Goal: Task Accomplishment & Management: Complete application form

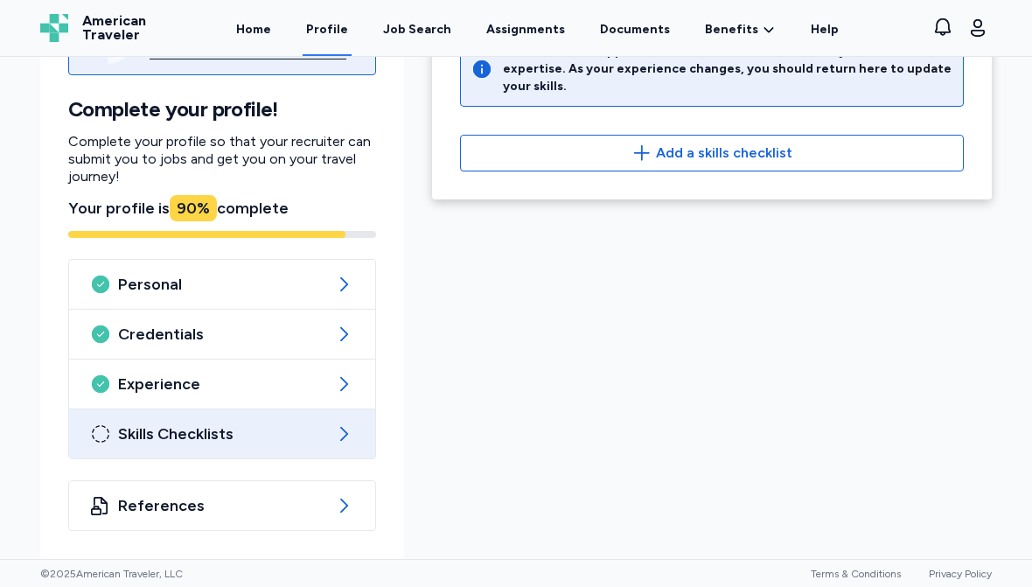
scroll to position [162, 0]
click at [338, 506] on icon at bounding box center [343, 505] width 21 height 21
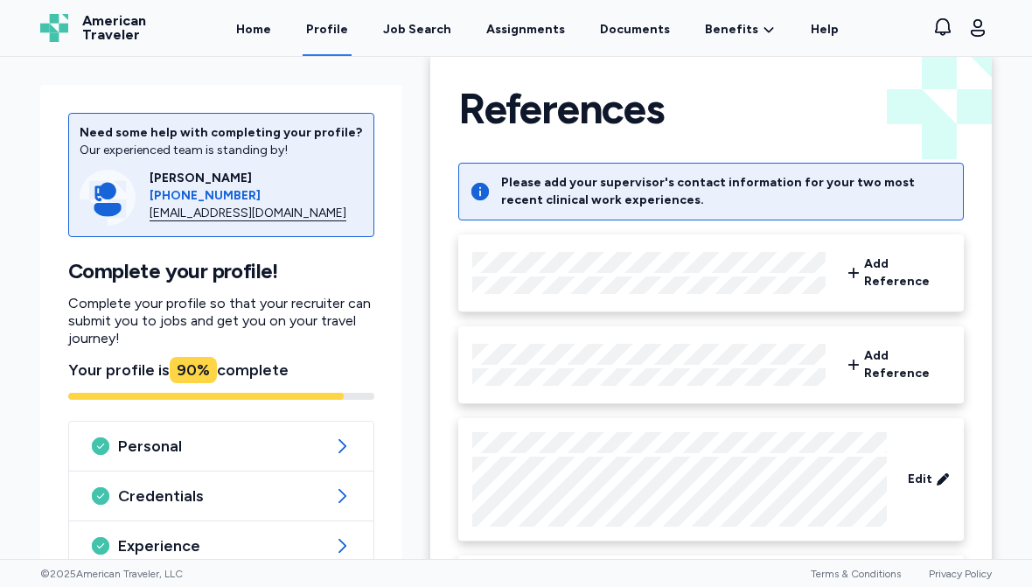
scroll to position [25, 0]
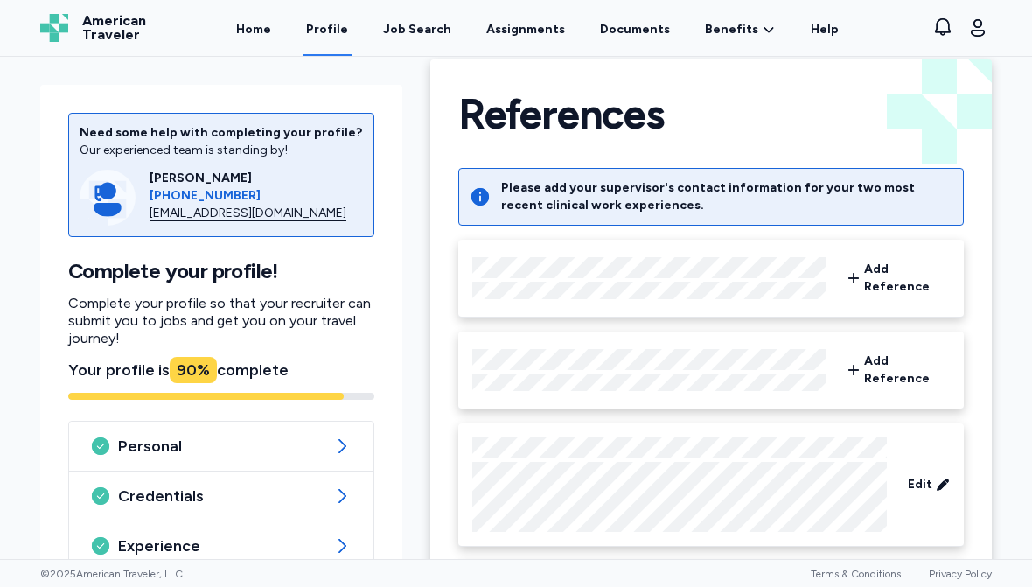
click at [850, 274] on icon at bounding box center [854, 278] width 14 height 35
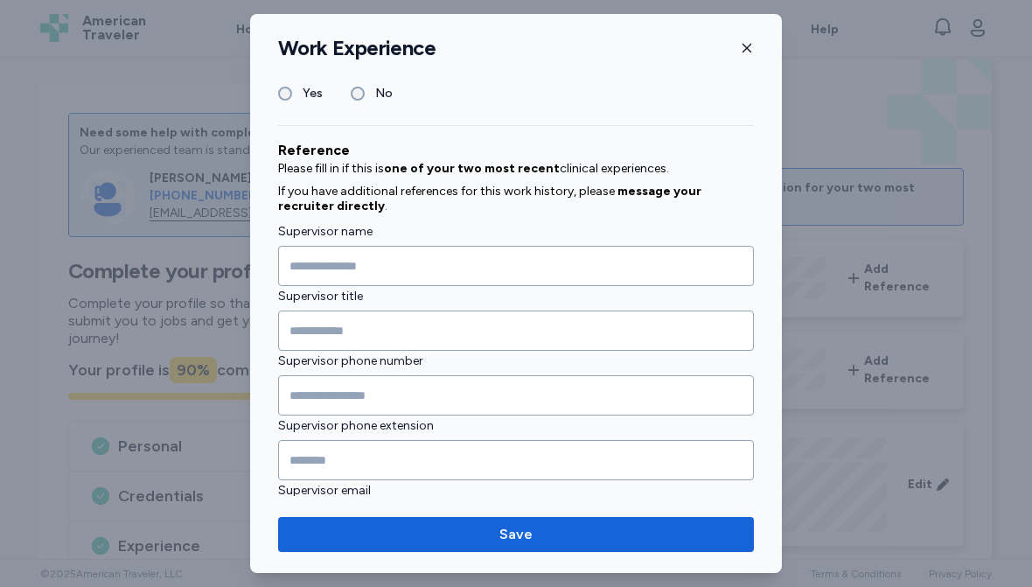
scroll to position [1928, 0]
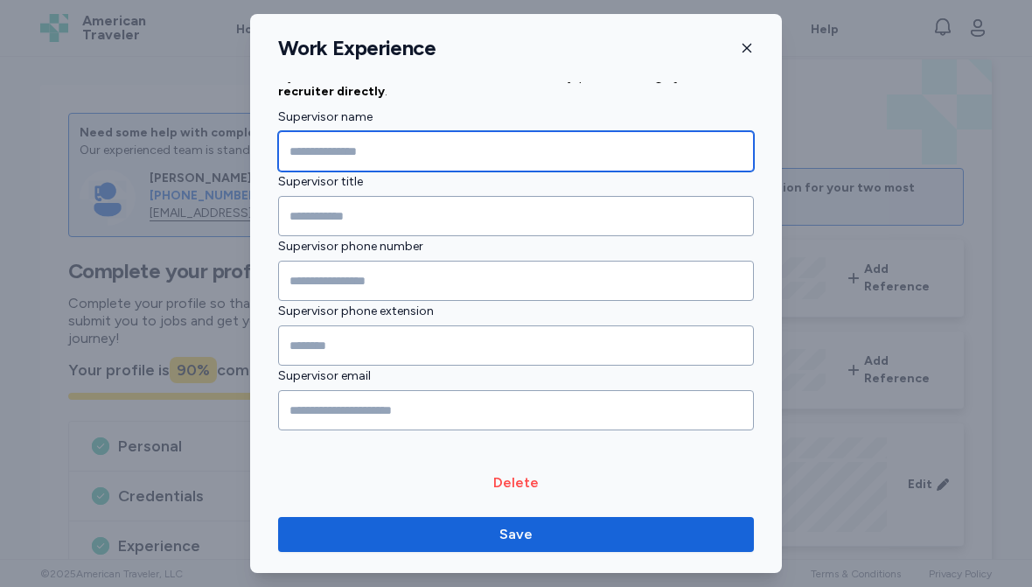
click at [421, 137] on input "Supervisor name" at bounding box center [516, 151] width 476 height 40
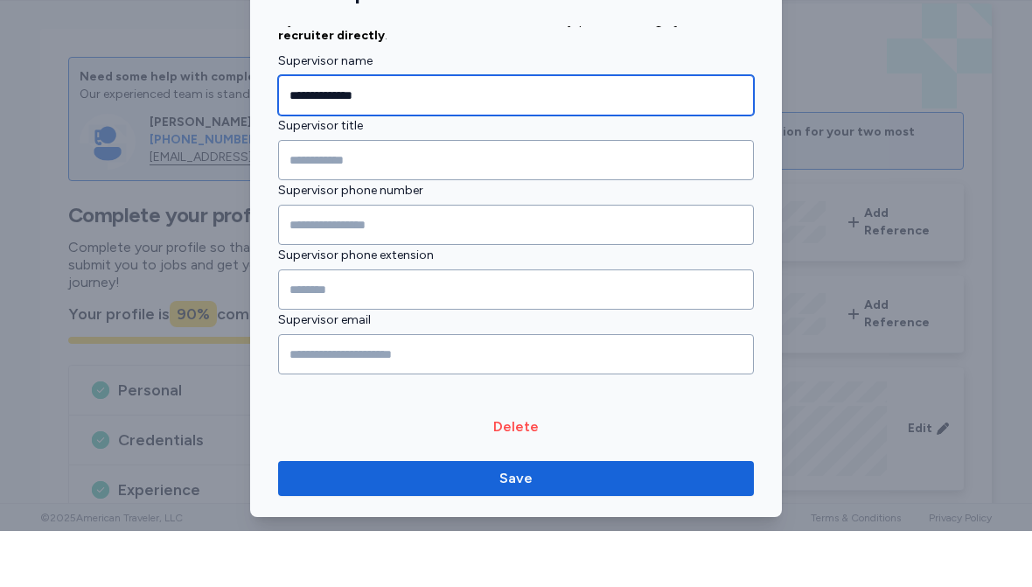
type input "**********"
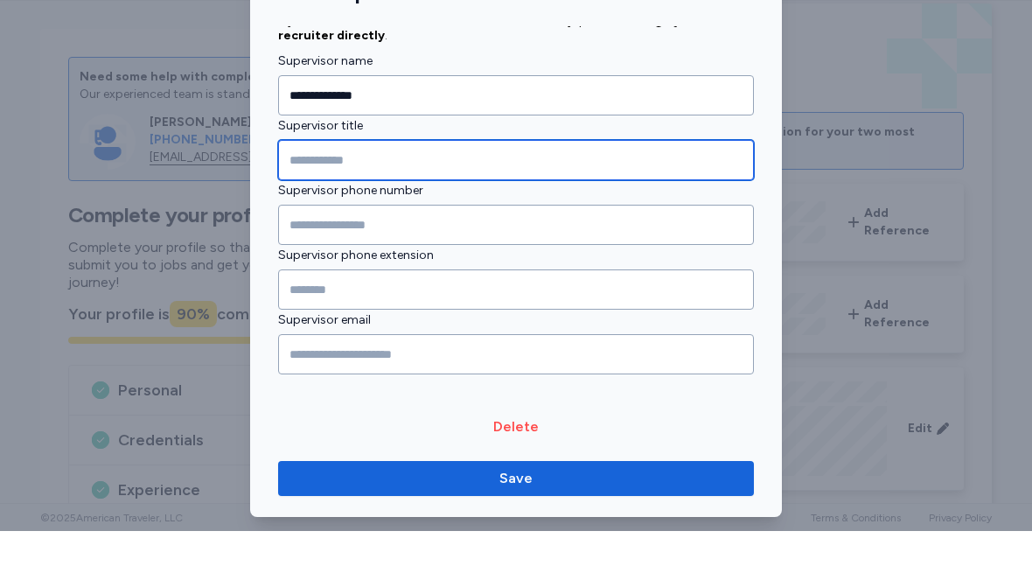
click at [388, 196] on input "Supervisor title" at bounding box center [516, 216] width 476 height 40
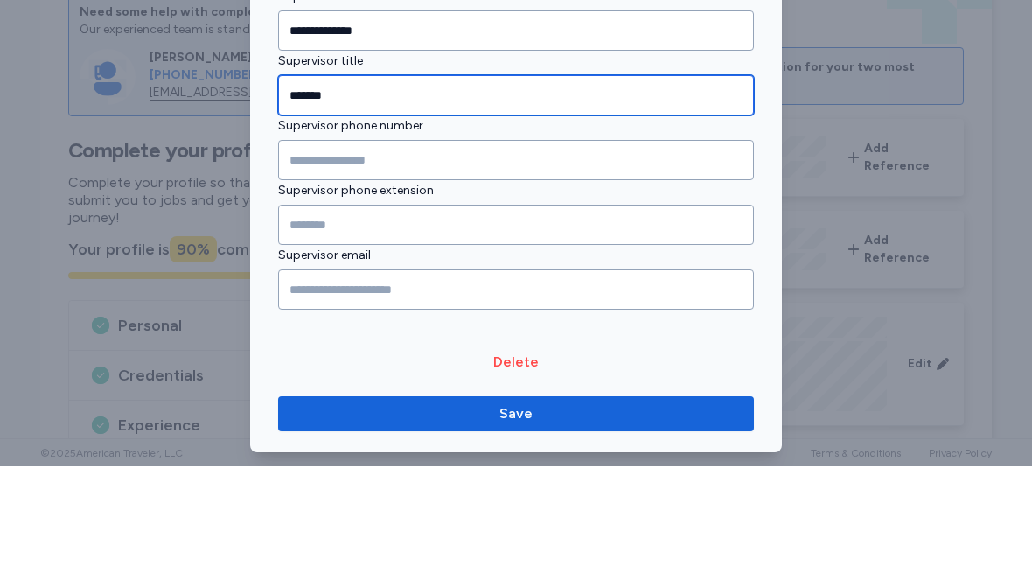
type input "*******"
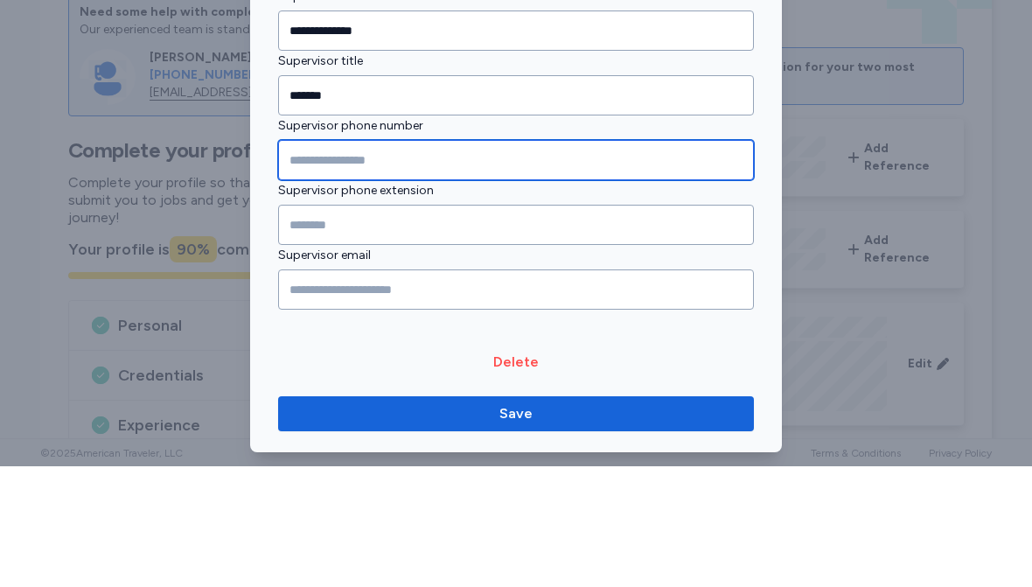
click at [309, 261] on input "Supervisor phone number" at bounding box center [516, 281] width 476 height 40
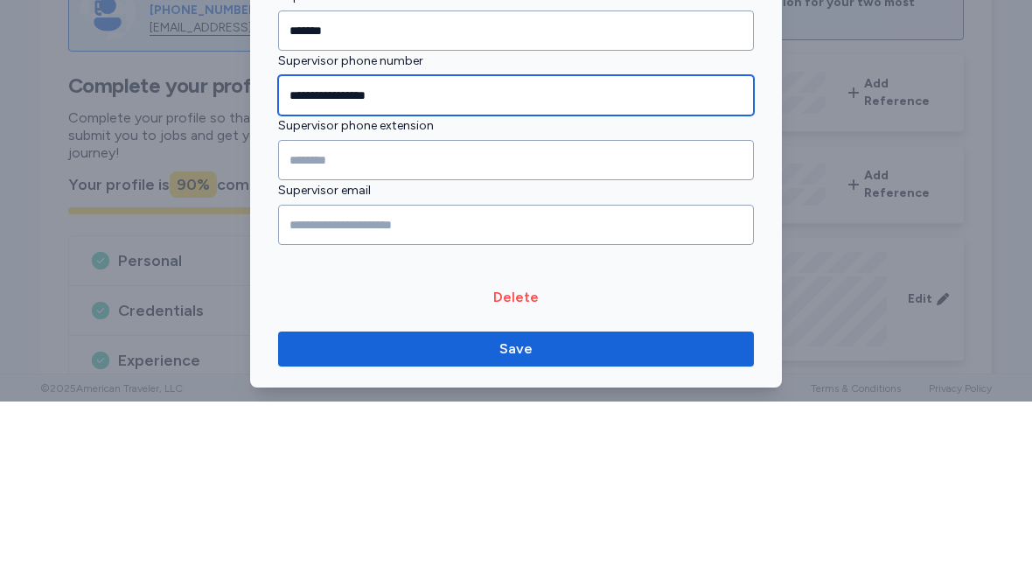
type input "**********"
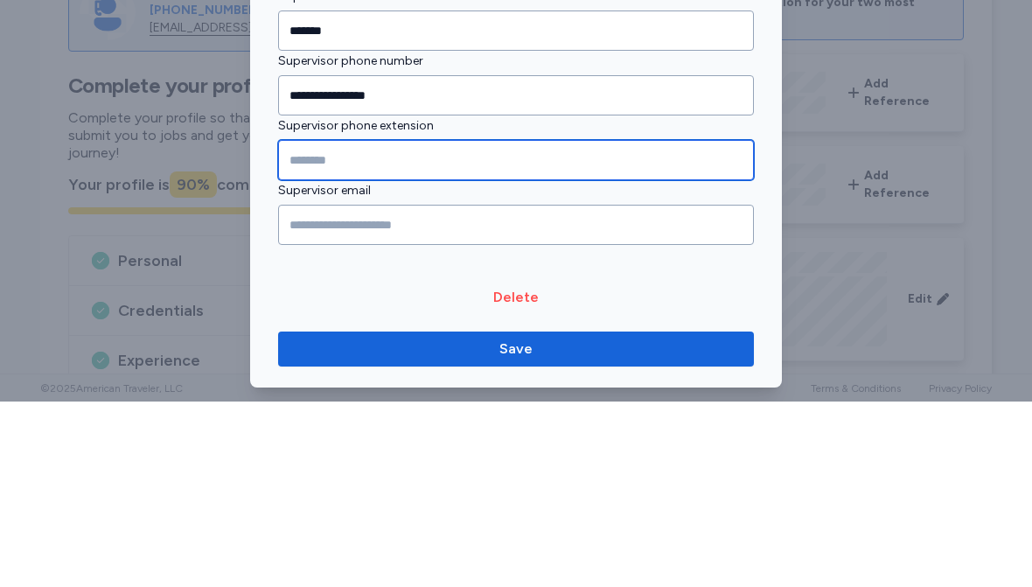
click at [463, 325] on input "Supervisor phone extension" at bounding box center [516, 345] width 476 height 40
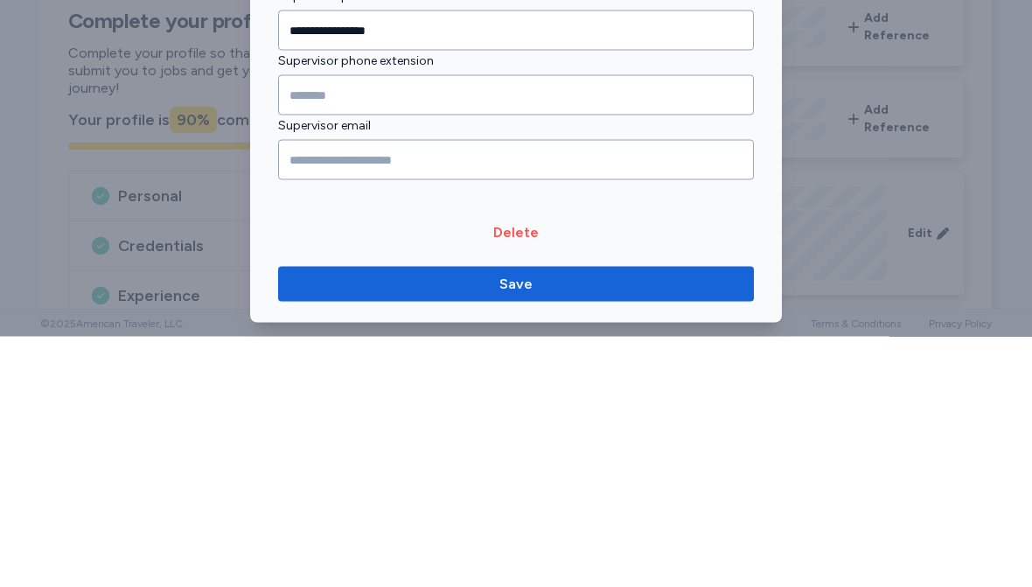
click at [414, 390] on input "Supervisor email" at bounding box center [516, 410] width 476 height 40
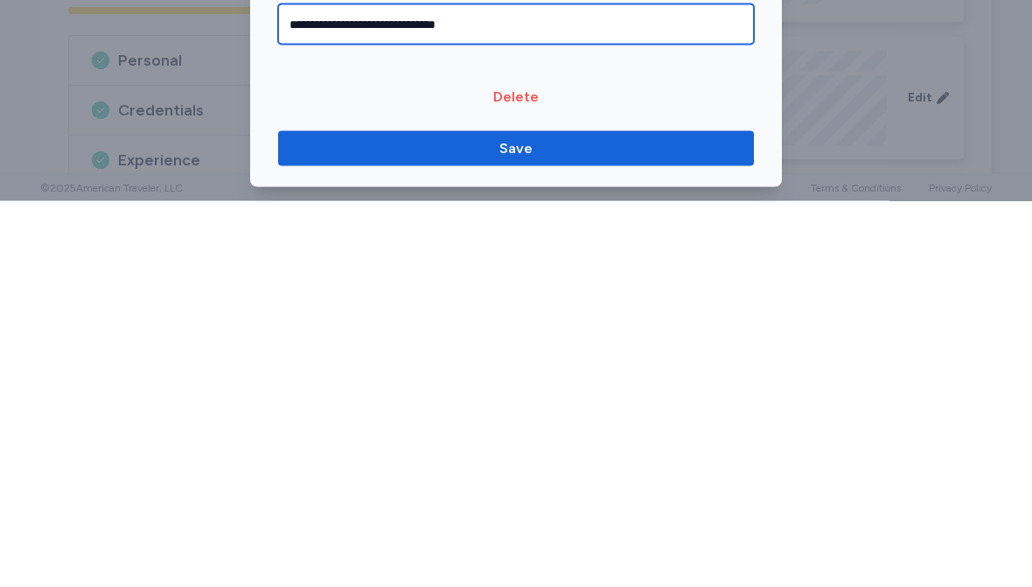
type input "**********"
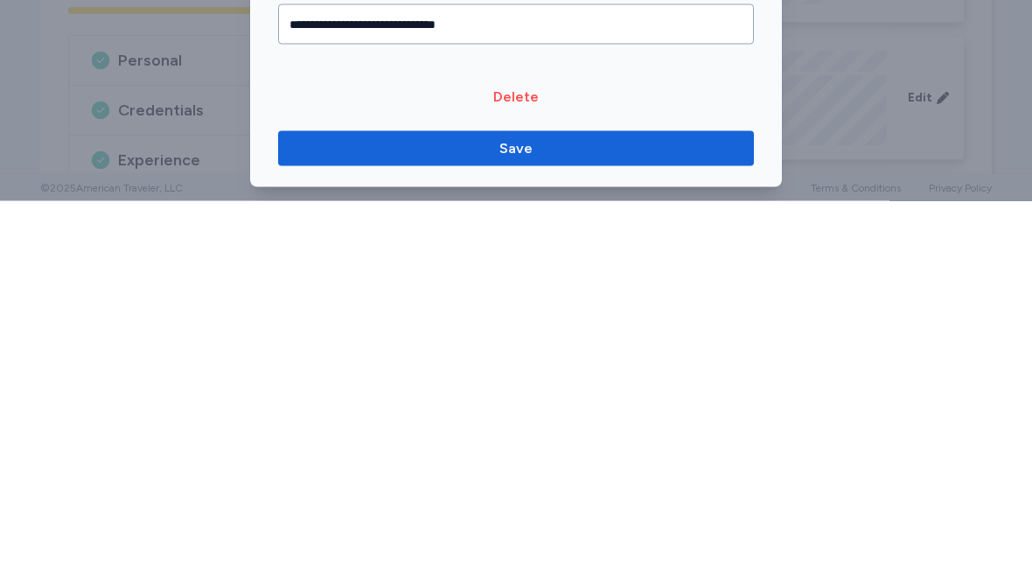
click at [509, 524] on span "Save" at bounding box center [516, 534] width 33 height 21
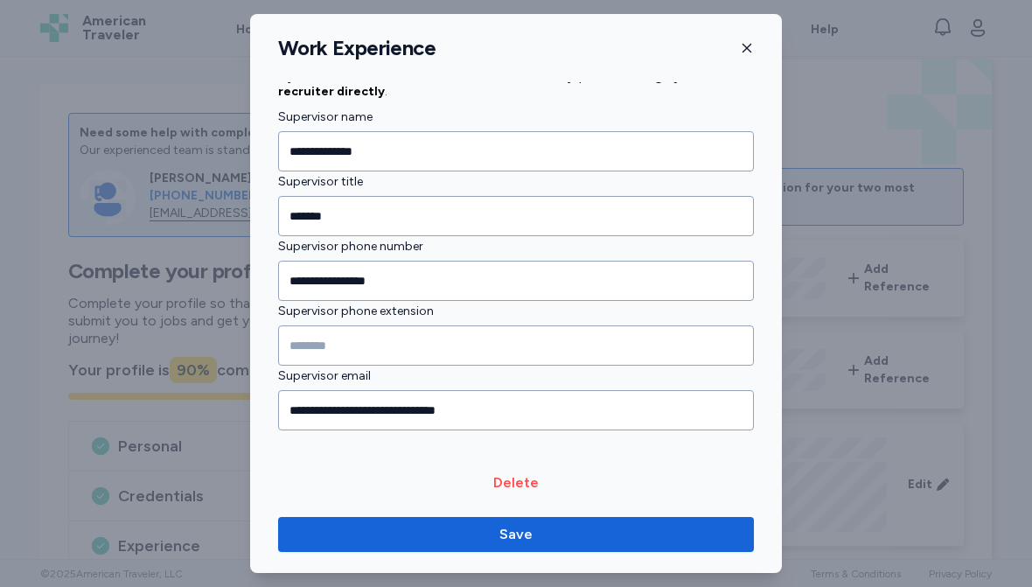
scroll to position [1925, 0]
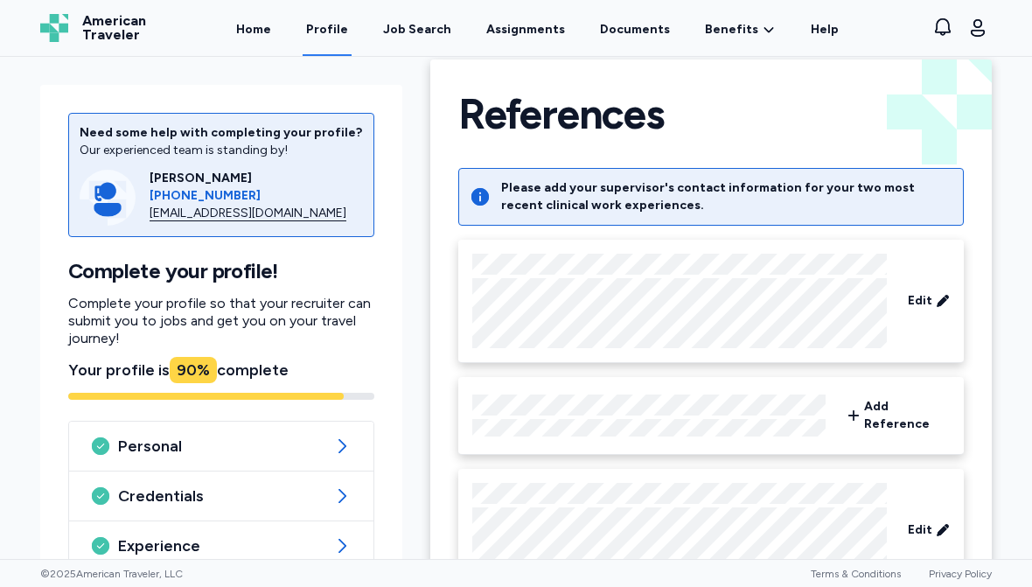
click at [901, 421] on div "Add Reference" at bounding box center [898, 415] width 117 height 49
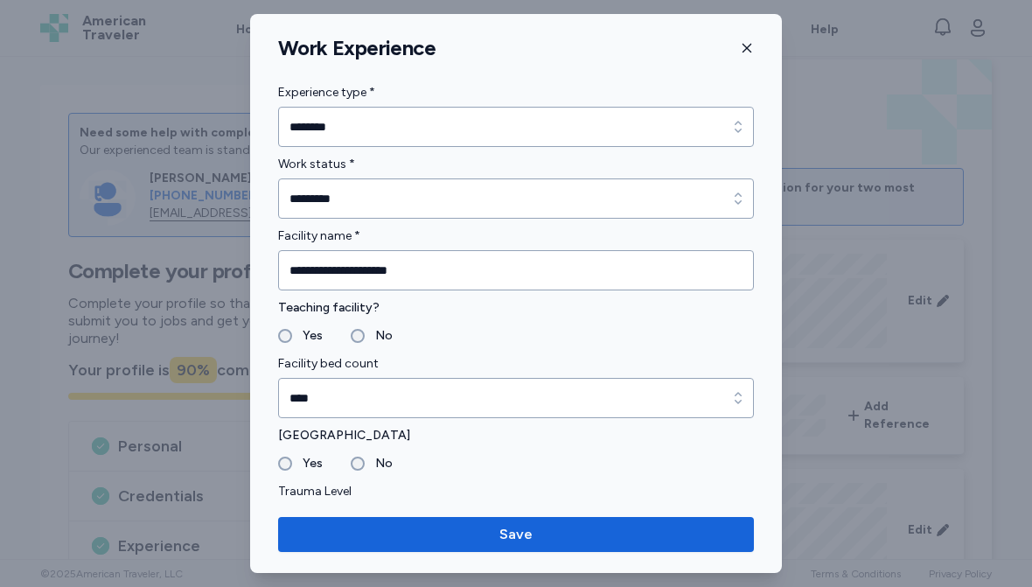
scroll to position [2090, 0]
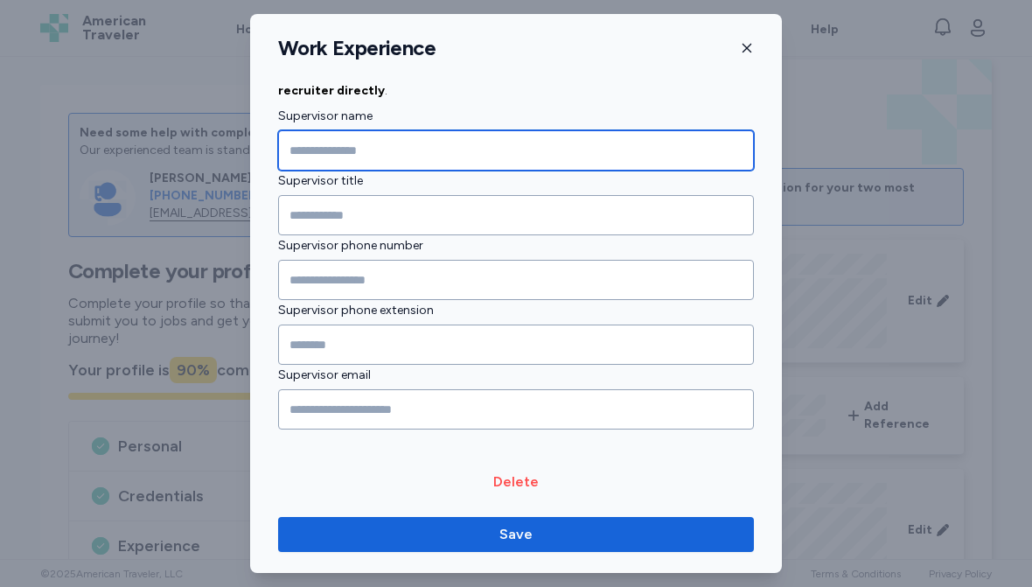
click at [373, 151] on input "Supervisor name" at bounding box center [516, 150] width 476 height 40
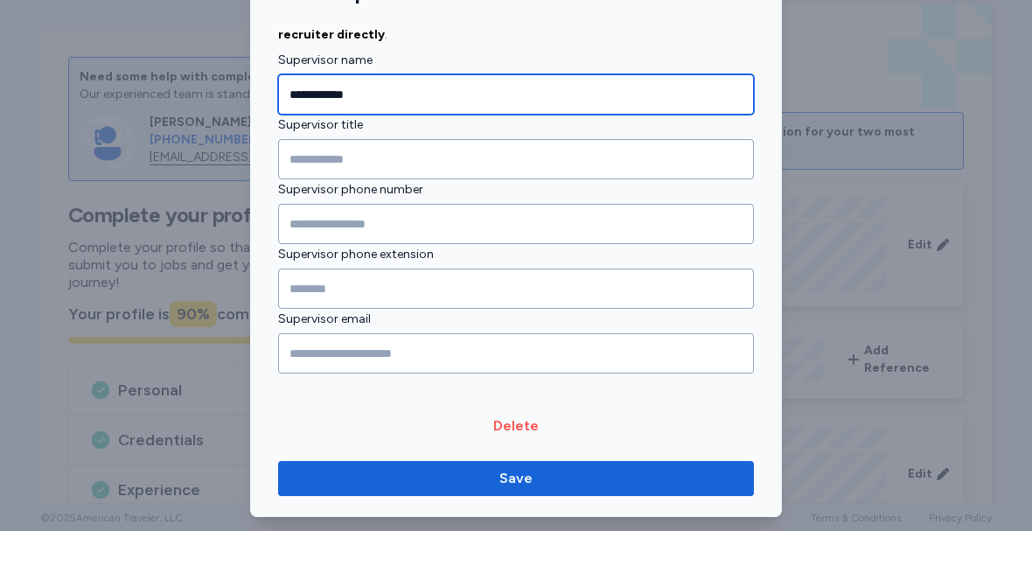
type input "**********"
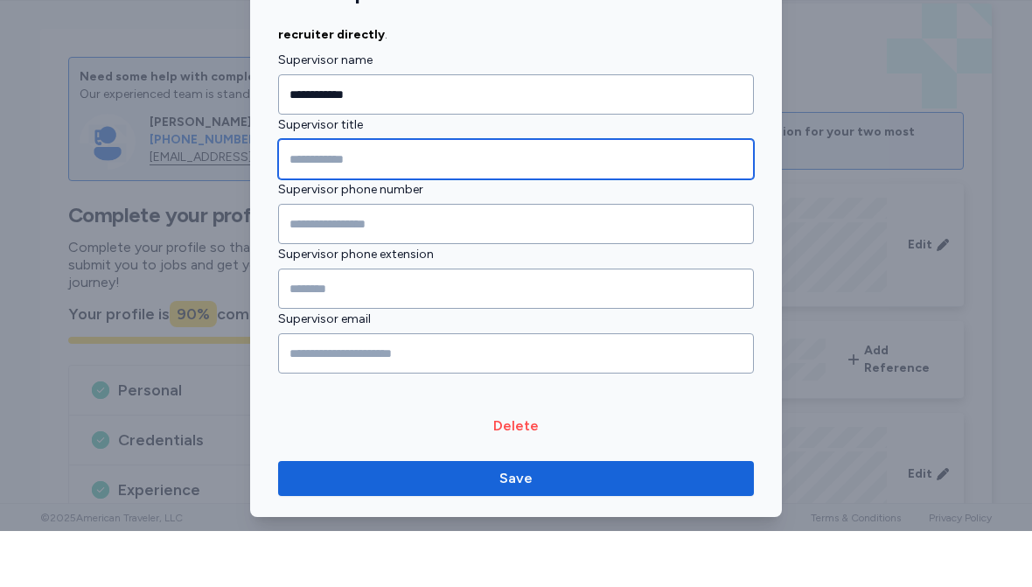
click at [400, 195] on input "Supervisor title" at bounding box center [516, 215] width 476 height 40
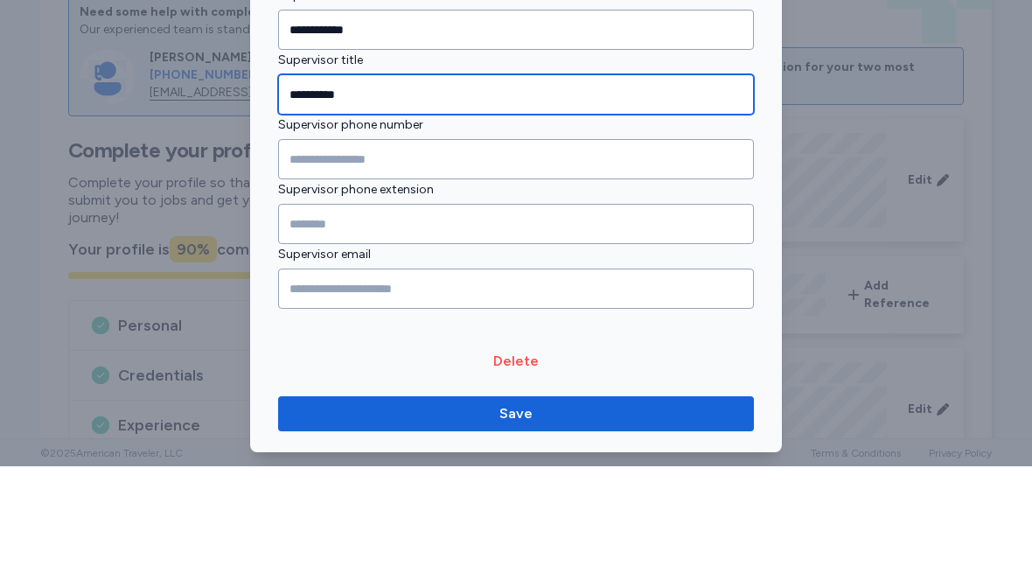
type input "**********"
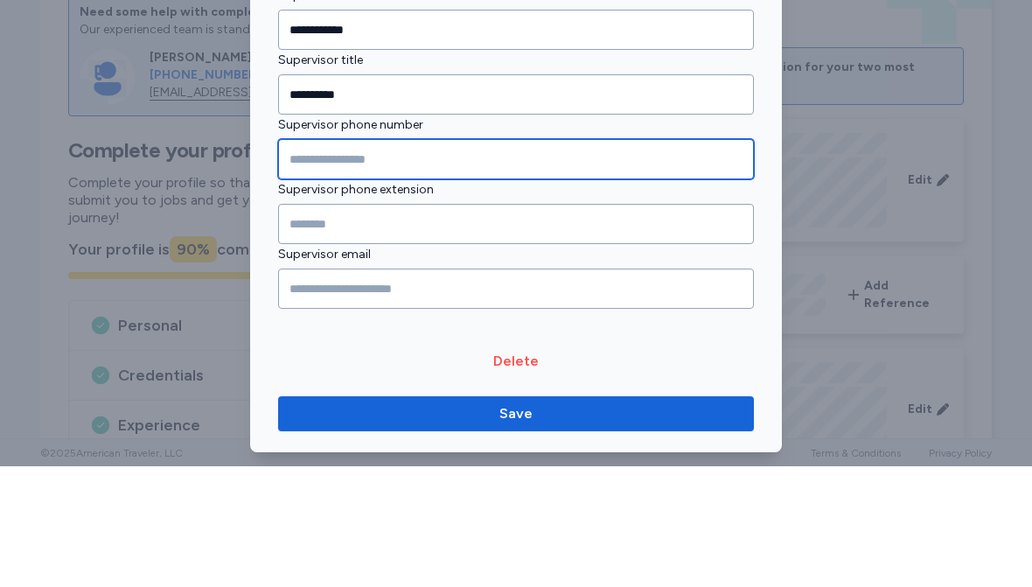
click at [317, 260] on input "Supervisor phone number" at bounding box center [516, 280] width 476 height 40
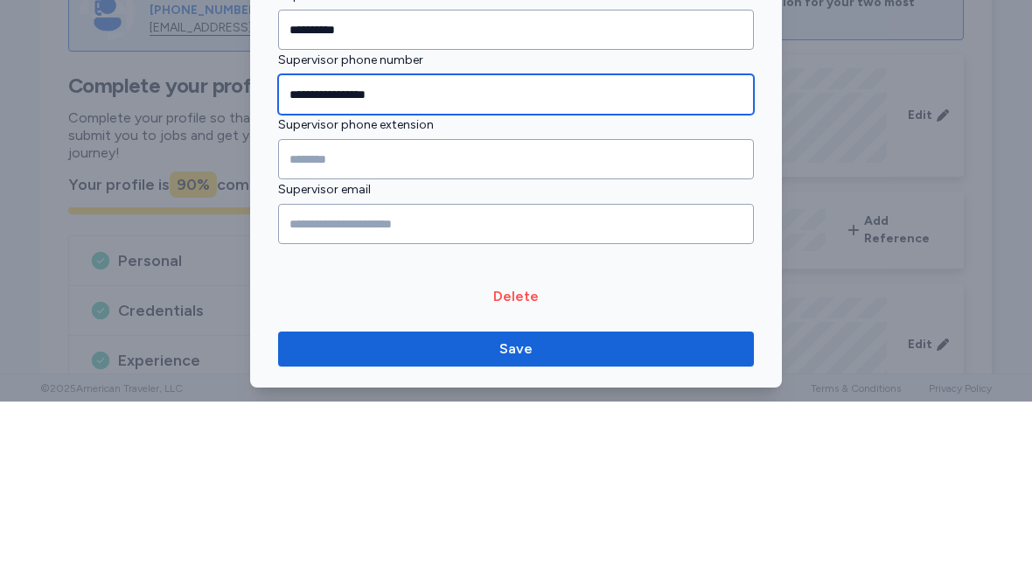
type input "**********"
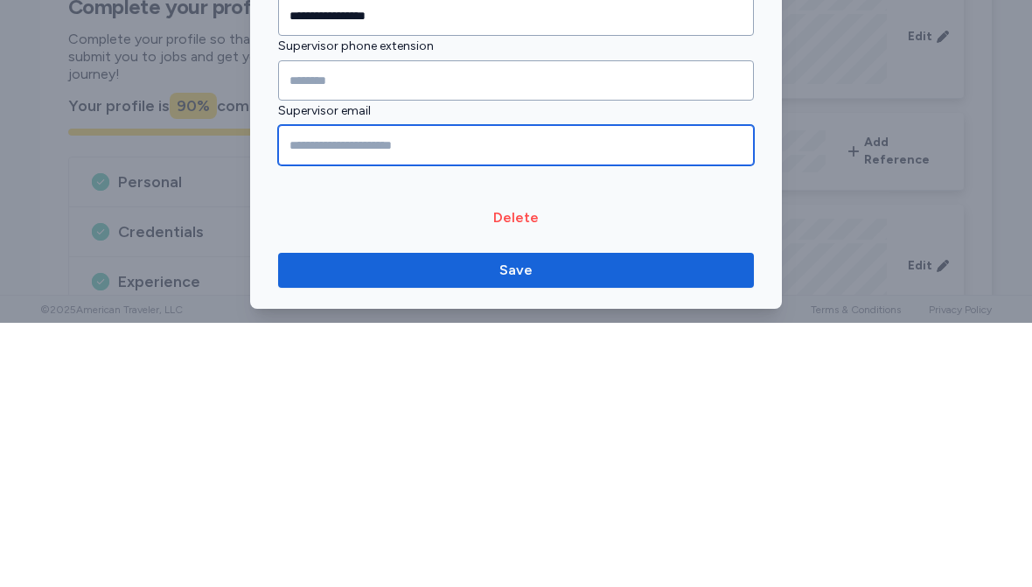
click at [400, 389] on input "Supervisor email" at bounding box center [516, 409] width 476 height 40
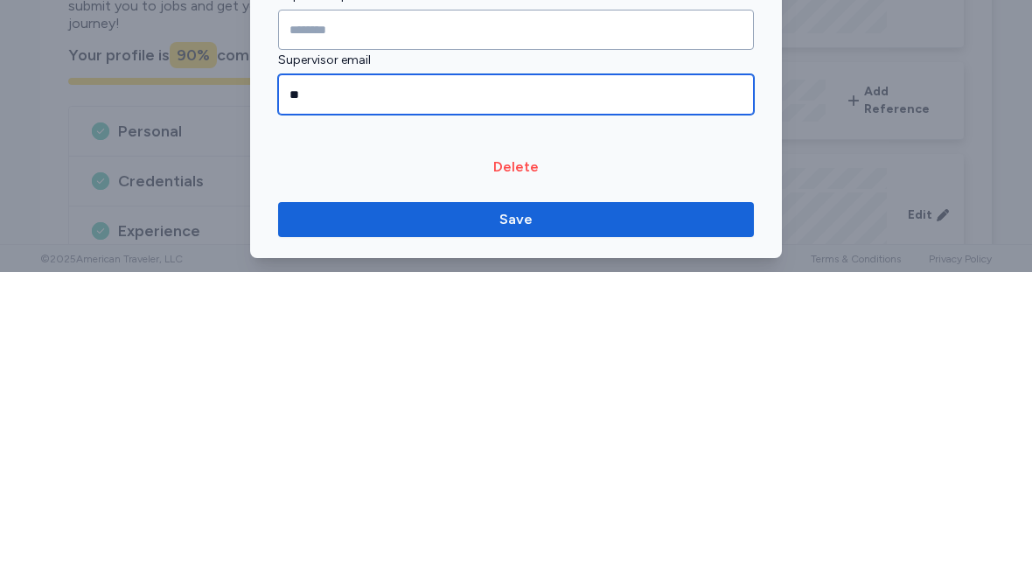
type input "*"
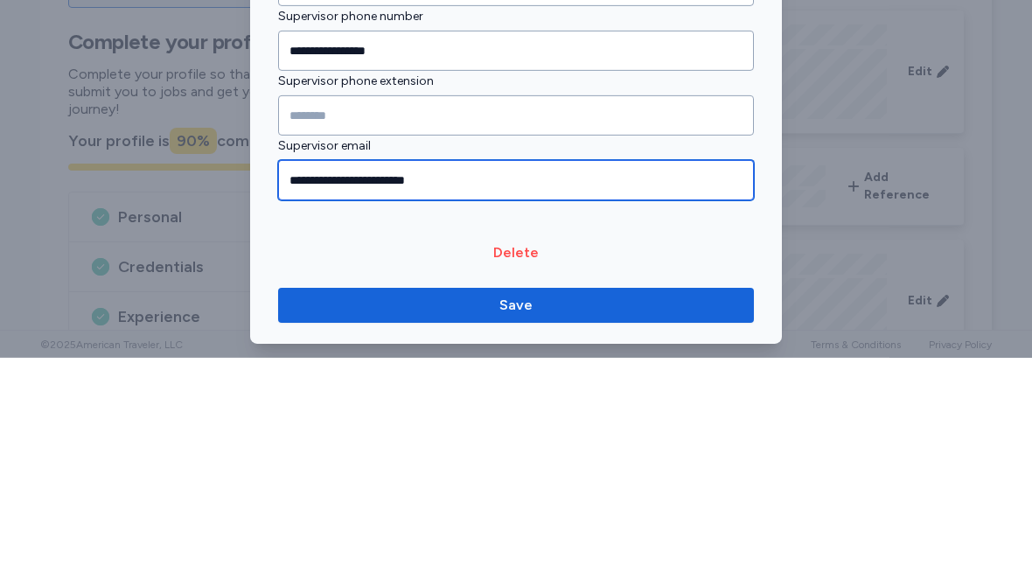
type input "**********"
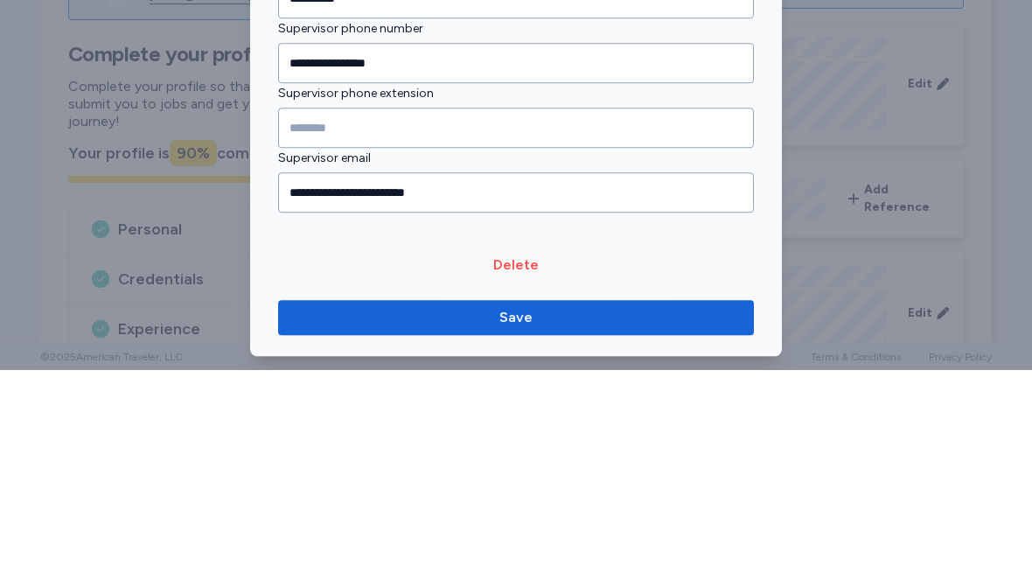
click at [508, 524] on span "Save" at bounding box center [516, 534] width 33 height 21
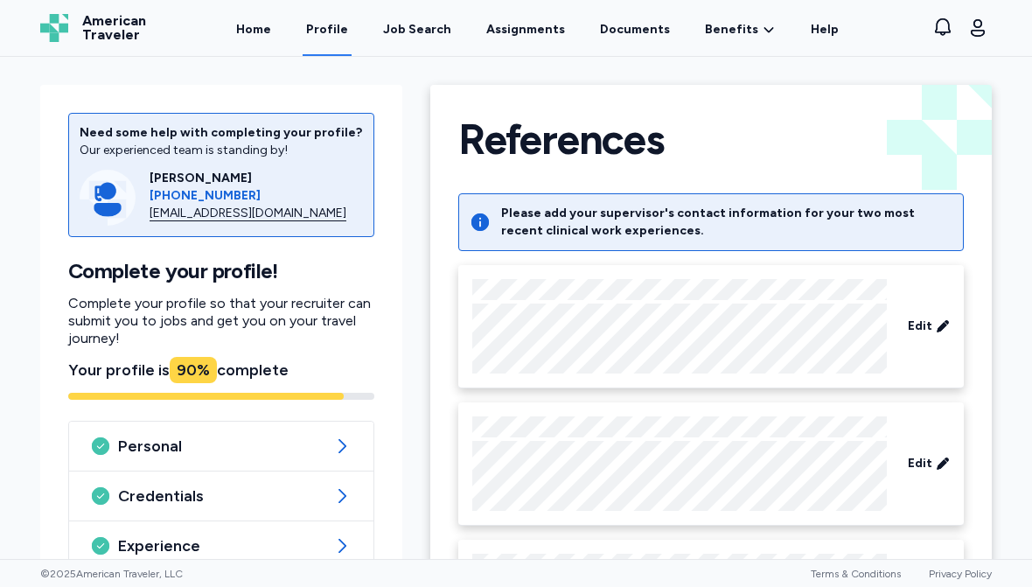
scroll to position [0, 0]
click at [626, 35] on link "Documents" at bounding box center [635, 28] width 77 height 56
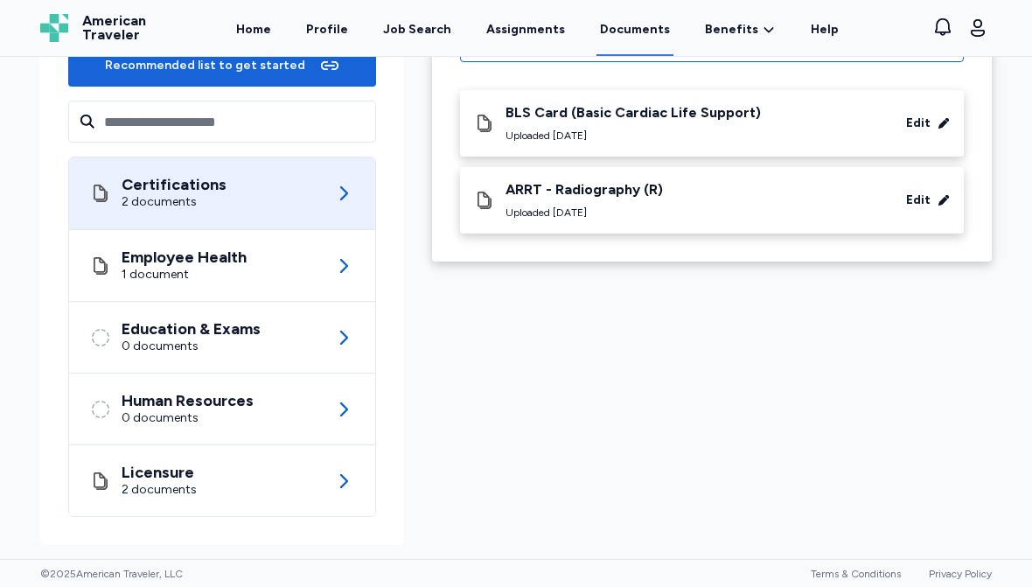
scroll to position [215, 0]
click at [346, 413] on icon at bounding box center [343, 409] width 21 height 21
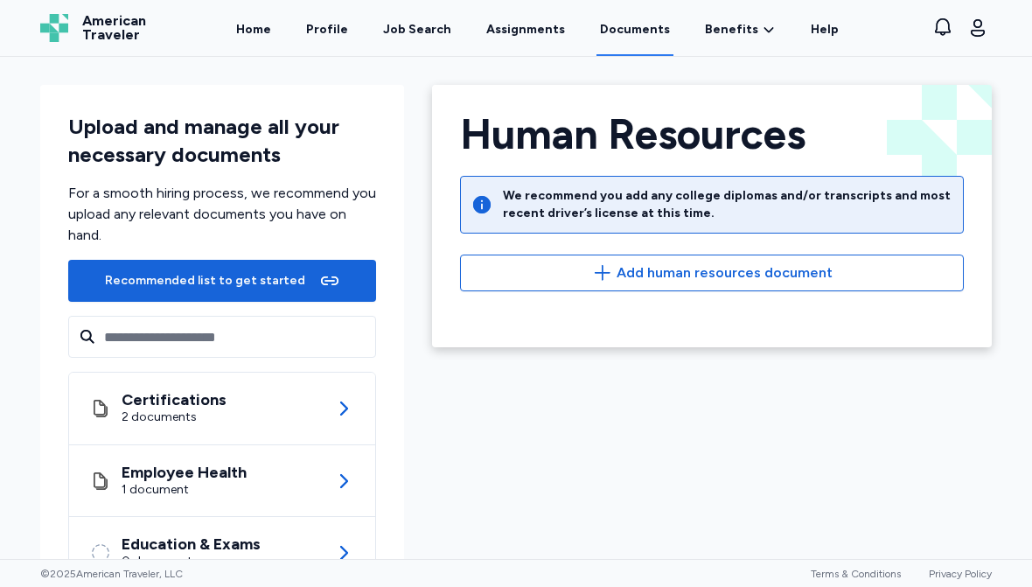
click at [603, 270] on icon "button" at bounding box center [602, 272] width 21 height 21
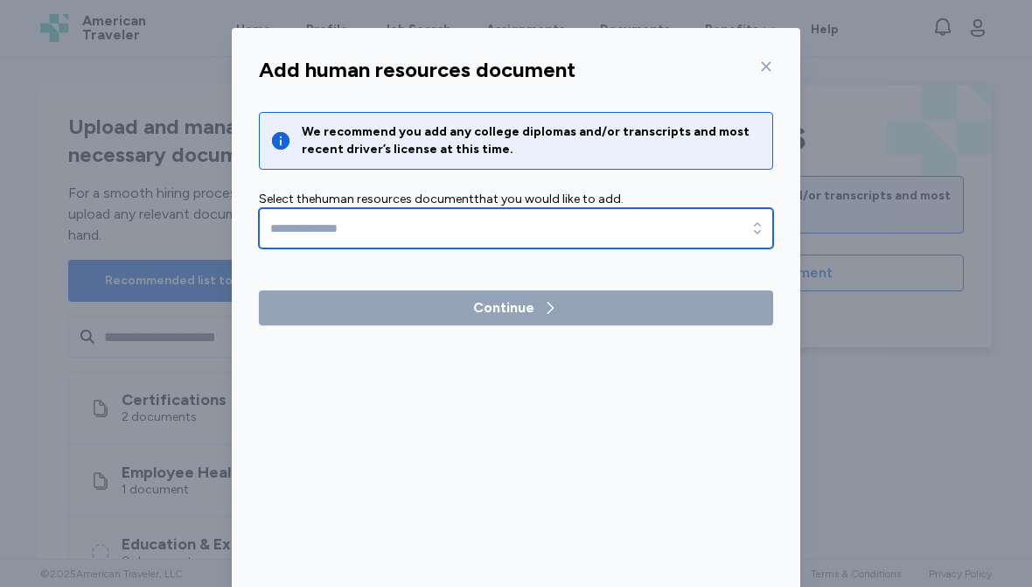
click at [758, 223] on icon "button" at bounding box center [757, 227] width 7 height 11
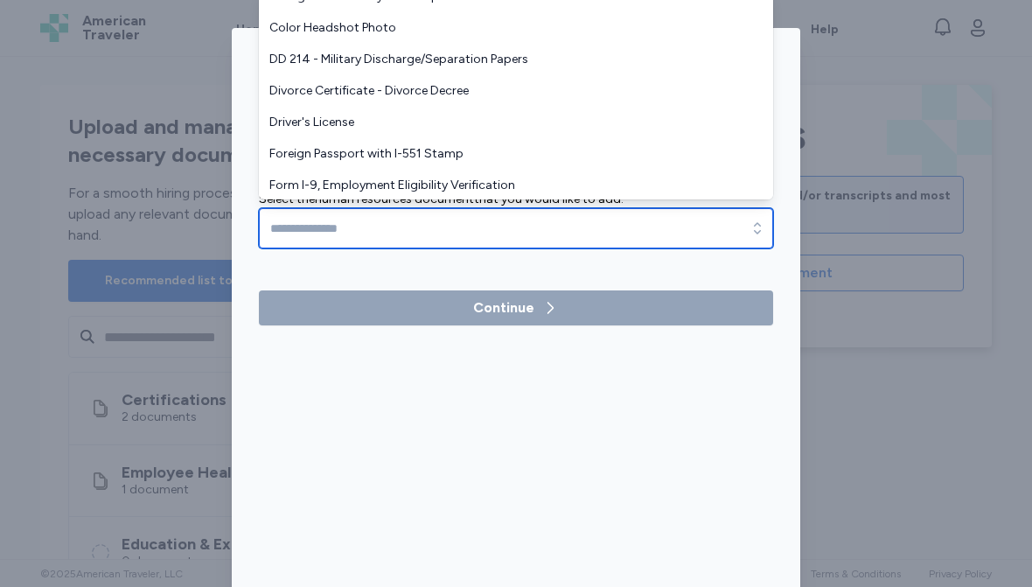
scroll to position [76, 0]
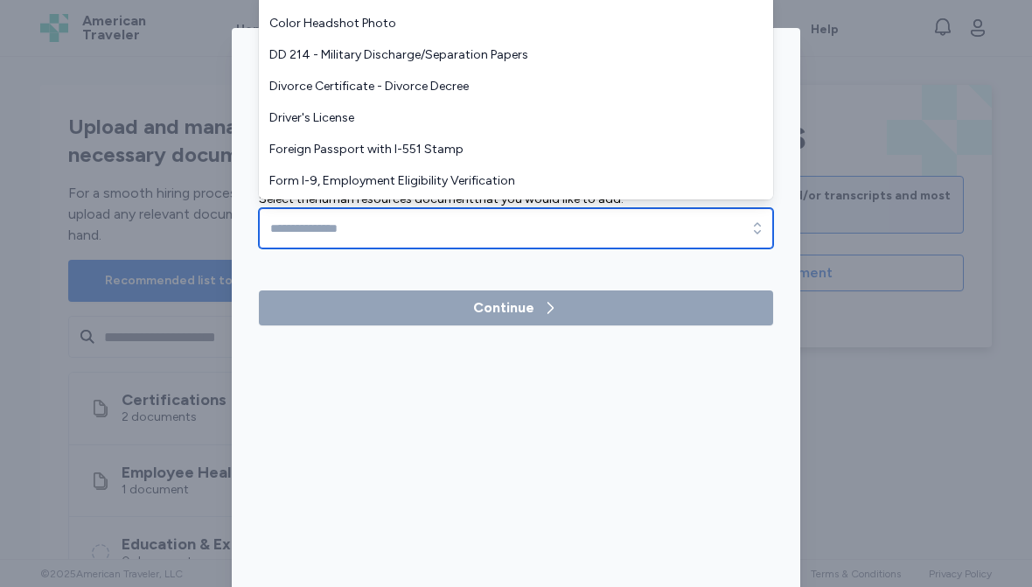
type input "**********"
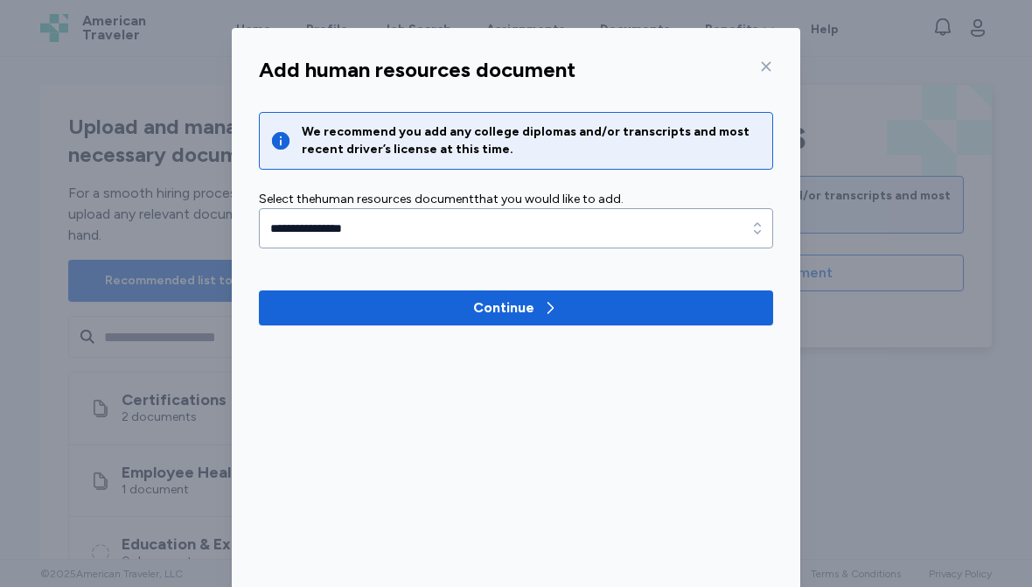
click at [518, 306] on div "Continue" at bounding box center [503, 307] width 61 height 21
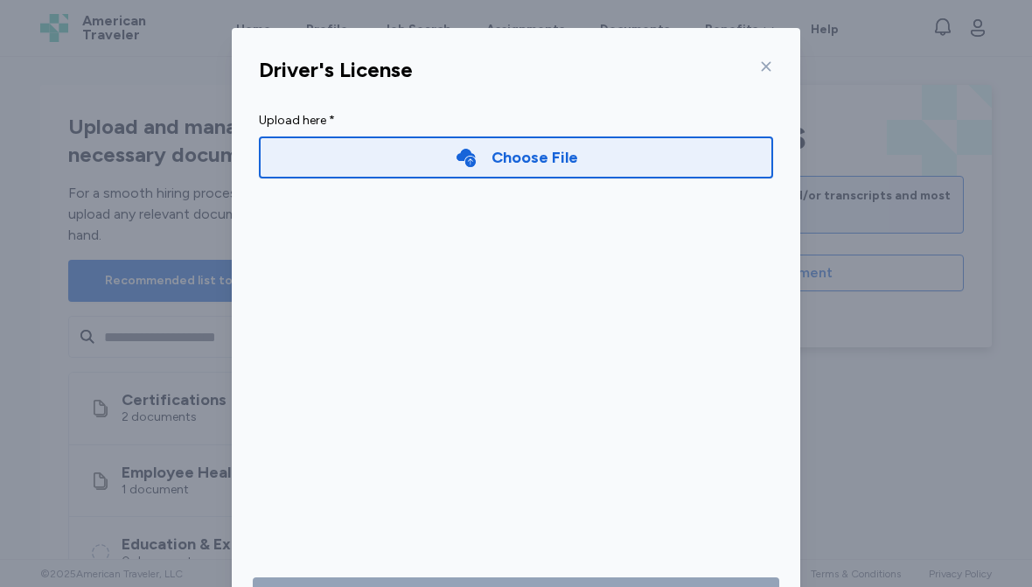
click at [514, 159] on div "Choose File" at bounding box center [535, 157] width 87 height 24
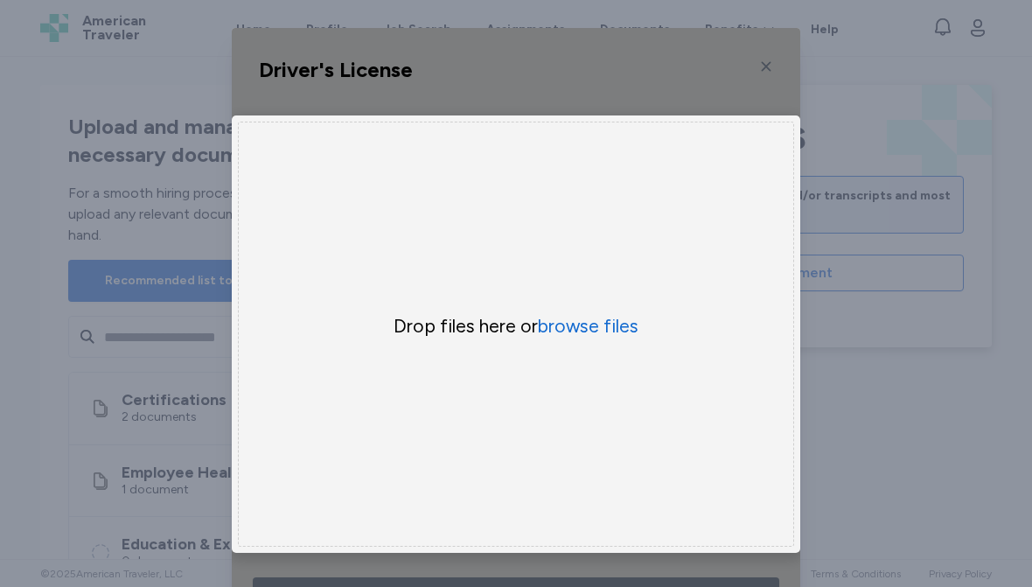
click at [600, 328] on button "browse files" at bounding box center [588, 326] width 101 height 24
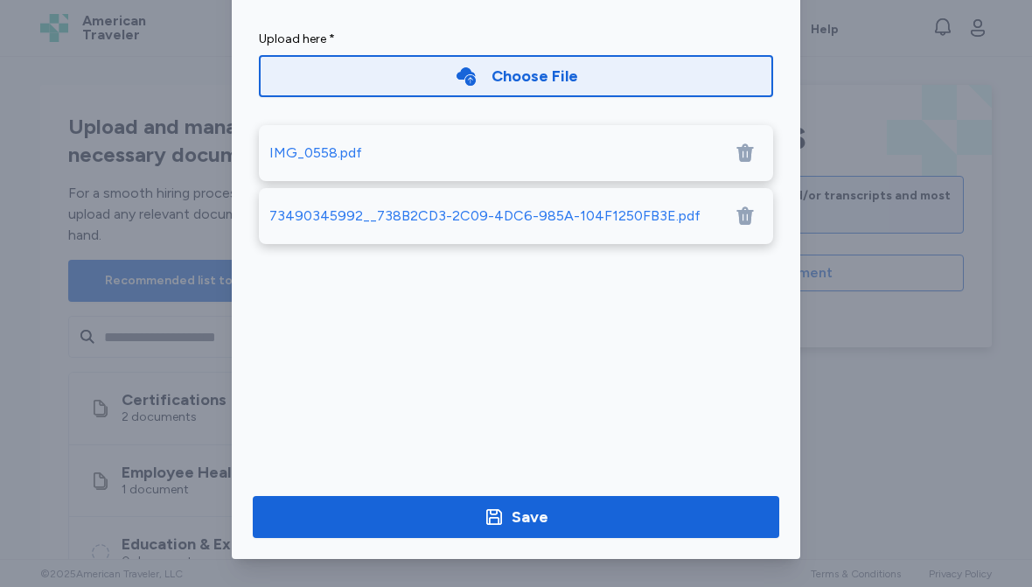
scroll to position [81, 0]
click at [515, 514] on div "Save" at bounding box center [530, 517] width 37 height 24
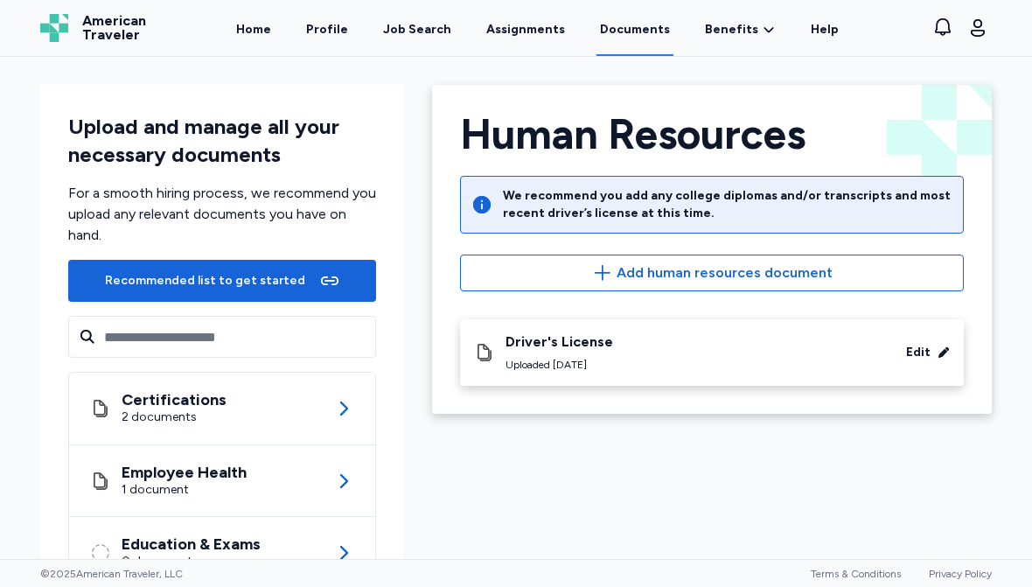
scroll to position [0, 0]
click at [274, 26] on link "Home" at bounding box center [254, 28] width 42 height 56
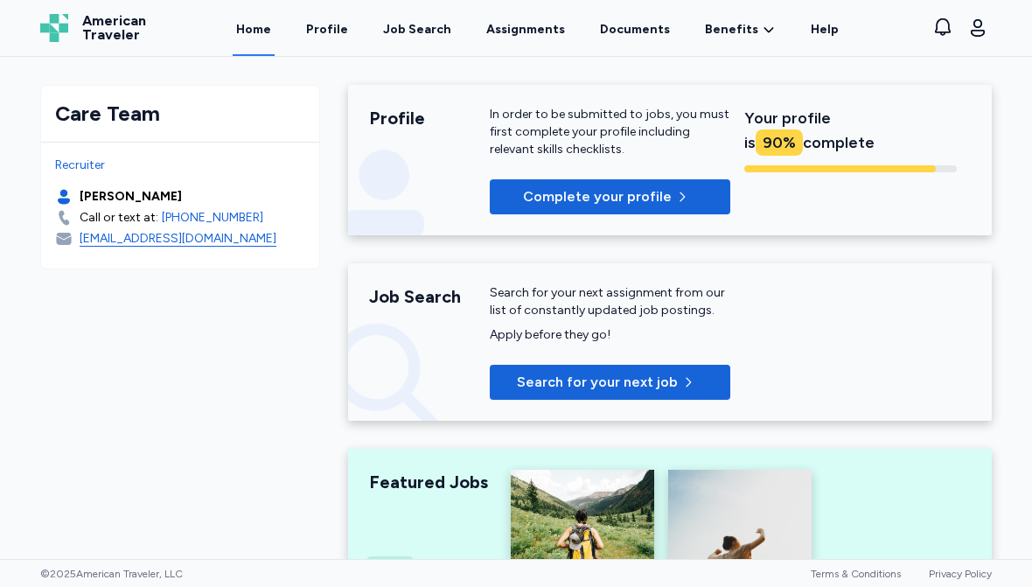
click at [662, 206] on span "Complete your profile" at bounding box center [597, 196] width 149 height 21
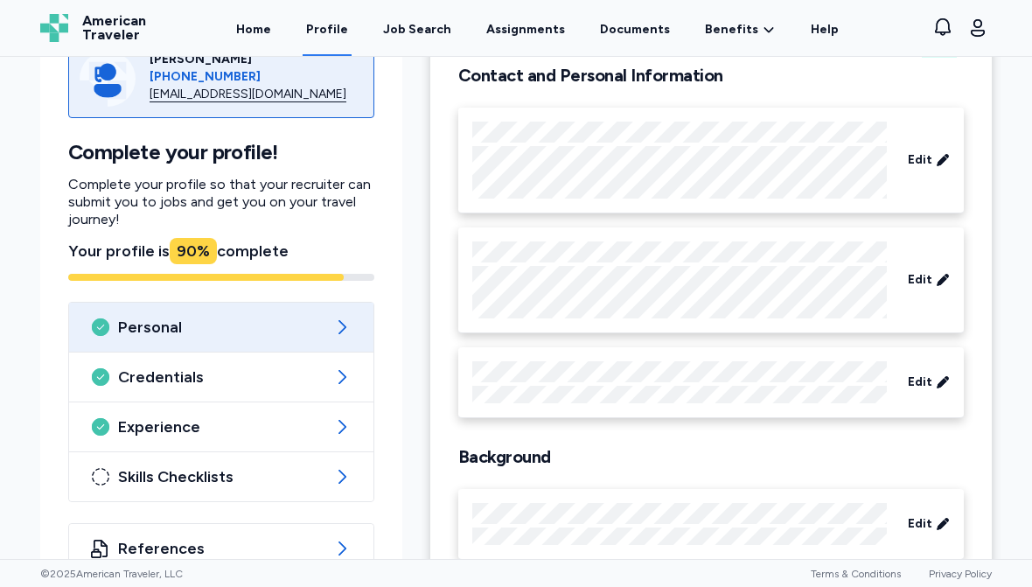
scroll to position [133, 0]
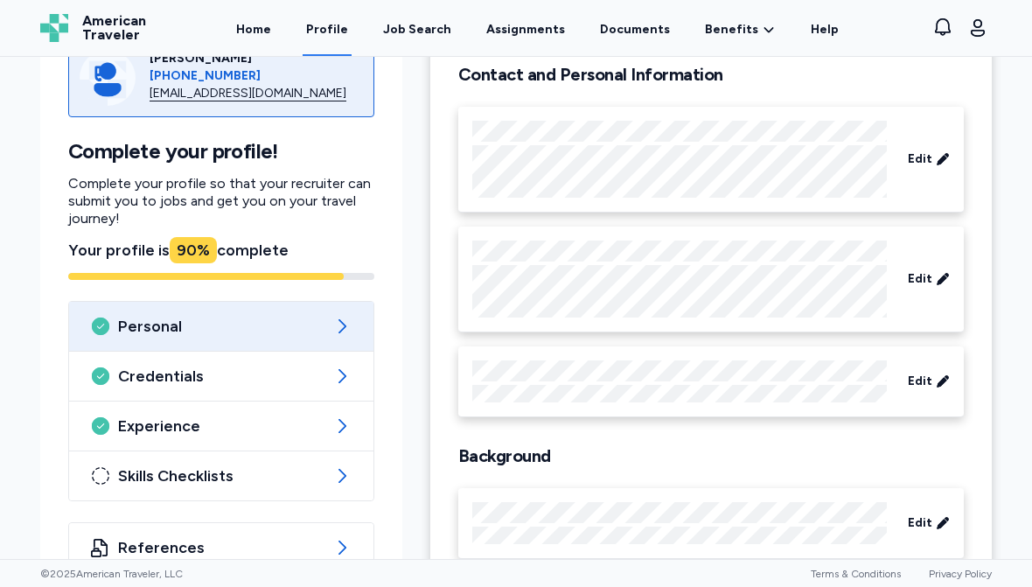
click at [345, 472] on icon at bounding box center [343, 476] width 8 height 14
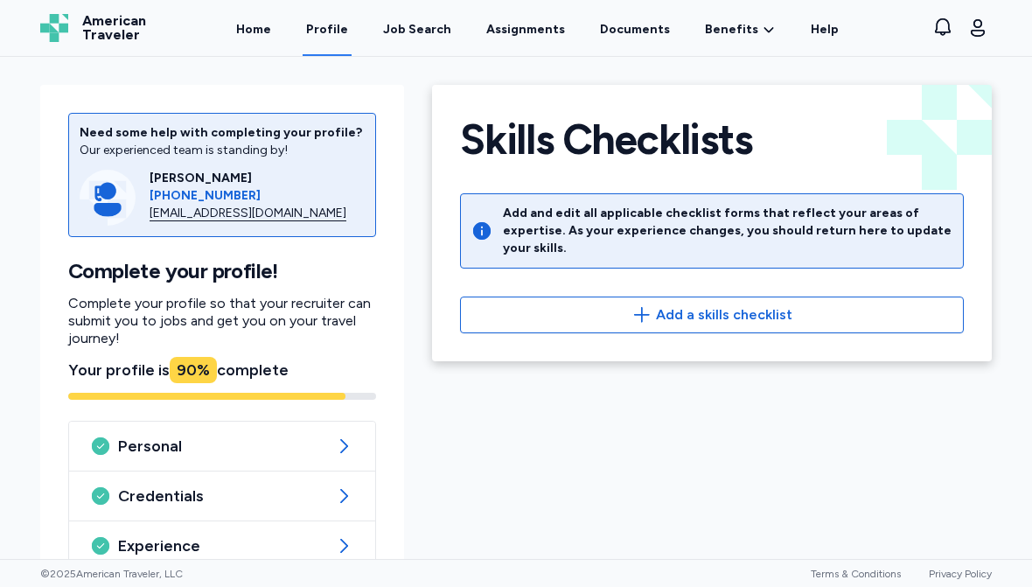
click at [640, 304] on icon "button" at bounding box center [642, 314] width 21 height 21
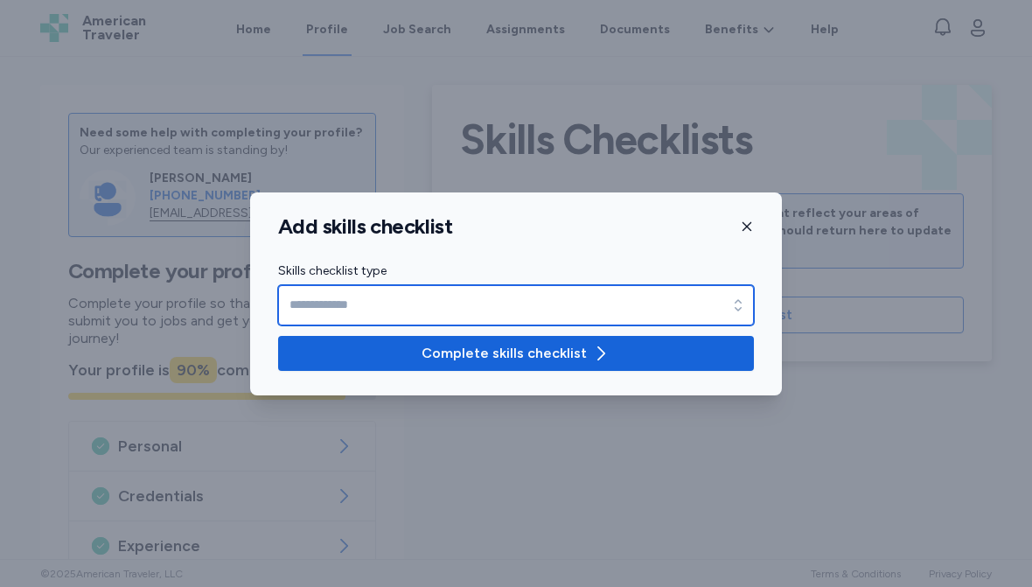
click at [732, 300] on icon "button" at bounding box center [738, 305] width 17 height 17
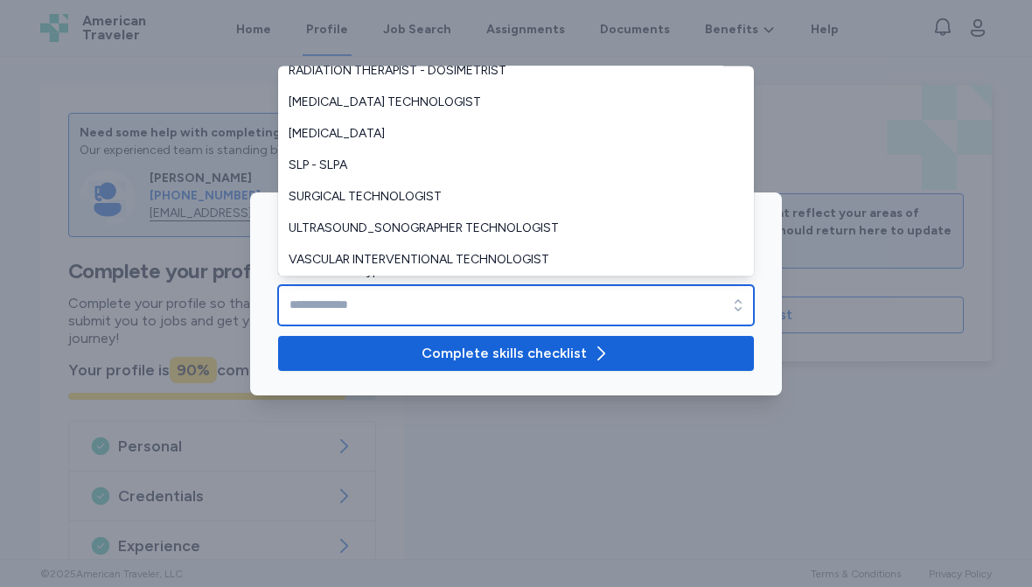
scroll to position [388, 0]
type input "**********"
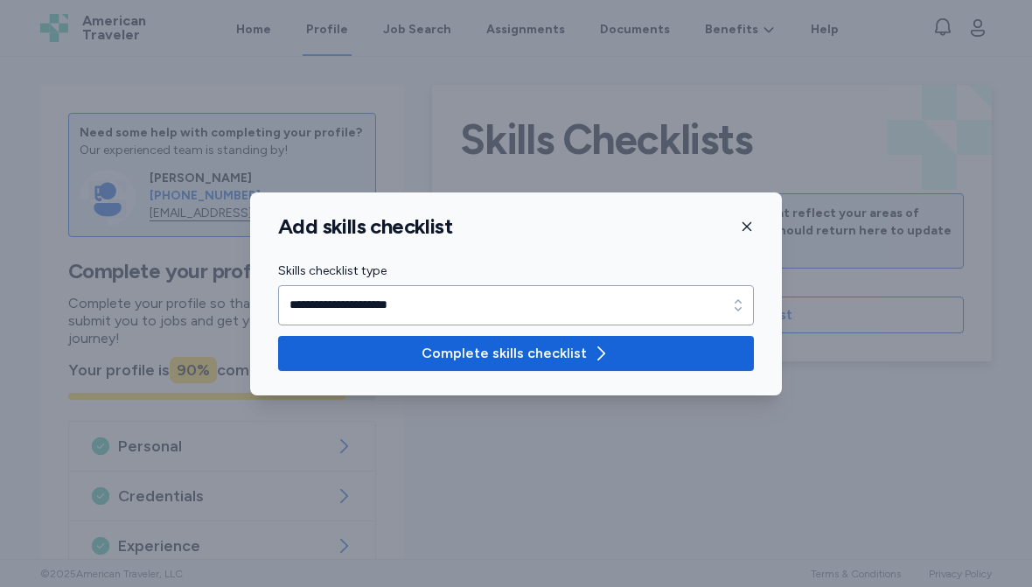
click at [521, 353] on span "Complete skills checklist" at bounding box center [504, 353] width 165 height 21
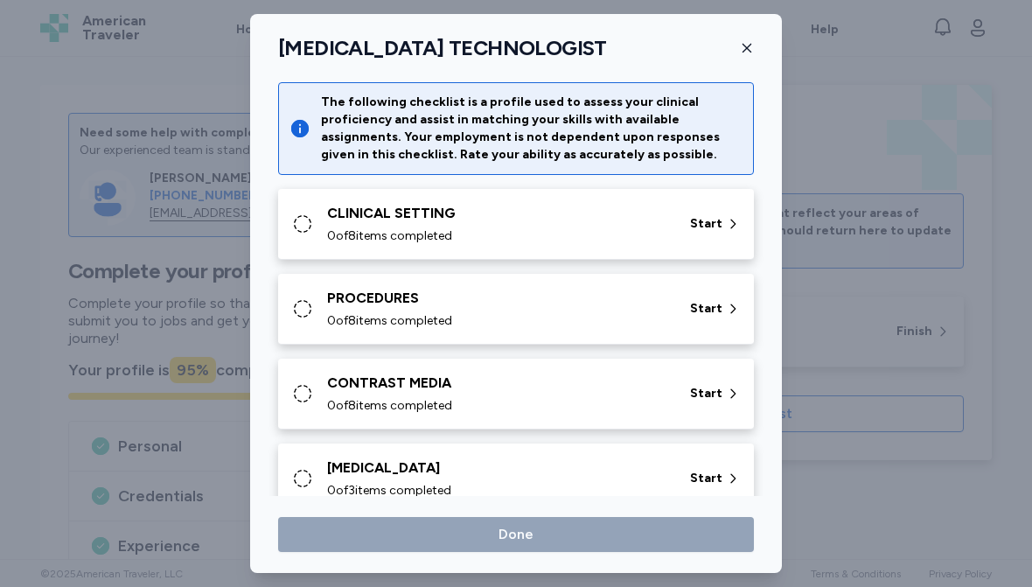
click at [704, 223] on span "Start" at bounding box center [706, 223] width 32 height 17
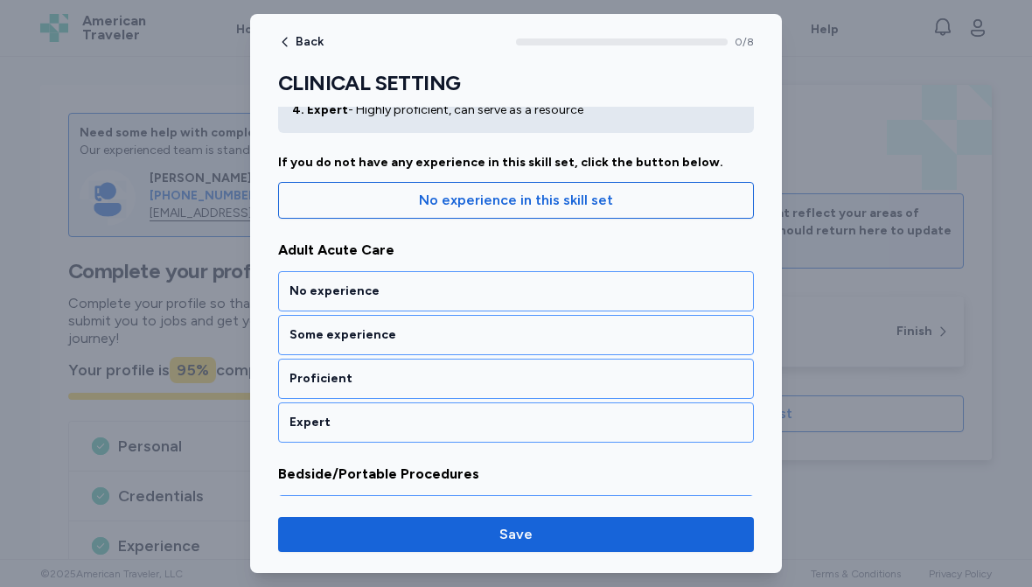
scroll to position [131, 0]
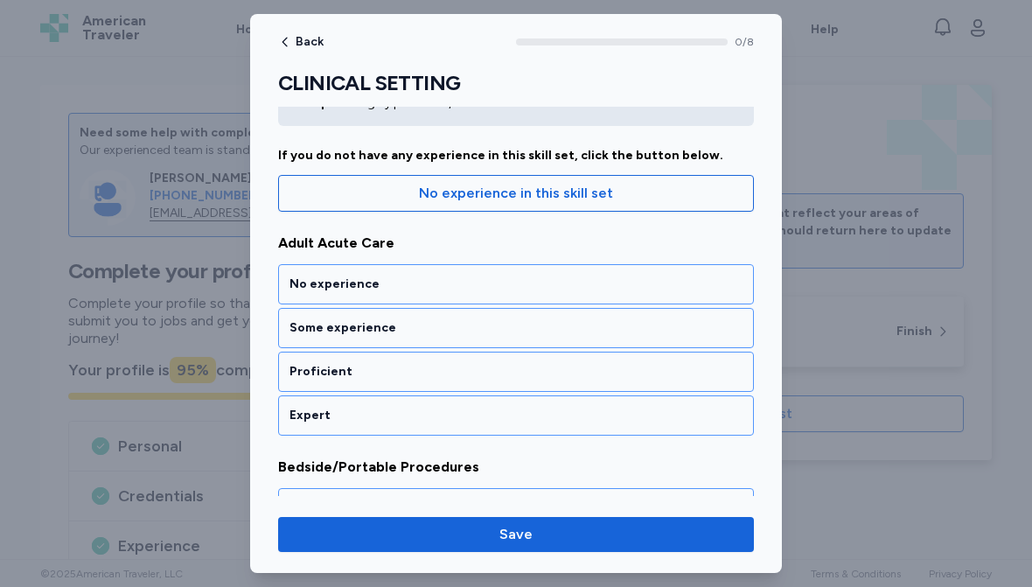
click at [414, 419] on div "Expert" at bounding box center [516, 415] width 453 height 17
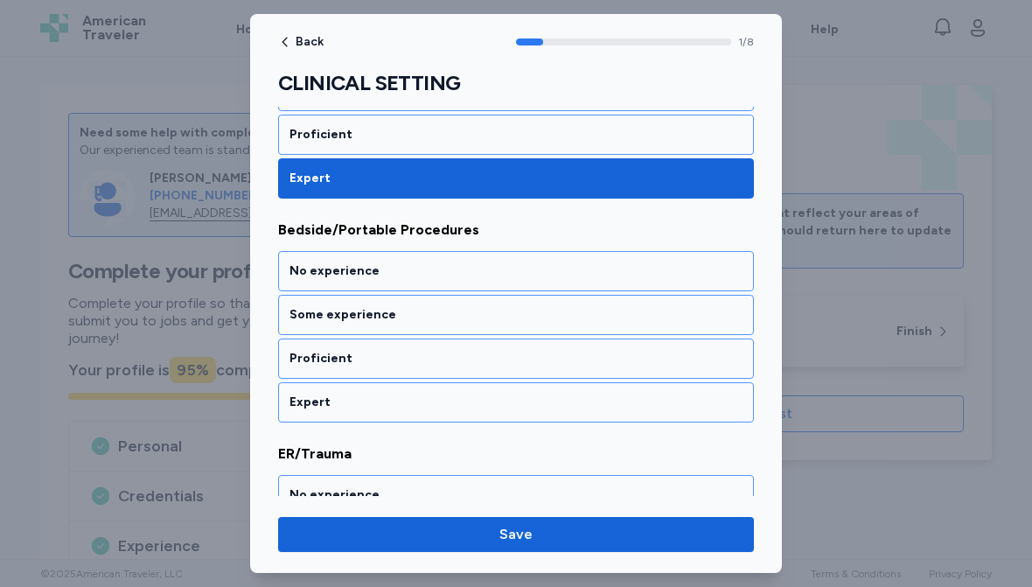
scroll to position [388, 0]
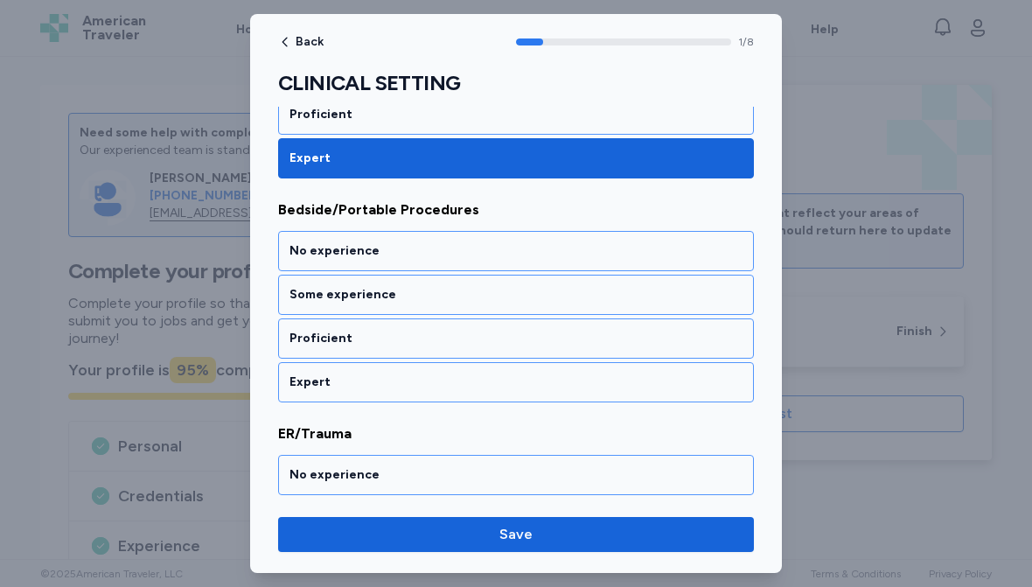
click at [416, 382] on div "Expert" at bounding box center [516, 382] width 453 height 17
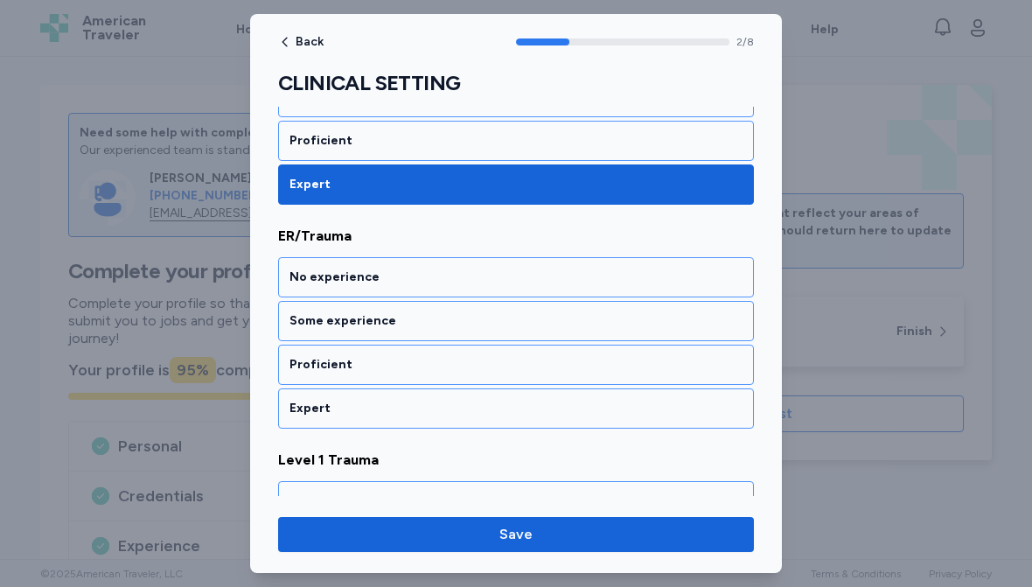
scroll to position [612, 0]
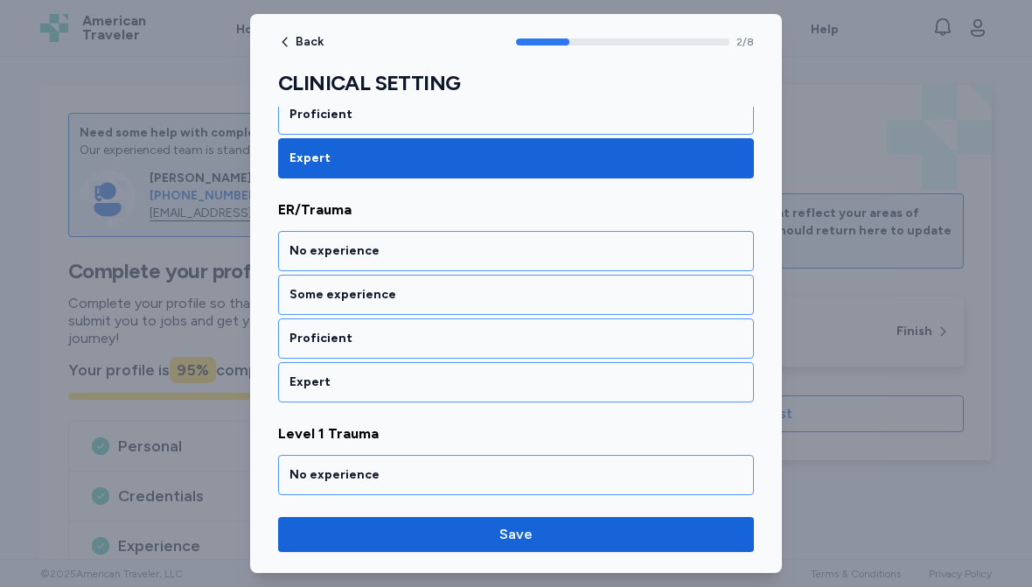
click at [371, 375] on div "Expert" at bounding box center [516, 382] width 453 height 17
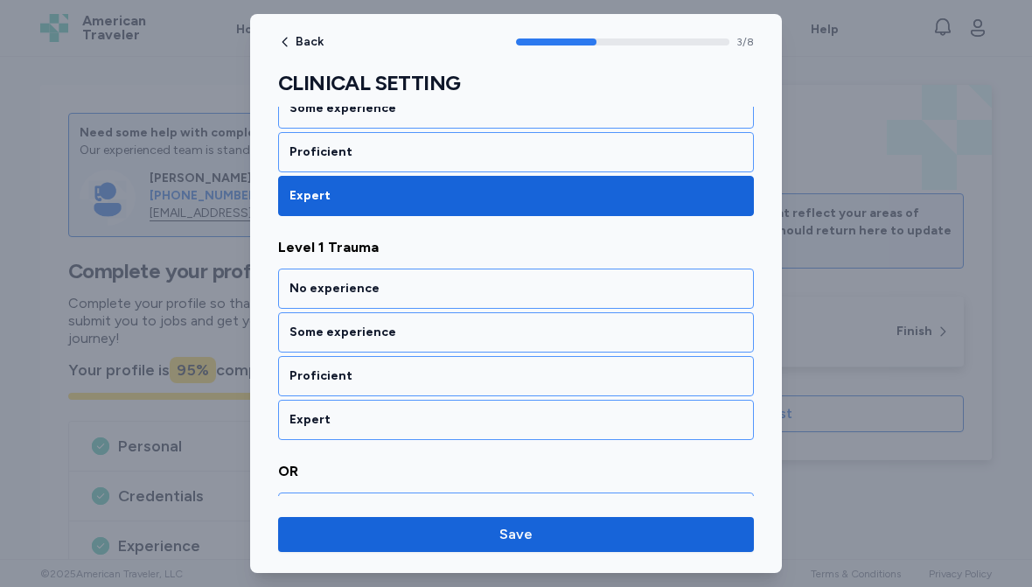
scroll to position [836, 0]
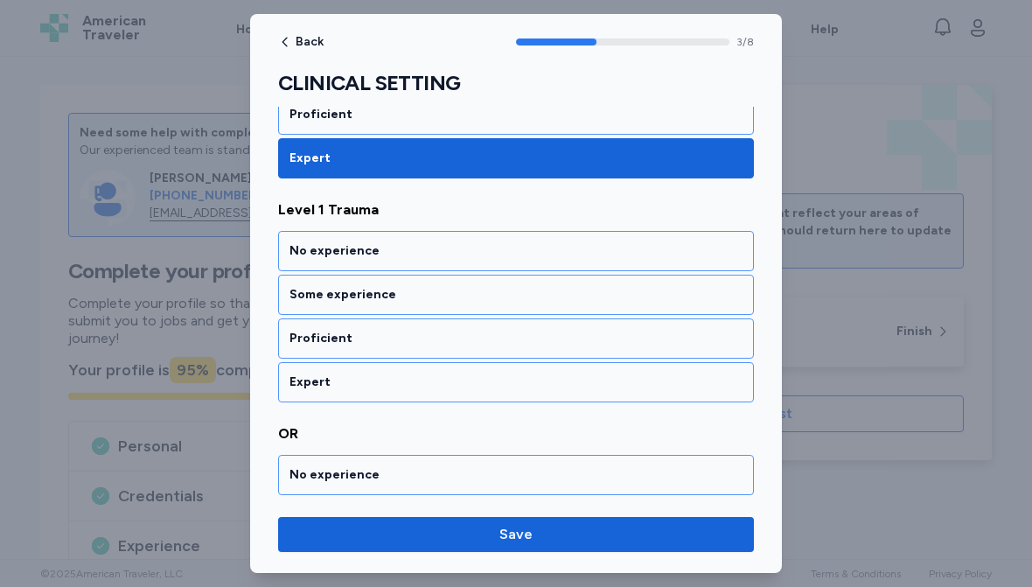
click at [377, 377] on div "Expert" at bounding box center [516, 382] width 453 height 17
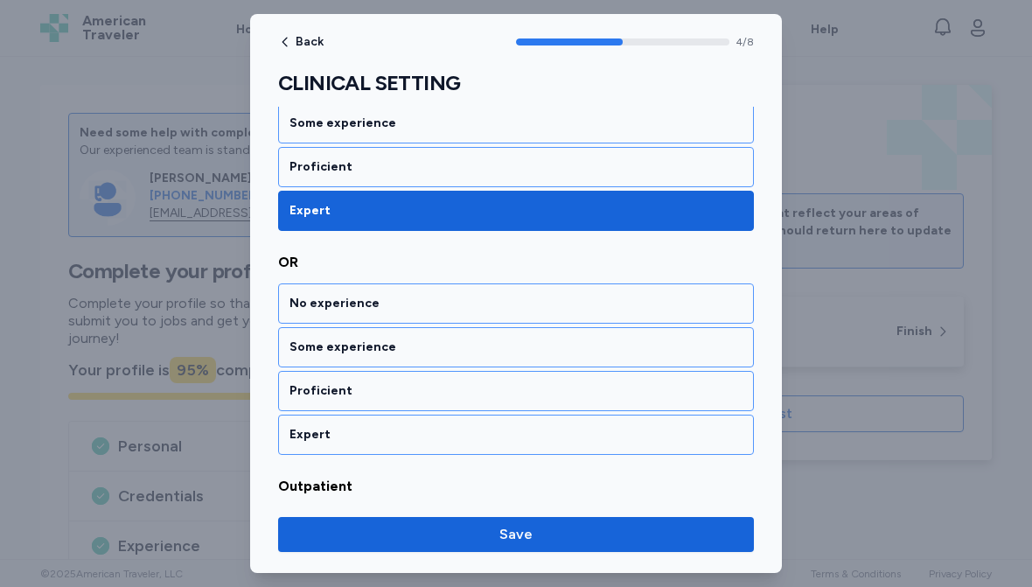
scroll to position [1060, 0]
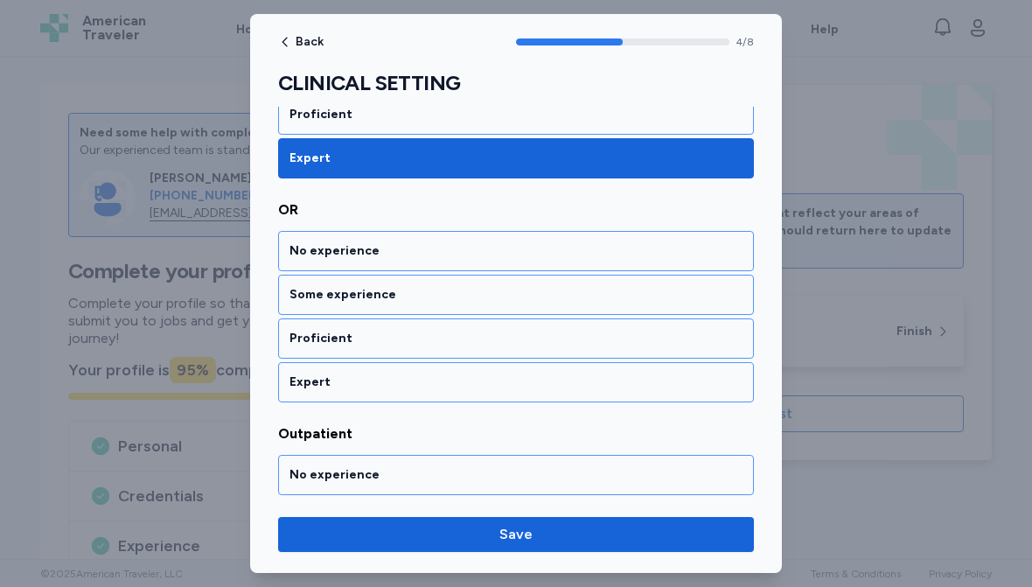
click at [423, 294] on div "Some experience" at bounding box center [516, 294] width 453 height 17
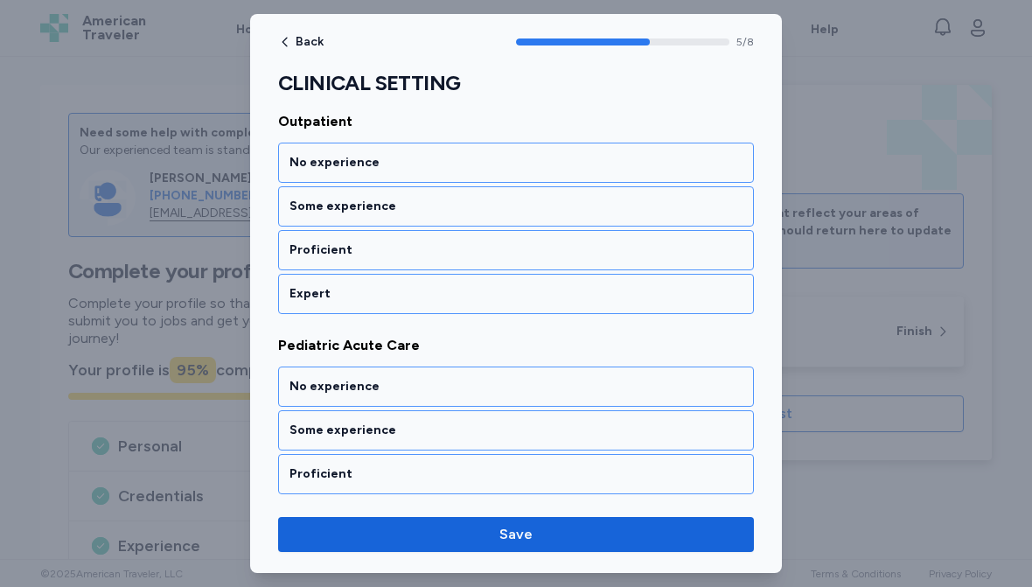
scroll to position [1374, 0]
click at [387, 294] on div "Expert" at bounding box center [516, 292] width 453 height 17
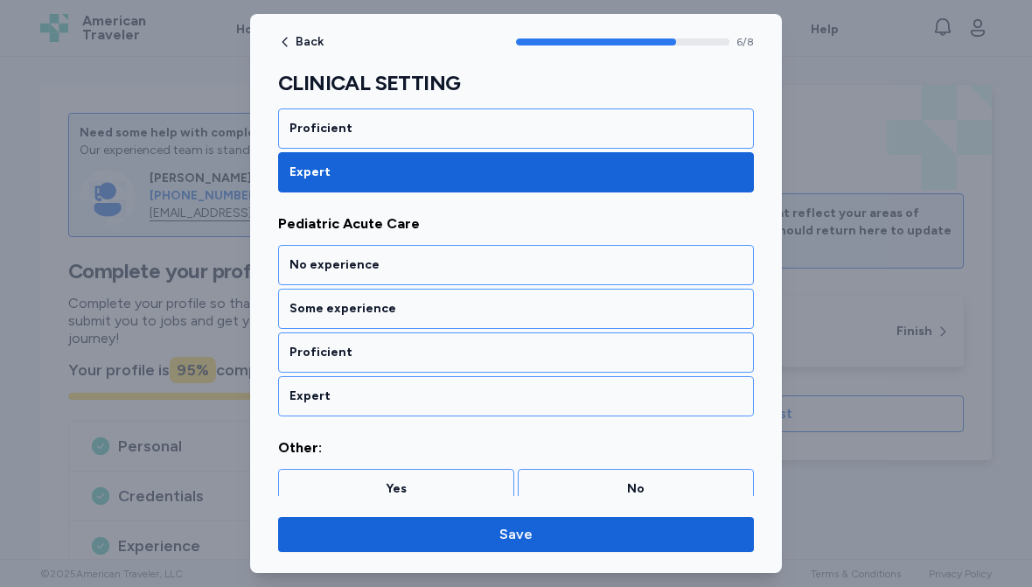
scroll to position [1508, 0]
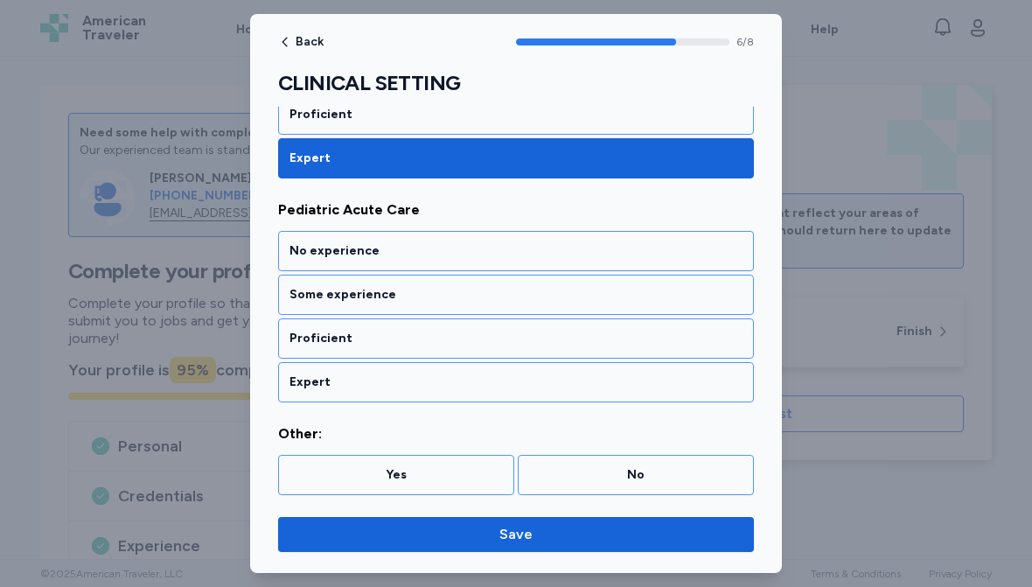
click at [394, 375] on div "Expert" at bounding box center [516, 382] width 453 height 17
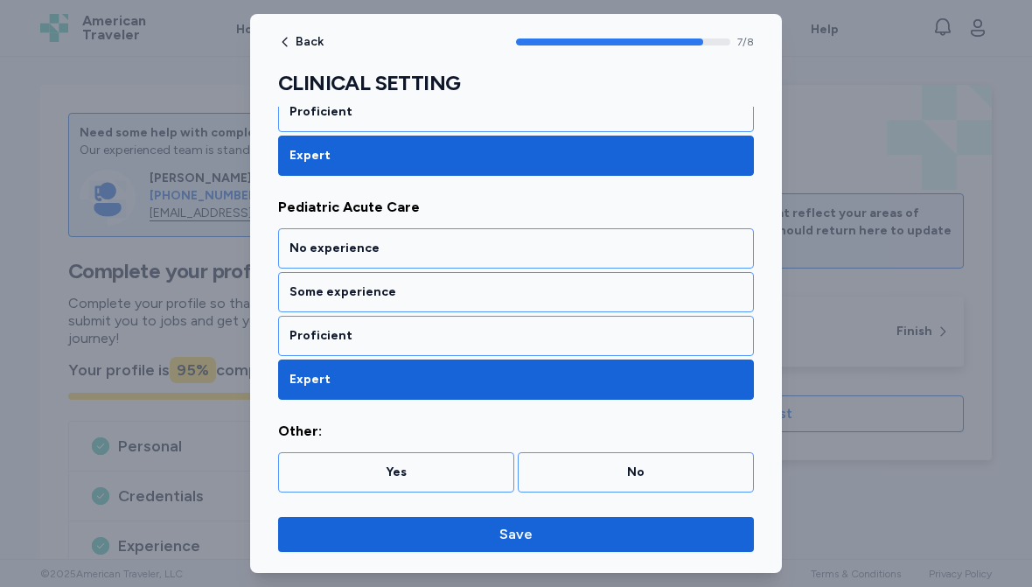
scroll to position [1511, 0]
click at [513, 531] on span "Save" at bounding box center [516, 534] width 33 height 21
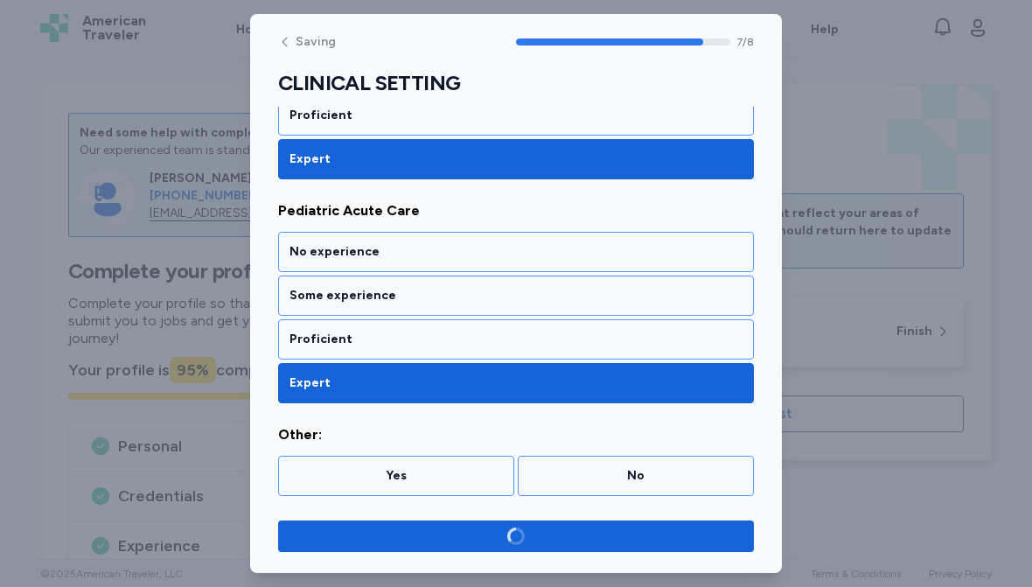
scroll to position [1507, 0]
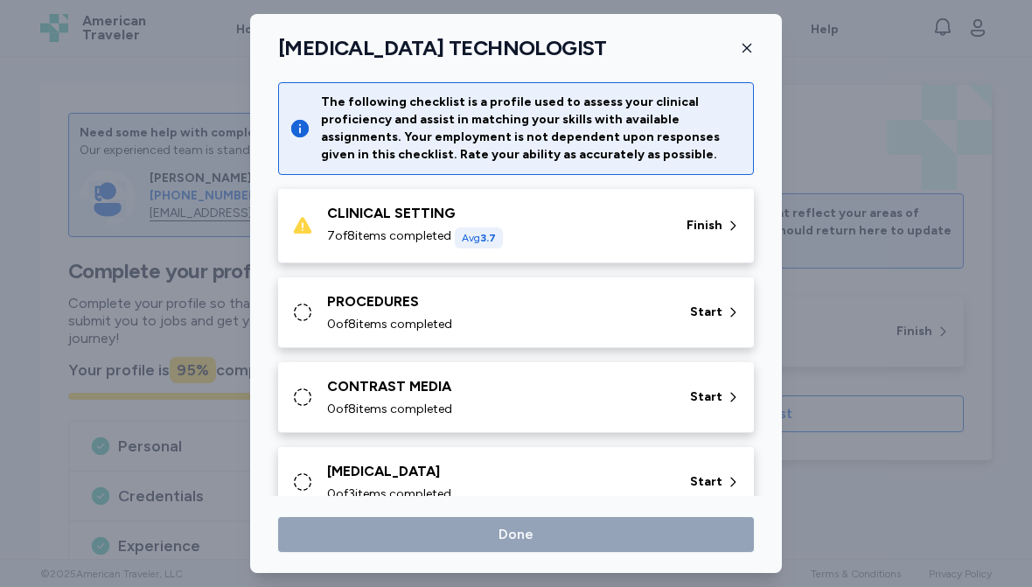
click at [712, 308] on span "Start" at bounding box center [706, 312] width 32 height 17
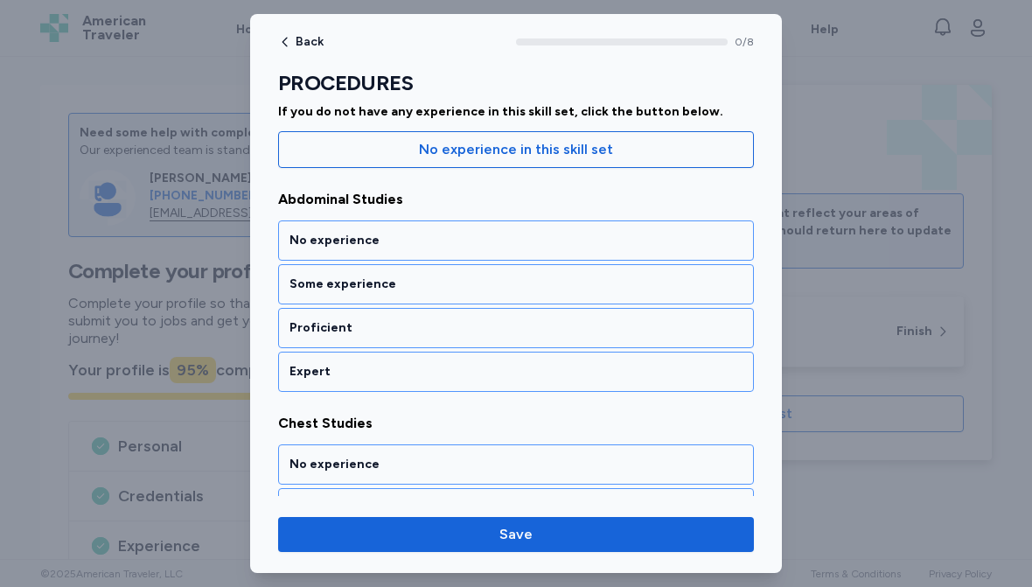
click at [396, 369] on div "Expert" at bounding box center [516, 371] width 453 height 17
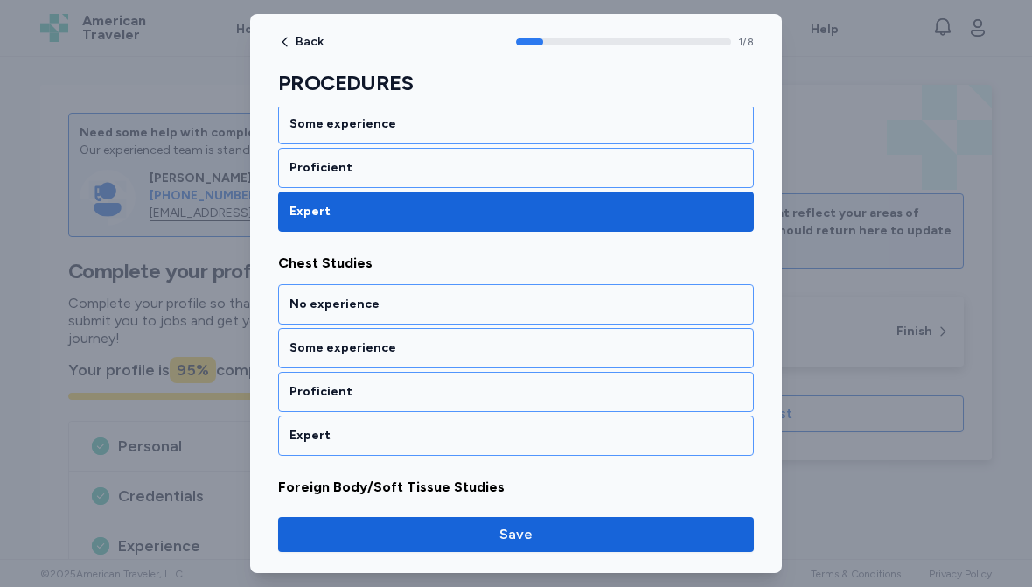
scroll to position [388, 0]
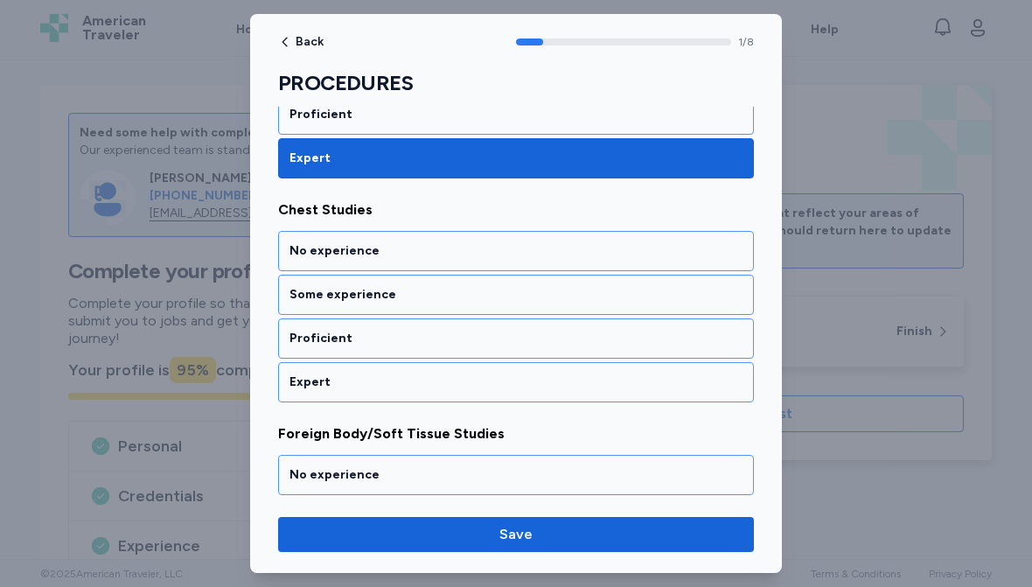
click at [439, 384] on div "Expert" at bounding box center [516, 382] width 453 height 17
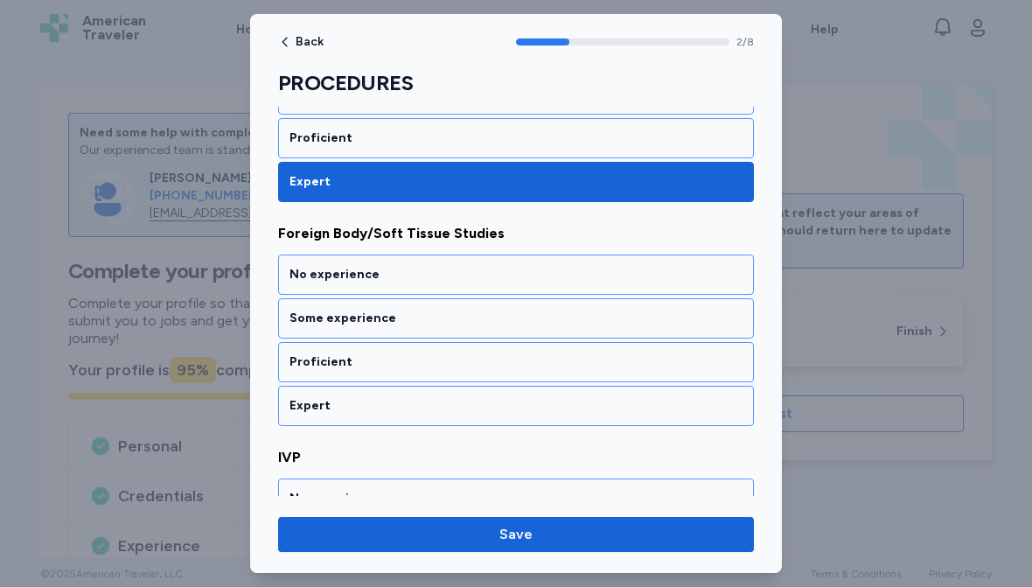
scroll to position [612, 0]
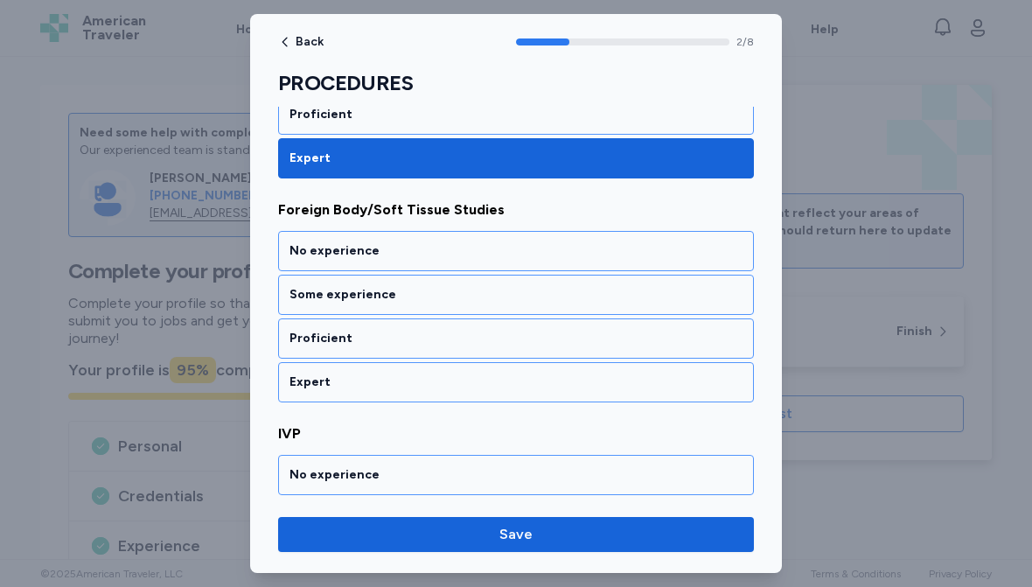
click at [395, 374] on div "Expert" at bounding box center [516, 382] width 453 height 17
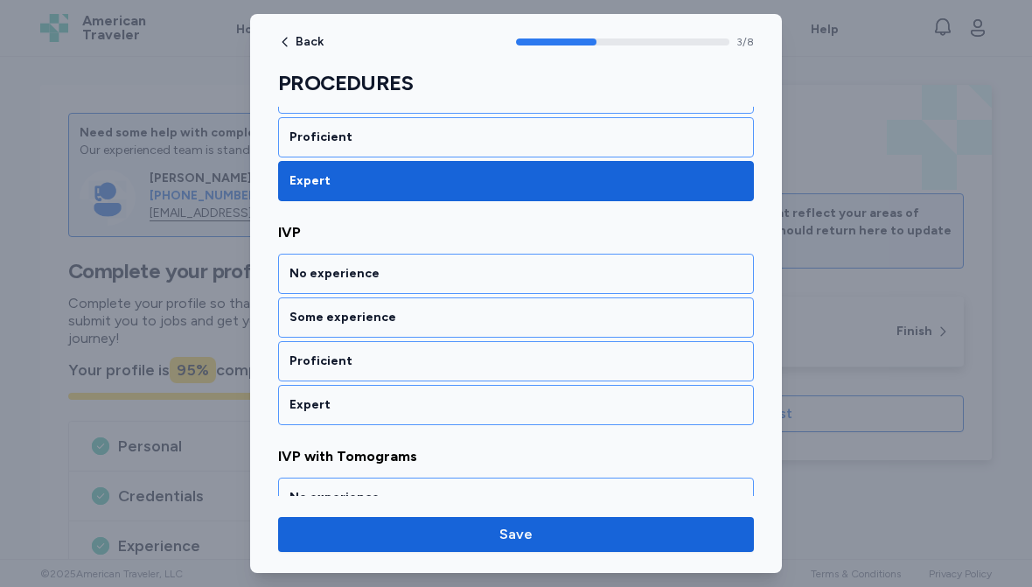
scroll to position [836, 0]
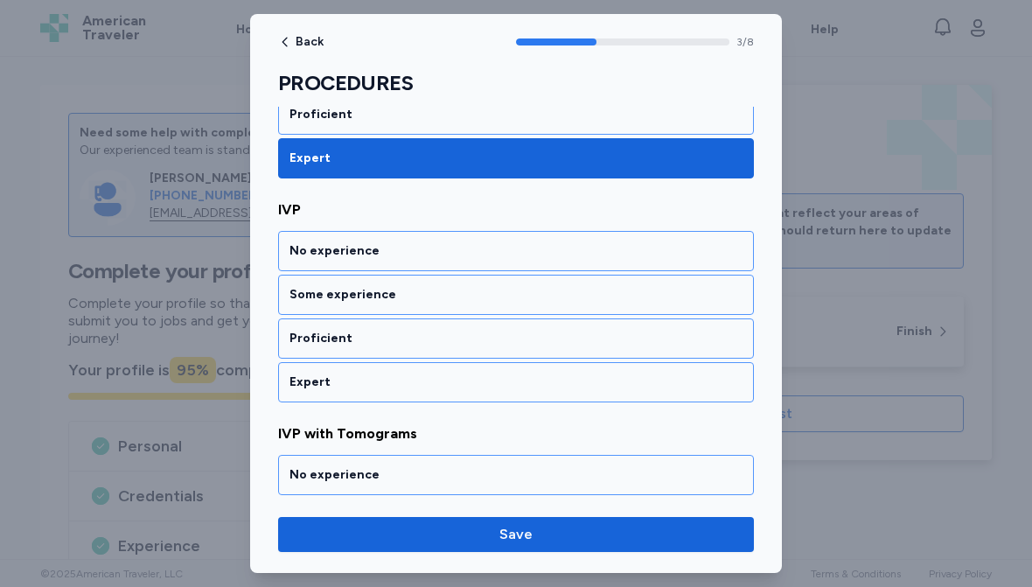
click at [400, 292] on div "Some experience" at bounding box center [516, 294] width 453 height 17
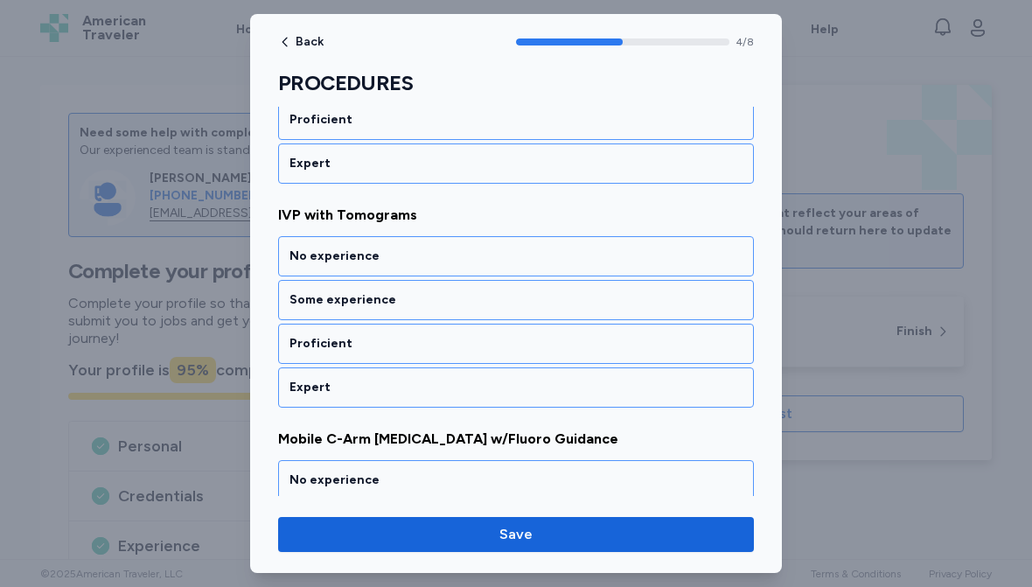
scroll to position [1060, 0]
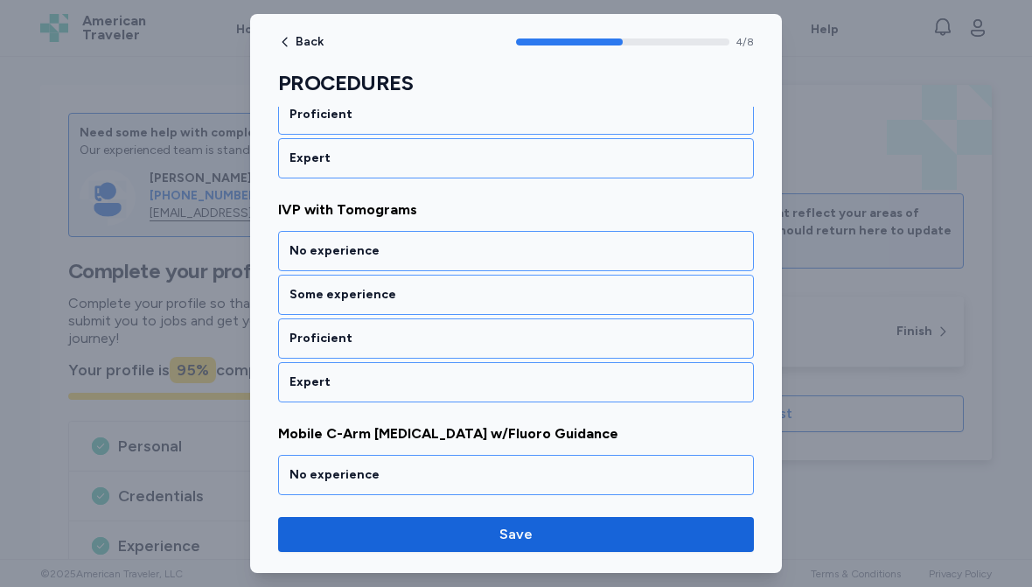
click at [476, 251] on div "No experience" at bounding box center [516, 250] width 453 height 17
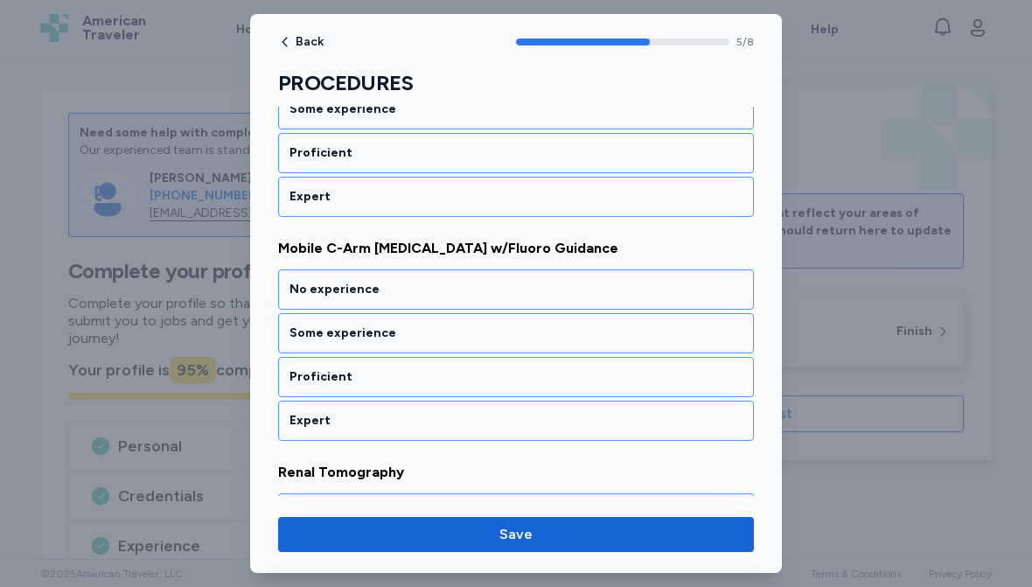
scroll to position [1284, 0]
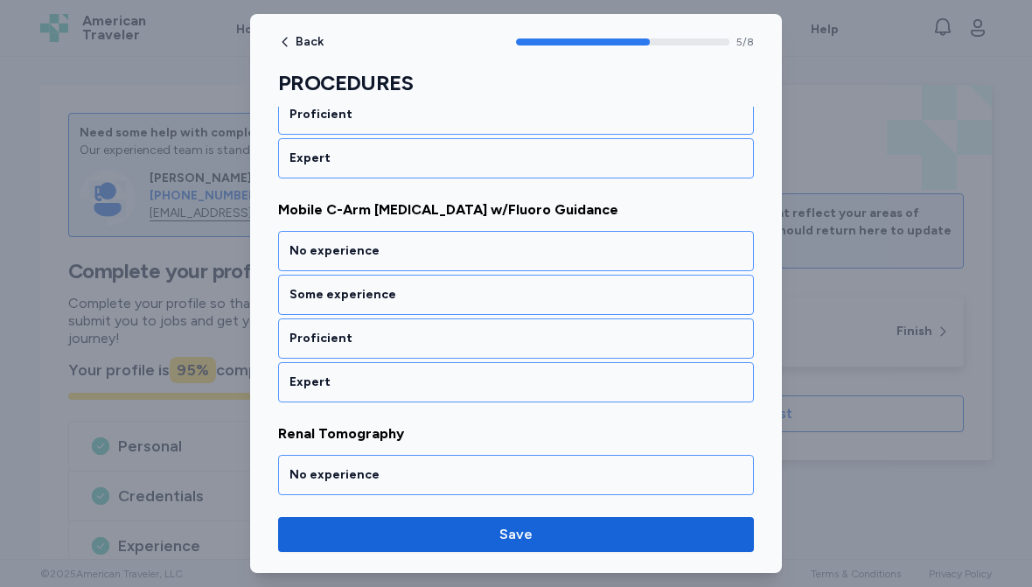
click at [402, 255] on div "No experience" at bounding box center [516, 250] width 453 height 17
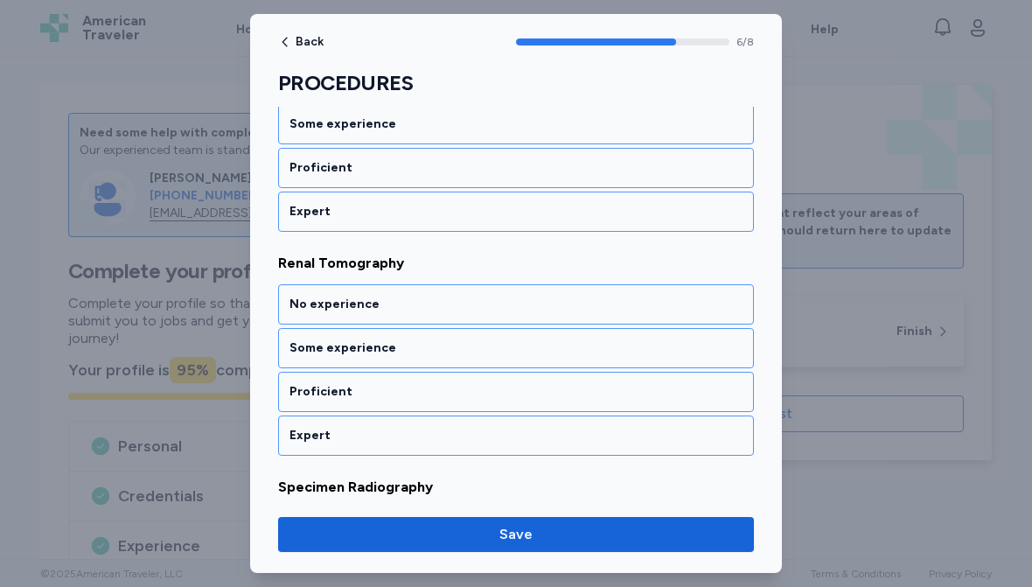
scroll to position [1508, 0]
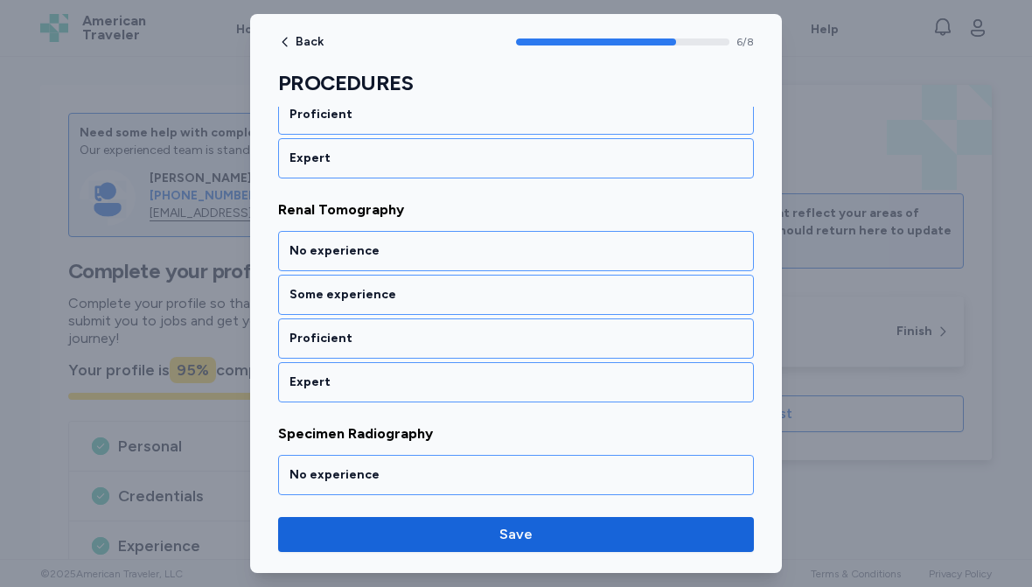
click at [404, 253] on div "No experience" at bounding box center [516, 250] width 453 height 17
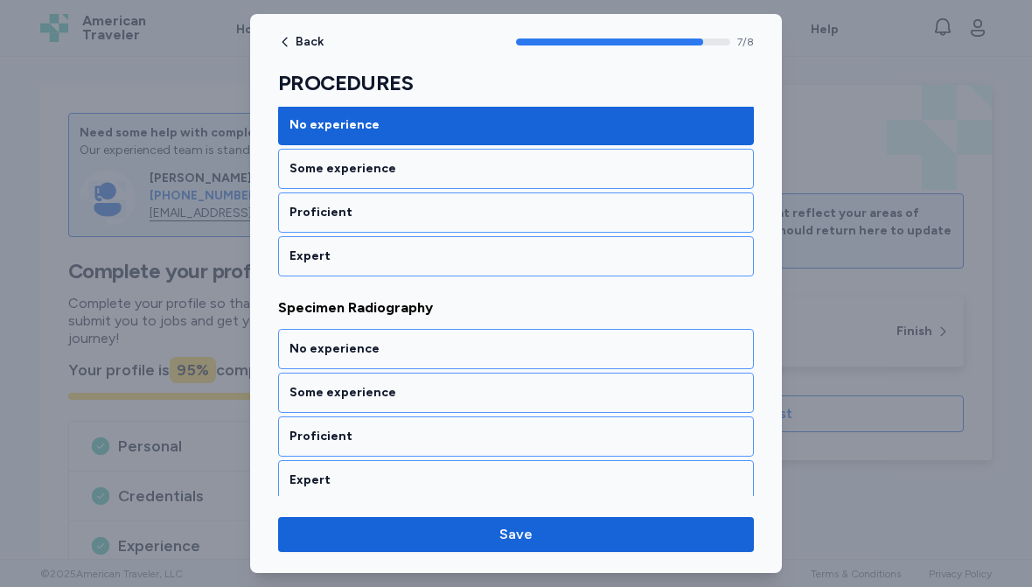
scroll to position [1642, 0]
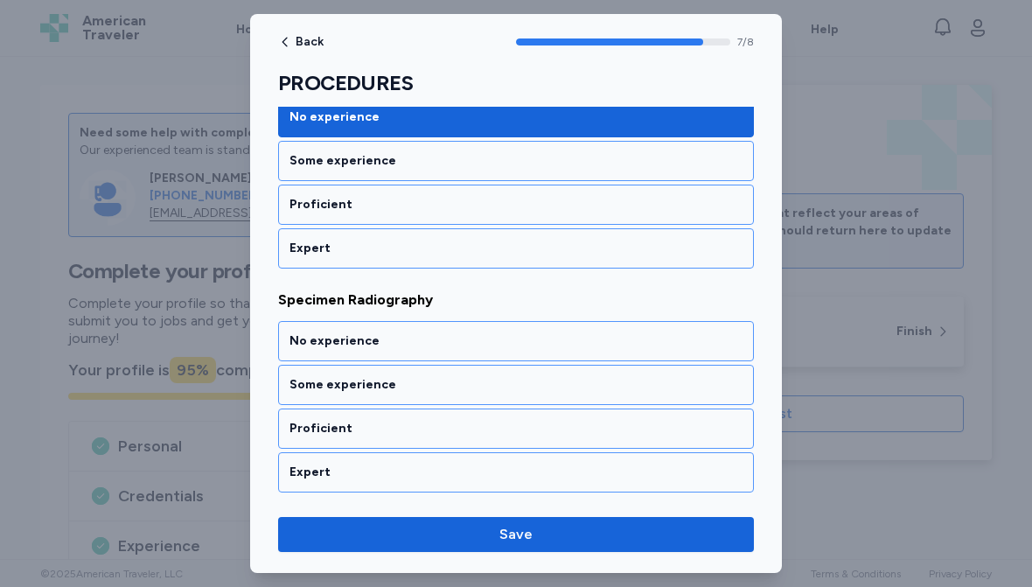
click at [436, 339] on div "No experience" at bounding box center [516, 340] width 453 height 17
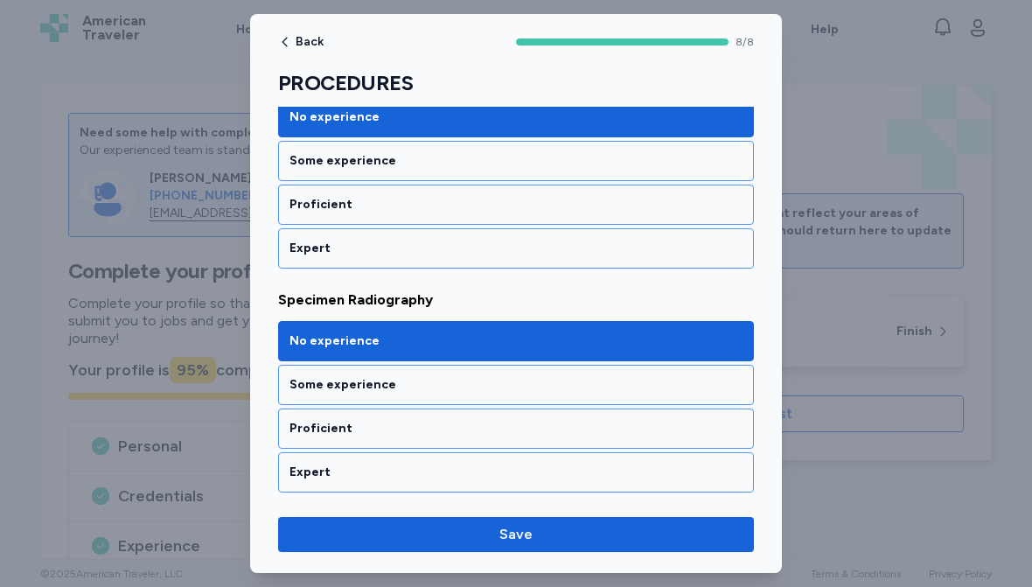
click at [518, 545] on button "Save" at bounding box center [516, 534] width 476 height 35
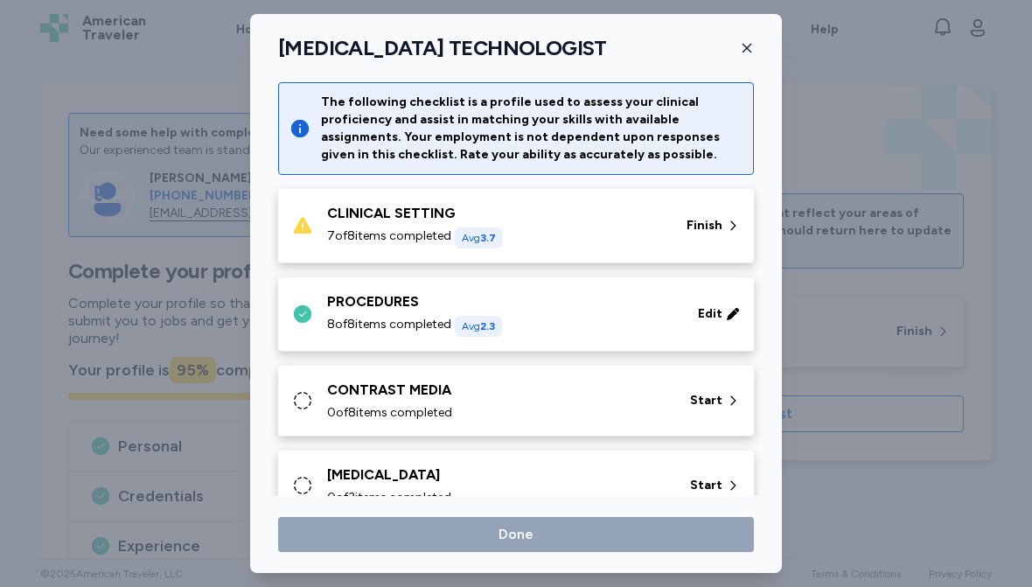
click at [612, 209] on div "CLINICAL SETTING" at bounding box center [496, 213] width 339 height 21
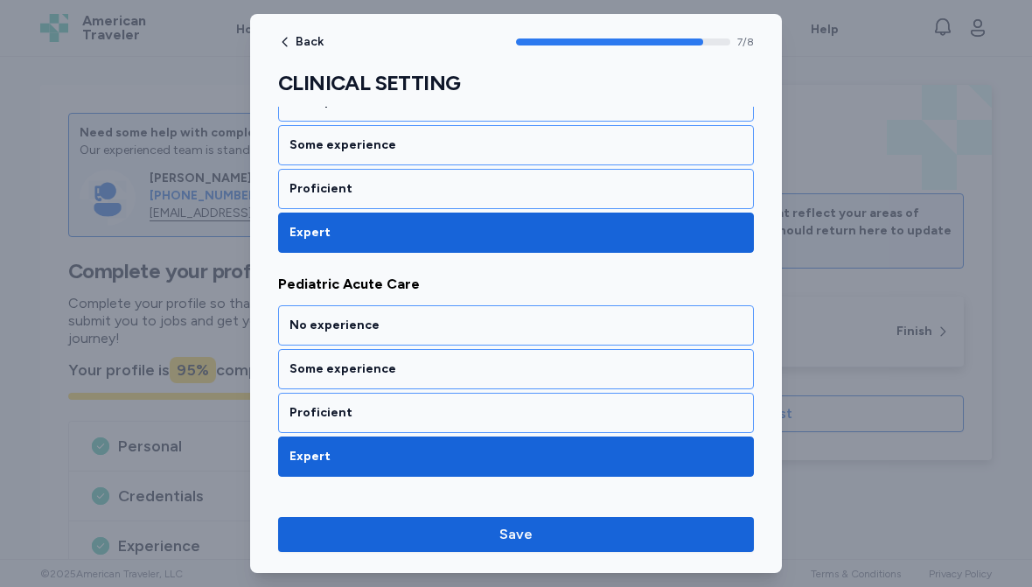
scroll to position [1511, 0]
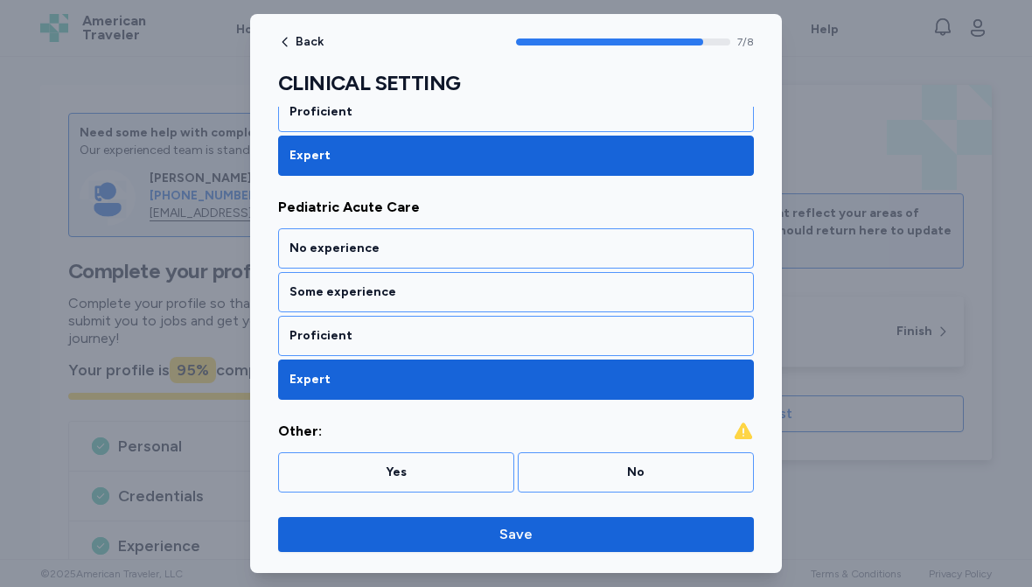
click at [631, 479] on div "No" at bounding box center [635, 472] width 213 height 17
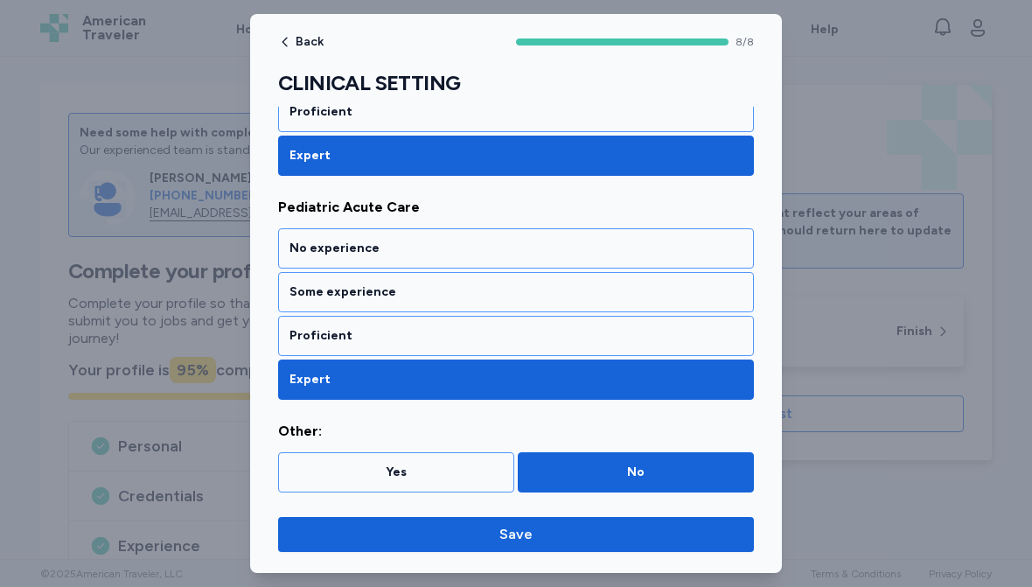
click at [524, 536] on span "Save" at bounding box center [516, 534] width 33 height 21
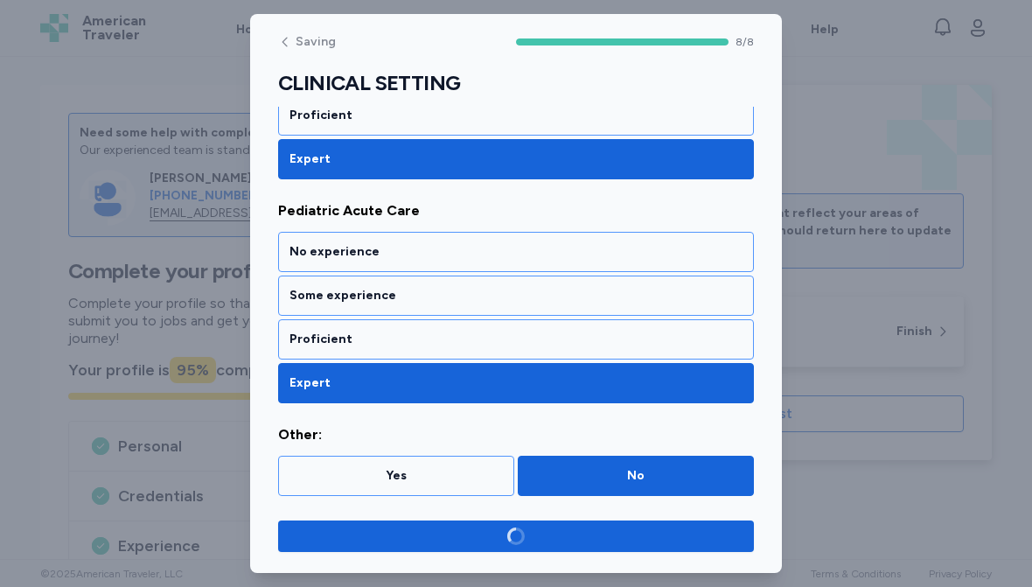
scroll to position [1507, 0]
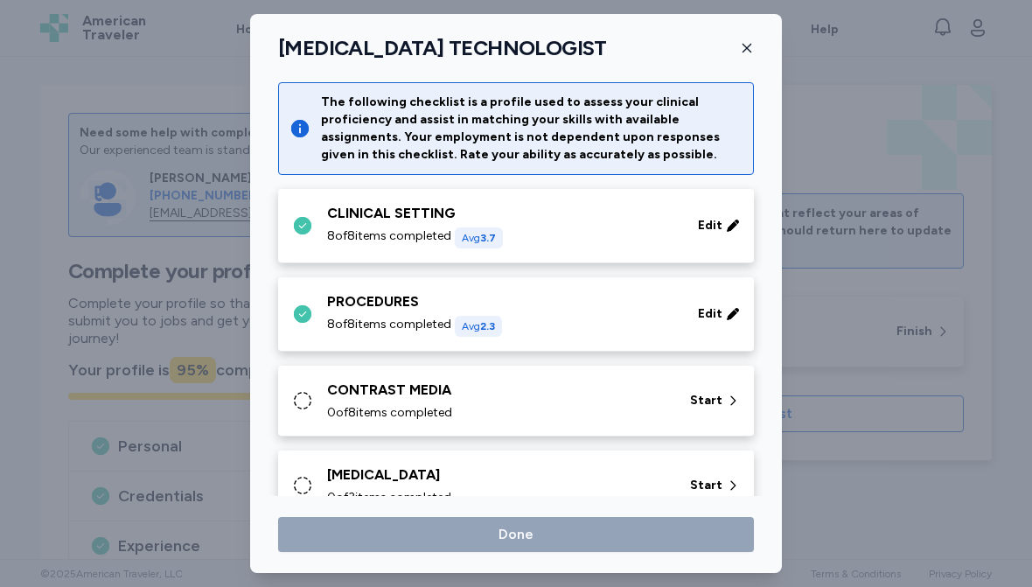
click at [542, 398] on div "CONTRAST MEDIA" at bounding box center [498, 390] width 342 height 21
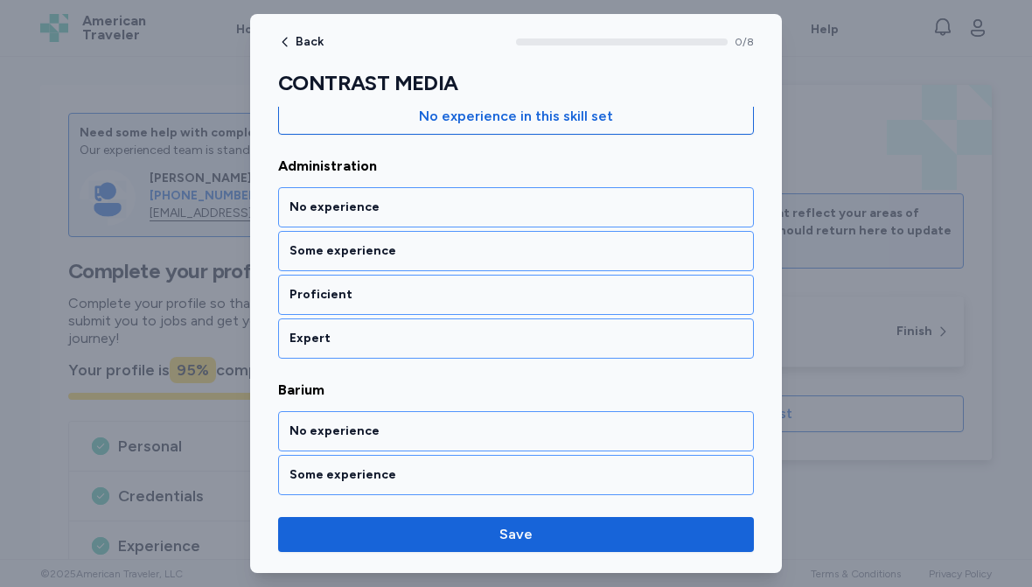
scroll to position [210, 0]
click at [395, 245] on div "Some experience" at bounding box center [516, 249] width 453 height 17
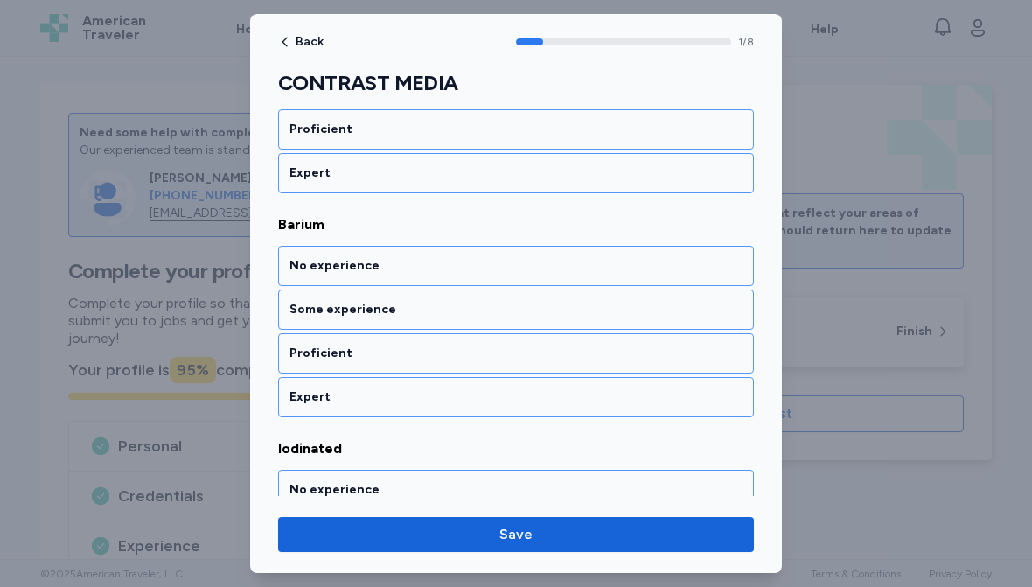
scroll to position [388, 0]
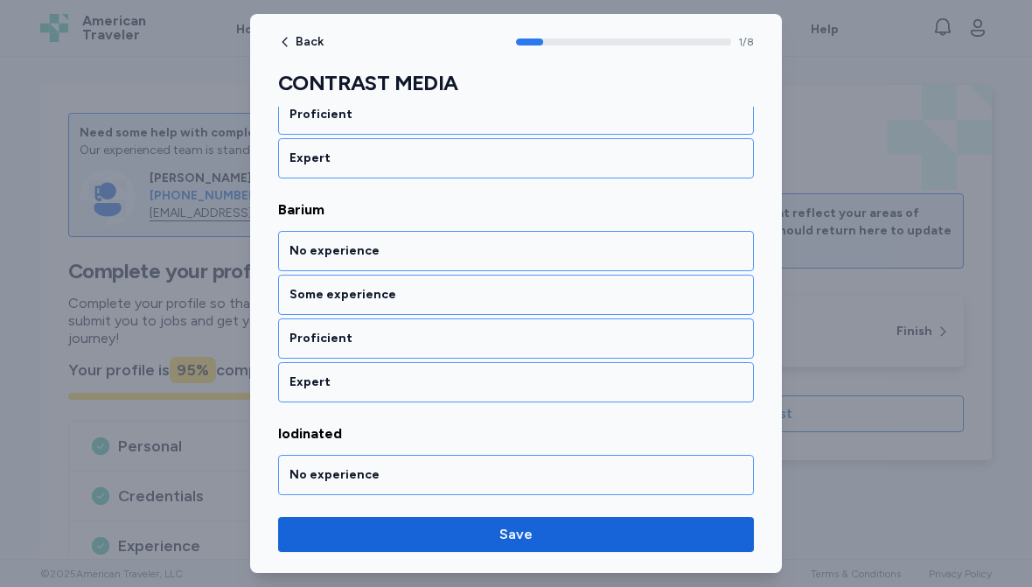
click at [441, 123] on div "Proficient" at bounding box center [516, 114] width 476 height 40
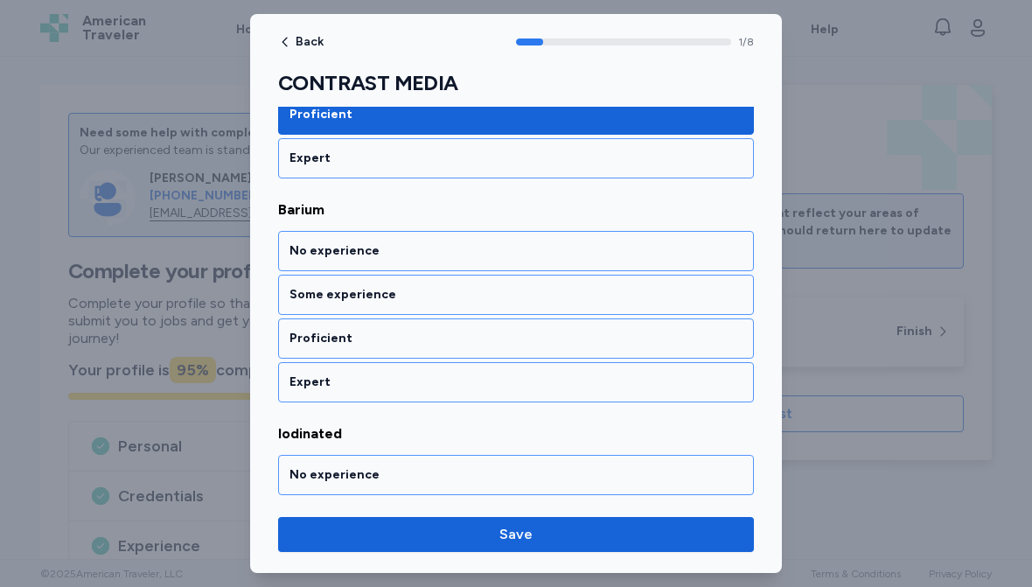
click at [423, 292] on div "Some experience" at bounding box center [516, 294] width 453 height 17
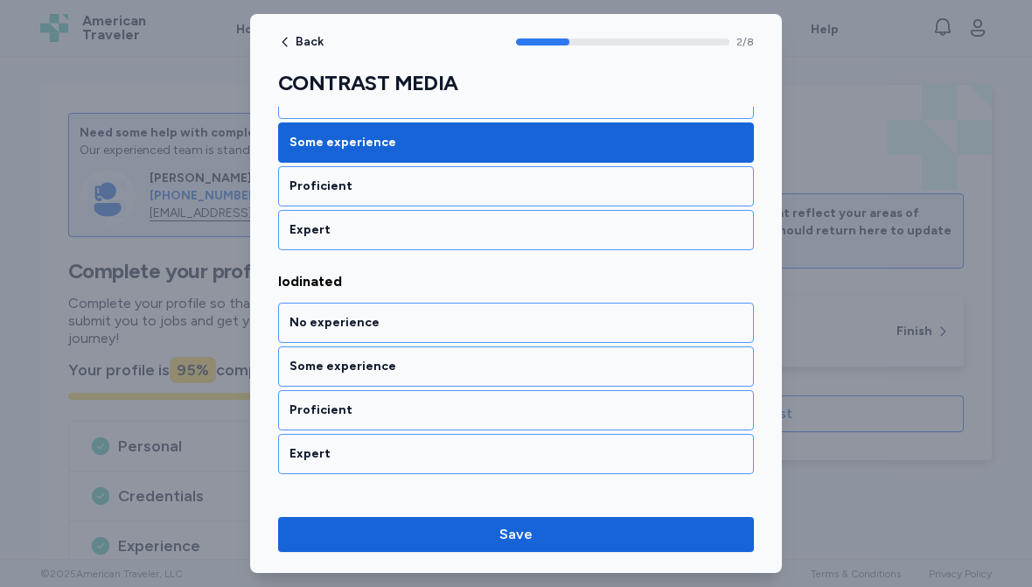
scroll to position [612, 0]
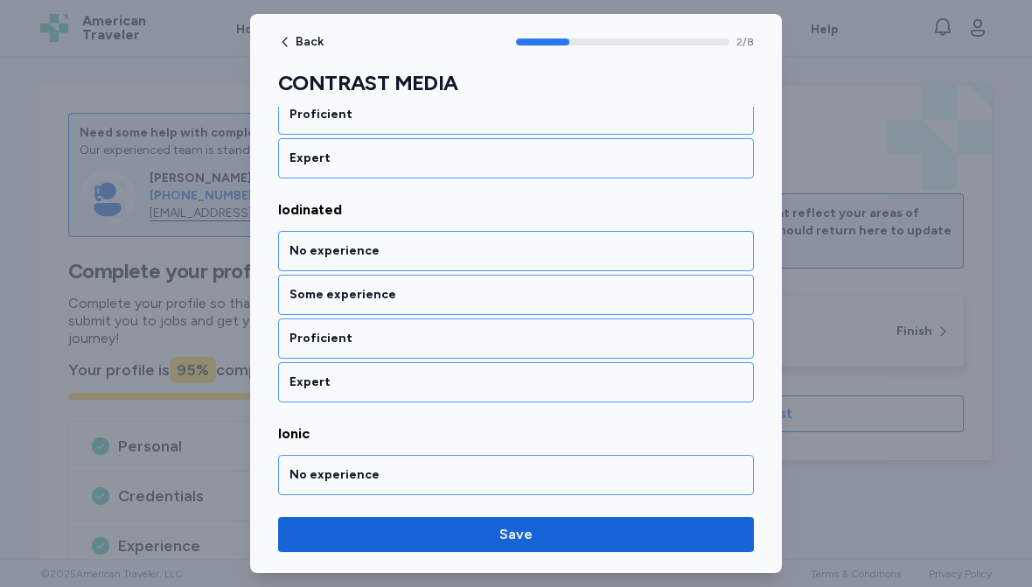
click at [429, 291] on div "Some experience" at bounding box center [516, 294] width 453 height 17
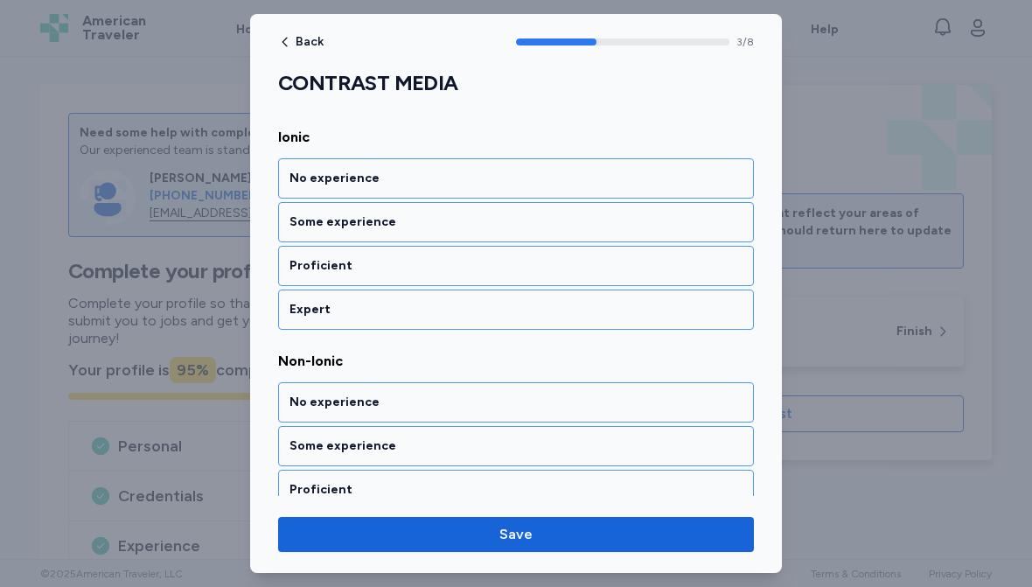
scroll to position [909, 0]
click at [384, 177] on div "No experience" at bounding box center [516, 178] width 453 height 17
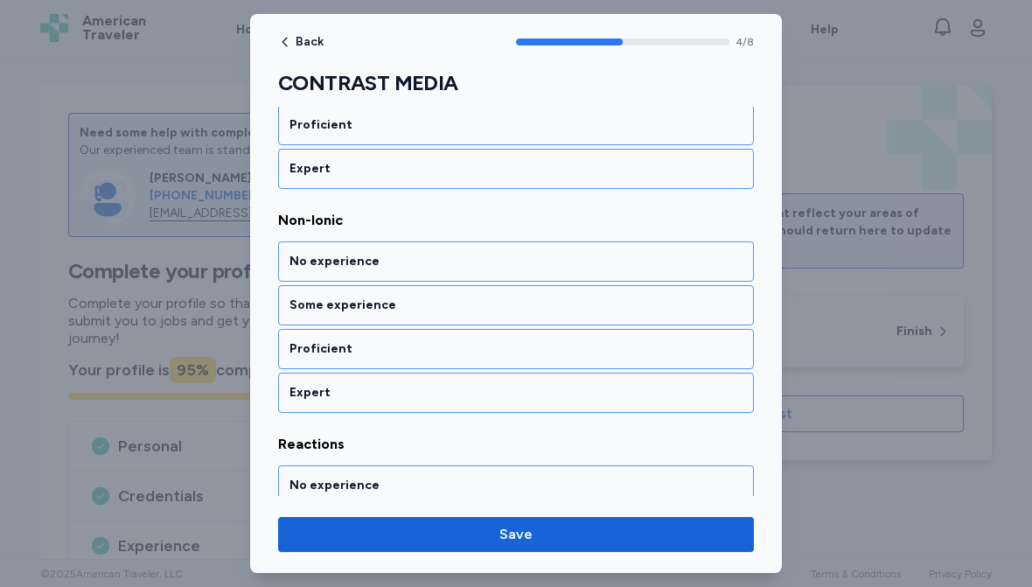
scroll to position [1060, 0]
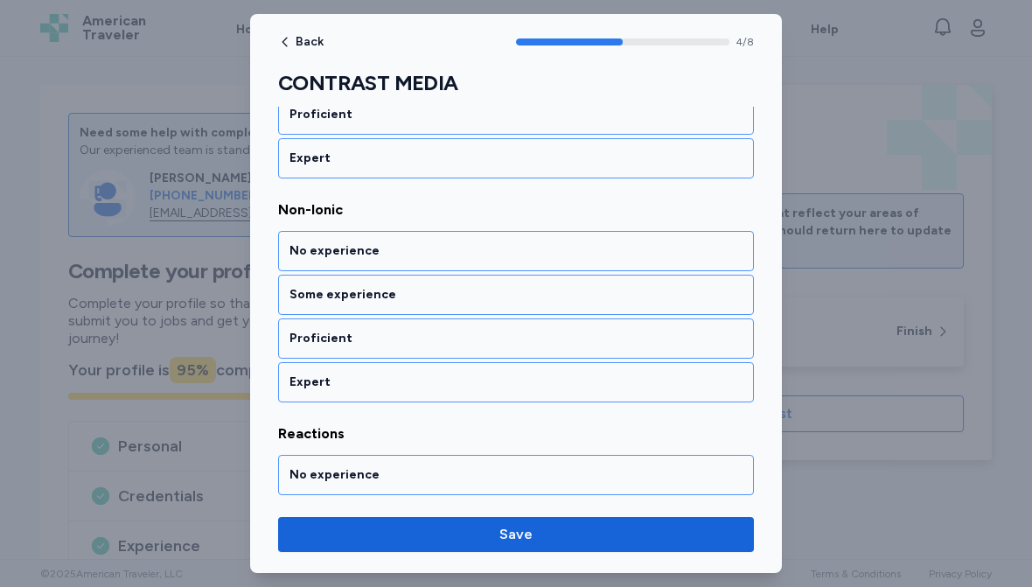
click at [405, 236] on div "No experience" at bounding box center [516, 251] width 476 height 40
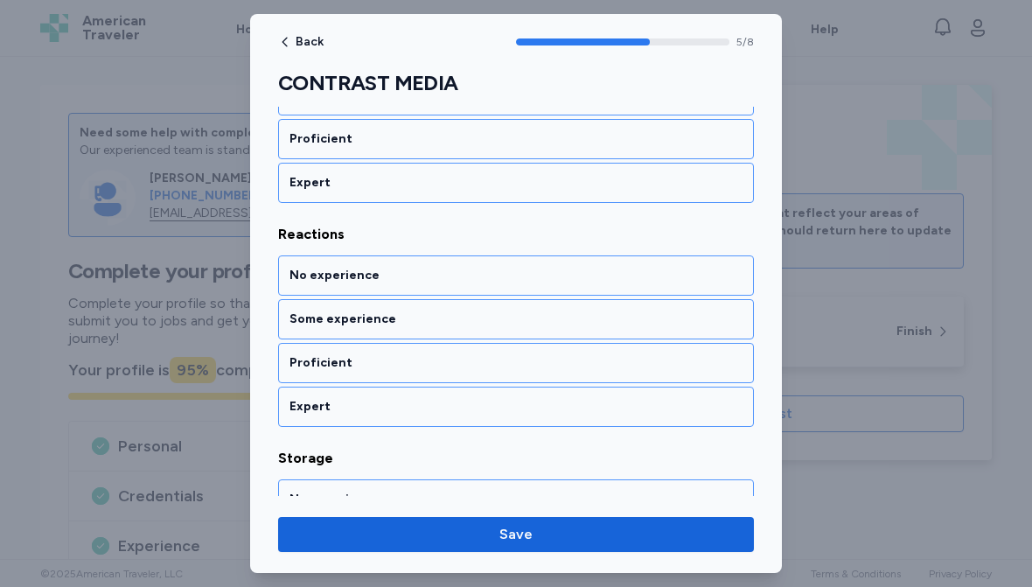
scroll to position [1284, 0]
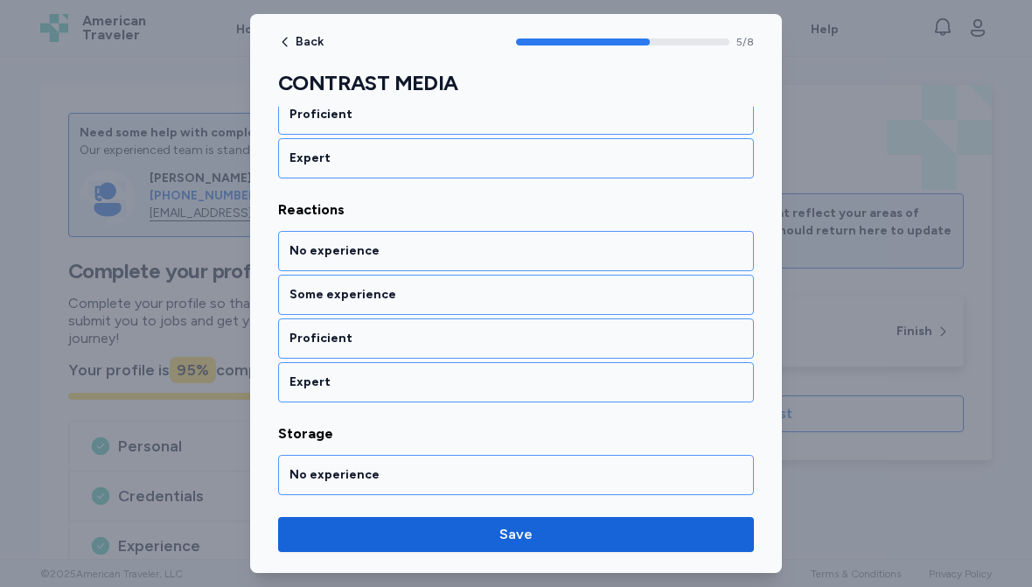
click at [431, 294] on div "Some experience" at bounding box center [516, 294] width 453 height 17
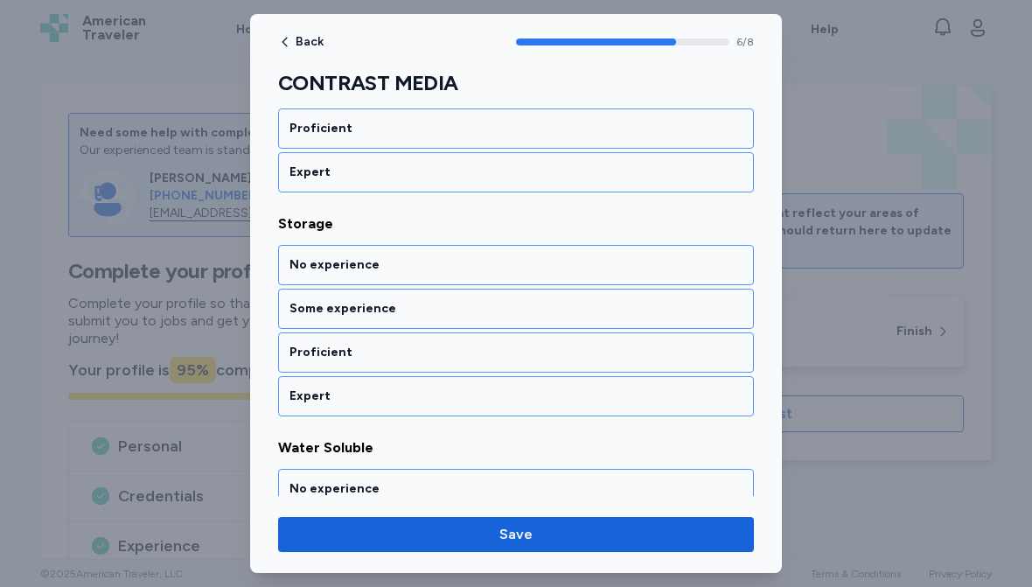
scroll to position [1508, 0]
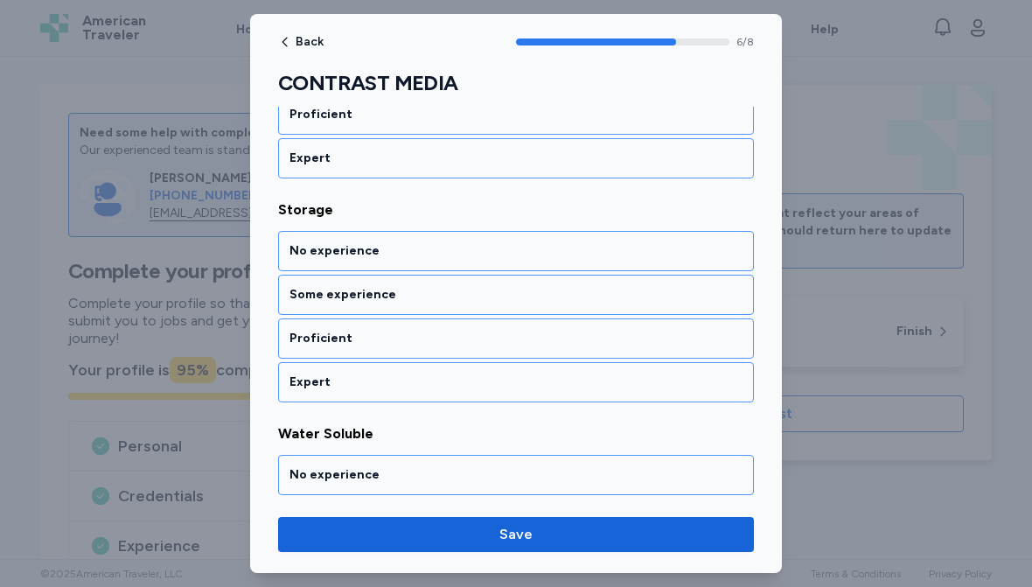
click at [444, 289] on div "Some experience" at bounding box center [516, 294] width 453 height 17
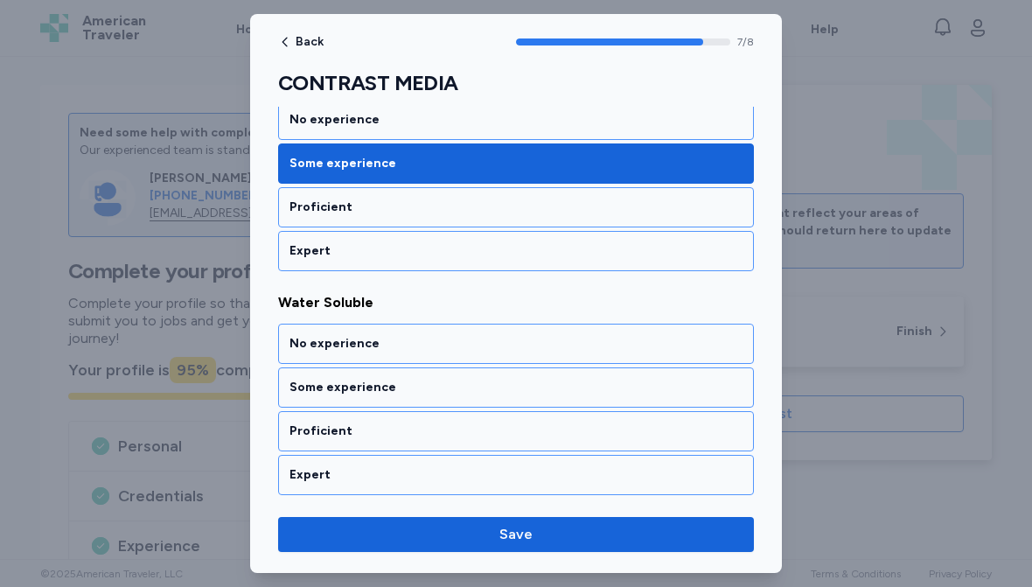
scroll to position [1642, 0]
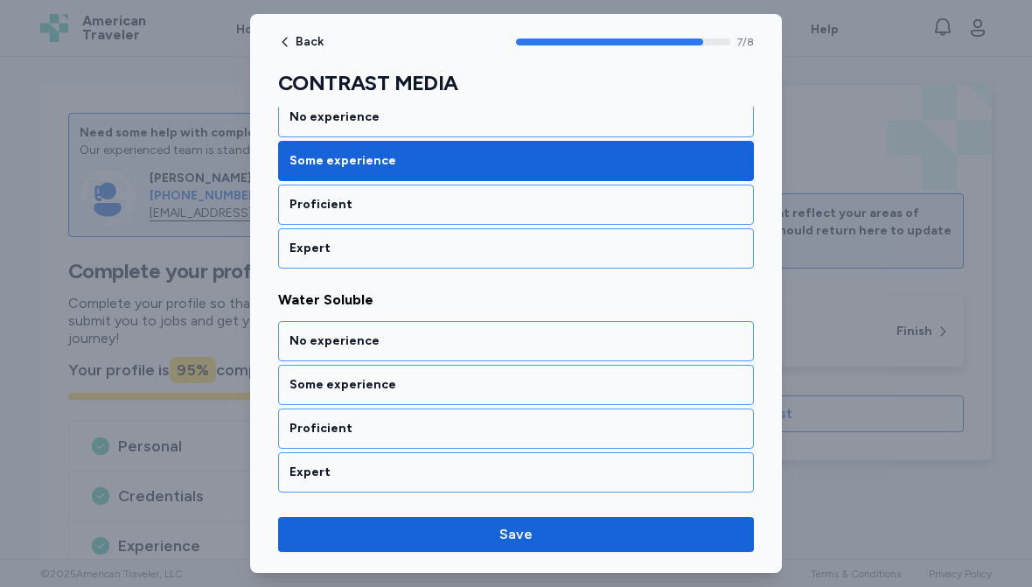
click at [450, 431] on div "Proficient" at bounding box center [516, 428] width 453 height 17
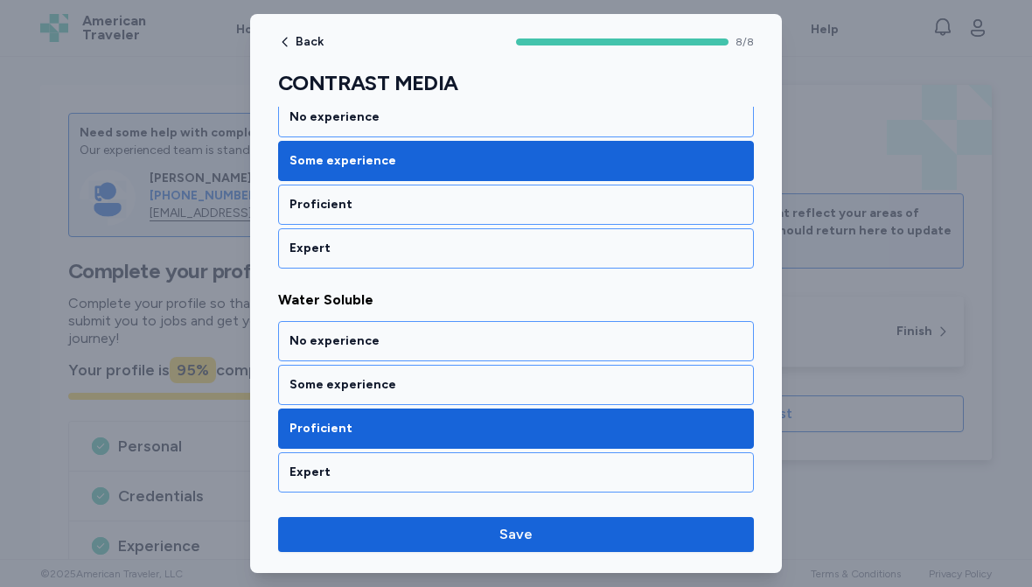
click at [518, 542] on span "Save" at bounding box center [516, 534] width 33 height 21
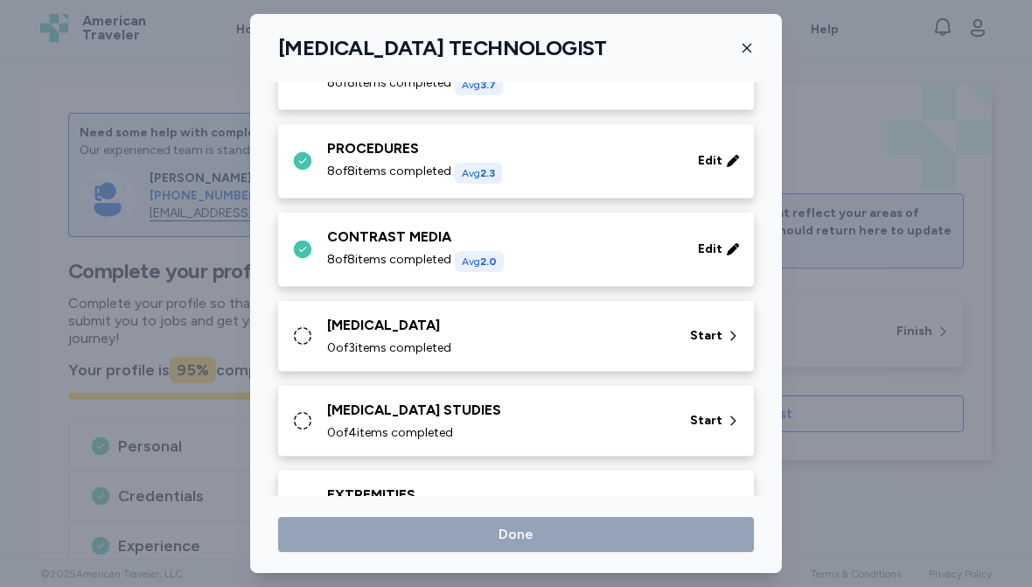
scroll to position [158, 0]
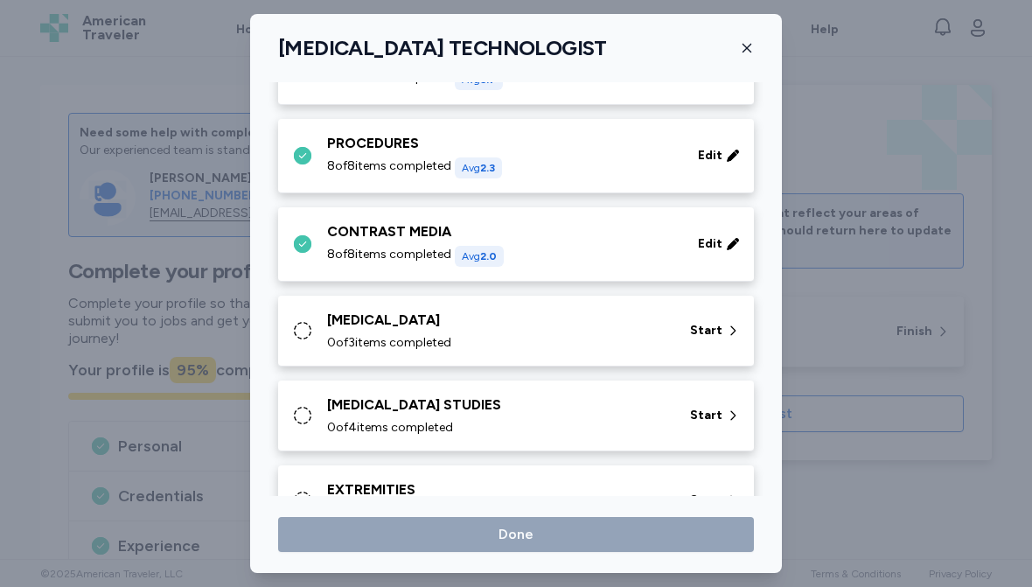
click at [536, 332] on div "[MEDICAL_DATA] 0 of 3 items completed" at bounding box center [498, 331] width 342 height 42
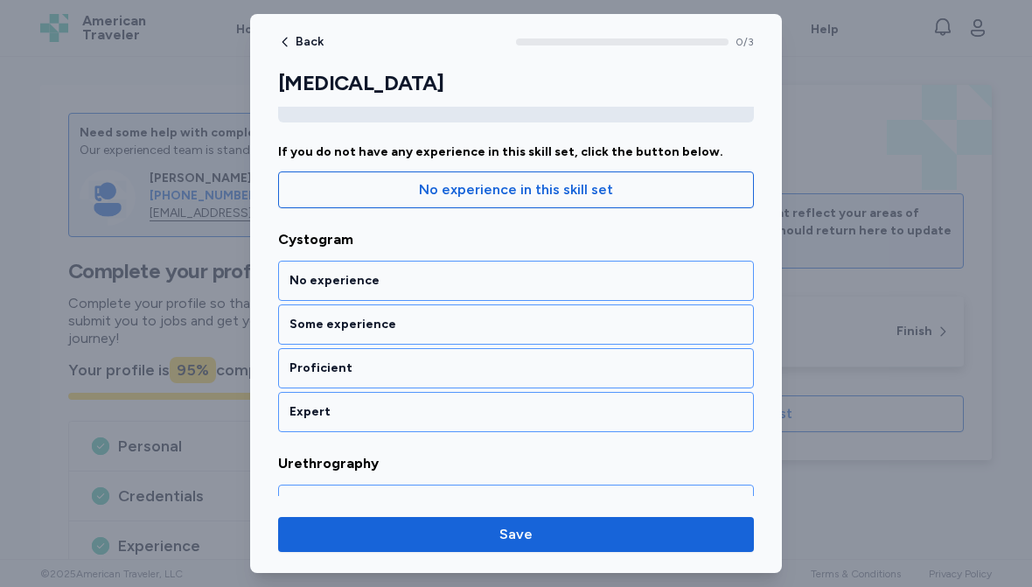
scroll to position [136, 0]
click at [466, 371] on div "Proficient" at bounding box center [516, 367] width 453 height 17
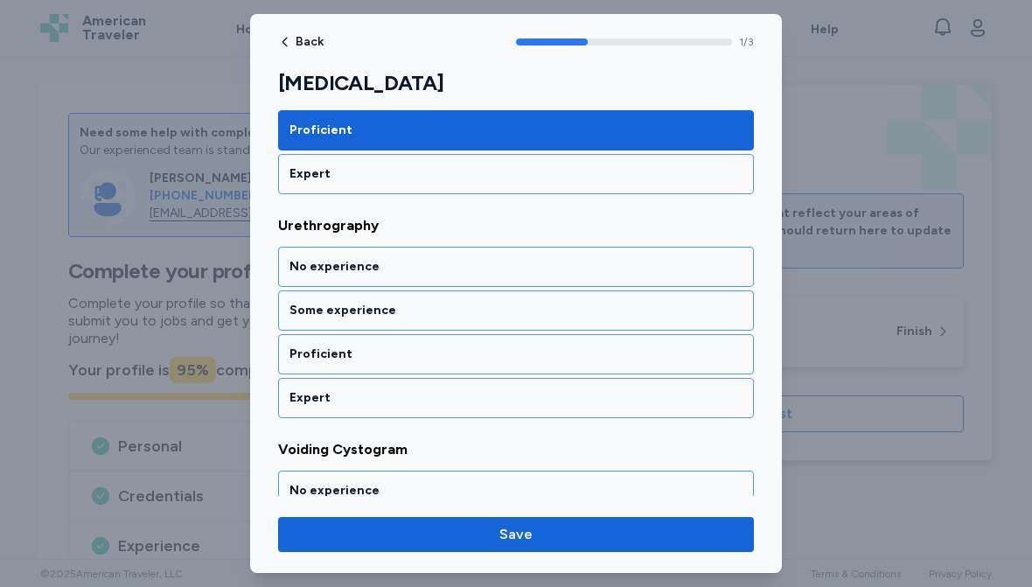
scroll to position [388, 0]
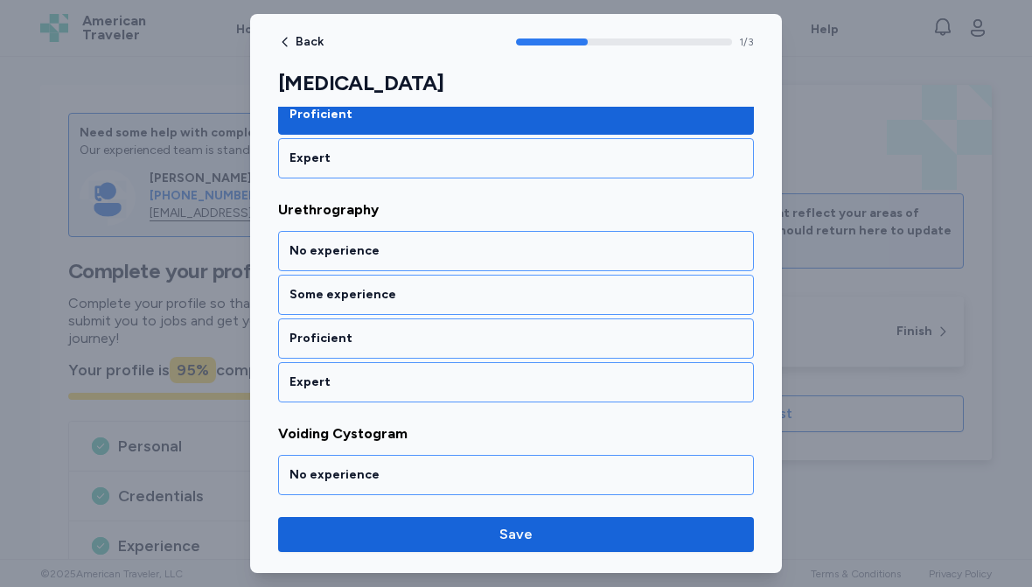
click at [481, 296] on div "Some experience" at bounding box center [516, 294] width 453 height 17
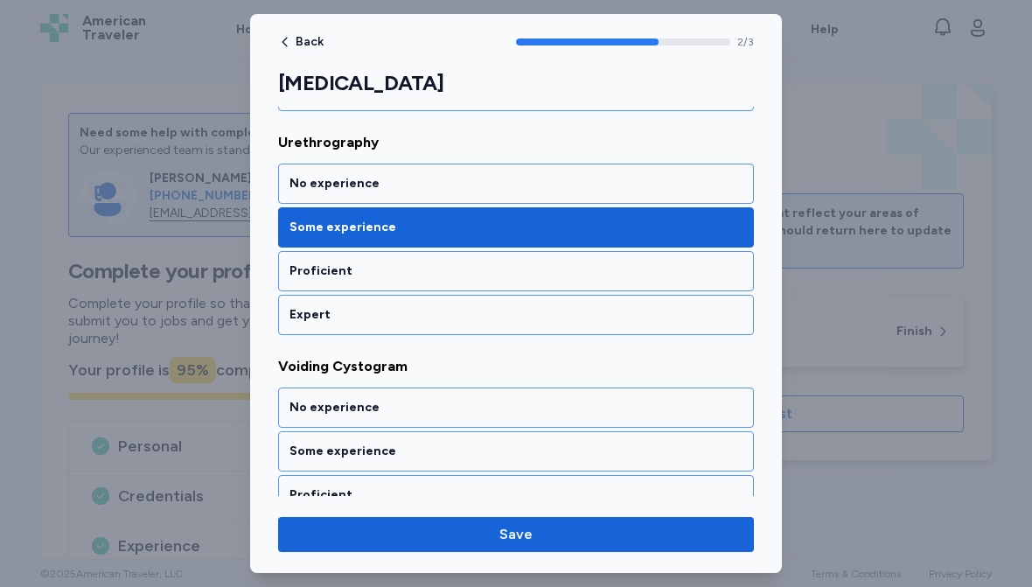
scroll to position [457, 0]
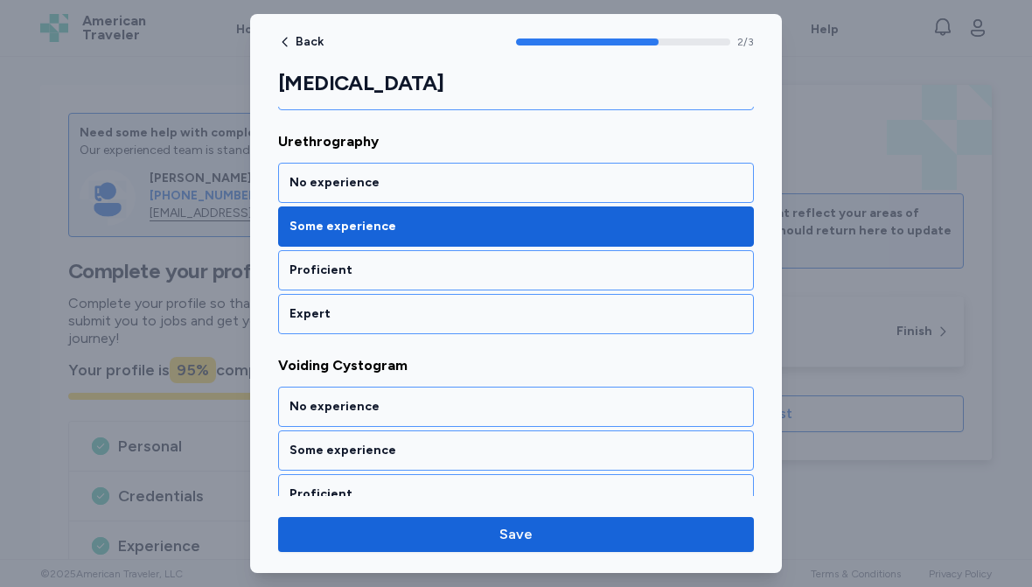
click at [474, 259] on div "Proficient" at bounding box center [516, 270] width 476 height 40
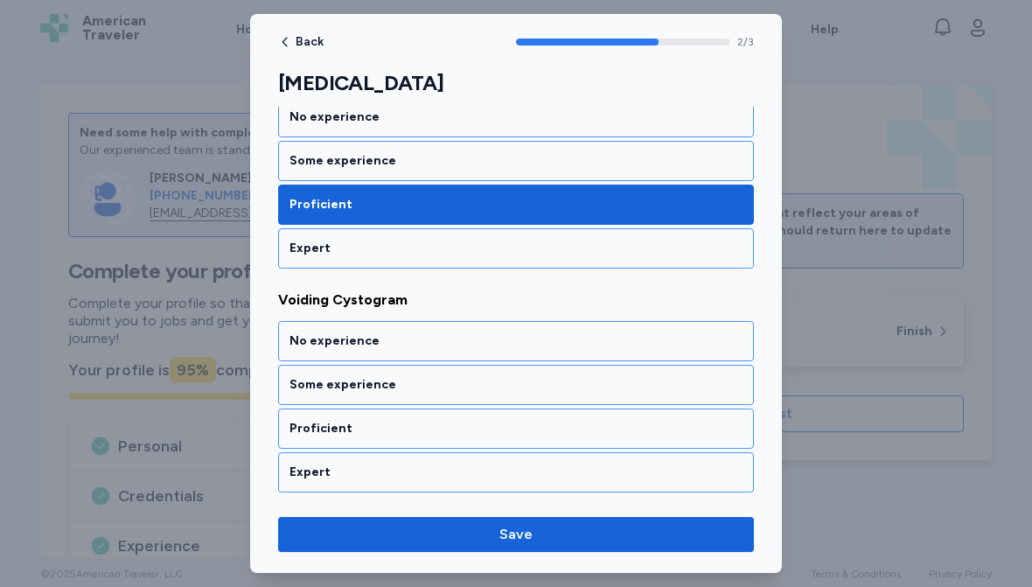
scroll to position [522, 0]
click at [453, 380] on div "Some experience" at bounding box center [516, 384] width 453 height 17
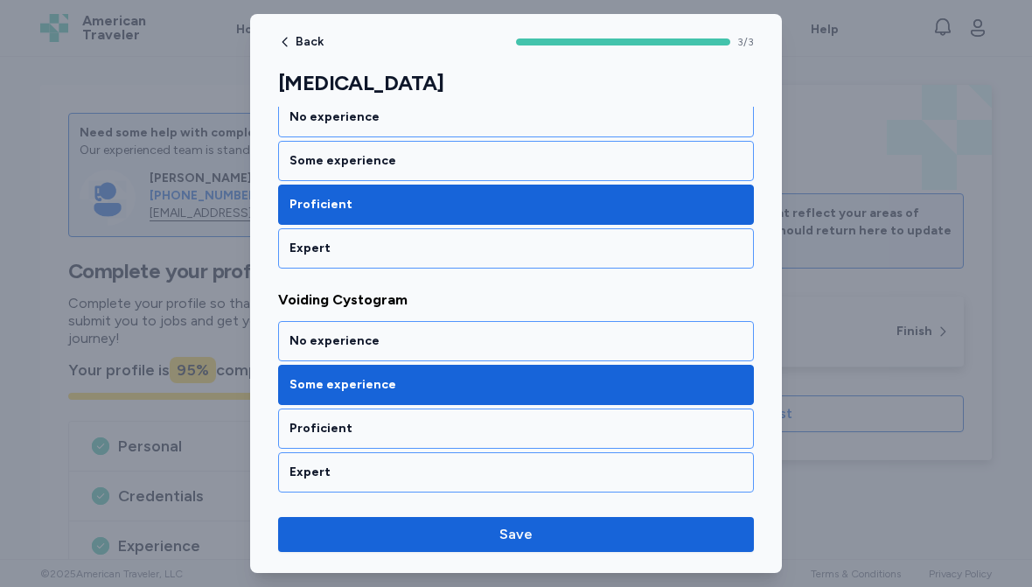
click at [518, 536] on span "Save" at bounding box center [516, 534] width 33 height 21
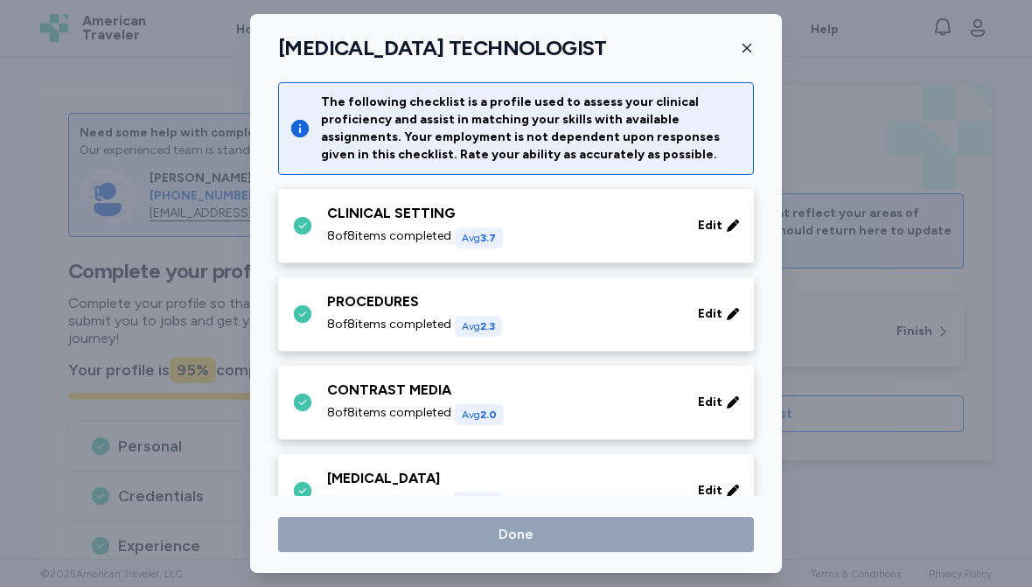
scroll to position [158, 0]
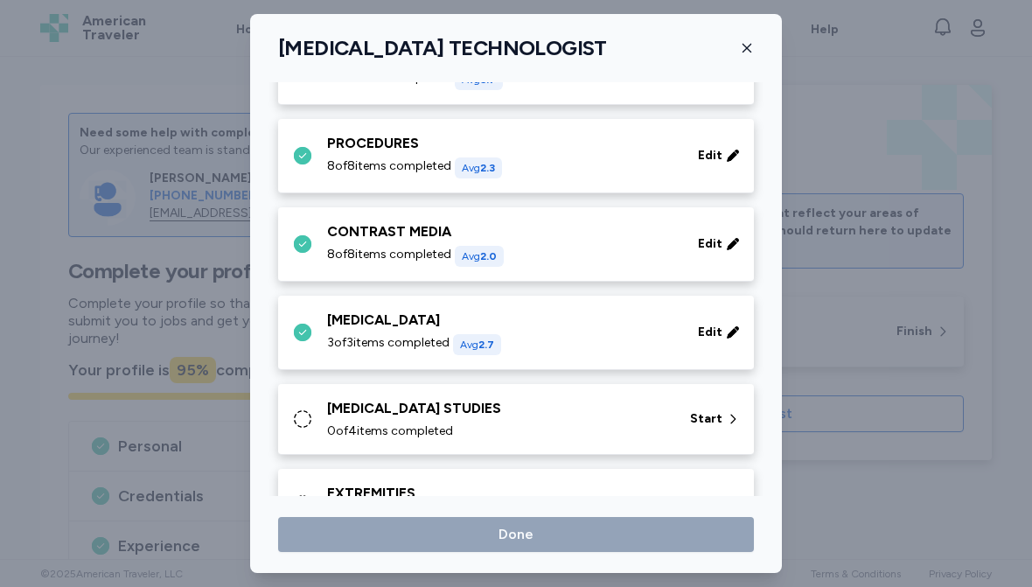
click at [490, 419] on div "[MEDICAL_DATA] STUDIES 0 of 4 items completed" at bounding box center [498, 419] width 342 height 42
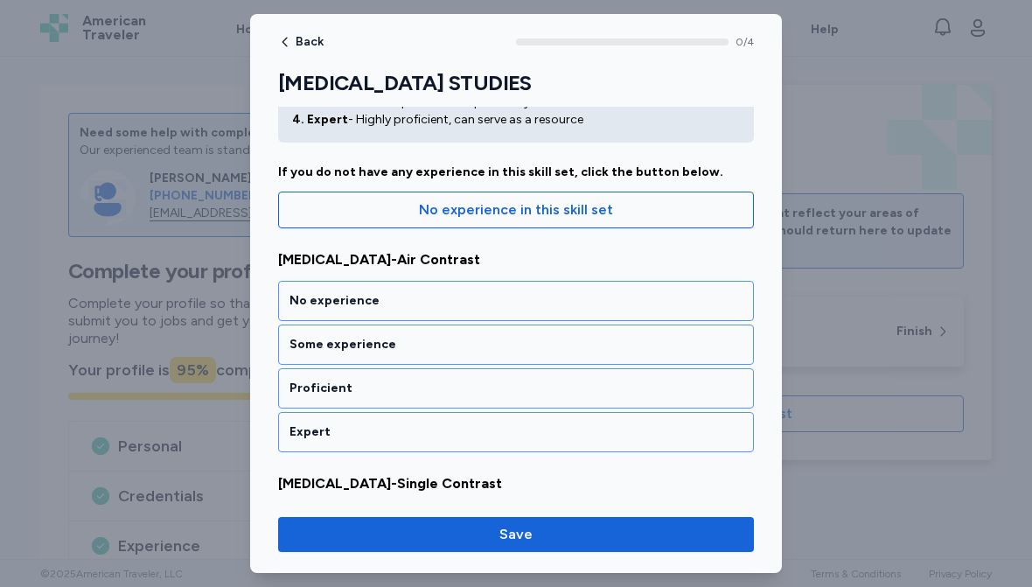
scroll to position [127, 0]
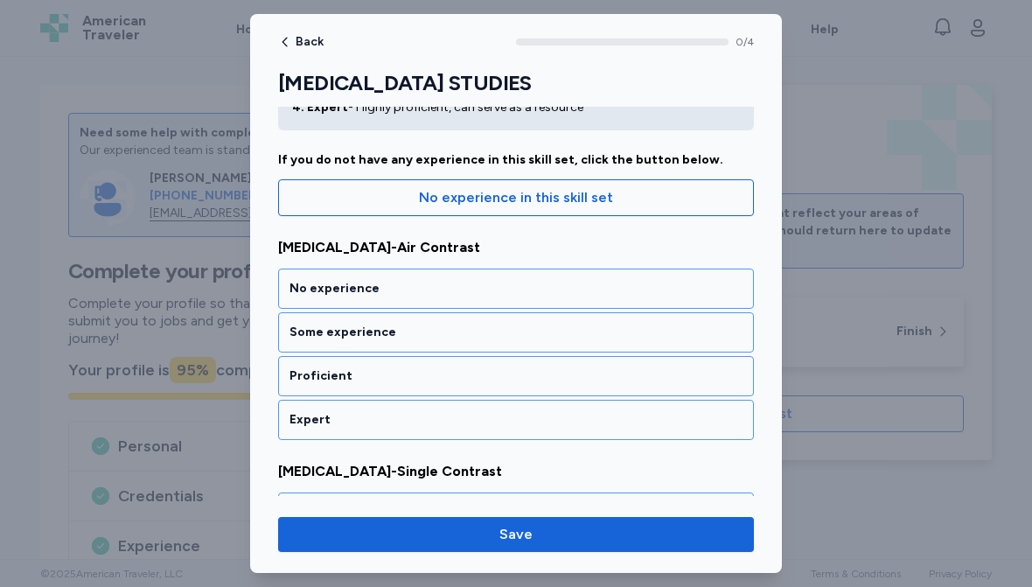
click at [472, 332] on div "Some experience" at bounding box center [516, 332] width 453 height 17
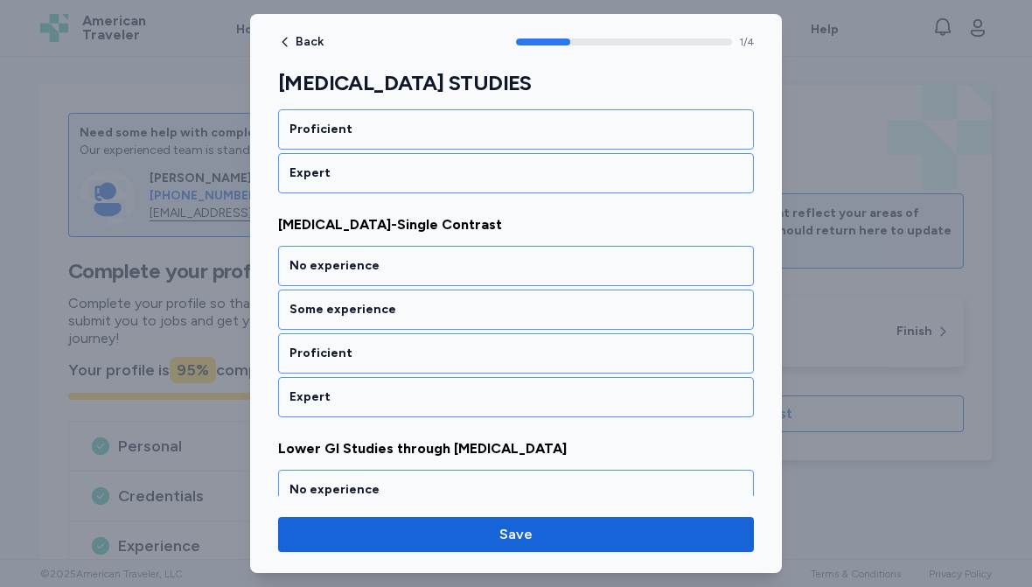
scroll to position [388, 0]
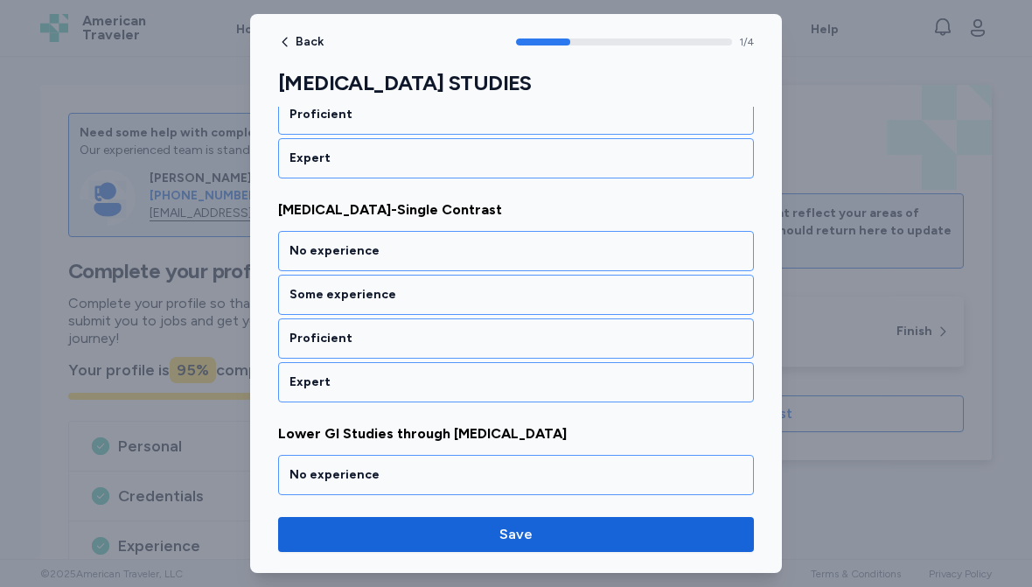
click at [458, 291] on div "Some experience" at bounding box center [516, 294] width 453 height 17
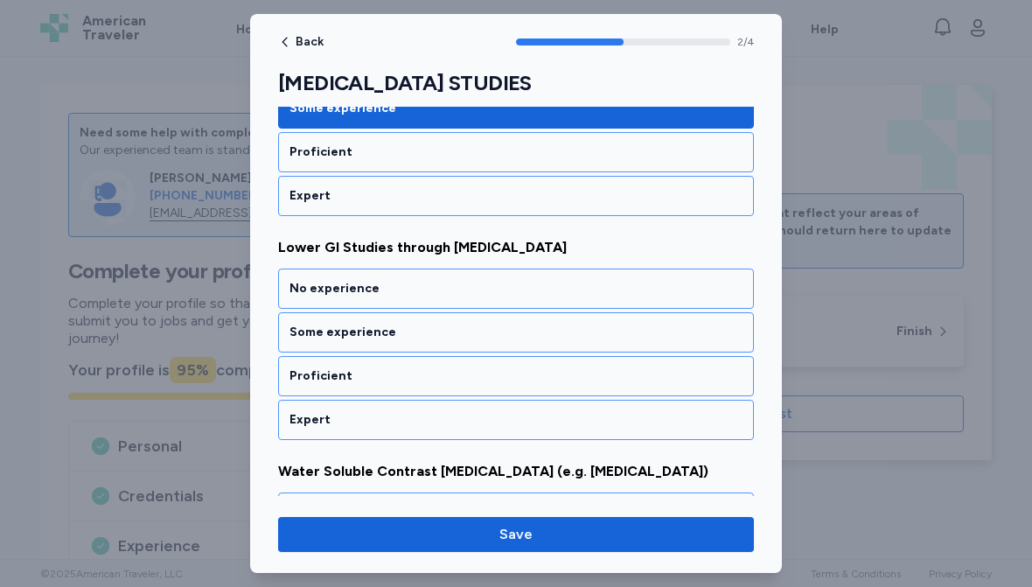
scroll to position [612, 0]
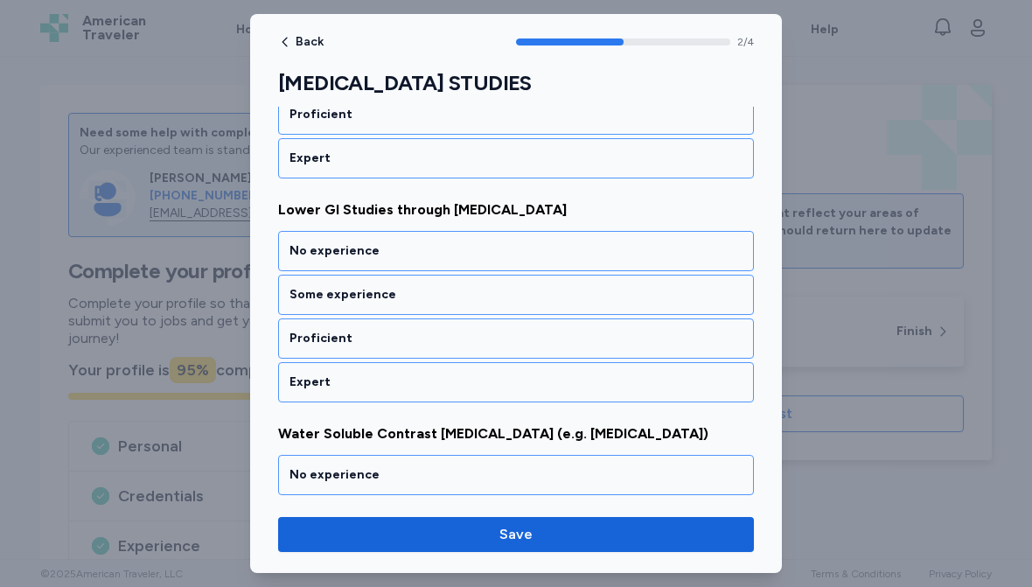
click at [429, 294] on div "Some experience" at bounding box center [516, 294] width 453 height 17
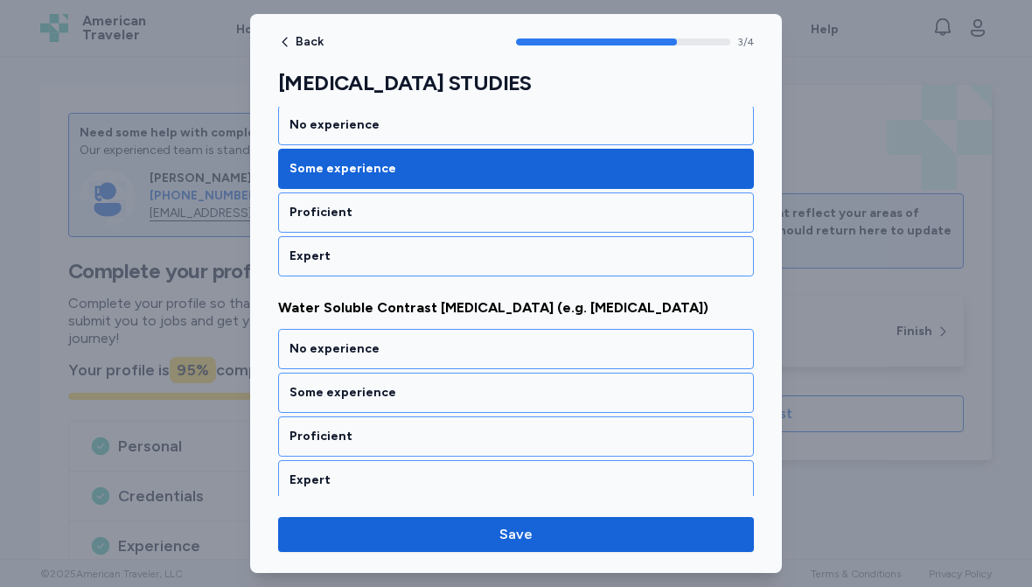
scroll to position [746, 0]
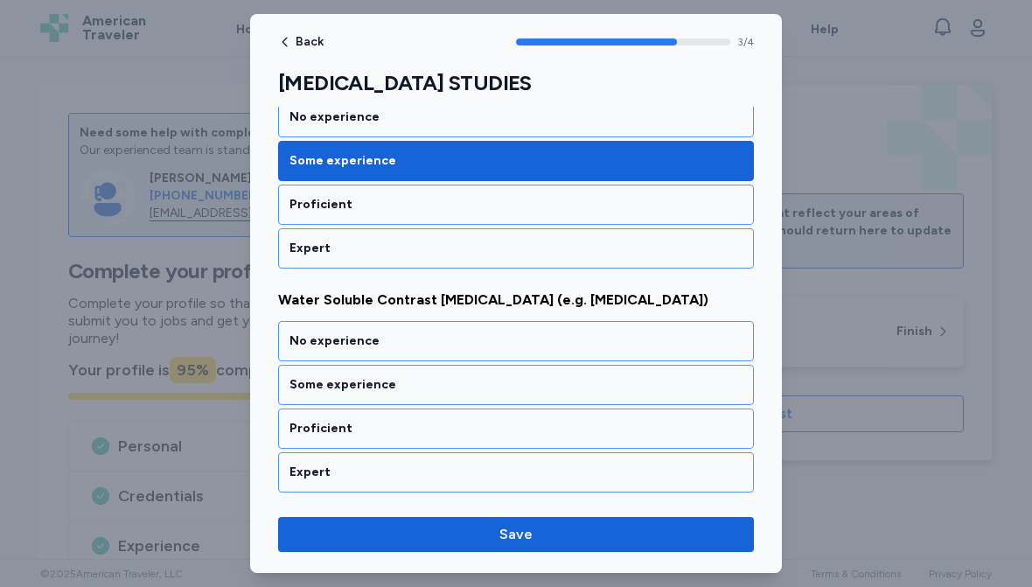
click at [444, 382] on div "Some experience" at bounding box center [516, 384] width 453 height 17
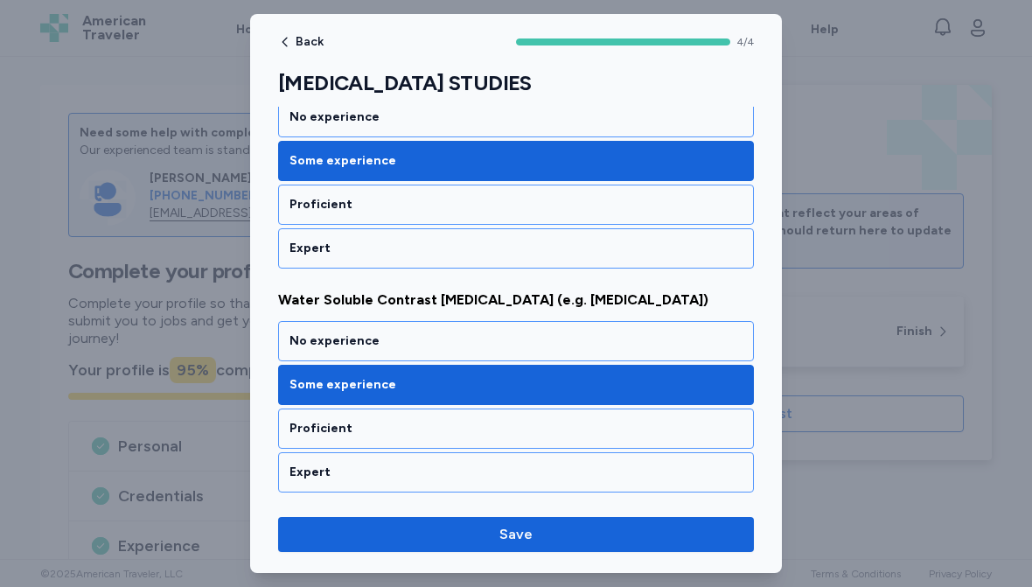
click at [503, 548] on button "Save" at bounding box center [516, 534] width 476 height 35
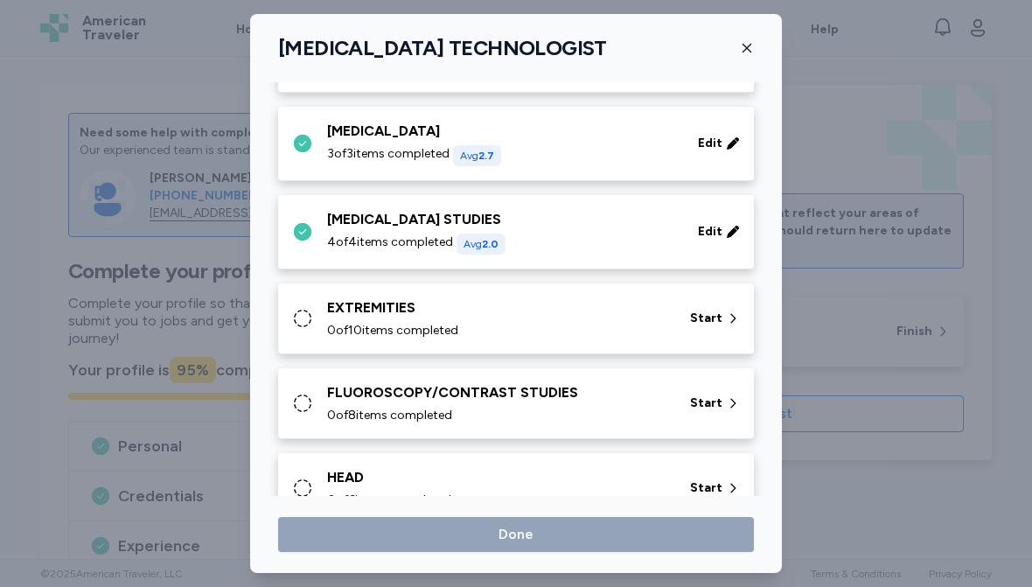
scroll to position [353, 0]
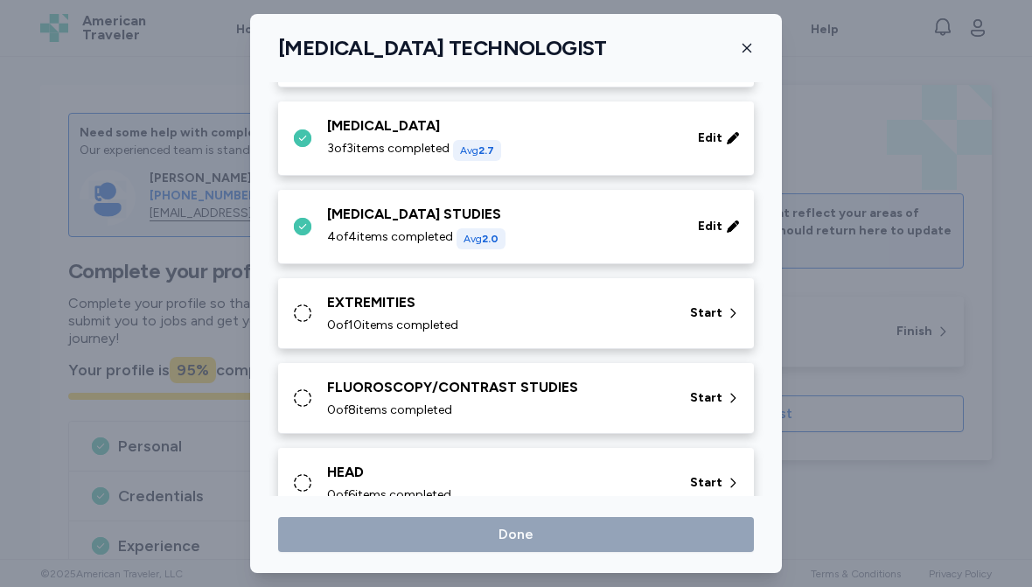
click at [548, 315] on div "EXTREMITIES 0 of 10 items completed" at bounding box center [498, 313] width 342 height 42
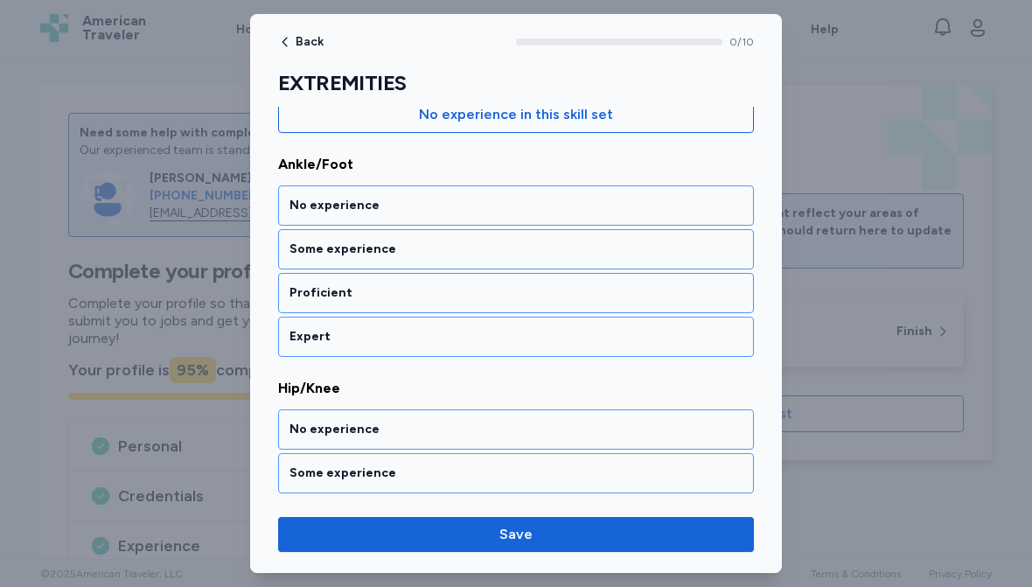
click at [434, 338] on div "Expert" at bounding box center [516, 336] width 453 height 17
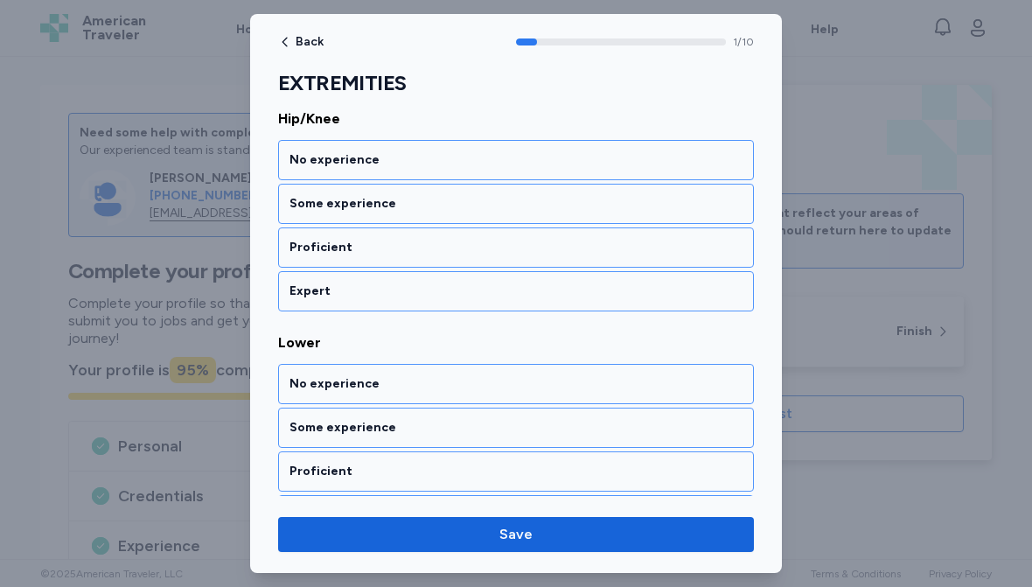
click at [499, 298] on div "Expert" at bounding box center [516, 291] width 453 height 17
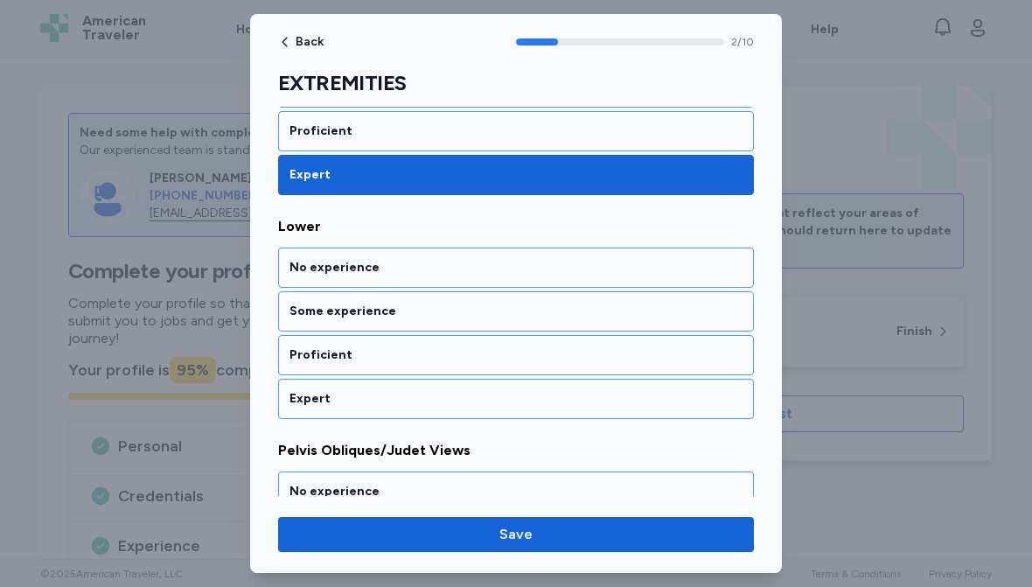
scroll to position [612, 0]
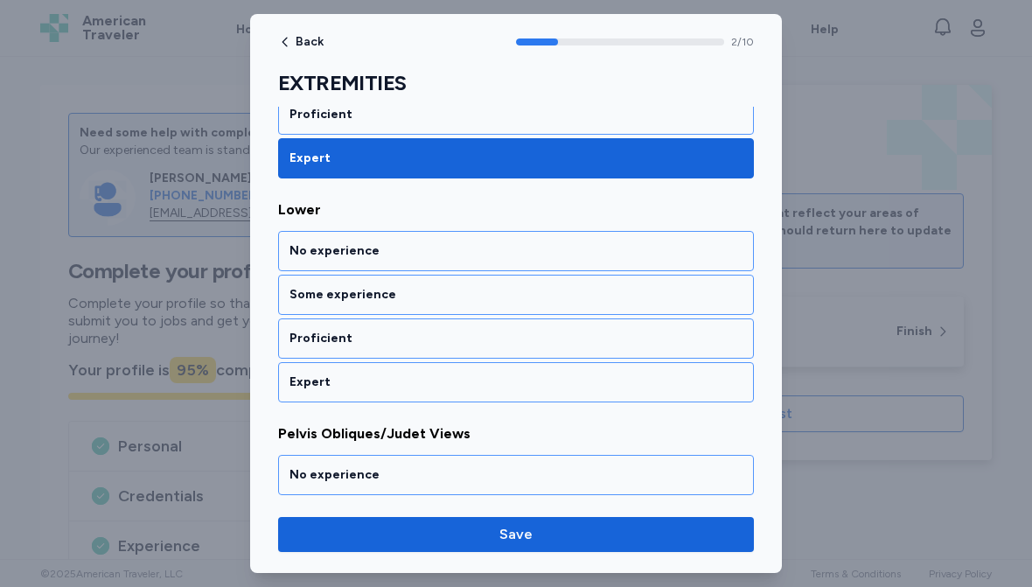
click at [515, 381] on div "Expert" at bounding box center [516, 382] width 453 height 17
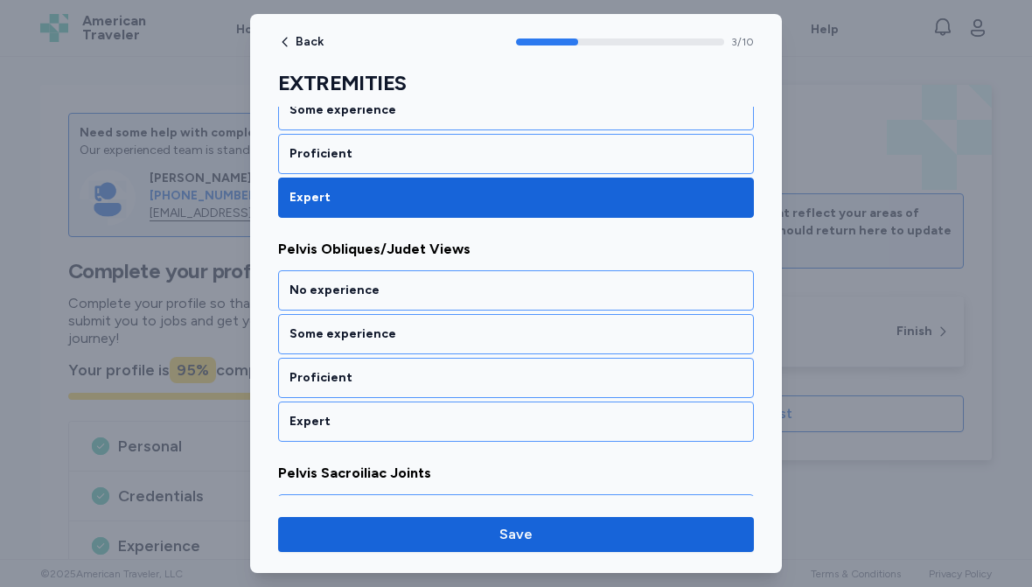
scroll to position [836, 0]
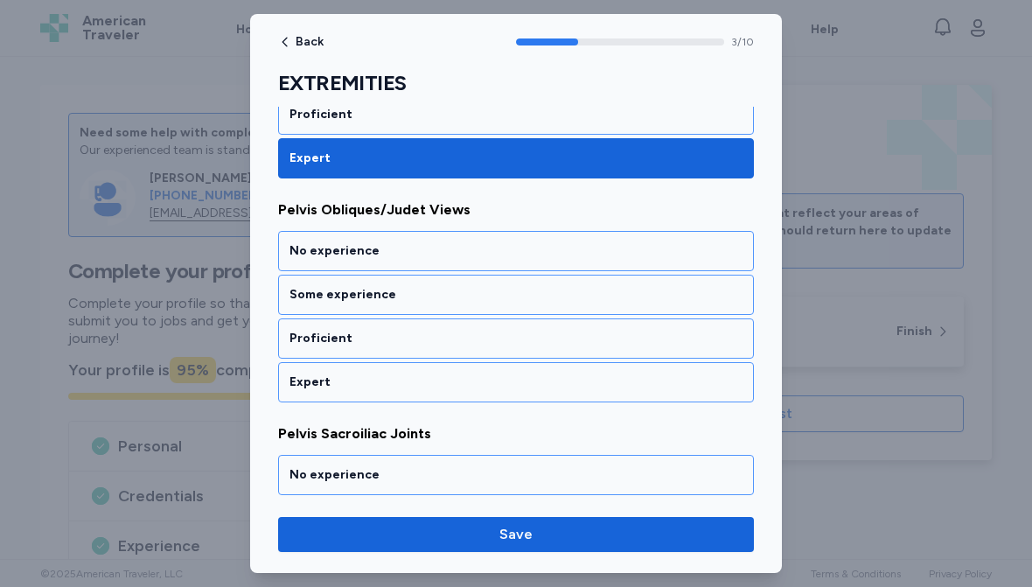
click at [513, 384] on div "Expert" at bounding box center [516, 382] width 453 height 17
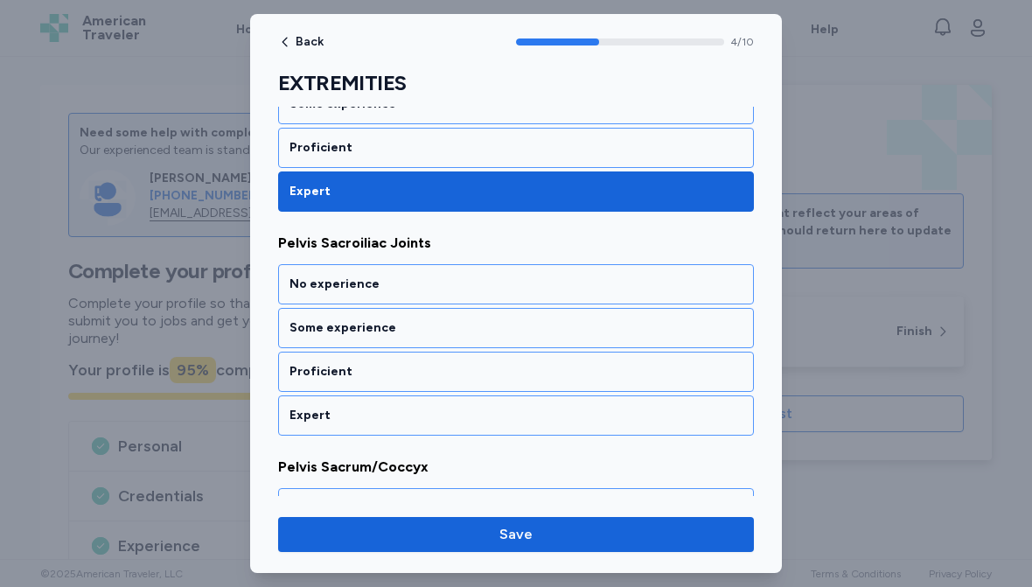
scroll to position [1060, 0]
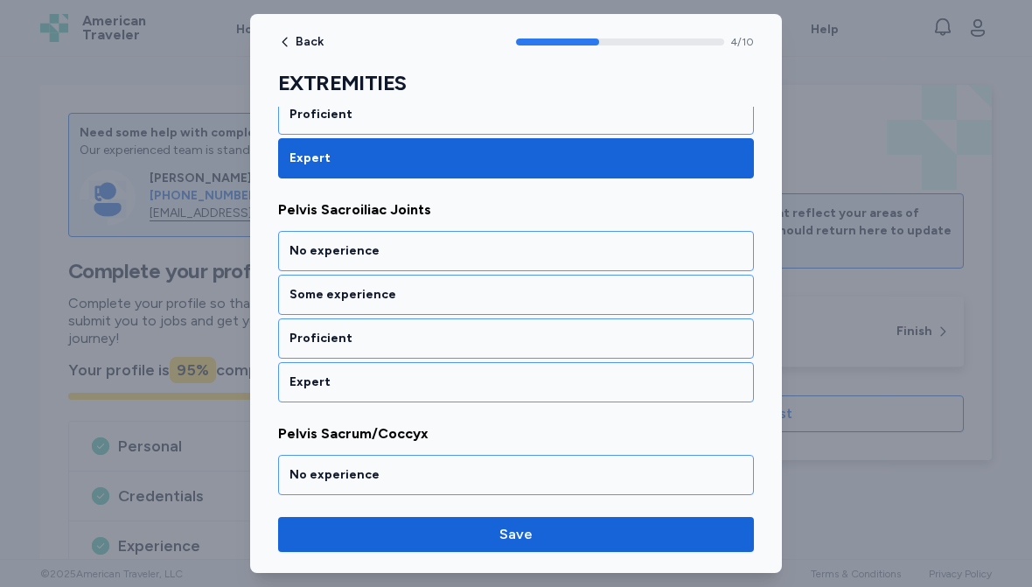
click at [494, 385] on div "Expert" at bounding box center [516, 382] width 453 height 17
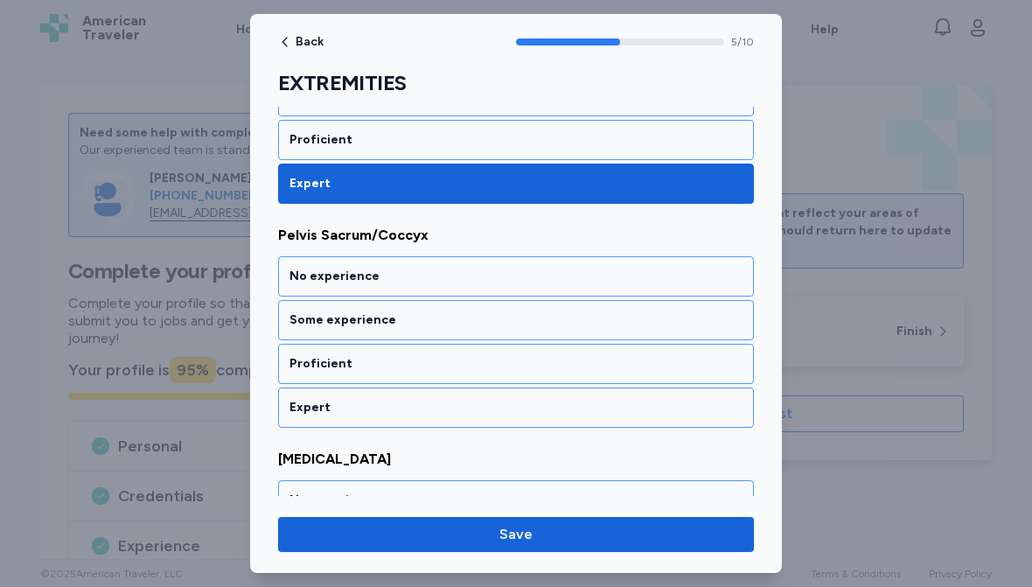
scroll to position [1284, 0]
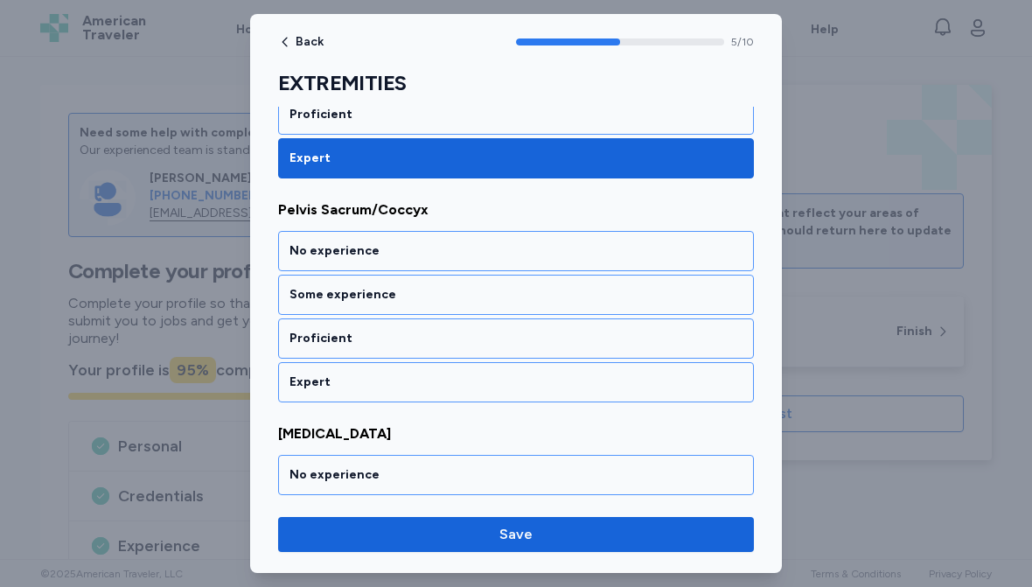
click at [486, 387] on div "Expert" at bounding box center [516, 382] width 453 height 17
click at [482, 389] on div "Expert" at bounding box center [516, 382] width 453 height 17
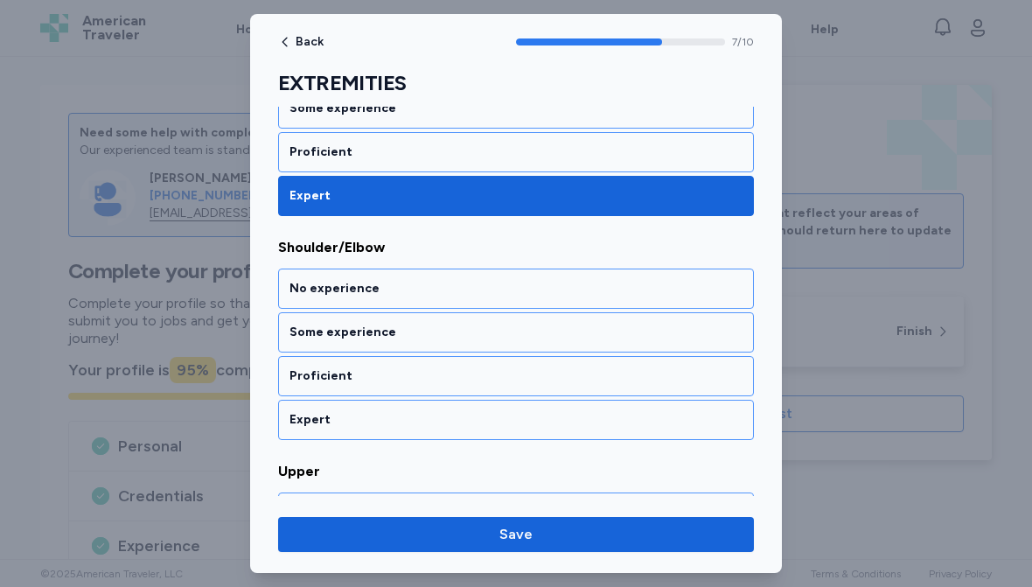
scroll to position [1732, 0]
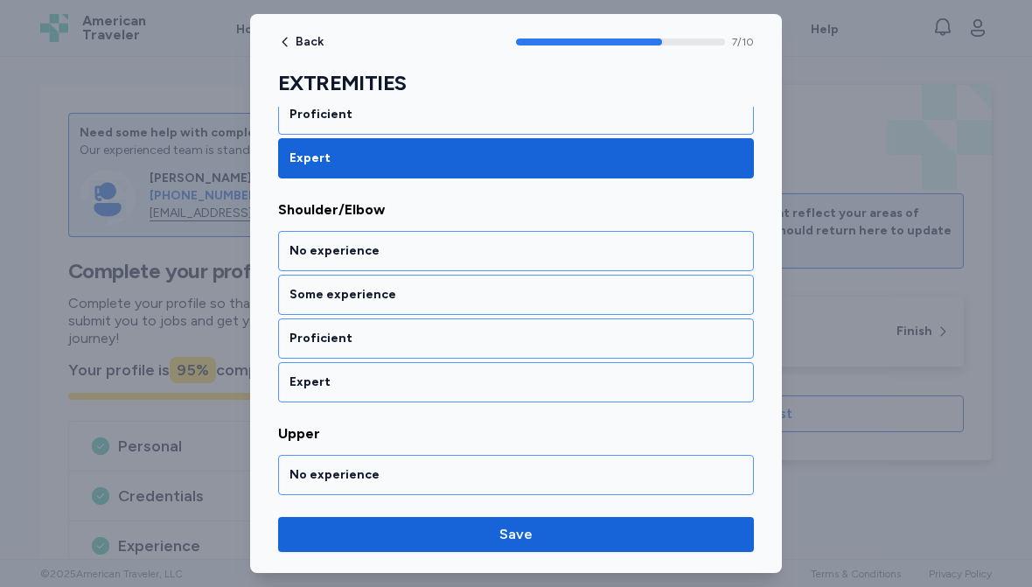
click at [484, 382] on div "Expert" at bounding box center [516, 382] width 453 height 17
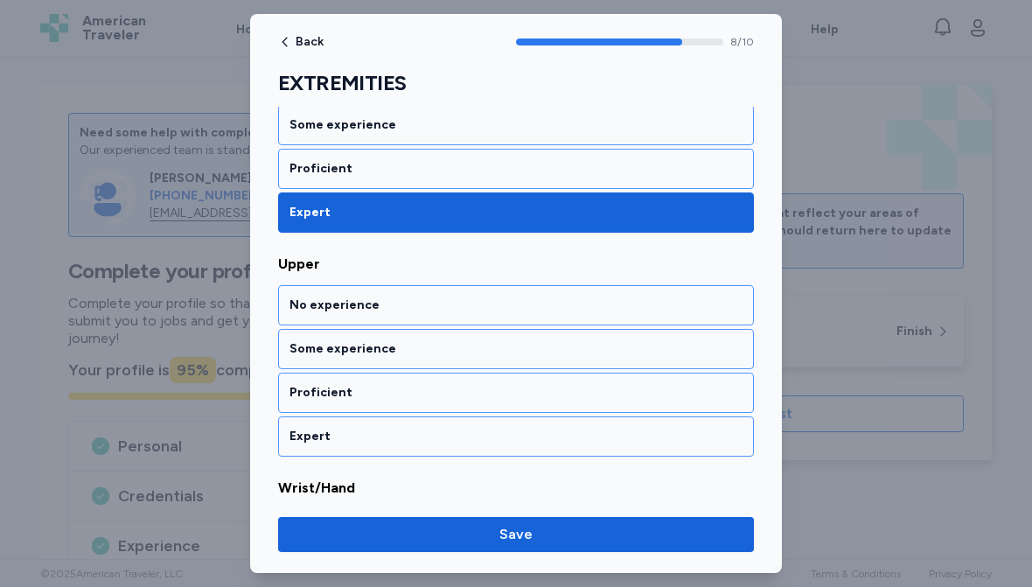
scroll to position [1956, 0]
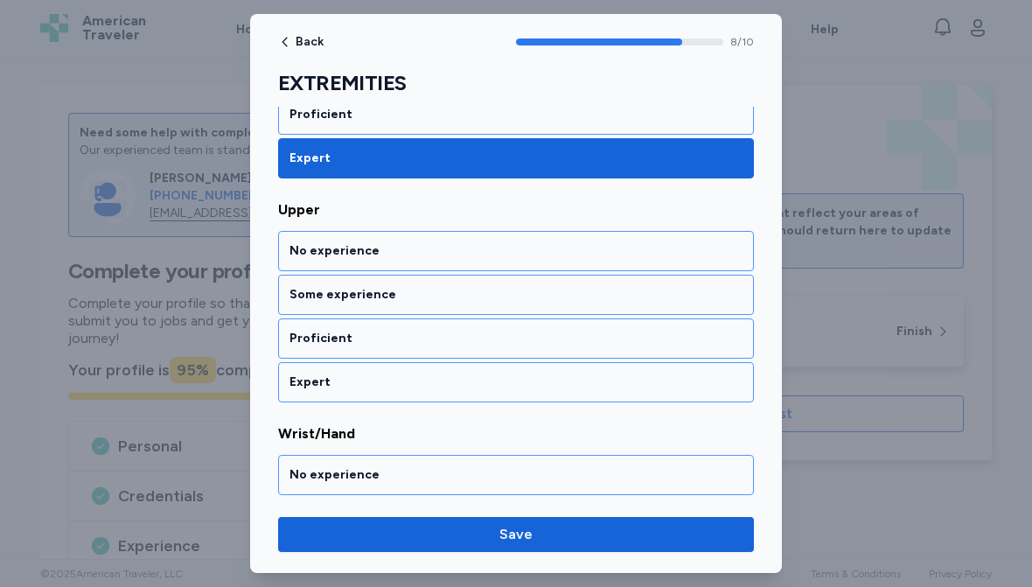
click at [481, 390] on div "Expert" at bounding box center [516, 382] width 453 height 17
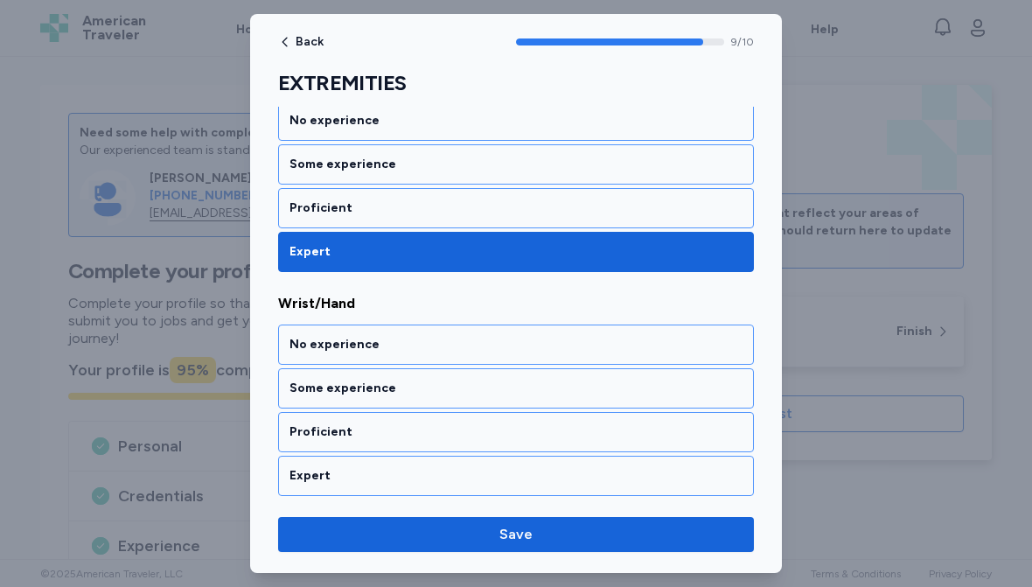
scroll to position [2090, 0]
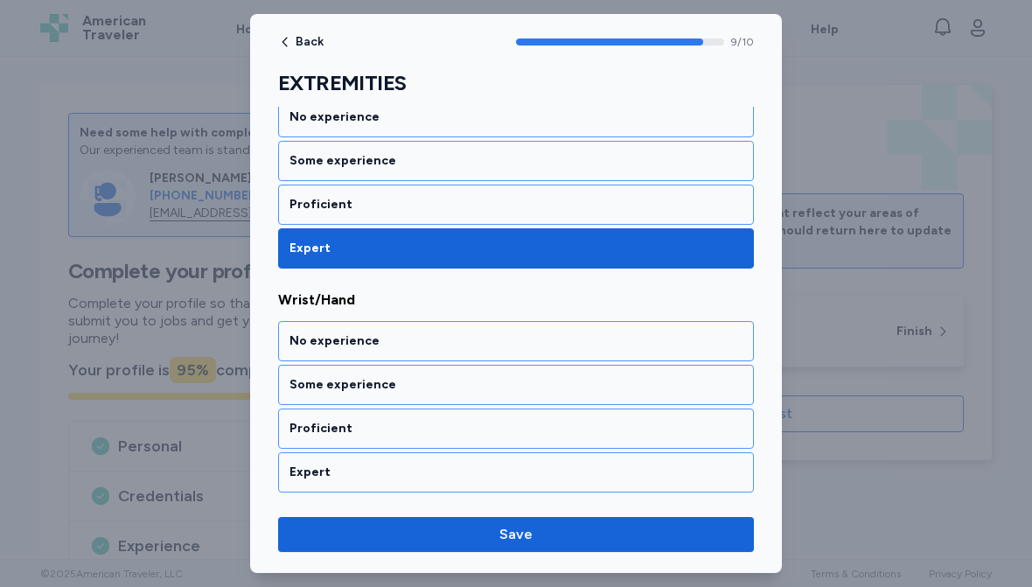
click at [444, 470] on div "Expert" at bounding box center [516, 472] width 453 height 17
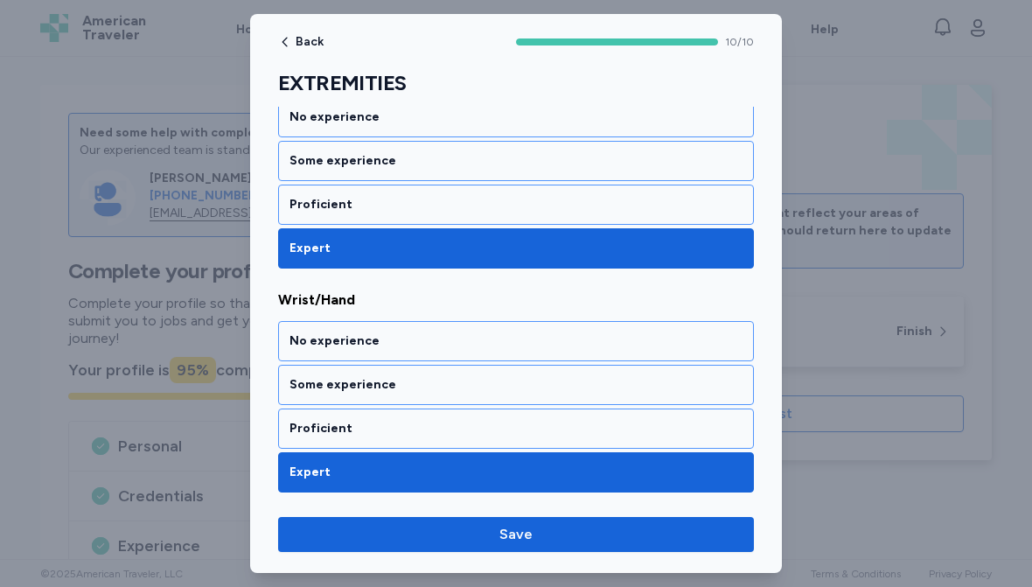
scroll to position [2087, 0]
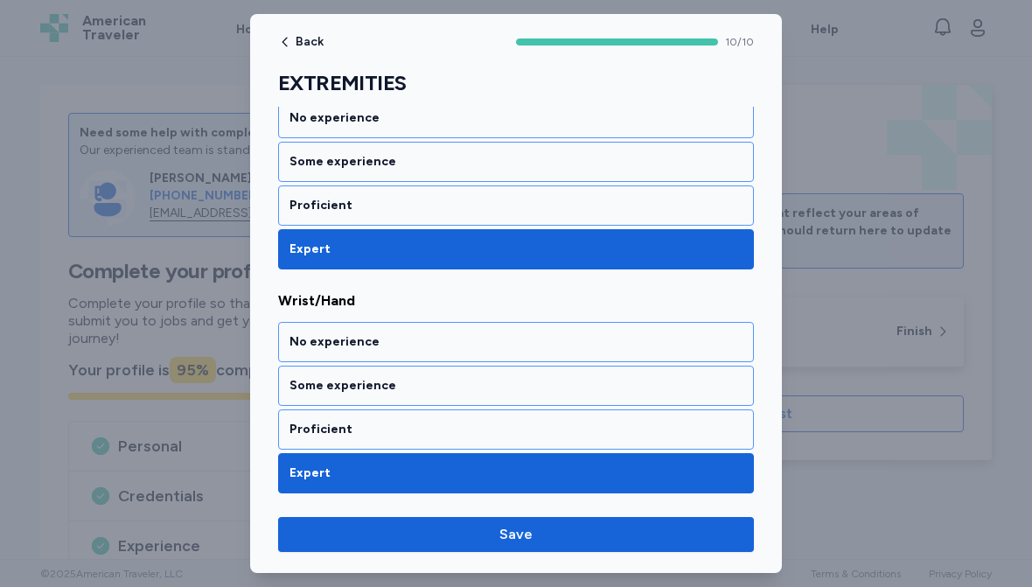
click at [503, 536] on span "Save" at bounding box center [516, 534] width 33 height 21
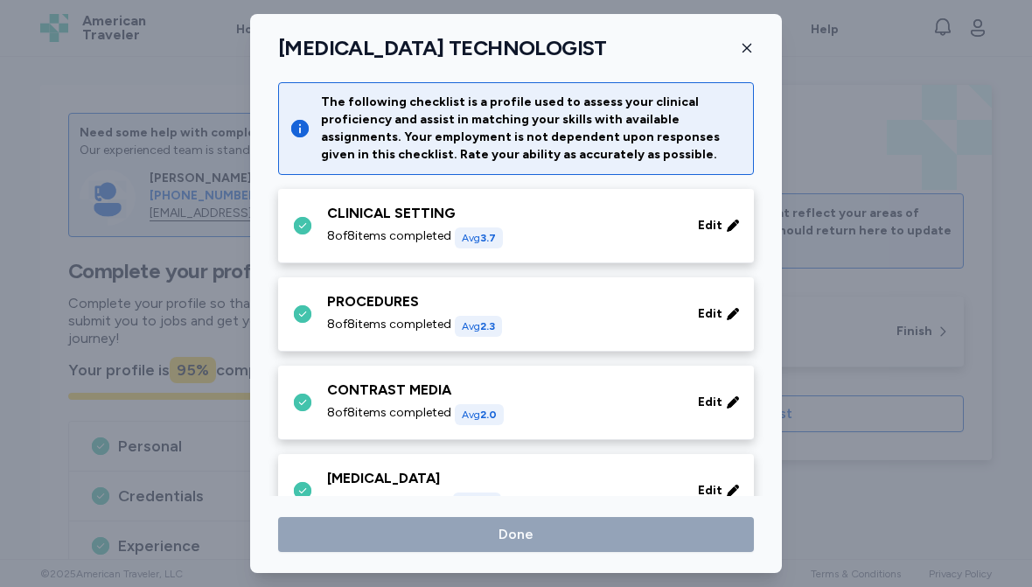
scroll to position [353, 0]
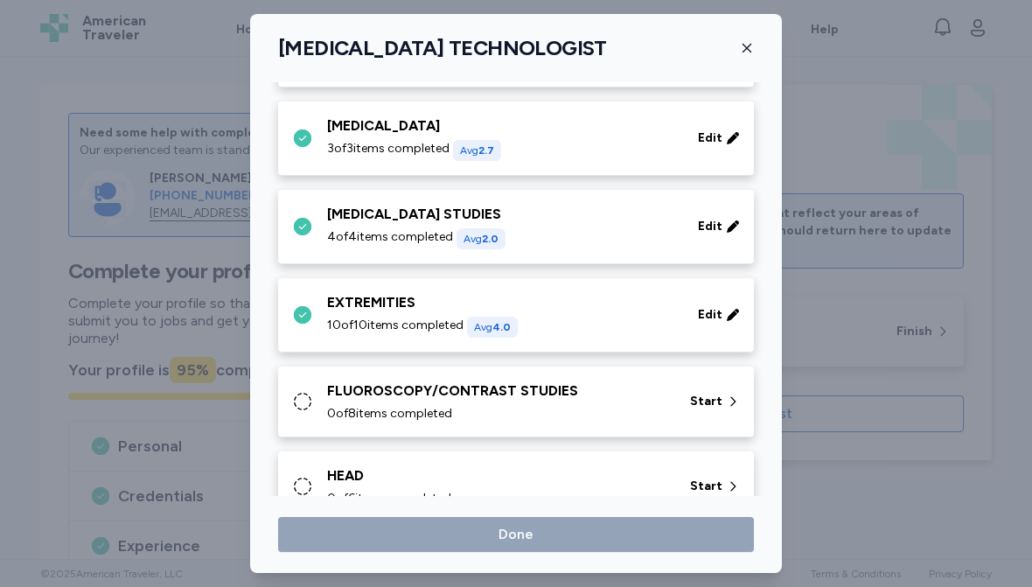
click at [564, 395] on div "FLUOROSCOPY/CONTRAST STUDIES" at bounding box center [498, 391] width 342 height 21
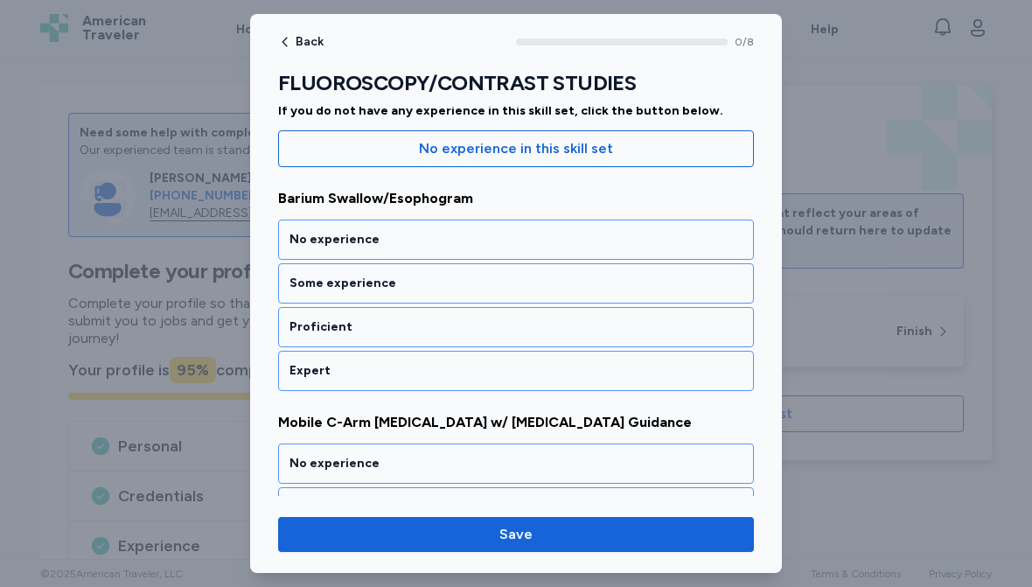
scroll to position [185, 0]
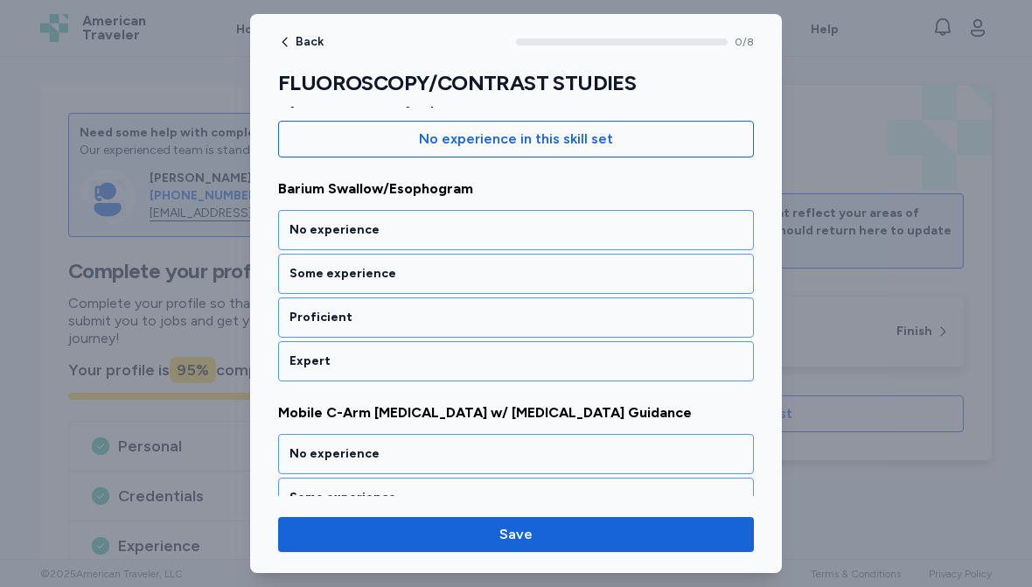
click at [472, 316] on div "Proficient" at bounding box center [516, 317] width 453 height 17
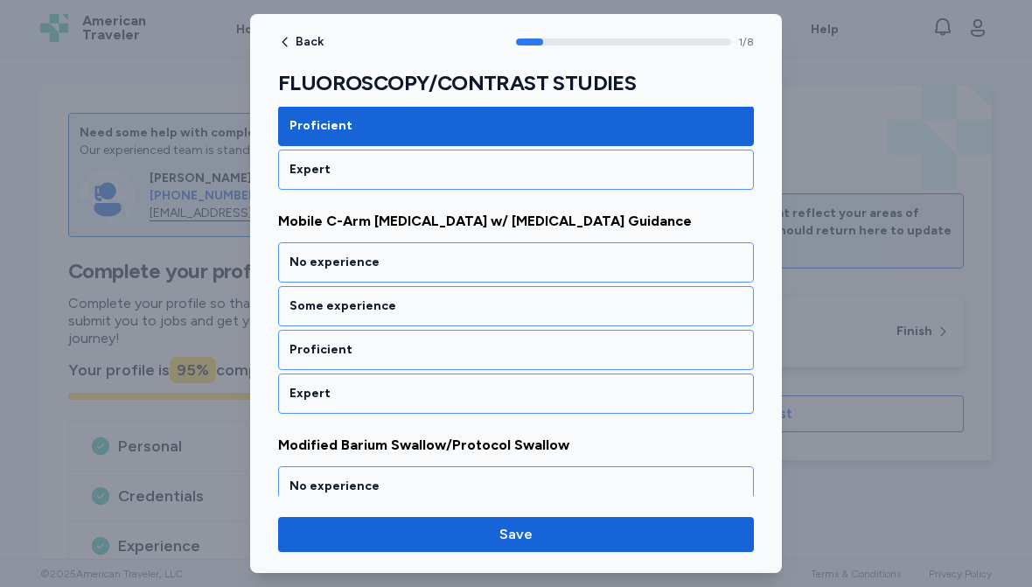
scroll to position [388, 0]
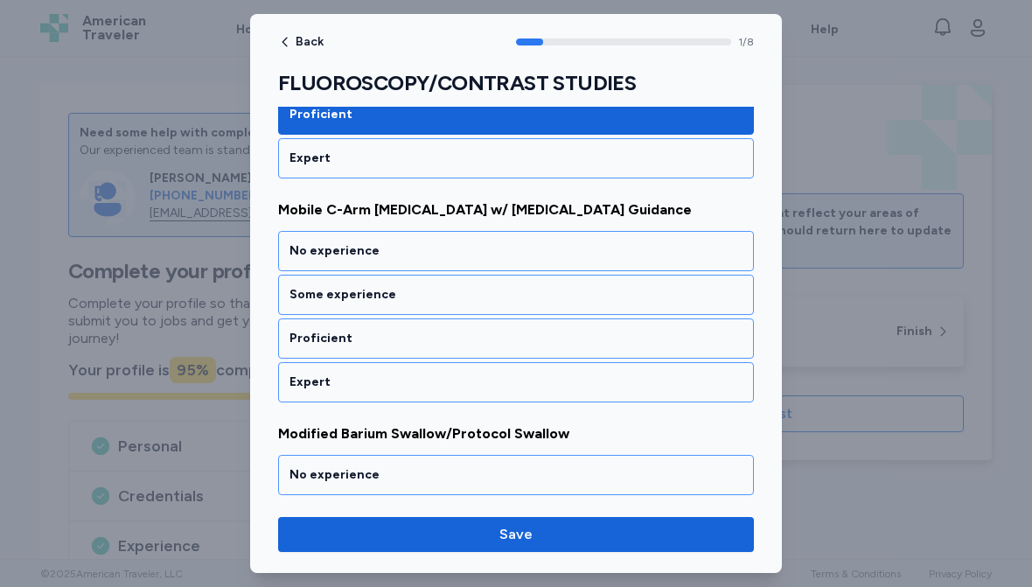
click at [500, 247] on div "No experience" at bounding box center [516, 250] width 453 height 17
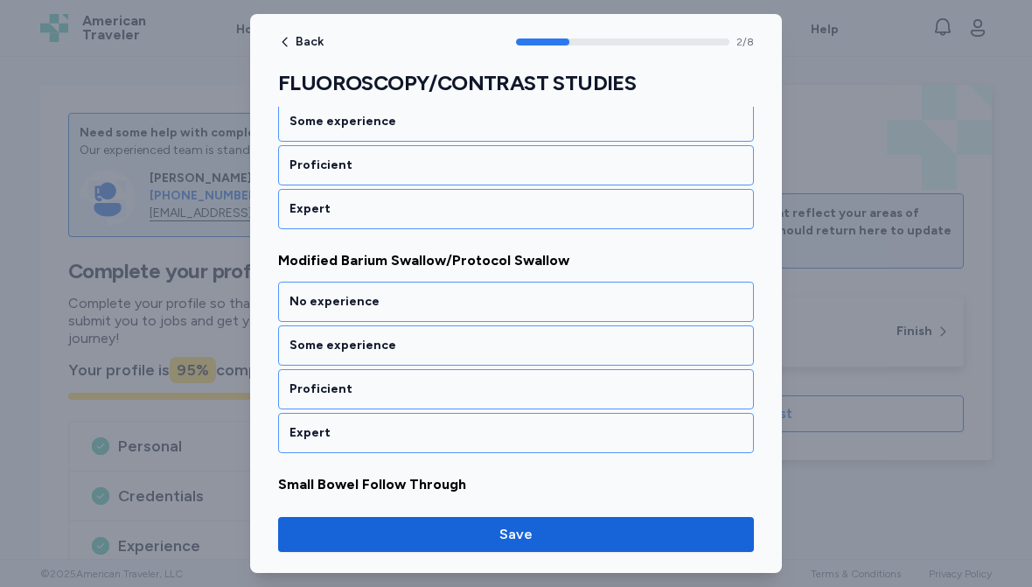
scroll to position [612, 0]
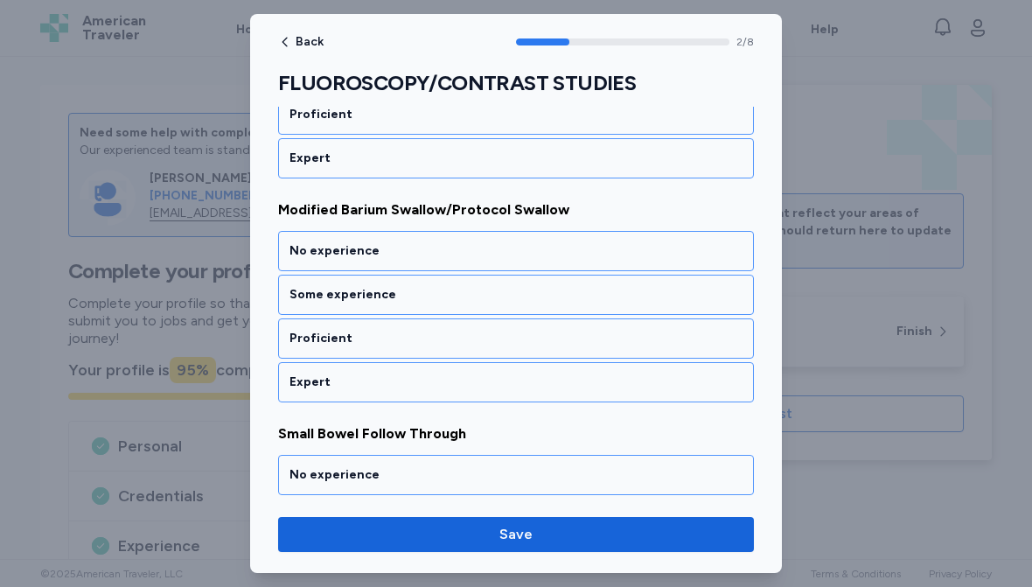
click at [437, 295] on div "Some experience" at bounding box center [516, 294] width 453 height 17
click at [460, 302] on div "Some experience" at bounding box center [516, 294] width 453 height 17
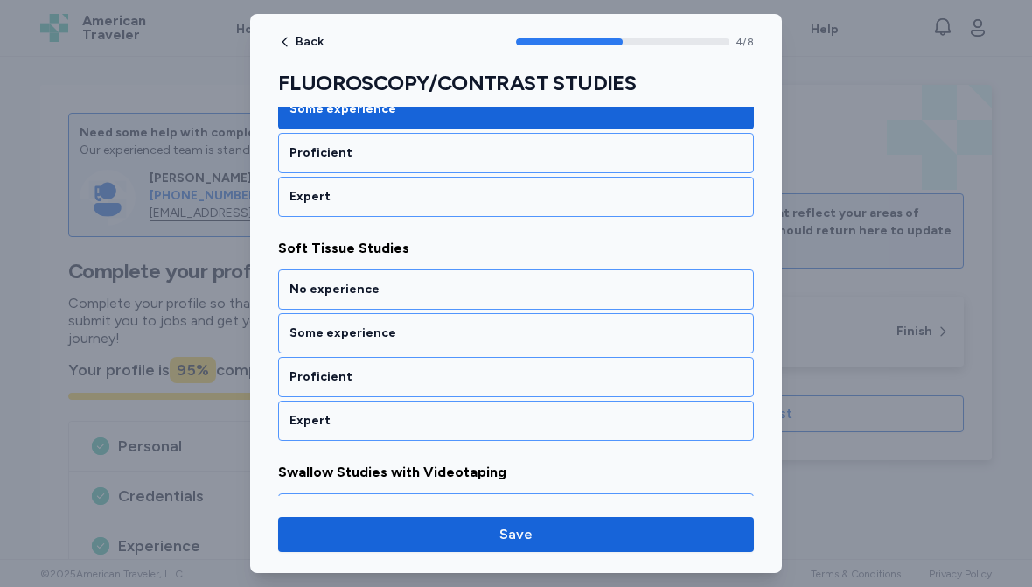
scroll to position [1060, 0]
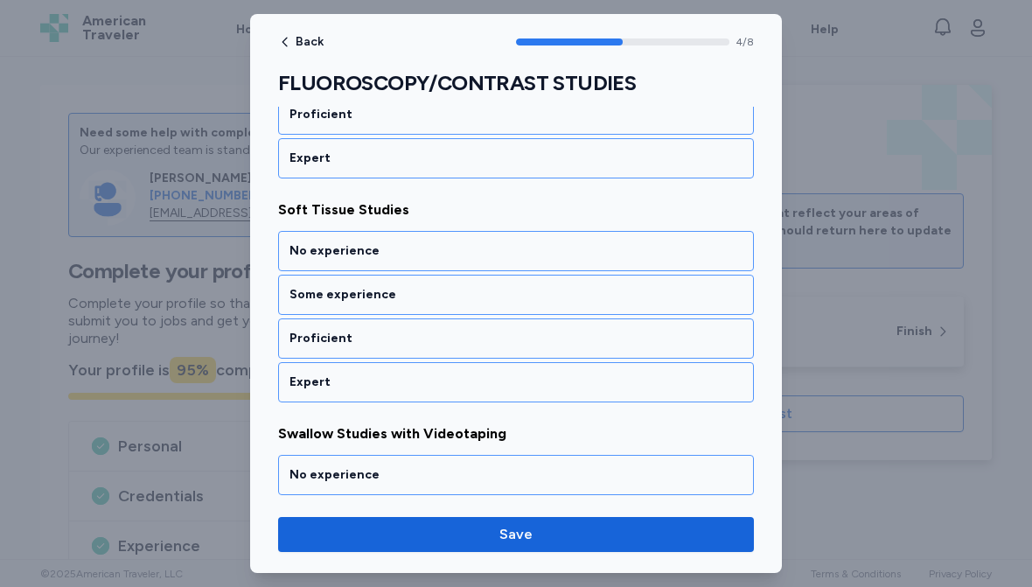
click at [443, 386] on div "Expert" at bounding box center [516, 382] width 453 height 17
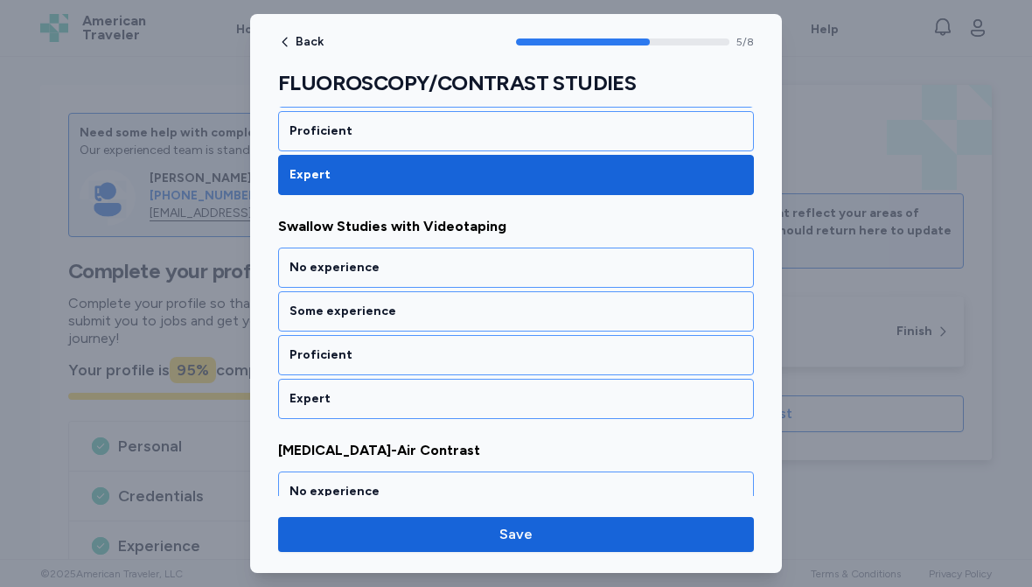
scroll to position [1284, 0]
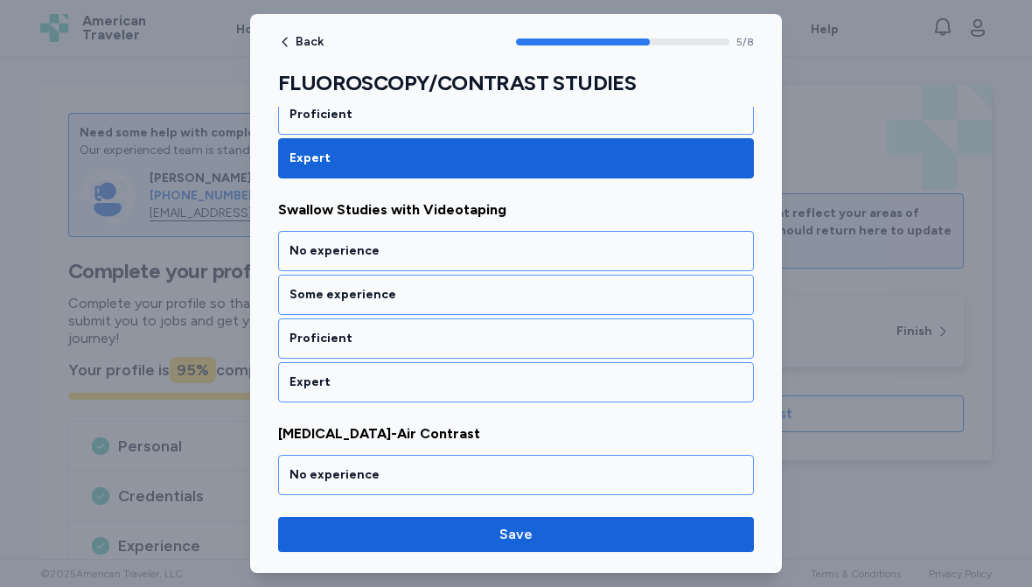
click at [487, 301] on div "Some experience" at bounding box center [516, 294] width 453 height 17
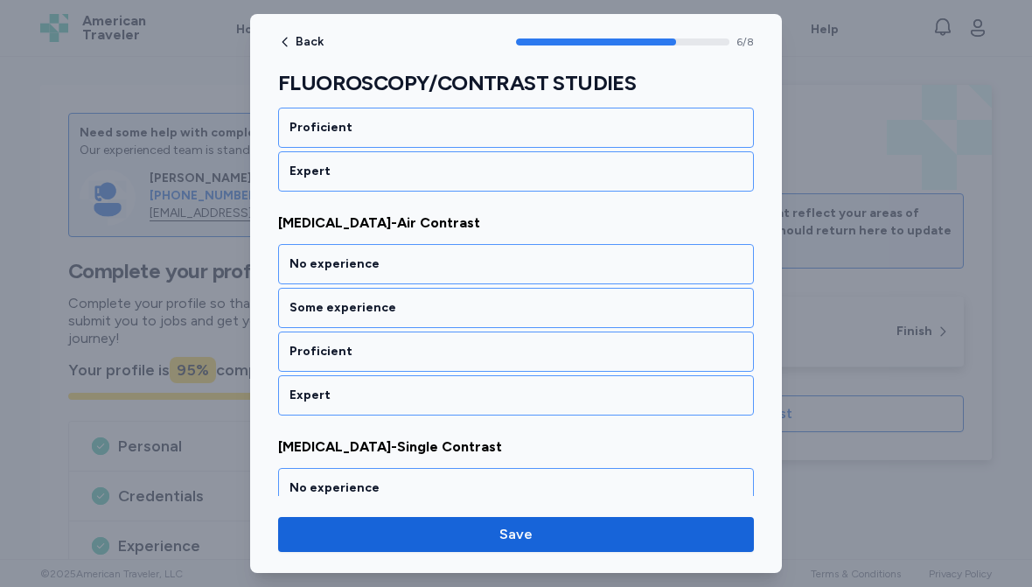
scroll to position [1508, 0]
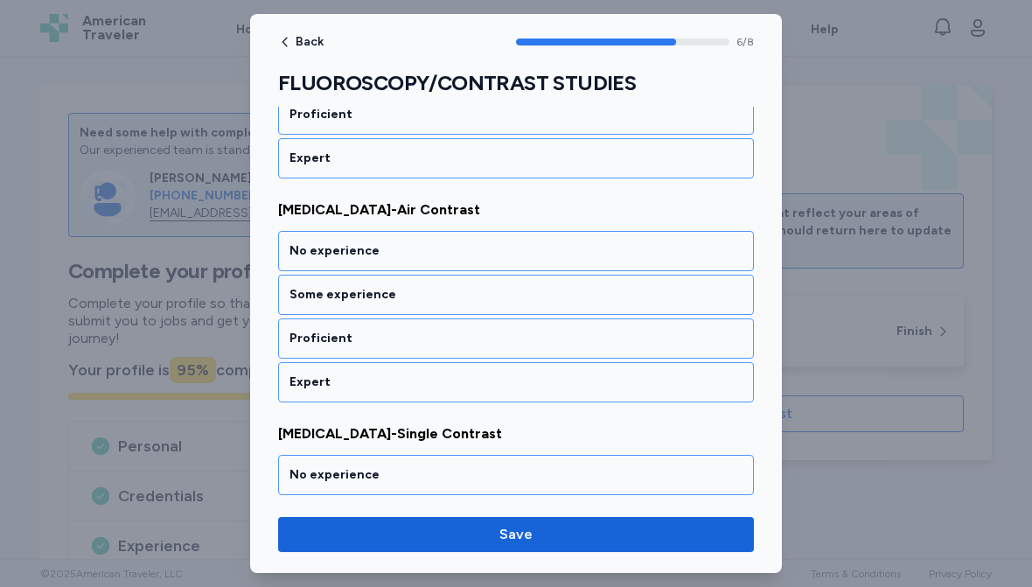
click at [498, 290] on div "Some experience" at bounding box center [516, 294] width 453 height 17
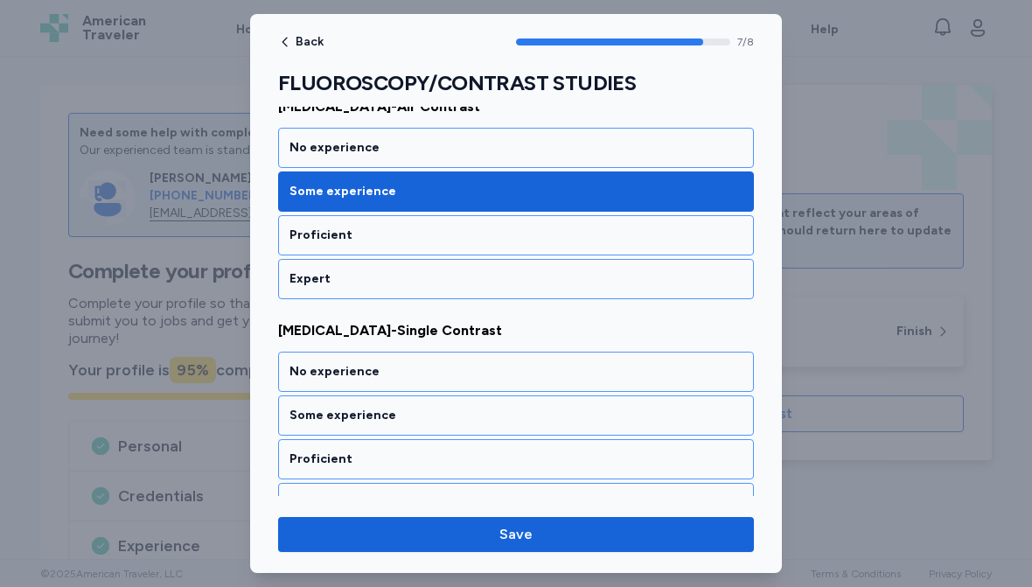
scroll to position [1642, 0]
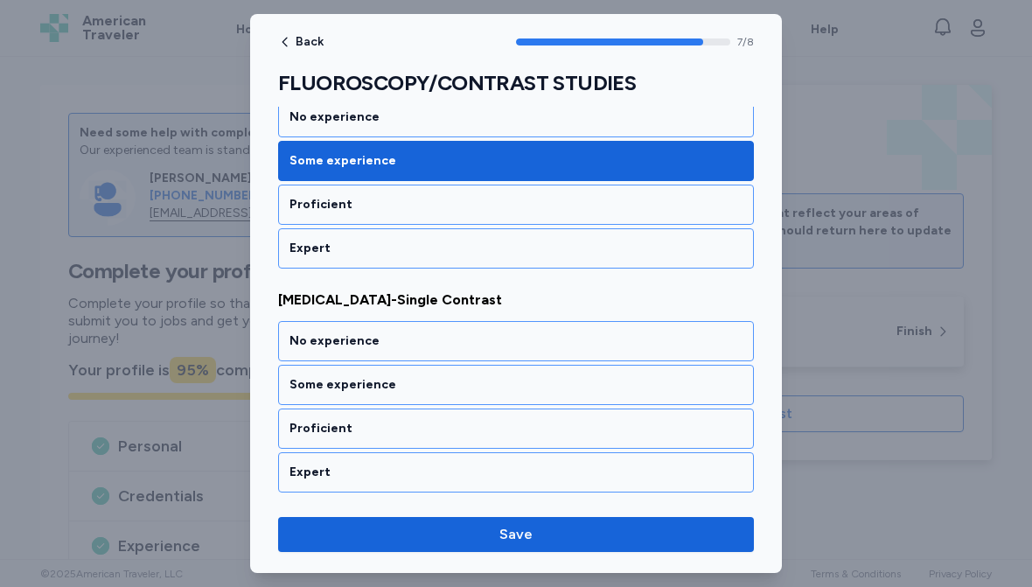
click at [456, 381] on div "Some experience" at bounding box center [516, 384] width 453 height 17
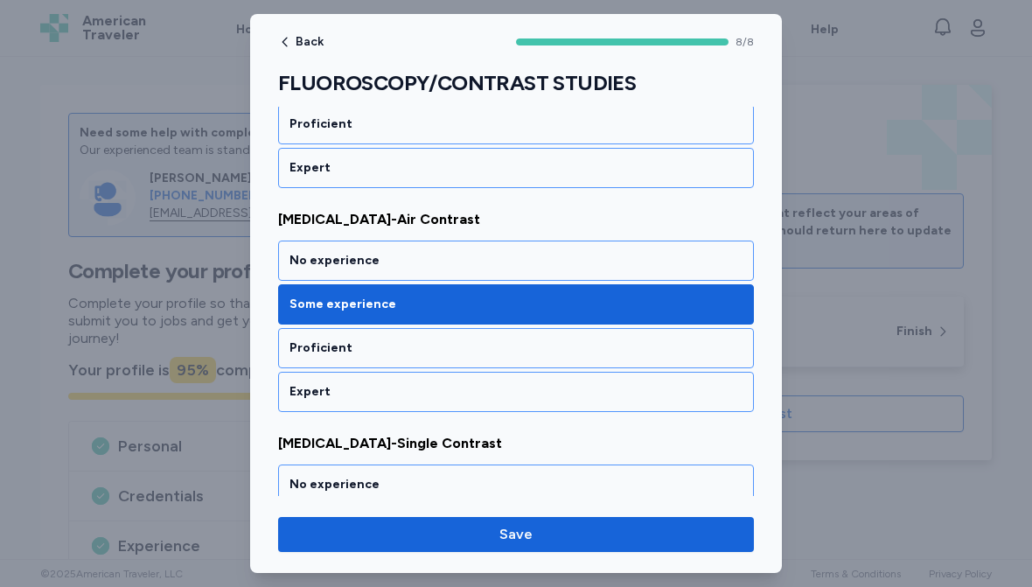
scroll to position [1500, 0]
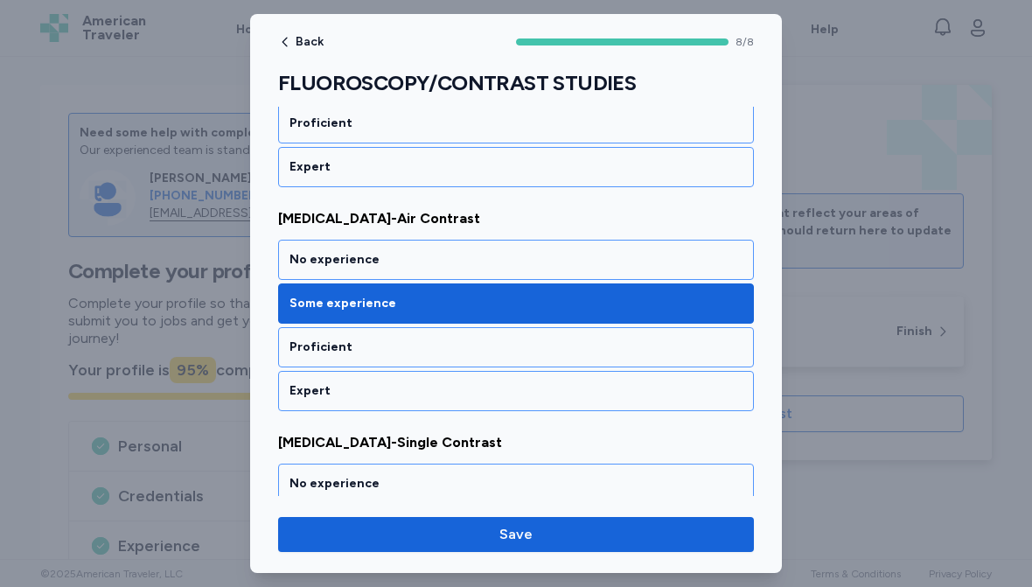
click at [482, 255] on div "No experience" at bounding box center [516, 259] width 453 height 17
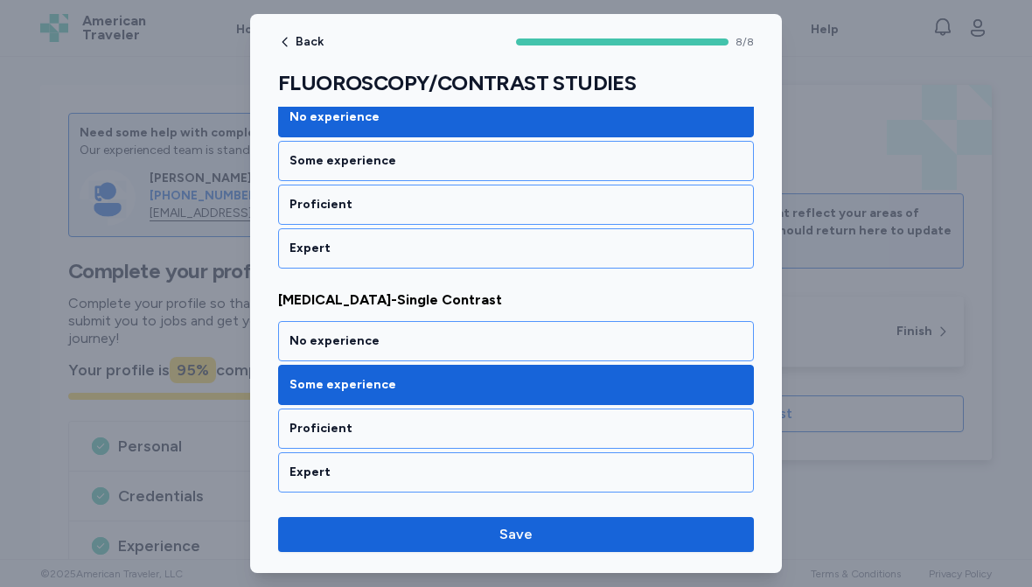
click at [521, 546] on button "Save" at bounding box center [516, 534] width 476 height 35
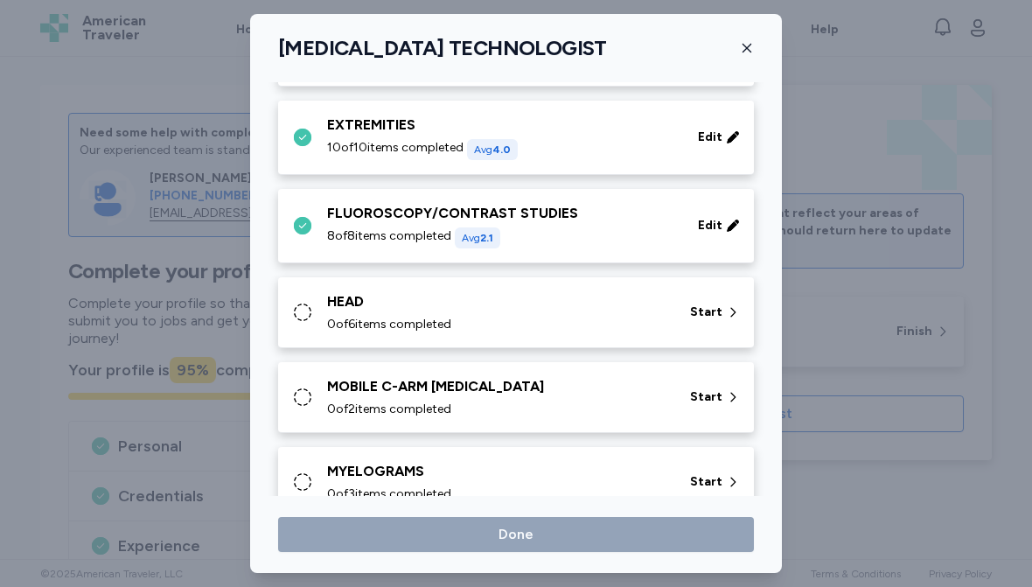
scroll to position [549, 0]
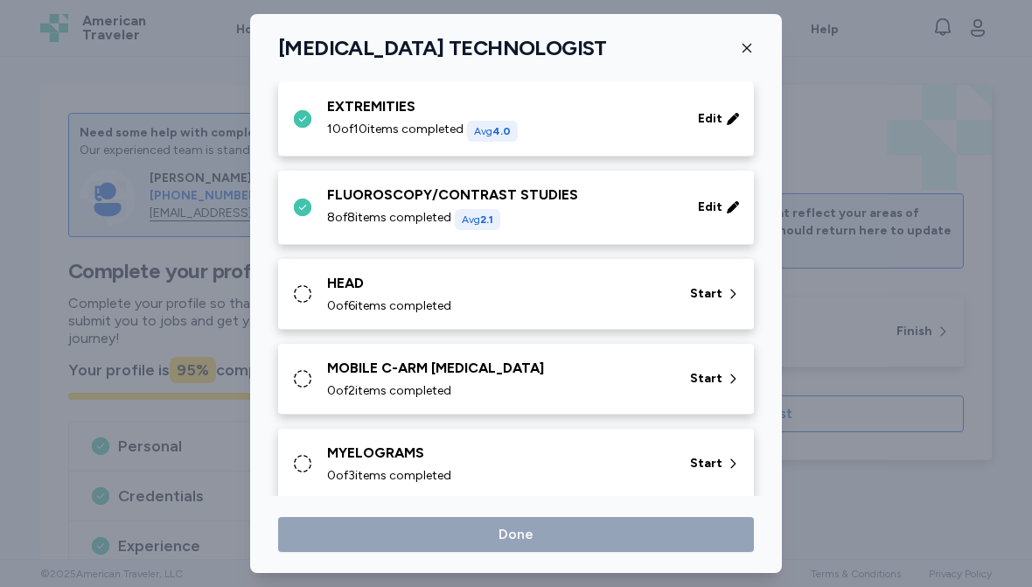
click at [533, 277] on div "HEAD" at bounding box center [498, 283] width 342 height 21
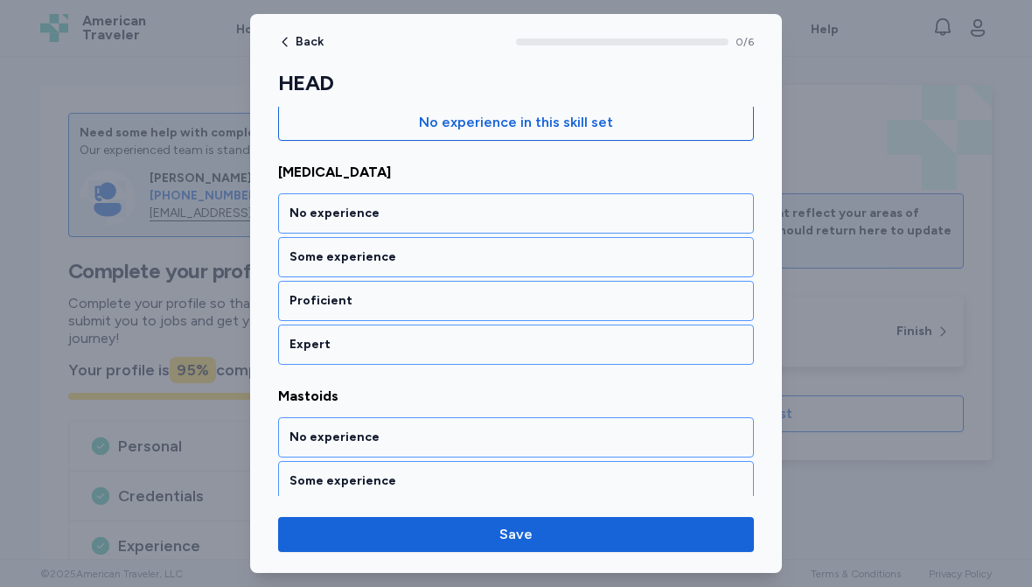
click at [445, 354] on div "Expert" at bounding box center [516, 345] width 476 height 40
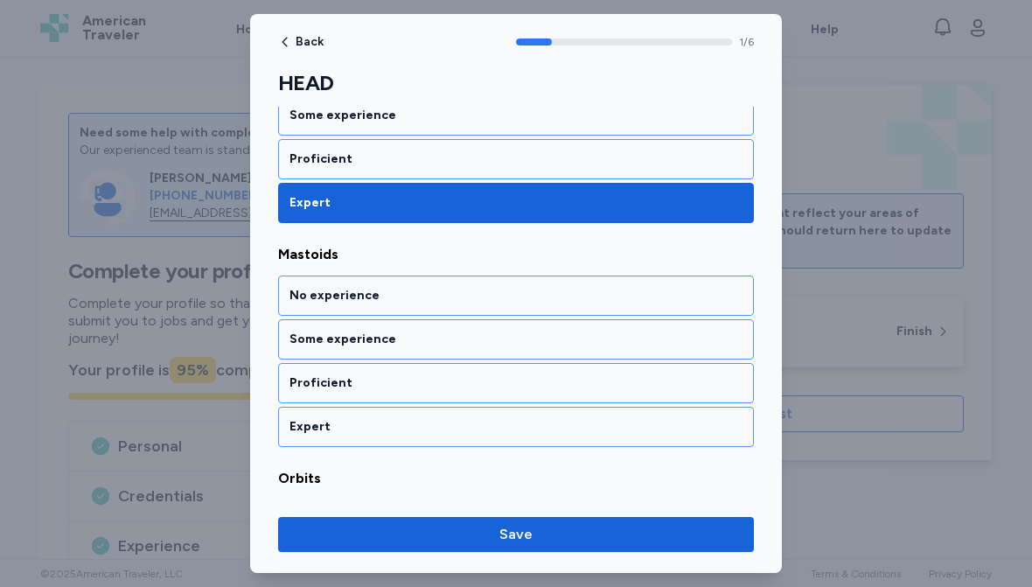
scroll to position [388, 0]
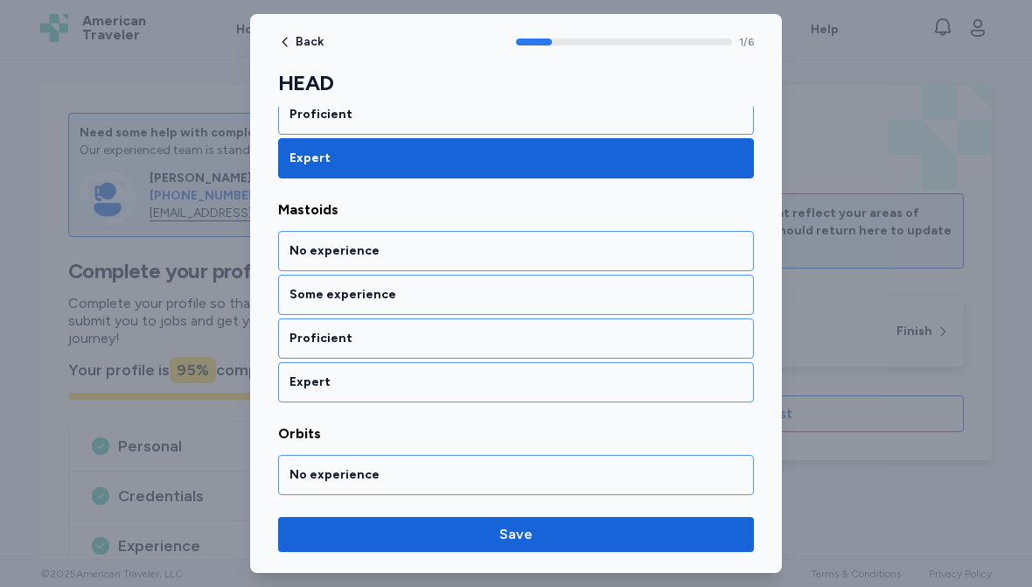
click at [485, 339] on div "Proficient" at bounding box center [516, 338] width 453 height 17
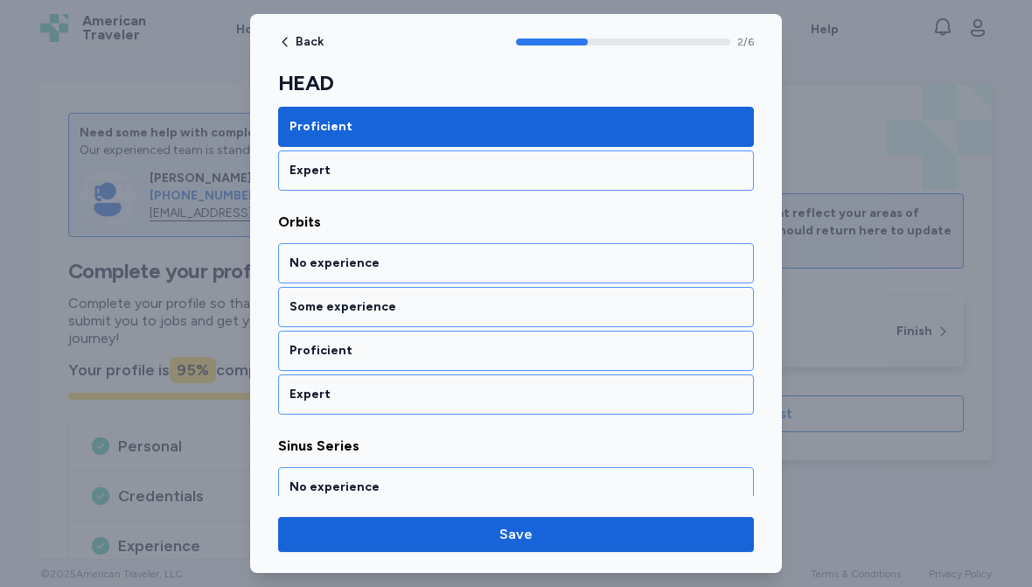
scroll to position [612, 0]
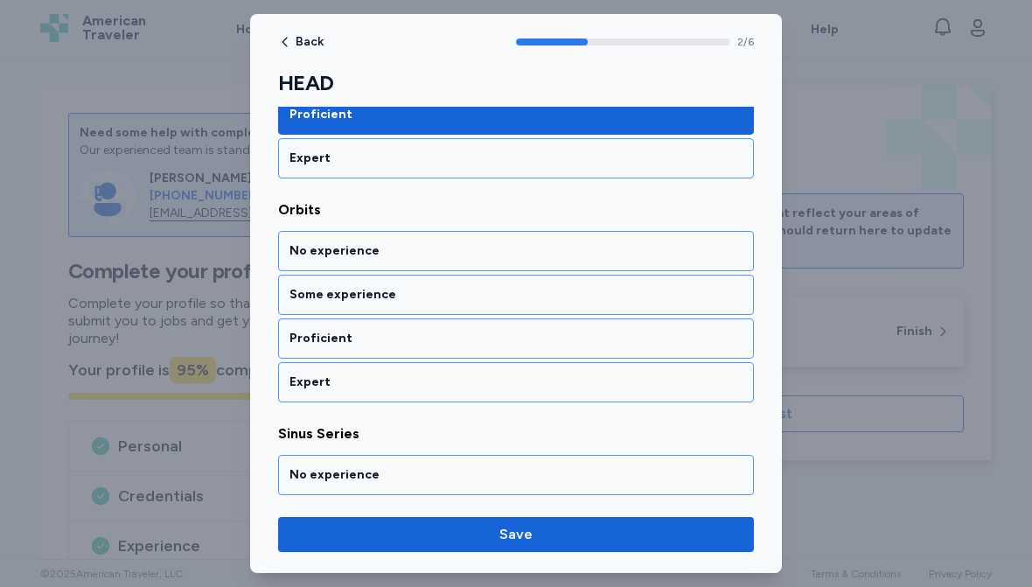
click at [495, 337] on div "Proficient" at bounding box center [516, 338] width 453 height 17
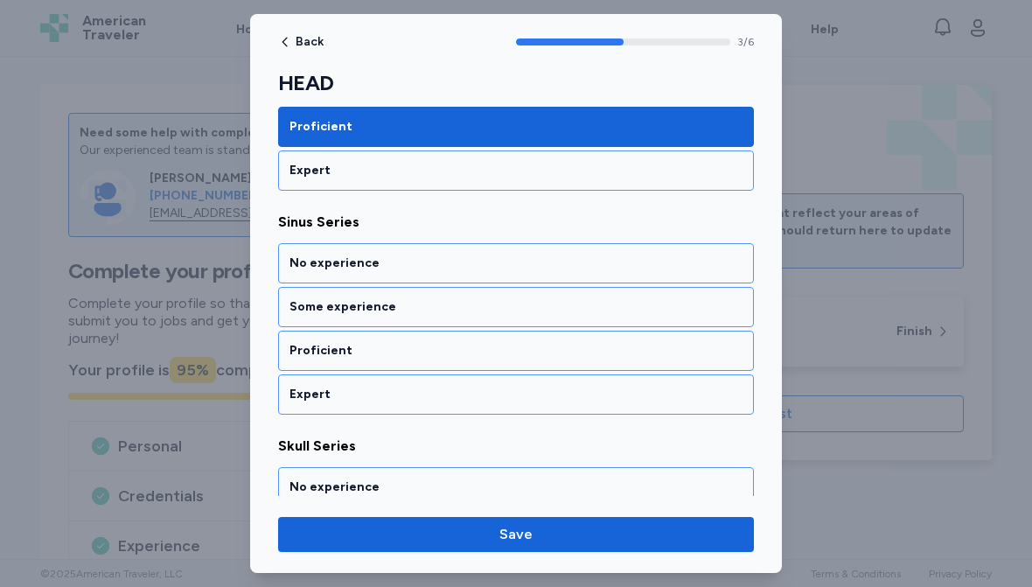
scroll to position [836, 0]
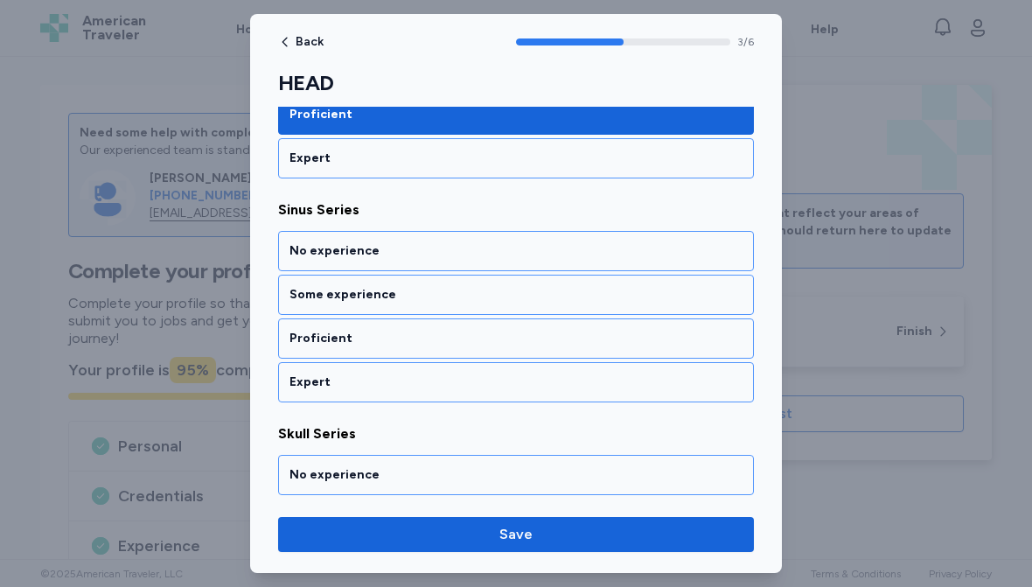
click at [470, 381] on div "Expert" at bounding box center [516, 382] width 453 height 17
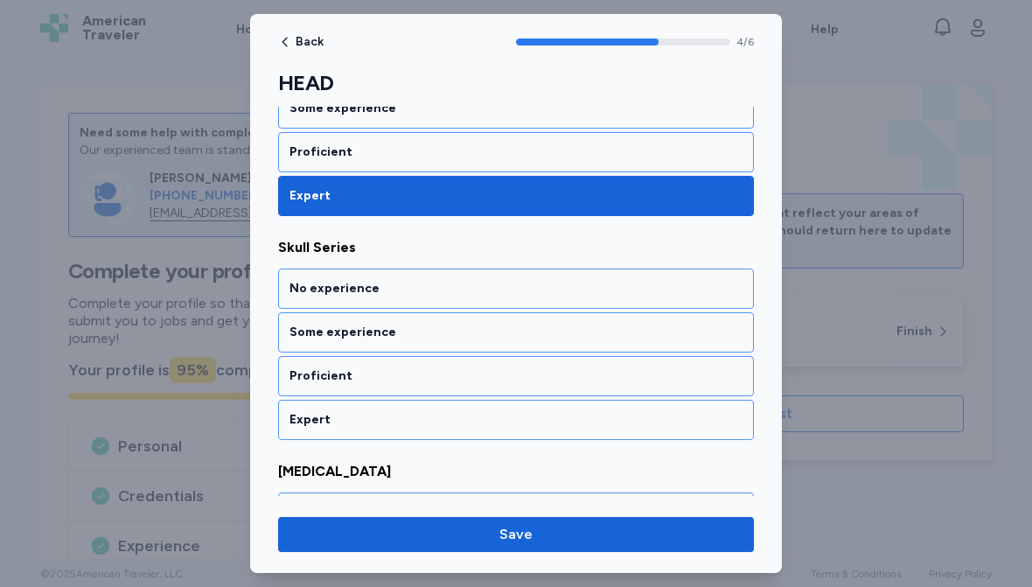
scroll to position [1060, 0]
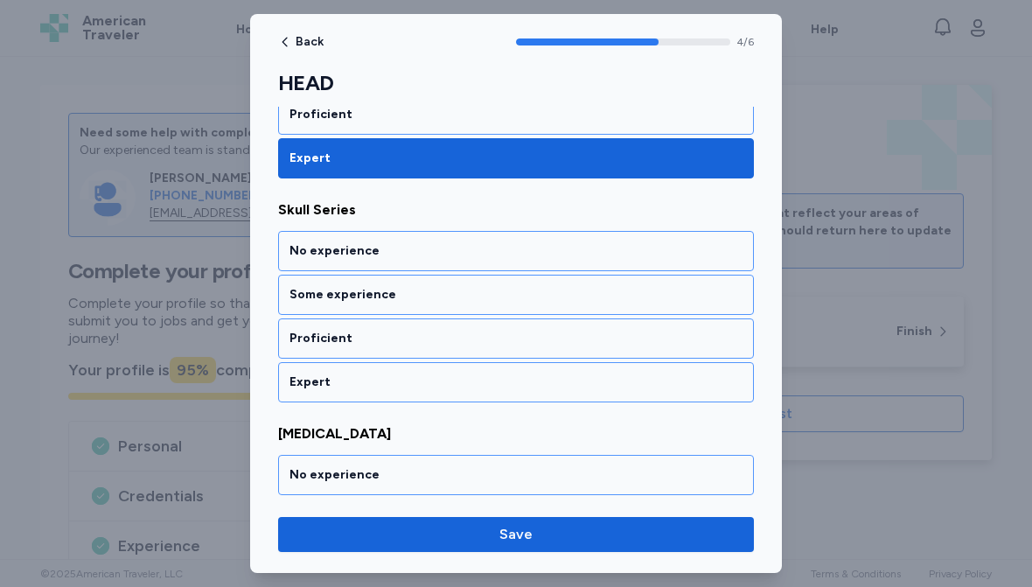
click at [503, 344] on div "Proficient" at bounding box center [516, 338] width 453 height 17
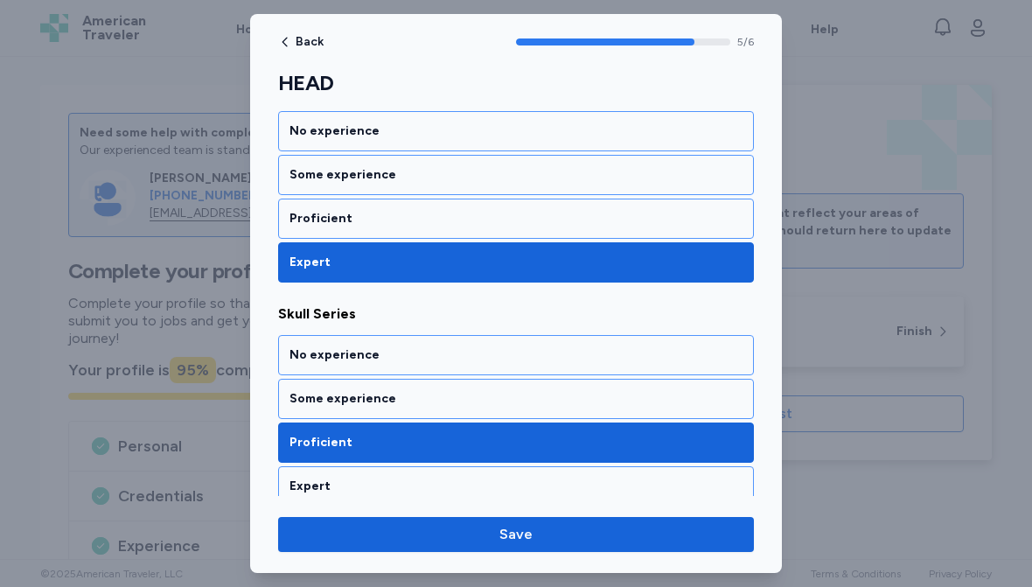
click at [556, 208] on div "Proficient" at bounding box center [516, 219] width 476 height 40
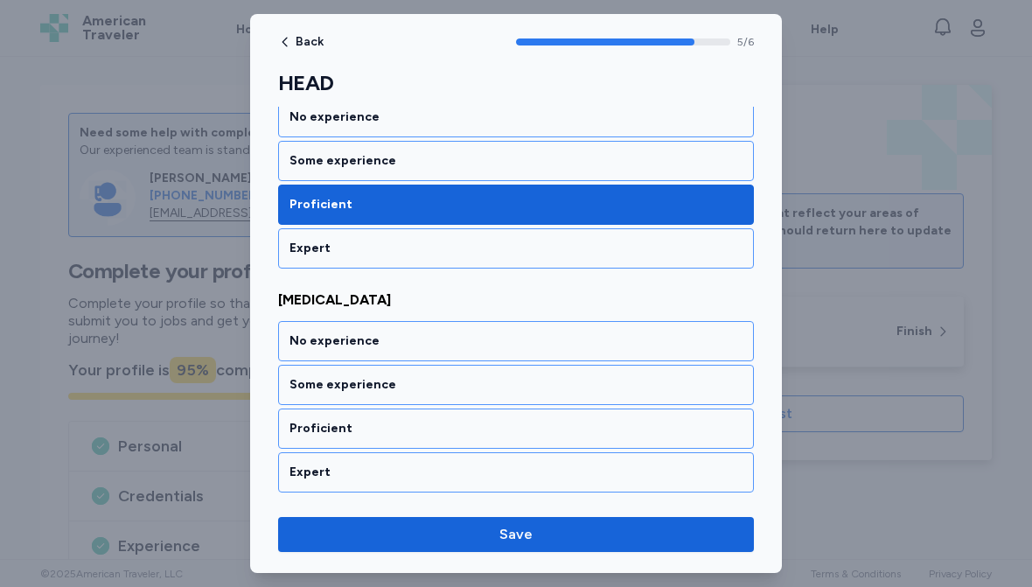
scroll to position [1194, 0]
click at [449, 431] on div "Proficient" at bounding box center [516, 428] width 453 height 17
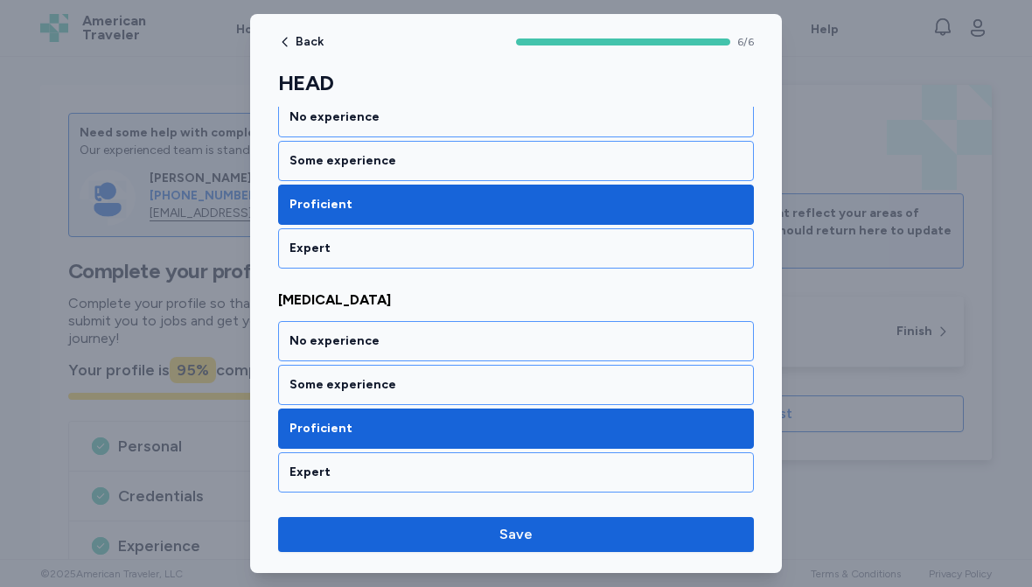
click at [528, 531] on span "Save" at bounding box center [516, 534] width 33 height 21
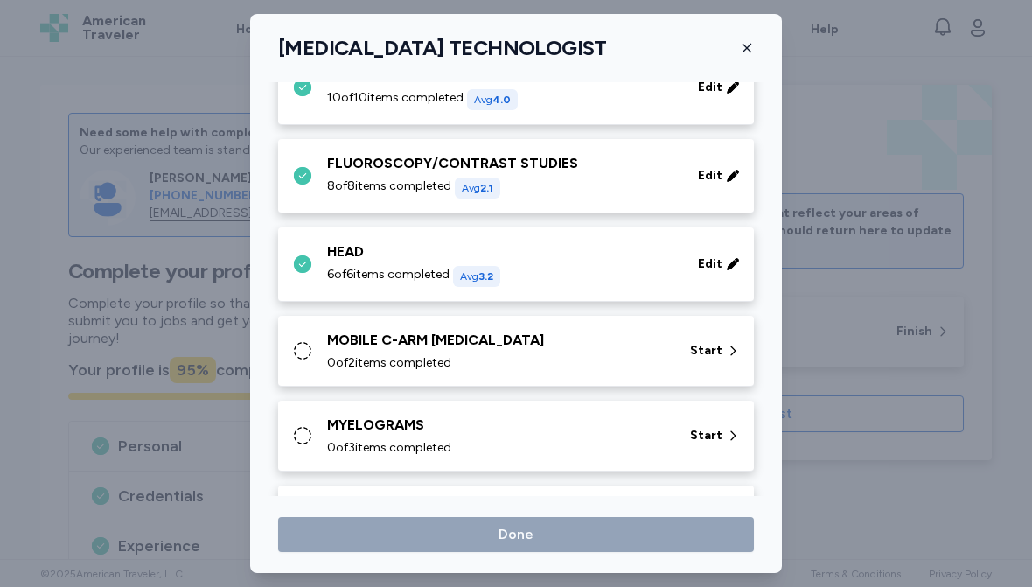
scroll to position [584, 0]
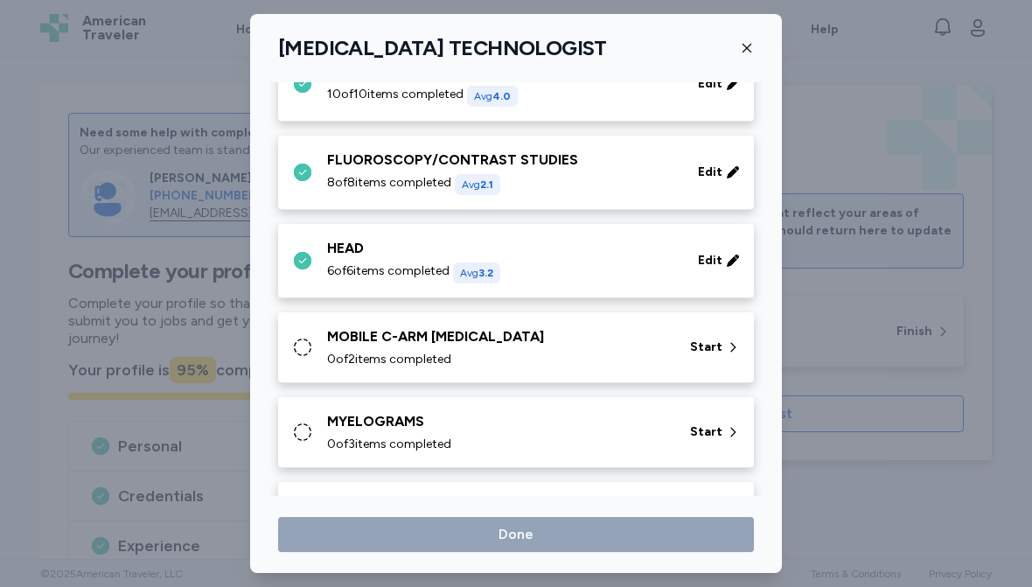
click at [599, 360] on div "0 of 2 items completed" at bounding box center [498, 359] width 342 height 17
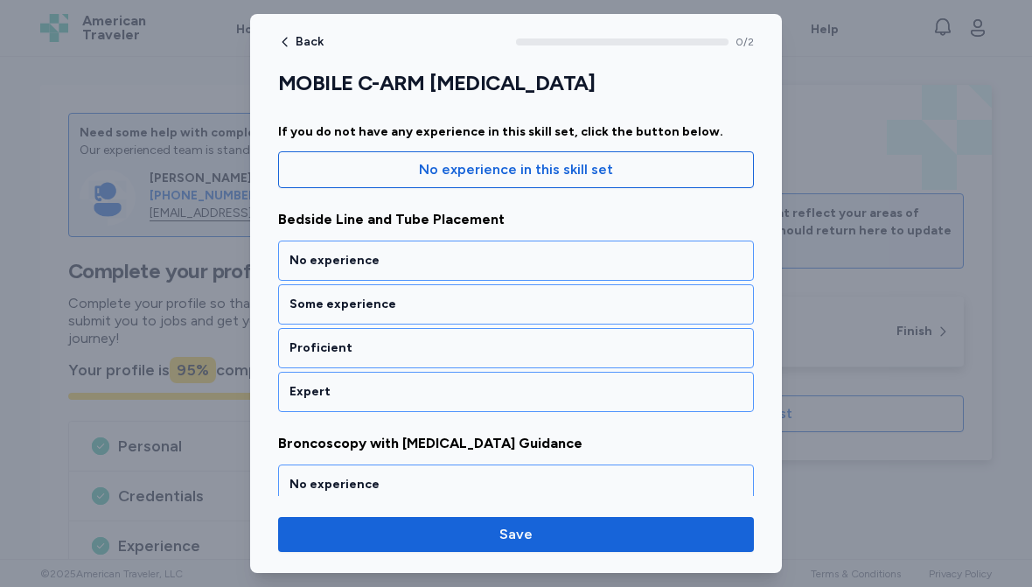
scroll to position [156, 0]
click at [509, 301] on div "Some experience" at bounding box center [516, 303] width 453 height 17
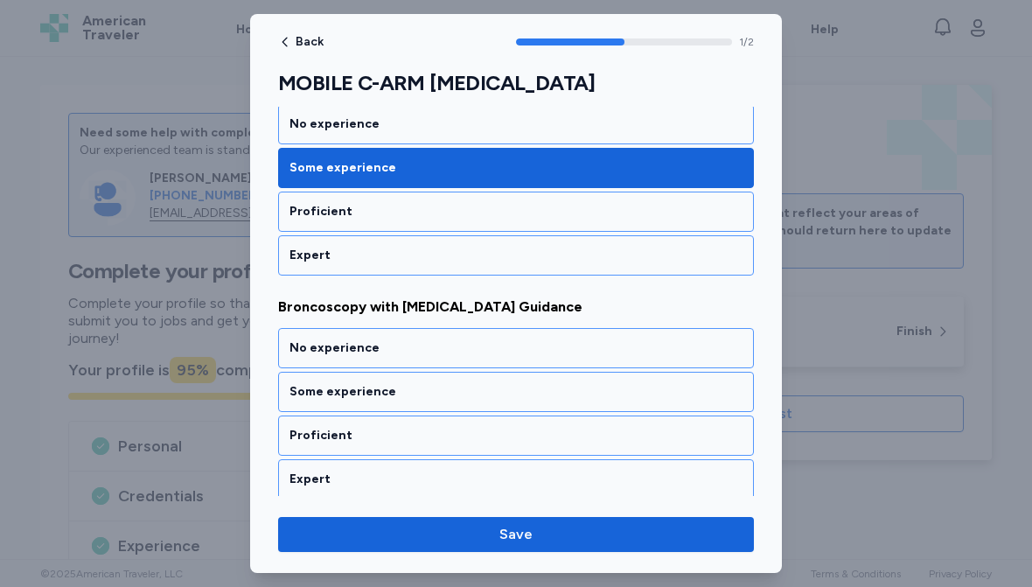
scroll to position [298, 0]
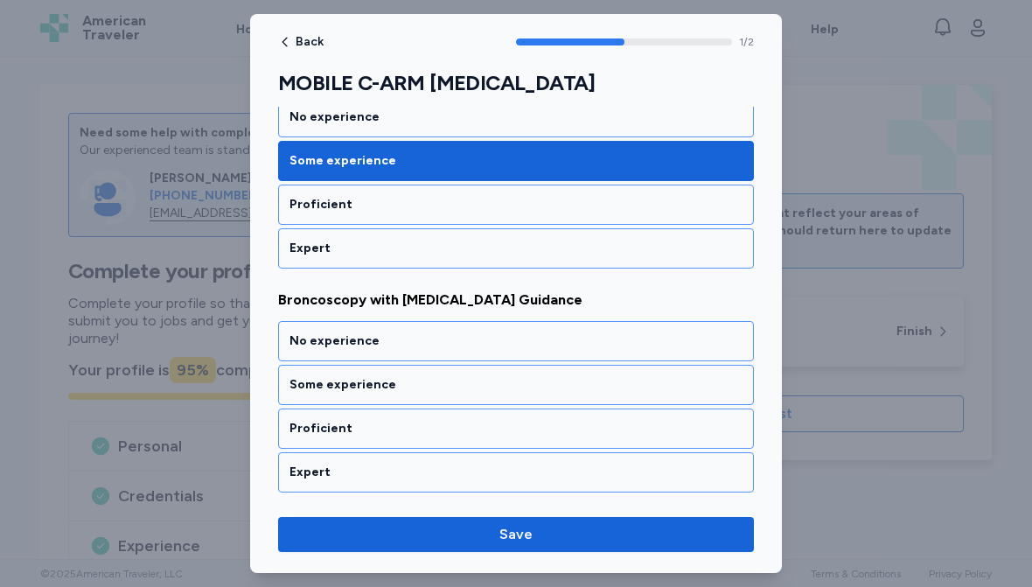
click at [509, 332] on div "No experience" at bounding box center [516, 340] width 453 height 17
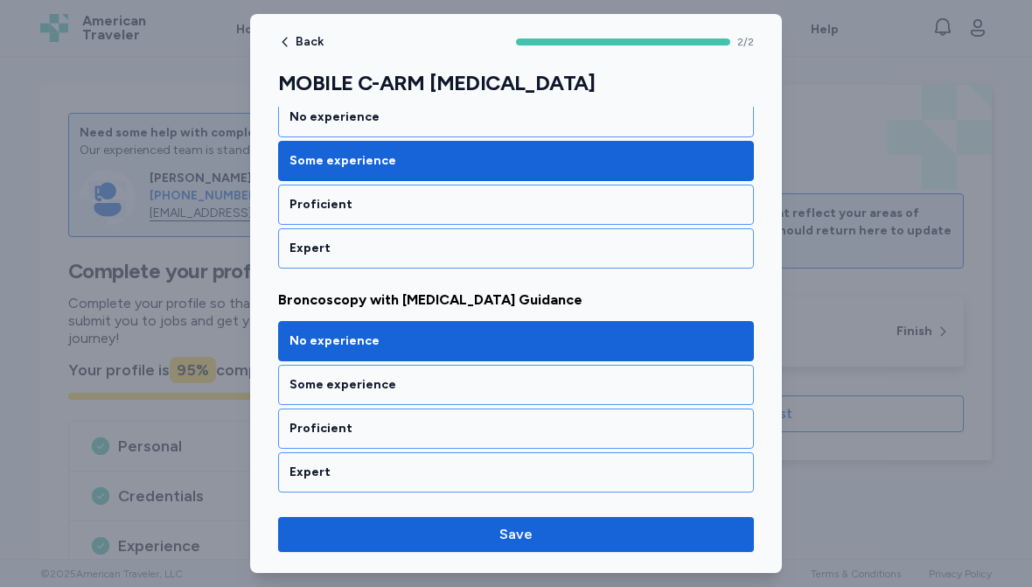
click at [503, 537] on span "Save" at bounding box center [516, 534] width 33 height 21
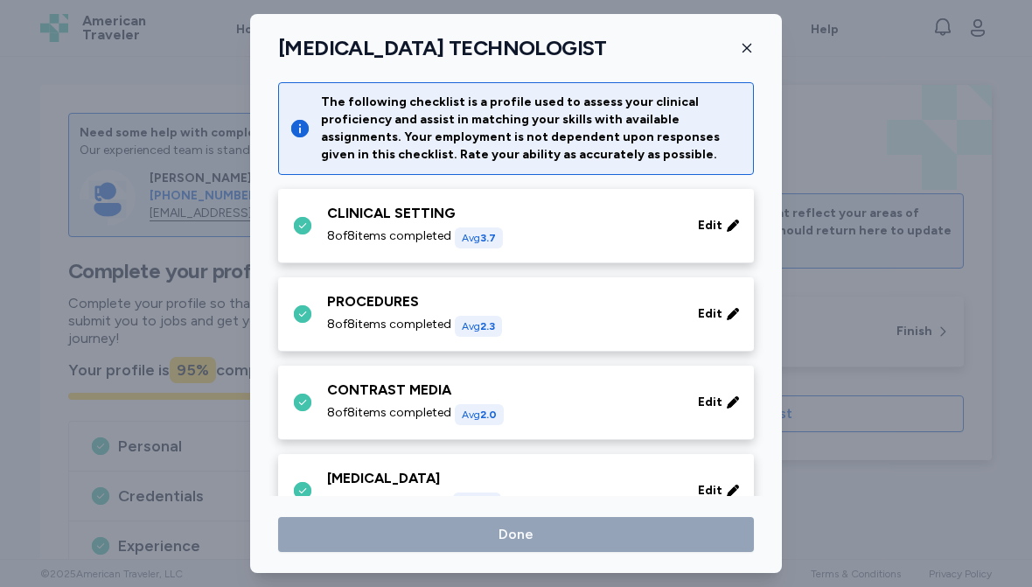
scroll to position [584, 0]
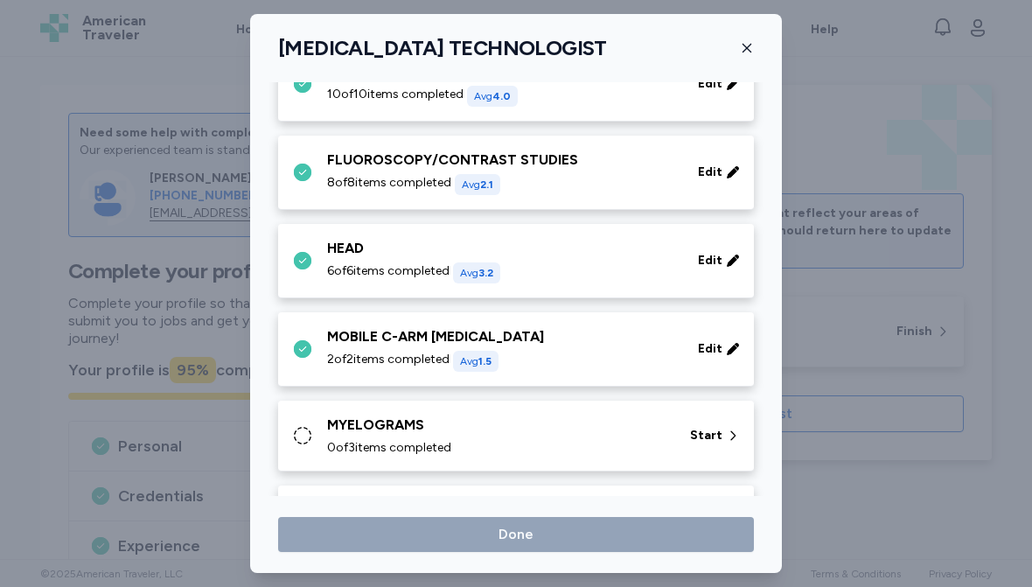
click at [535, 420] on div "MYELOGRAMS" at bounding box center [498, 425] width 342 height 21
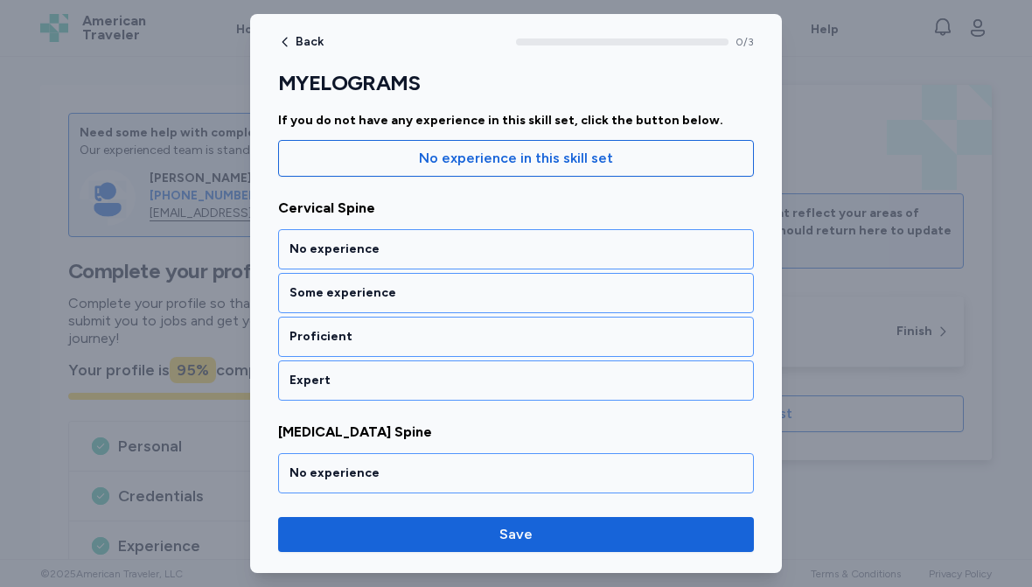
scroll to position [171, 0]
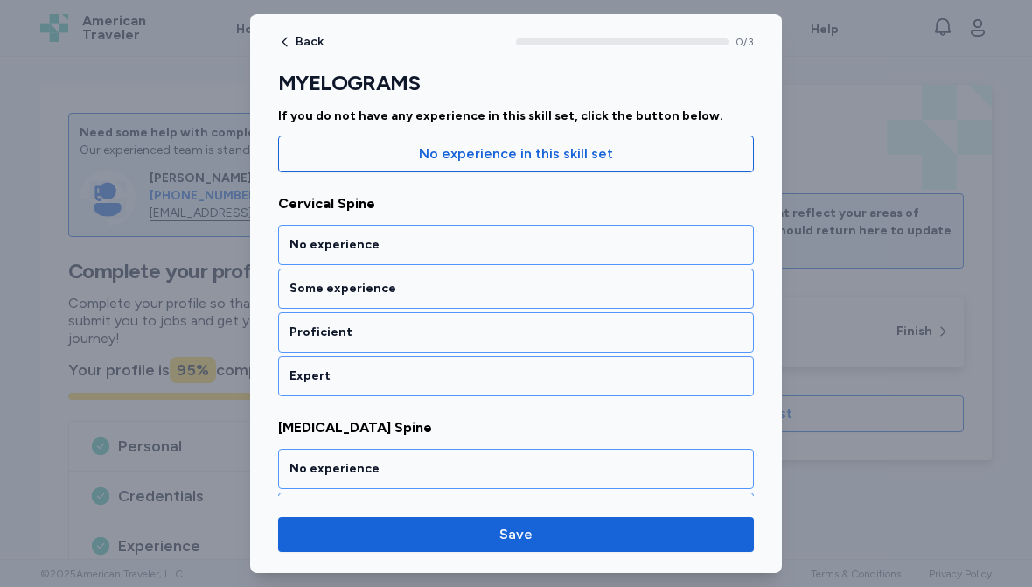
click at [520, 286] on div "Some experience" at bounding box center [516, 288] width 453 height 17
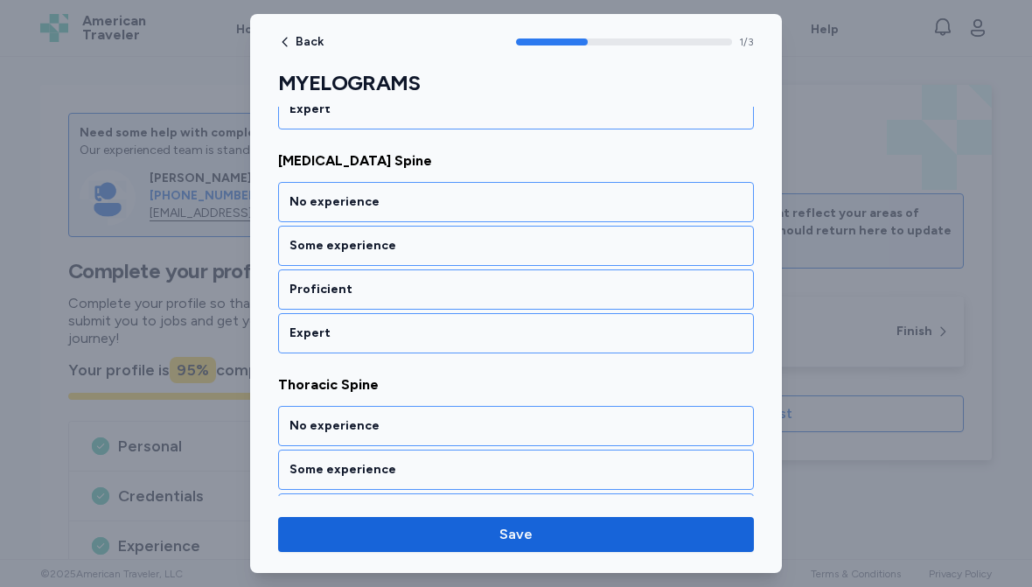
scroll to position [438, 0]
click at [447, 257] on div "Some experience" at bounding box center [516, 245] width 476 height 40
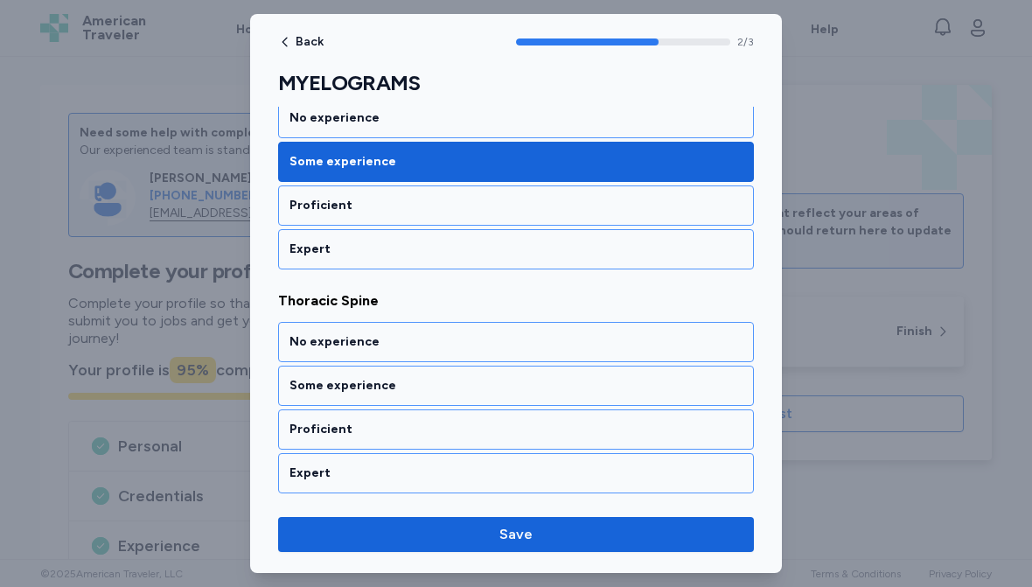
scroll to position [522, 0]
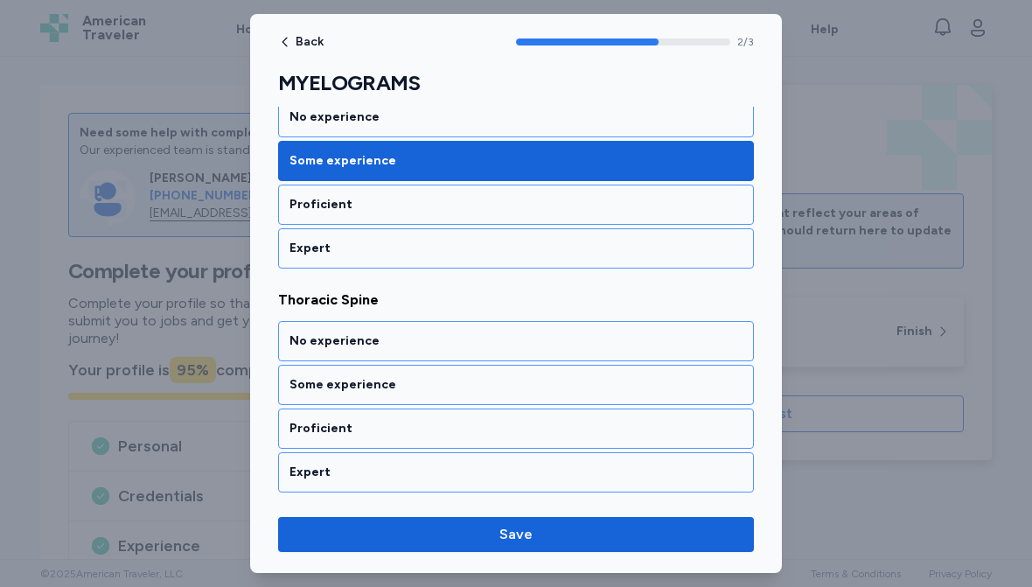
click at [430, 384] on div "Some experience" at bounding box center [516, 384] width 453 height 17
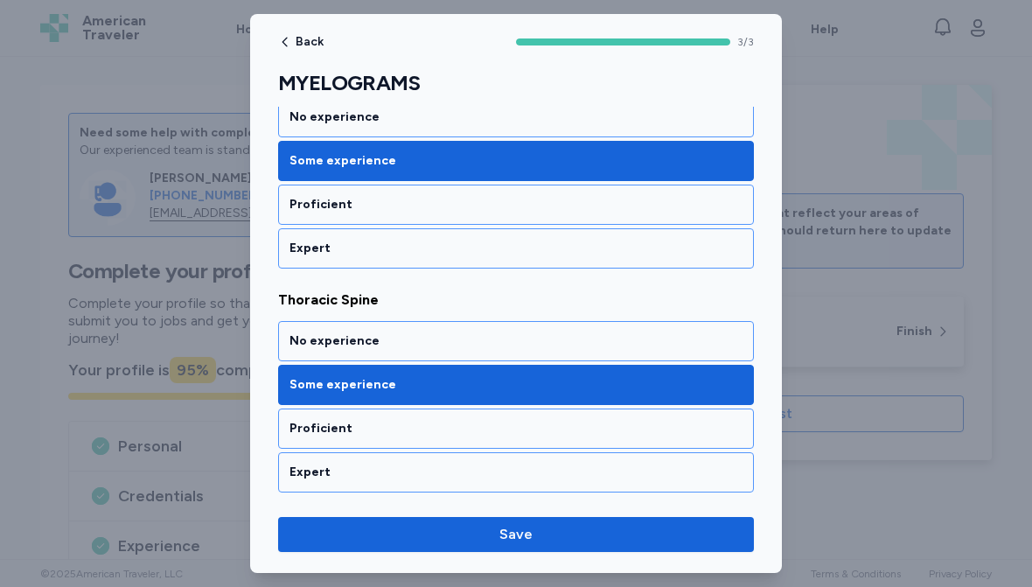
click at [534, 532] on span "Save" at bounding box center [516, 534] width 448 height 21
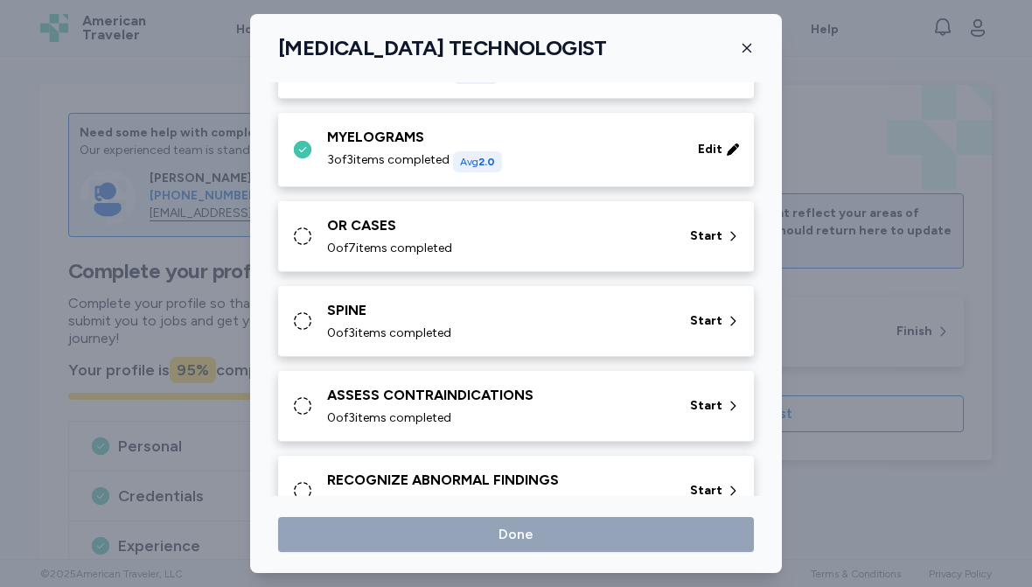
scroll to position [876, 0]
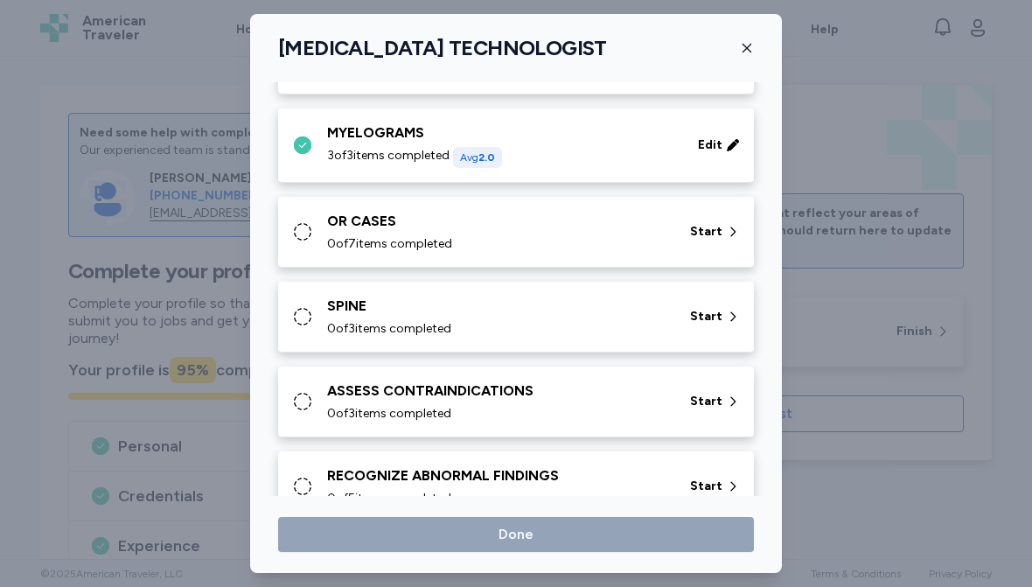
click at [536, 230] on div "OR CASES" at bounding box center [498, 221] width 342 height 21
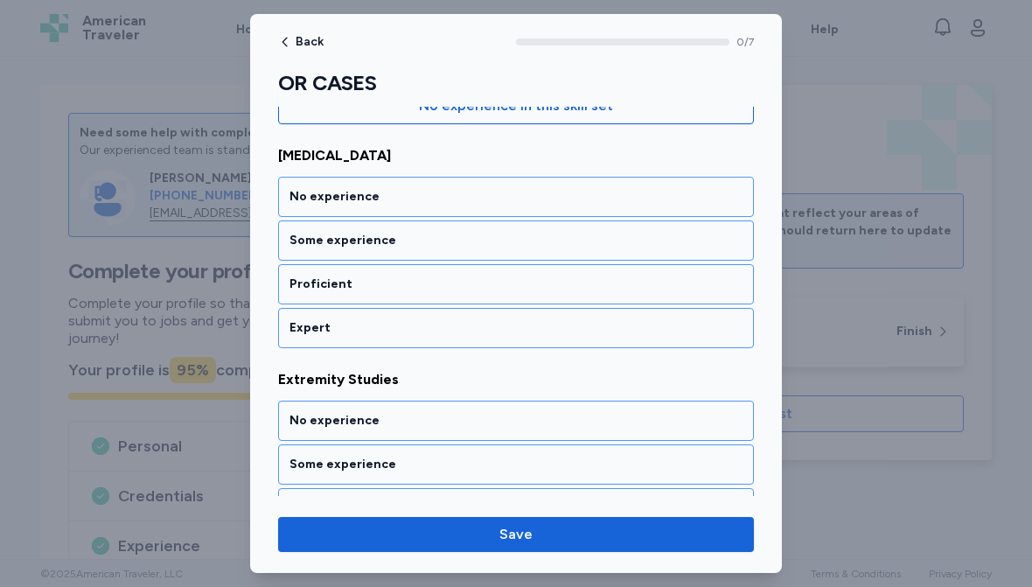
scroll to position [220, 0]
click at [412, 241] on div "Some experience" at bounding box center [516, 239] width 453 height 17
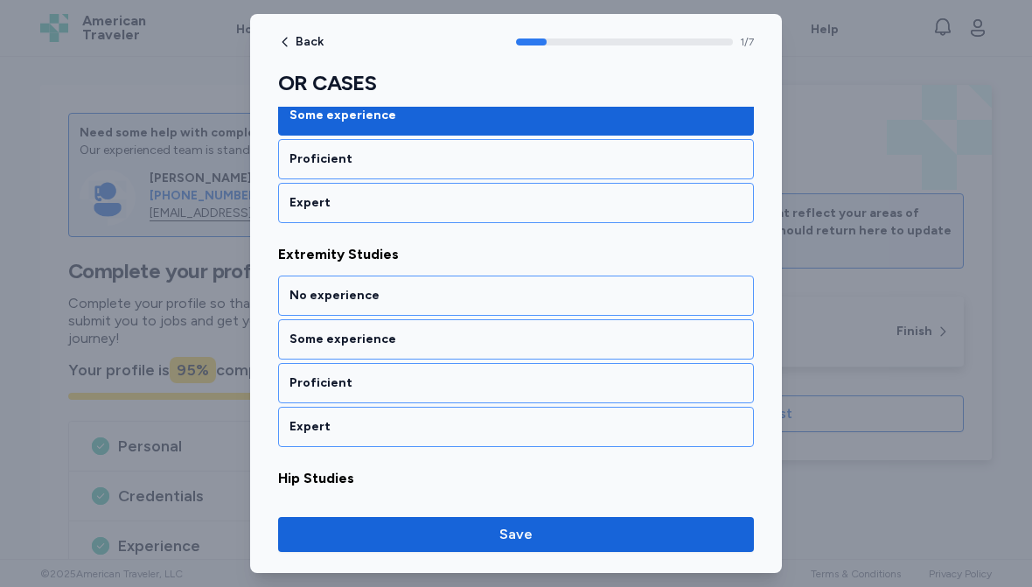
scroll to position [388, 0]
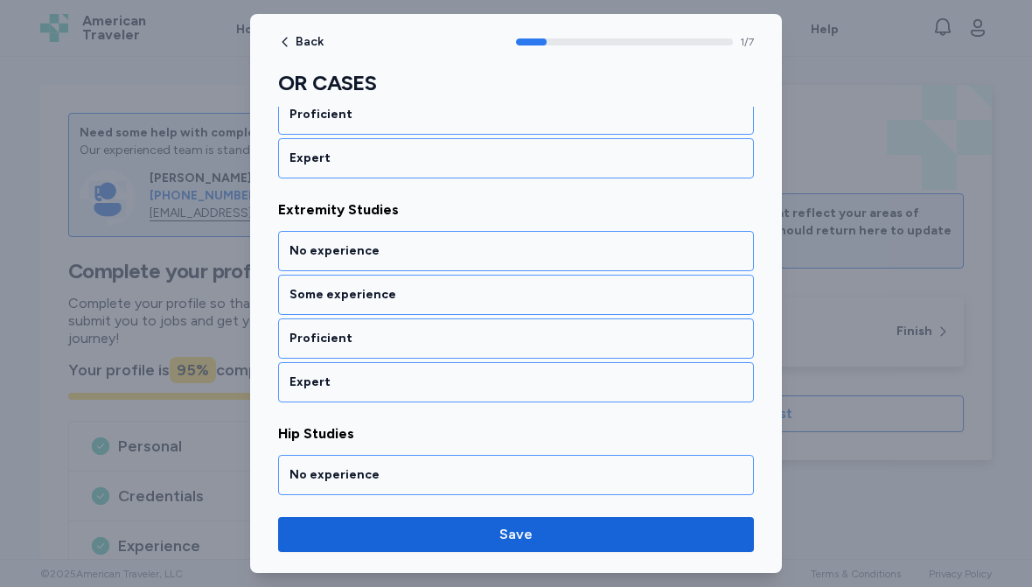
click at [449, 128] on div "Proficient" at bounding box center [516, 114] width 476 height 40
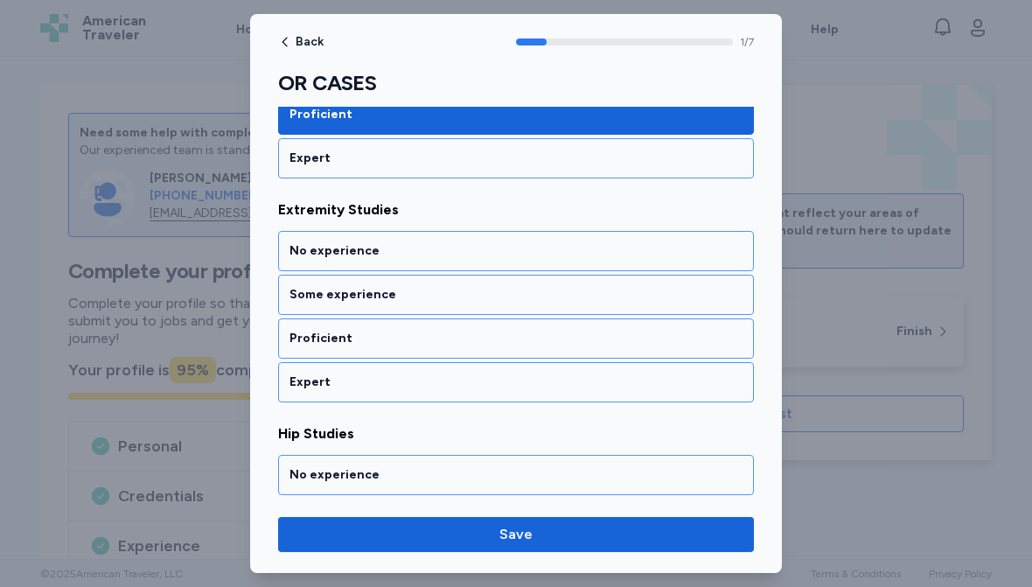
click at [435, 339] on div "Proficient" at bounding box center [516, 338] width 453 height 17
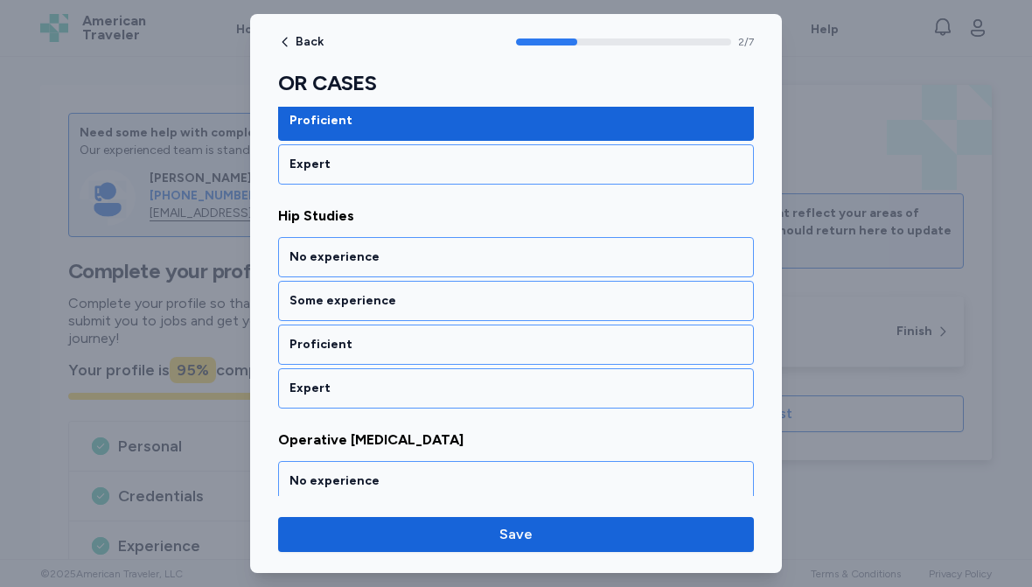
scroll to position [612, 0]
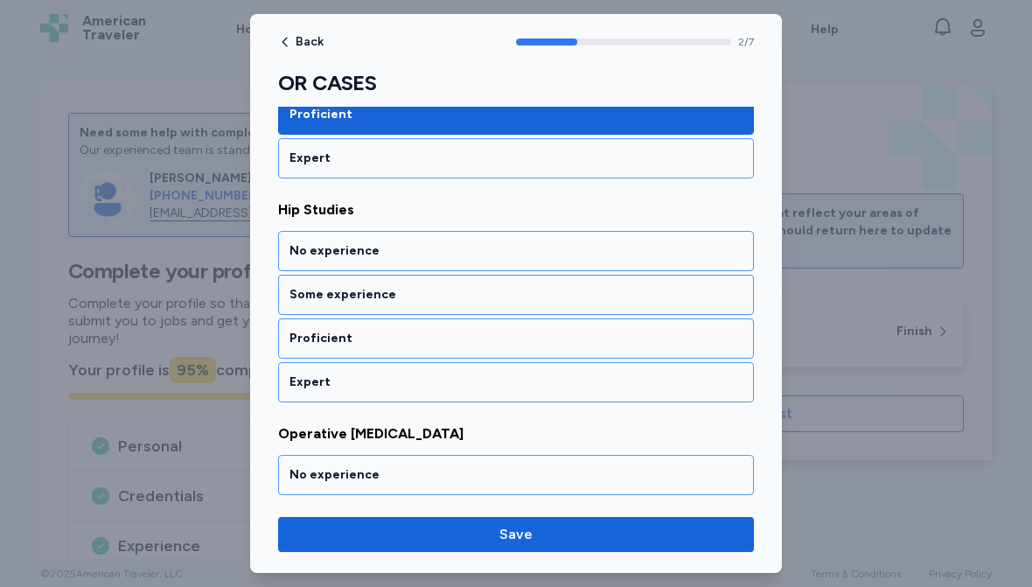
click at [444, 291] on div "Some experience" at bounding box center [516, 294] width 453 height 17
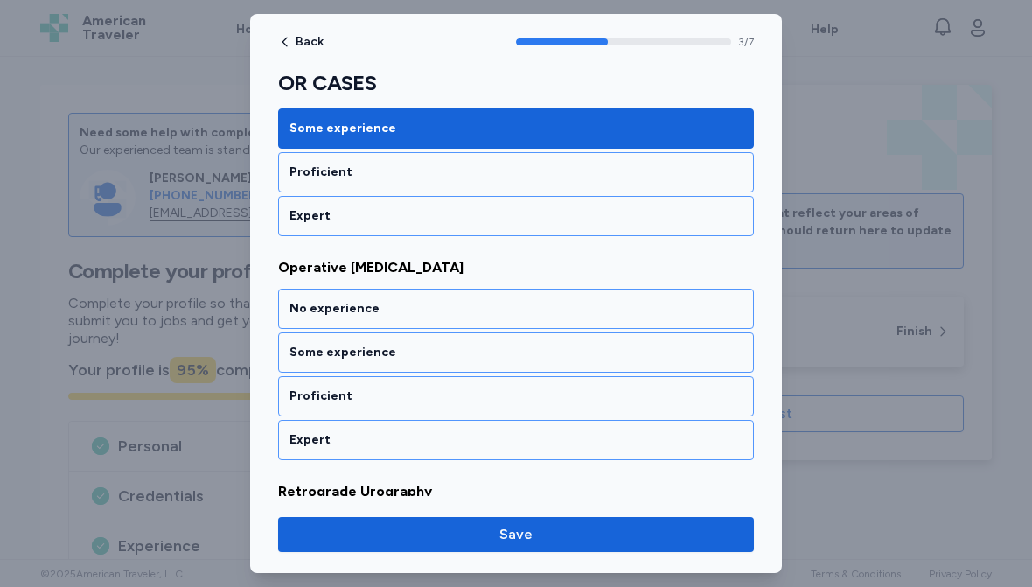
scroll to position [836, 0]
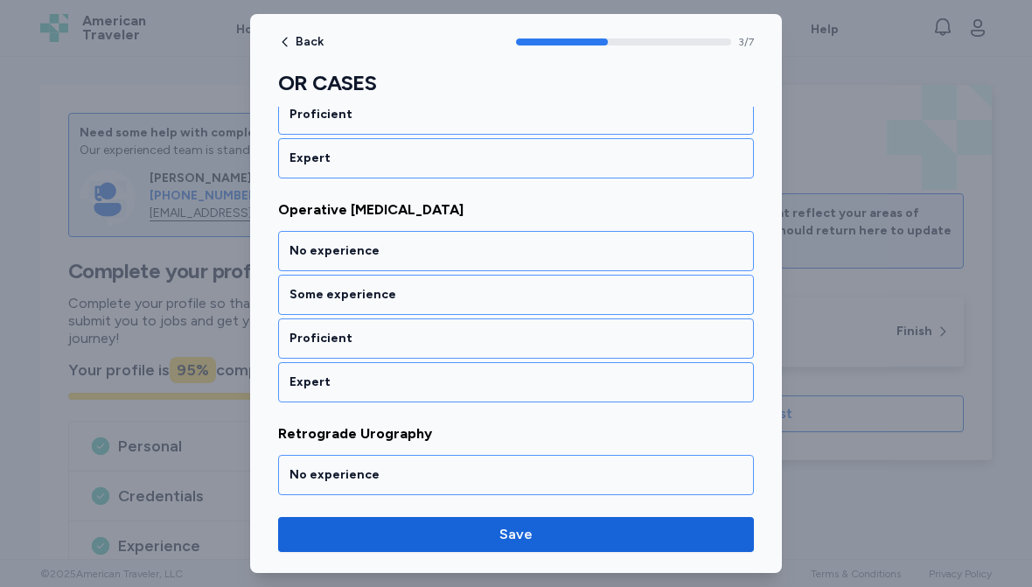
click at [461, 248] on div "No experience" at bounding box center [516, 250] width 453 height 17
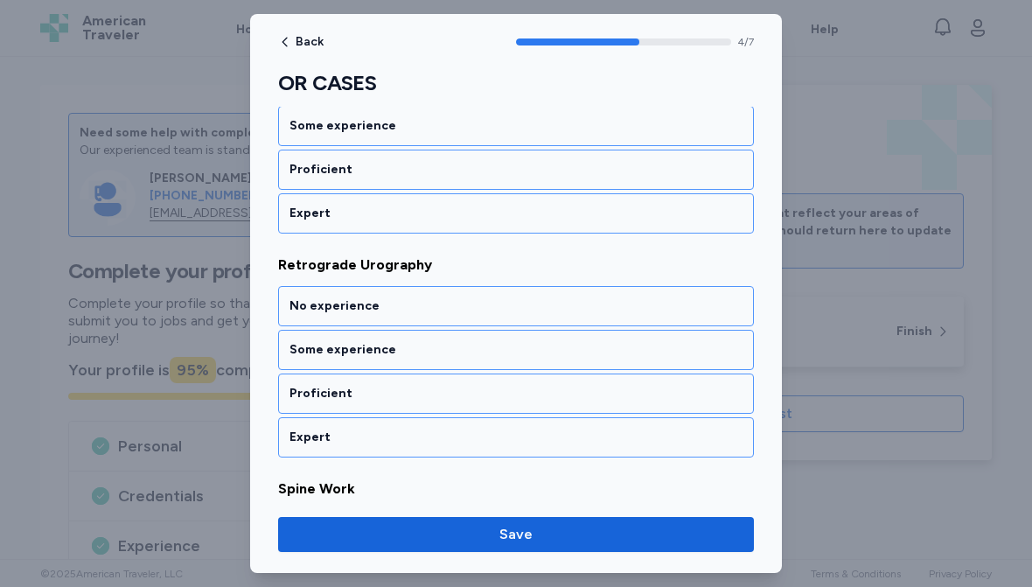
scroll to position [1060, 0]
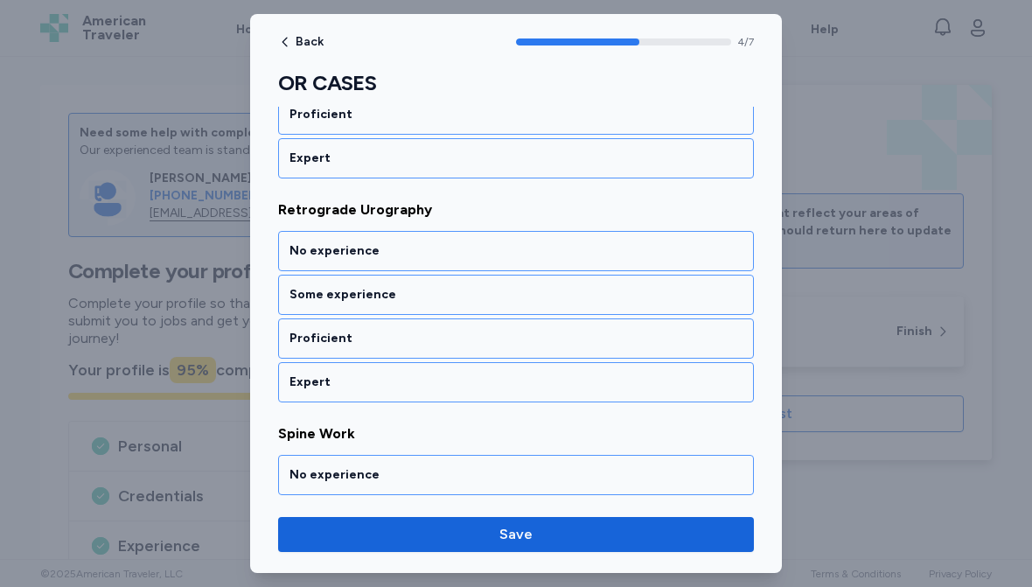
click at [457, 251] on div "No experience" at bounding box center [516, 250] width 453 height 17
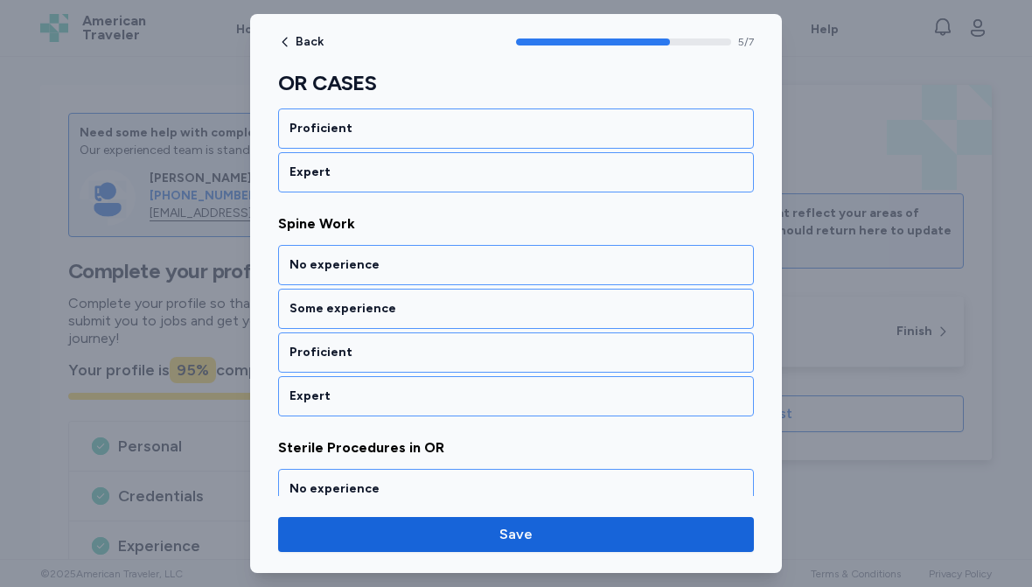
scroll to position [1284, 0]
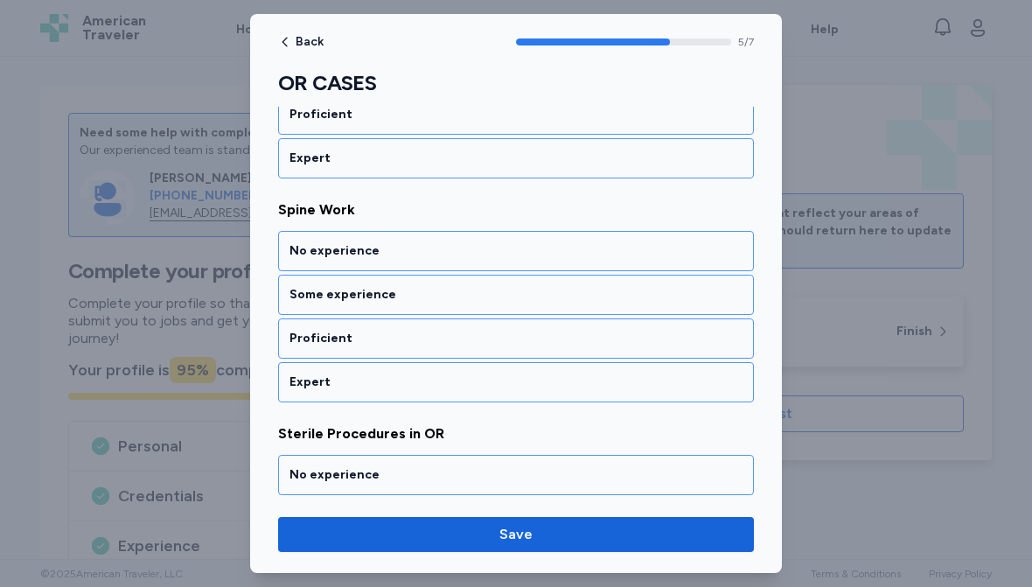
click at [463, 293] on div "Some experience" at bounding box center [516, 294] width 453 height 17
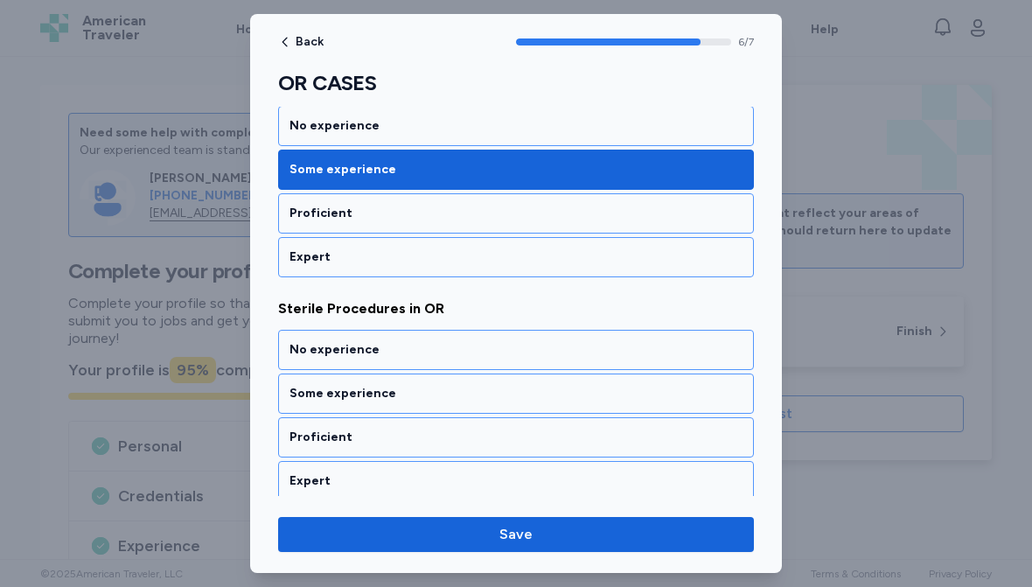
scroll to position [1418, 0]
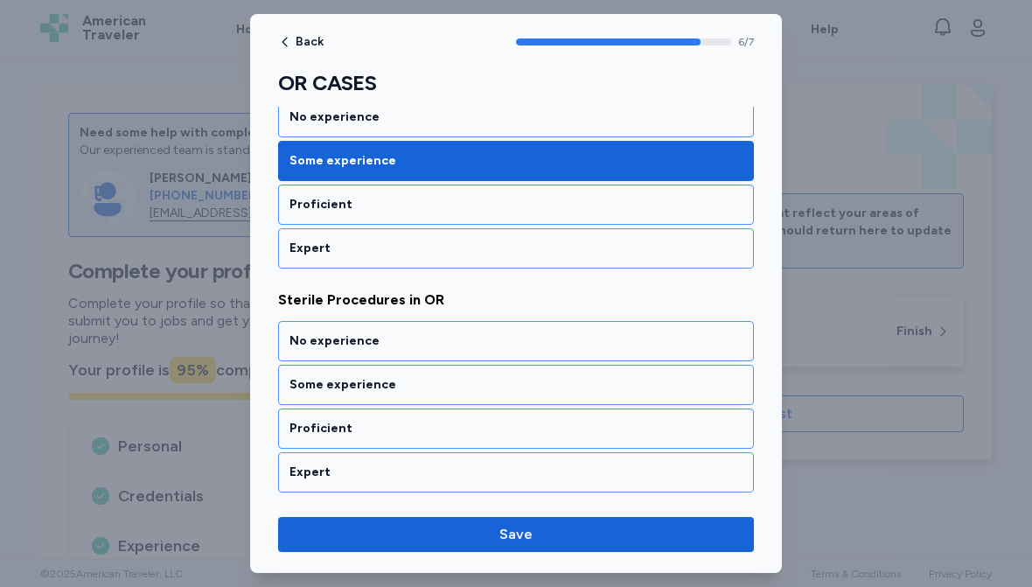
click at [489, 369] on div "Some experience" at bounding box center [516, 385] width 476 height 40
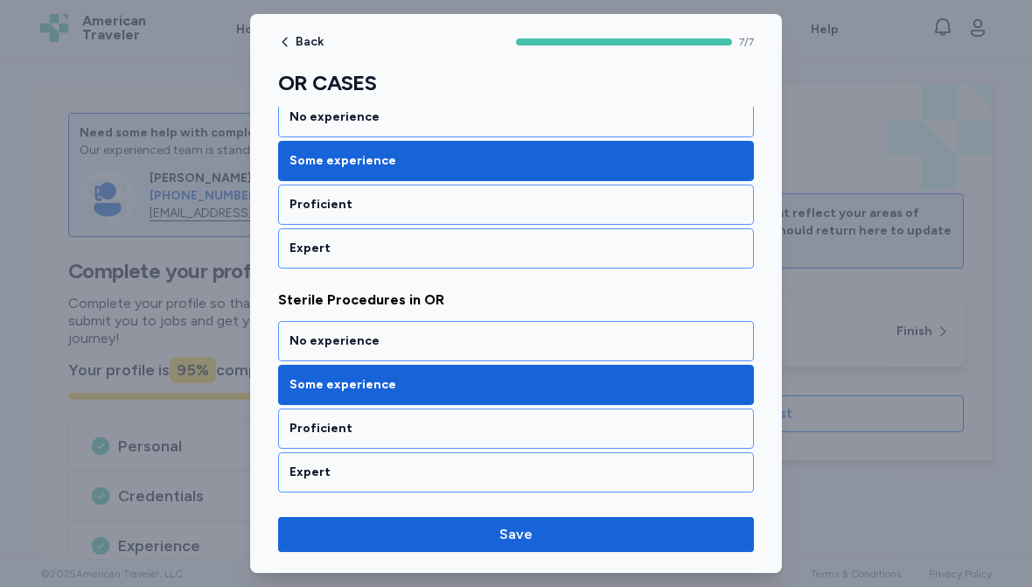
click at [467, 416] on div "Proficient" at bounding box center [516, 429] width 476 height 40
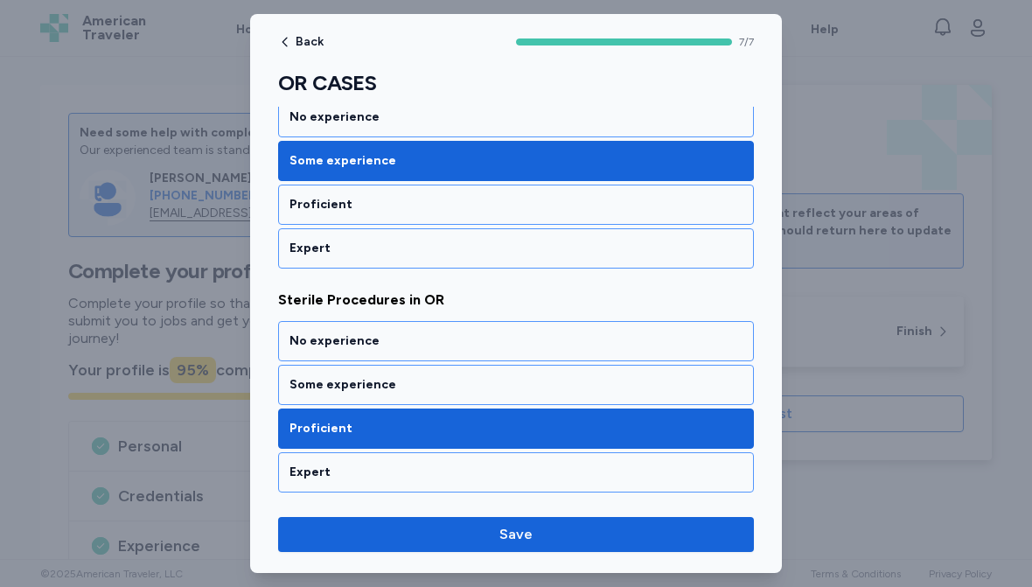
click at [521, 540] on span "Save" at bounding box center [516, 534] width 33 height 21
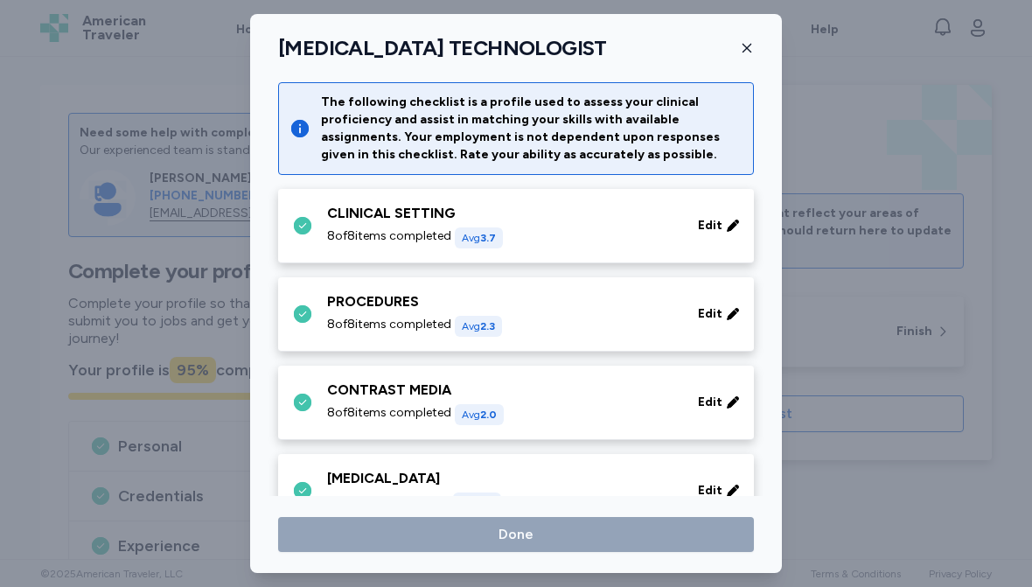
scroll to position [876, 0]
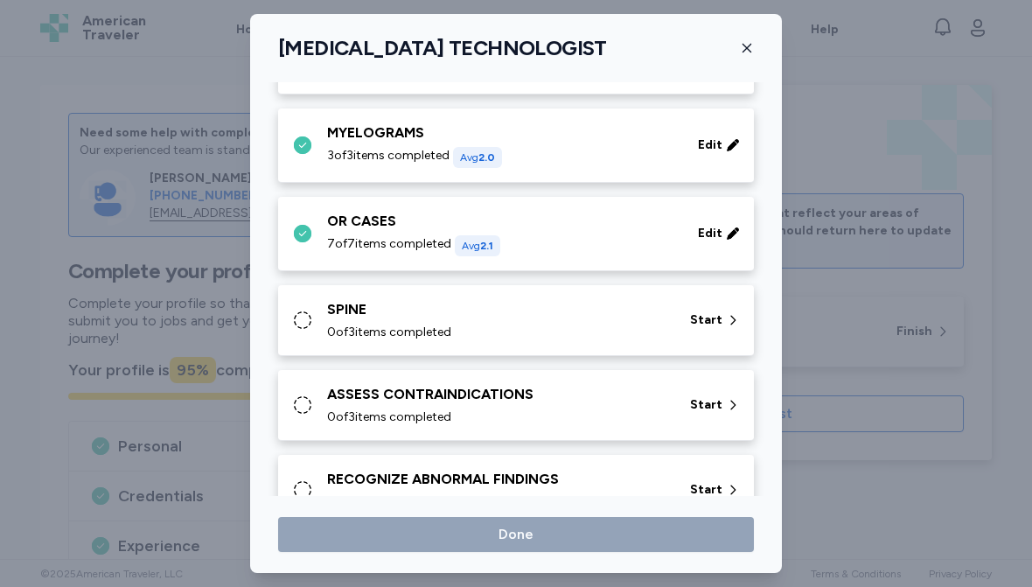
click at [560, 314] on div "SPINE" at bounding box center [498, 309] width 342 height 21
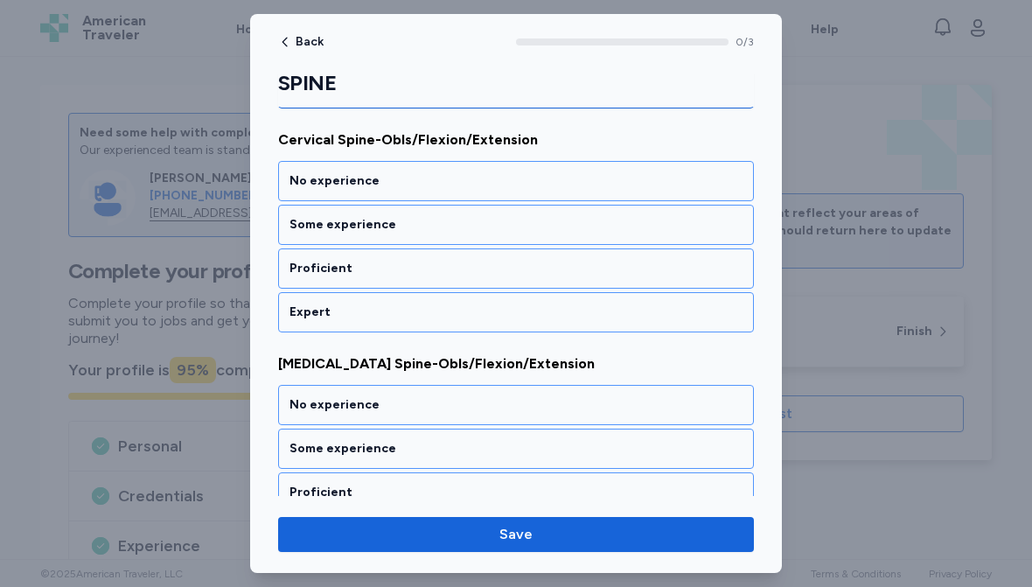
click at [447, 314] on div "Expert" at bounding box center [516, 312] width 453 height 17
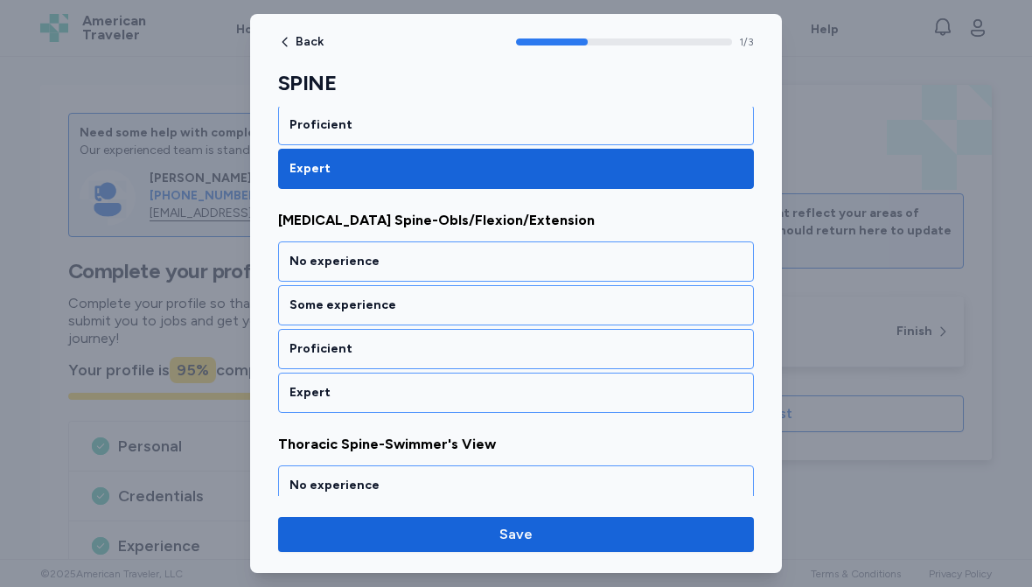
scroll to position [388, 0]
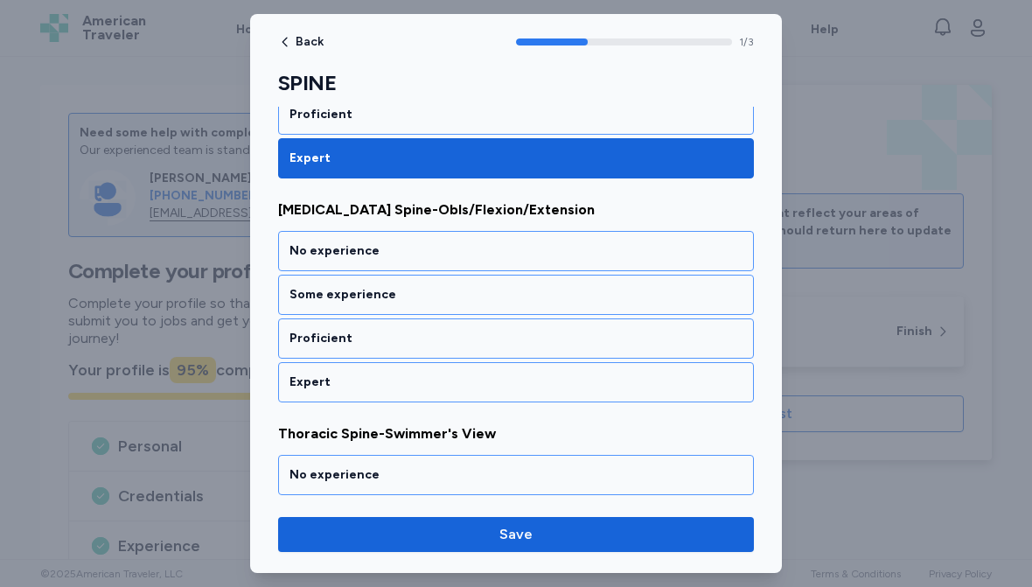
click at [445, 391] on div "Expert" at bounding box center [516, 382] width 476 height 40
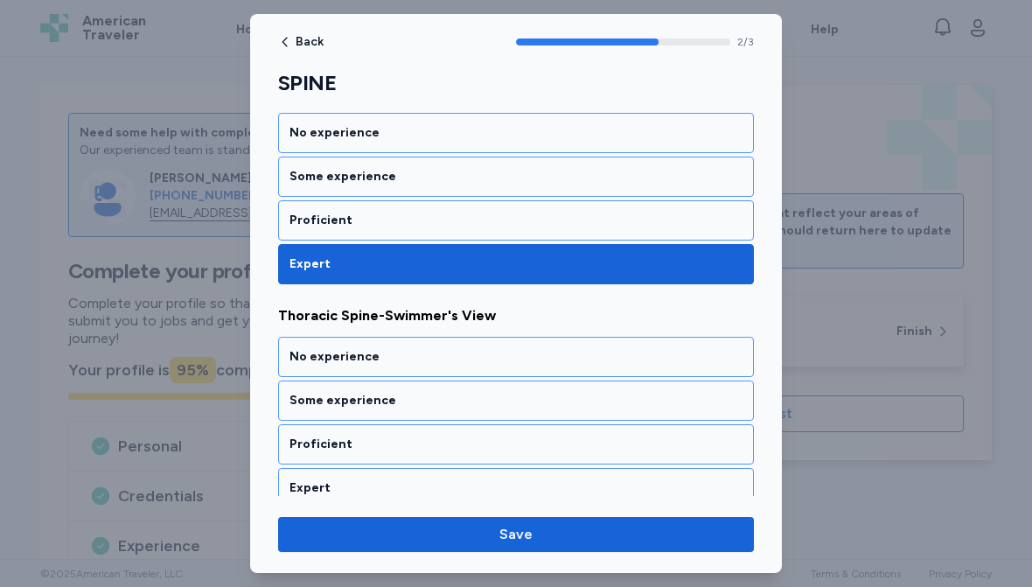
scroll to position [522, 0]
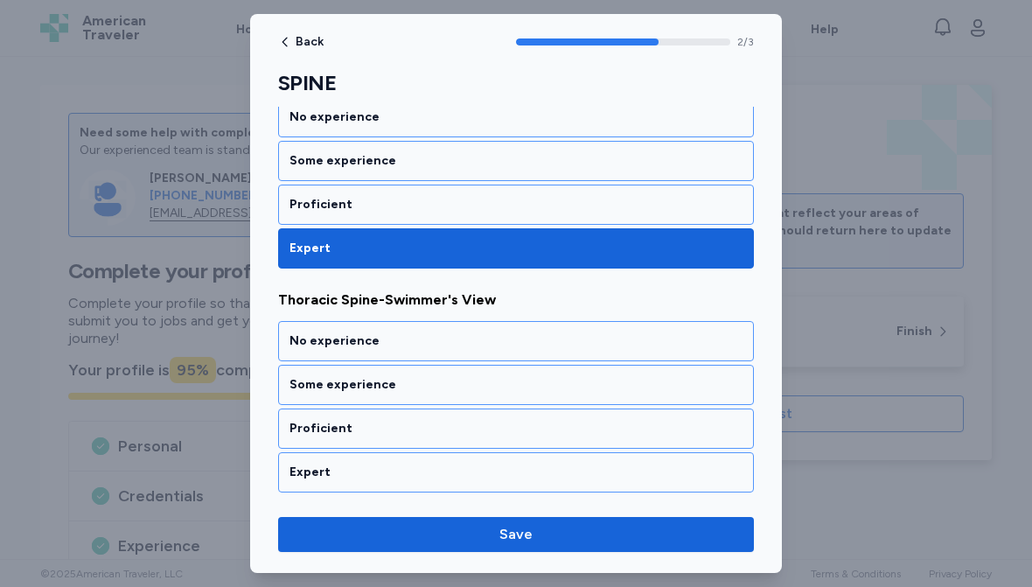
click at [448, 474] on div "Expert" at bounding box center [516, 472] width 453 height 17
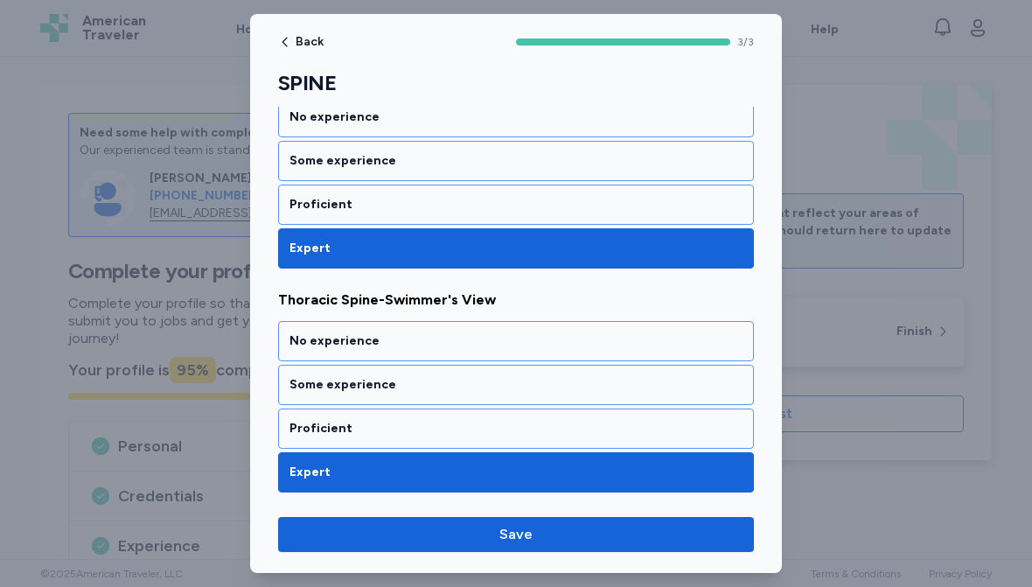
click at [532, 536] on span "Save" at bounding box center [516, 534] width 448 height 21
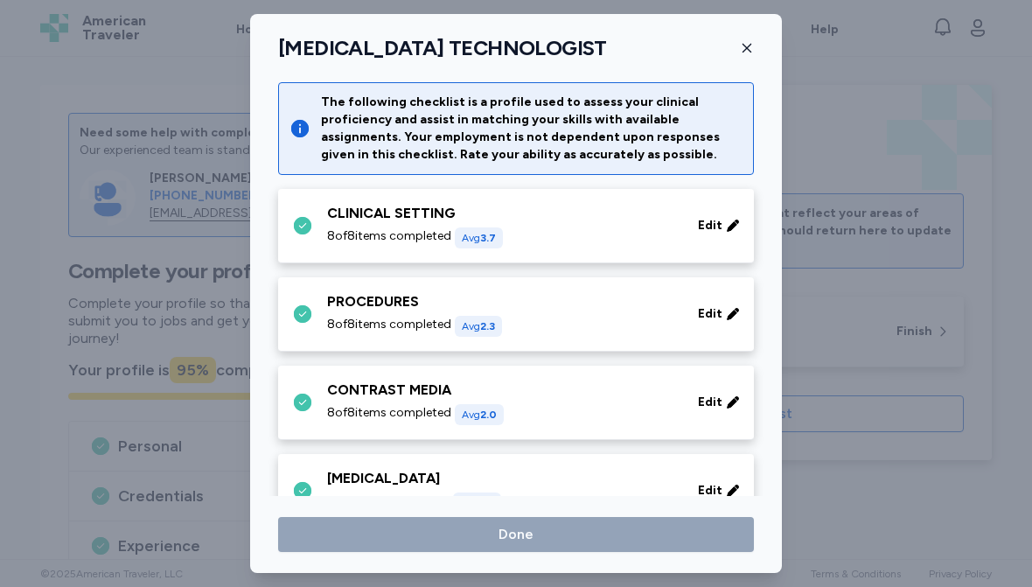
scroll to position [876, 0]
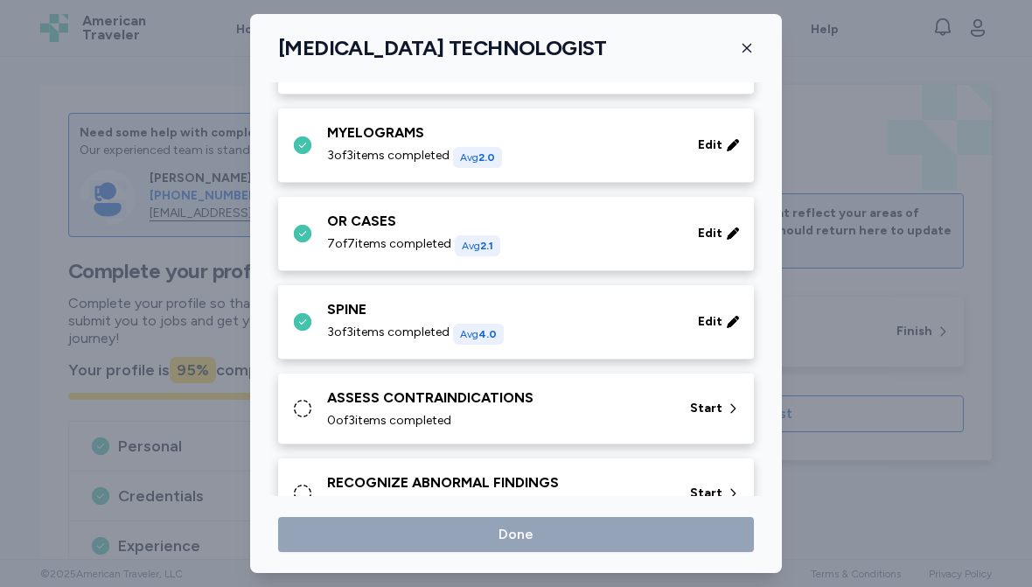
click at [573, 408] on div "ASSESS CONTRAINDICATIONS" at bounding box center [498, 398] width 342 height 21
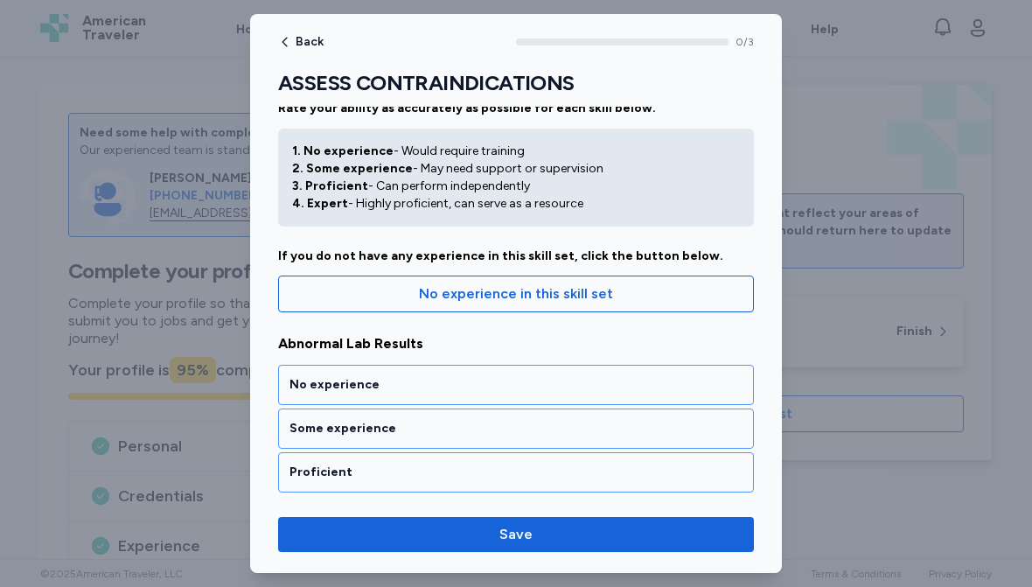
scroll to position [31, 0]
click at [425, 374] on div "No experience" at bounding box center [516, 384] width 476 height 40
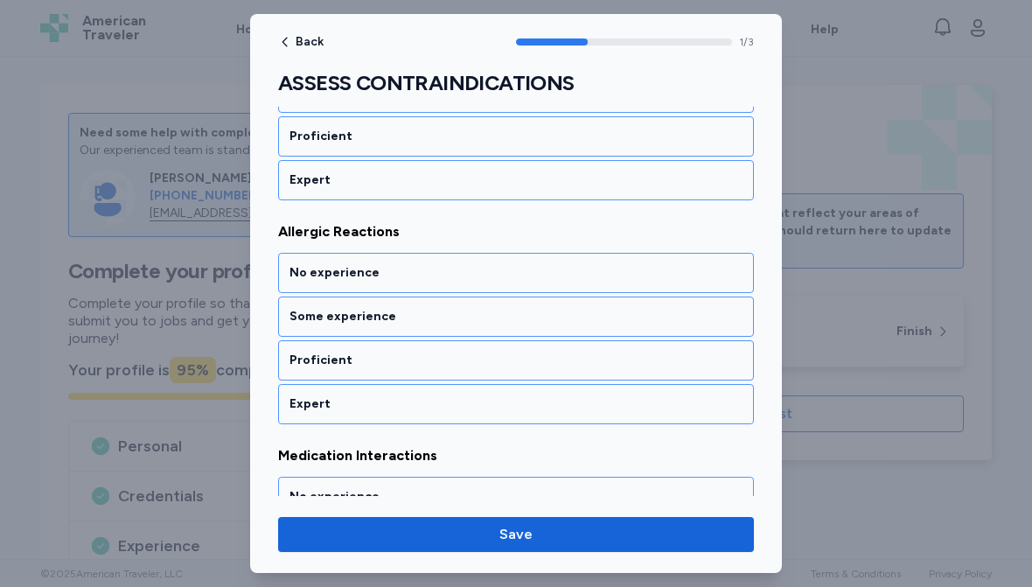
scroll to position [388, 0]
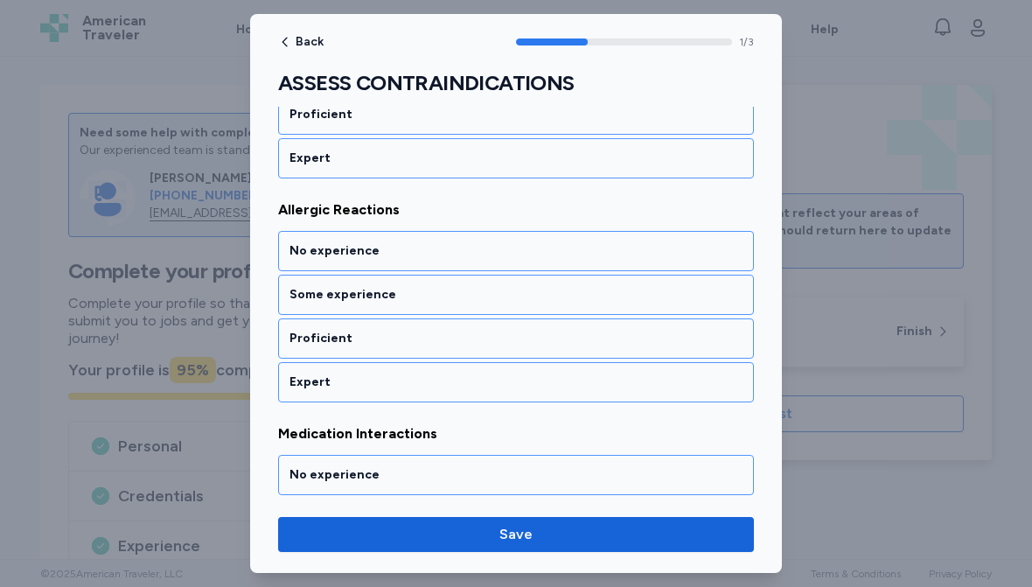
click at [445, 294] on div "Some experience" at bounding box center [516, 294] width 453 height 17
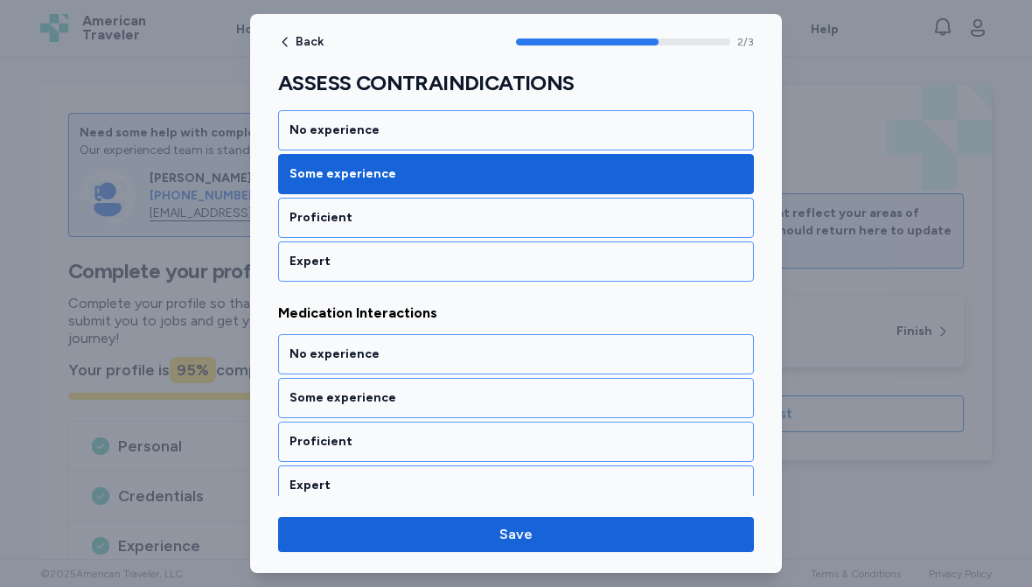
scroll to position [522, 0]
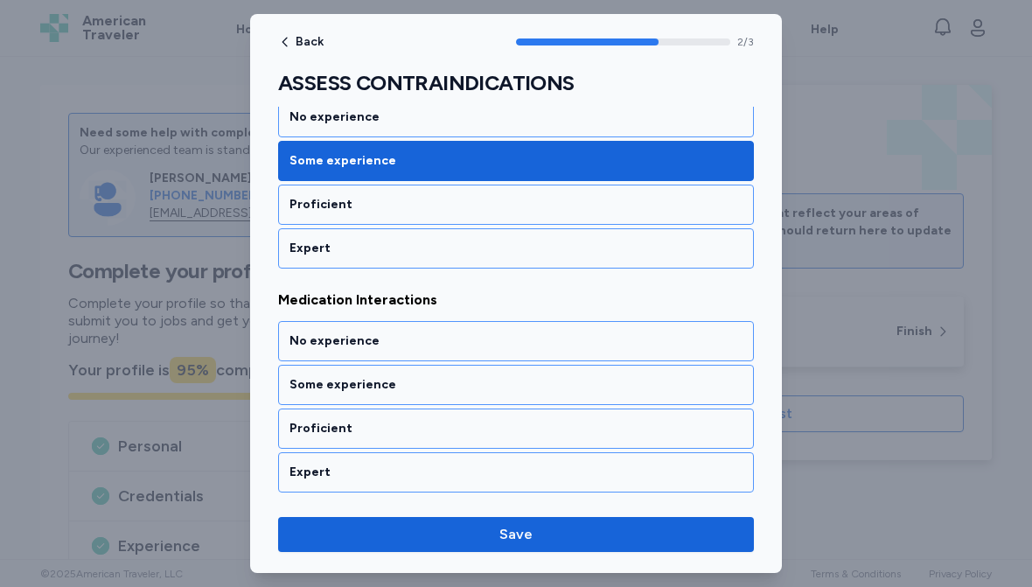
click at [472, 338] on div "No experience" at bounding box center [516, 340] width 453 height 17
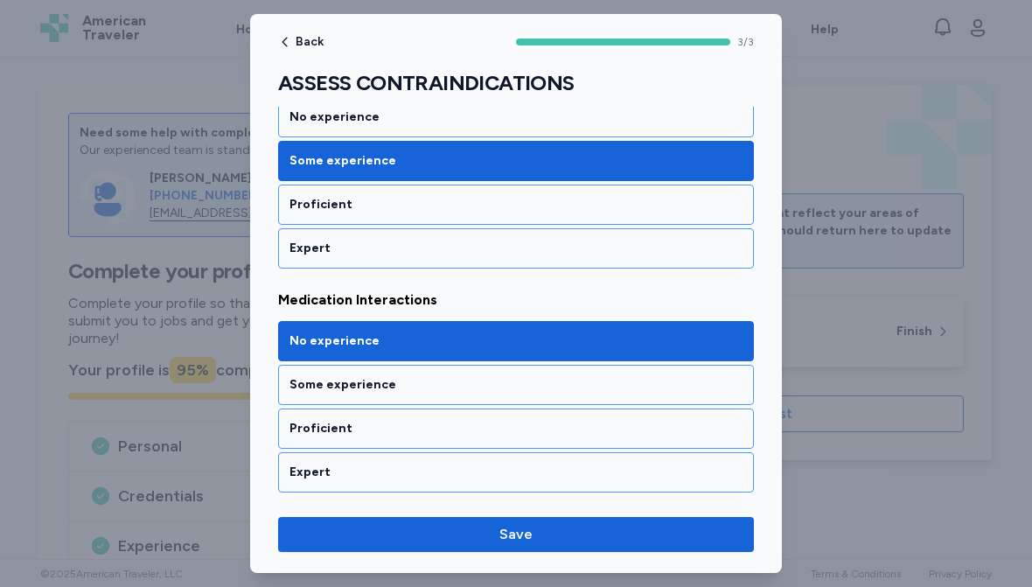
click at [512, 535] on span "Save" at bounding box center [516, 534] width 33 height 21
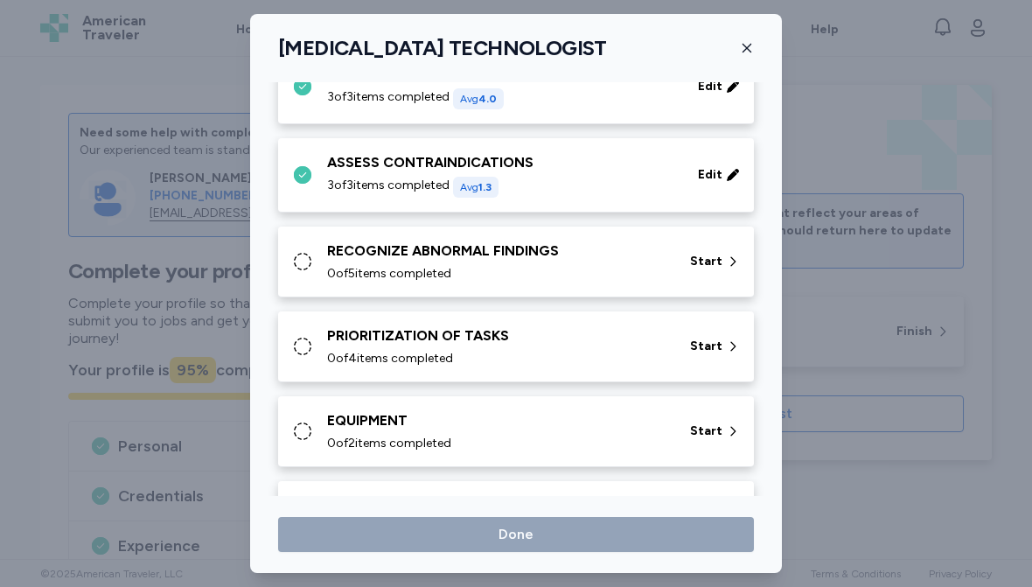
scroll to position [1112, 0]
click at [603, 257] on div "RECOGNIZE ABNORMAL FINDINGS" at bounding box center [498, 250] width 342 height 21
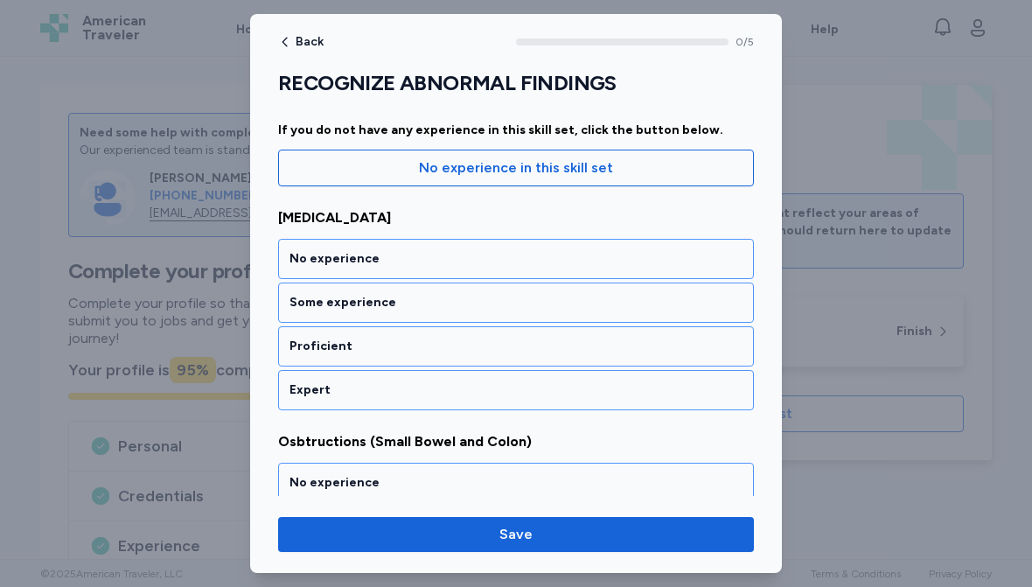
scroll to position [177, 0]
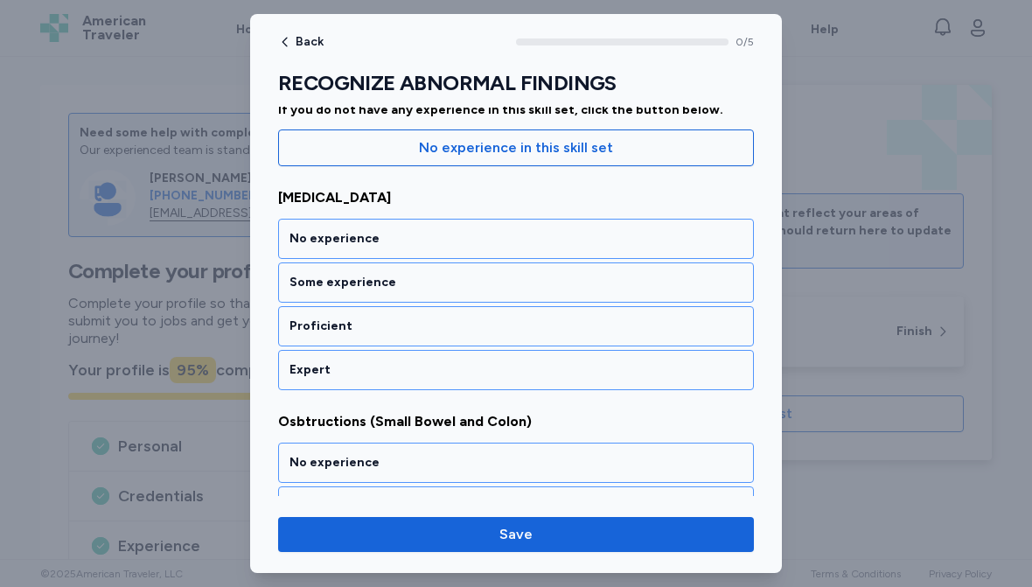
click at [449, 239] on div "No experience" at bounding box center [516, 238] width 453 height 17
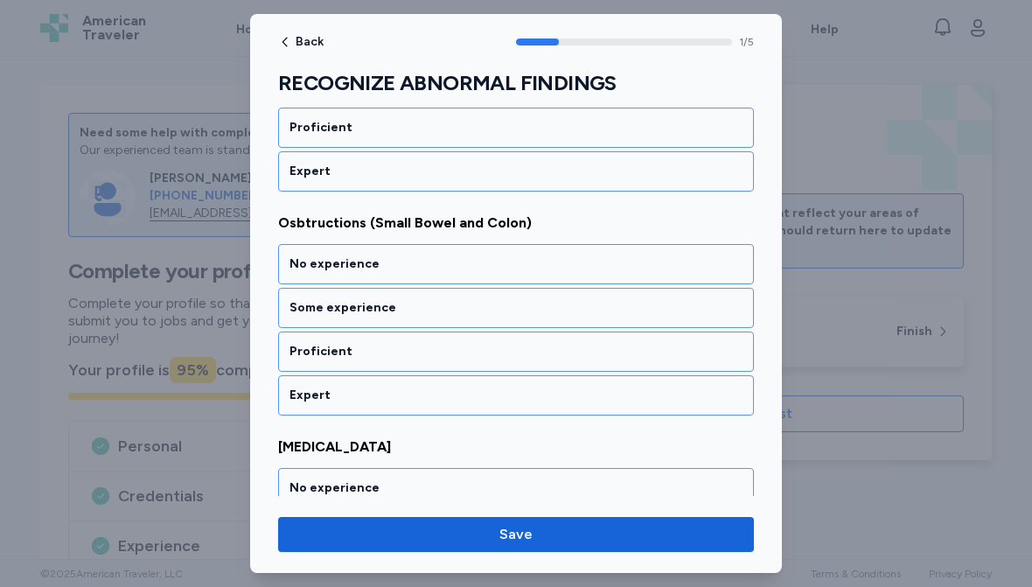
scroll to position [388, 0]
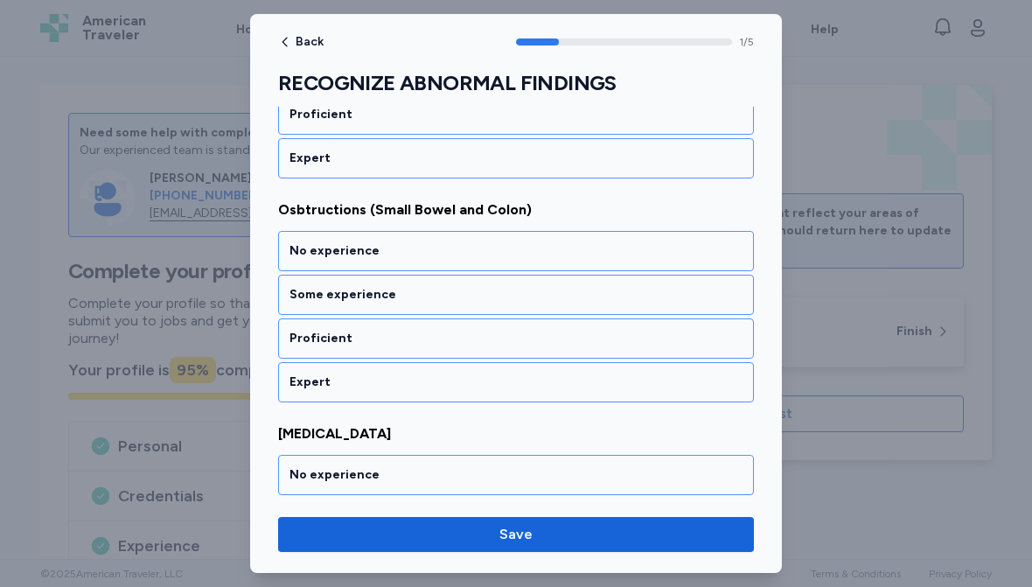
click at [514, 292] on div "Some experience" at bounding box center [516, 294] width 453 height 17
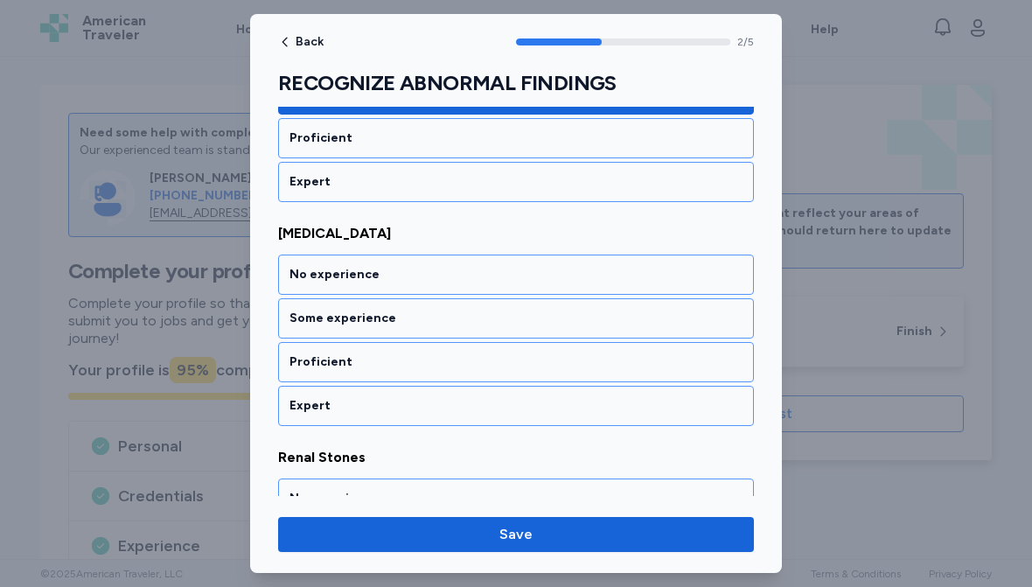
scroll to position [612, 0]
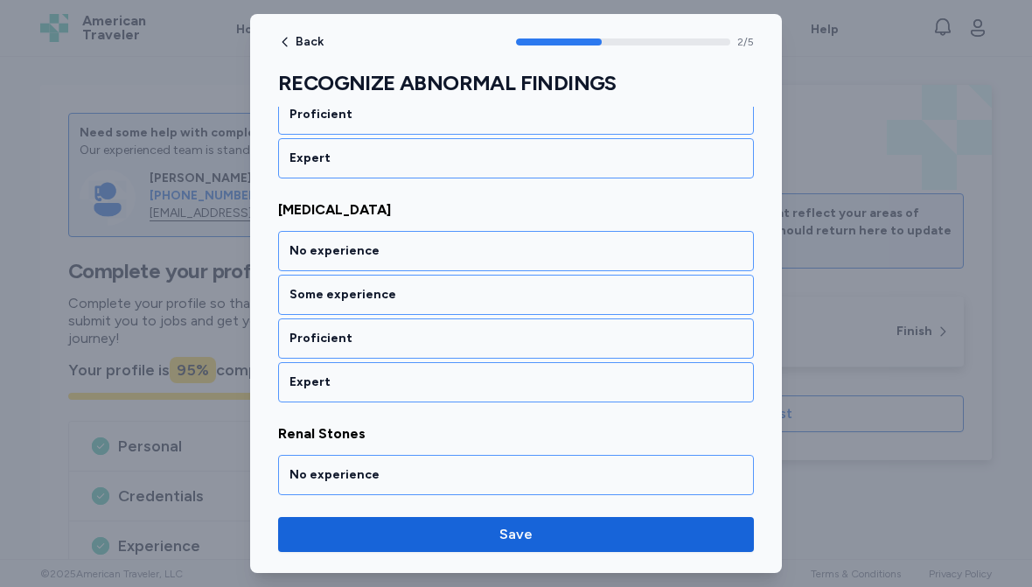
click at [495, 341] on div "Proficient" at bounding box center [516, 338] width 453 height 17
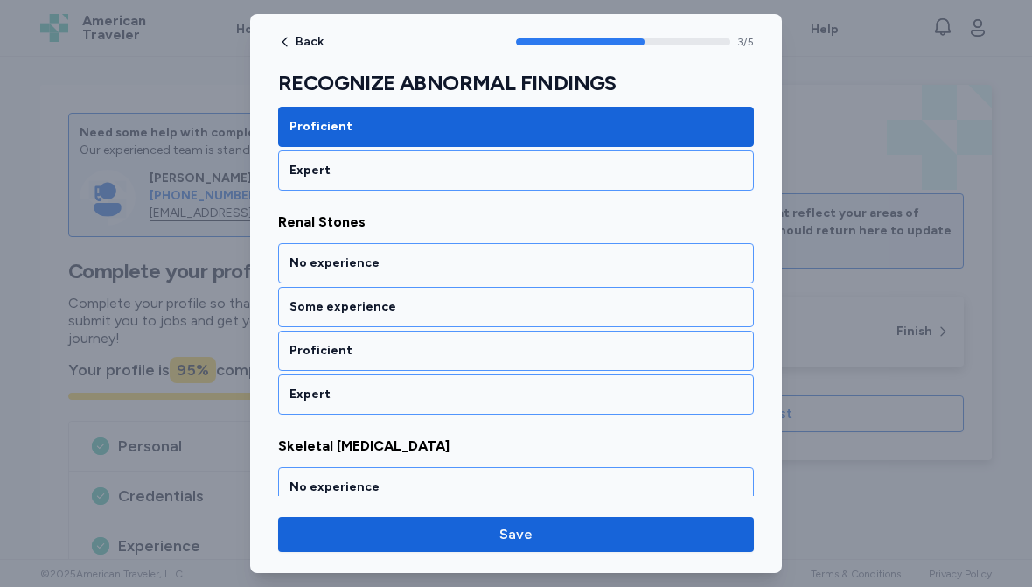
scroll to position [836, 0]
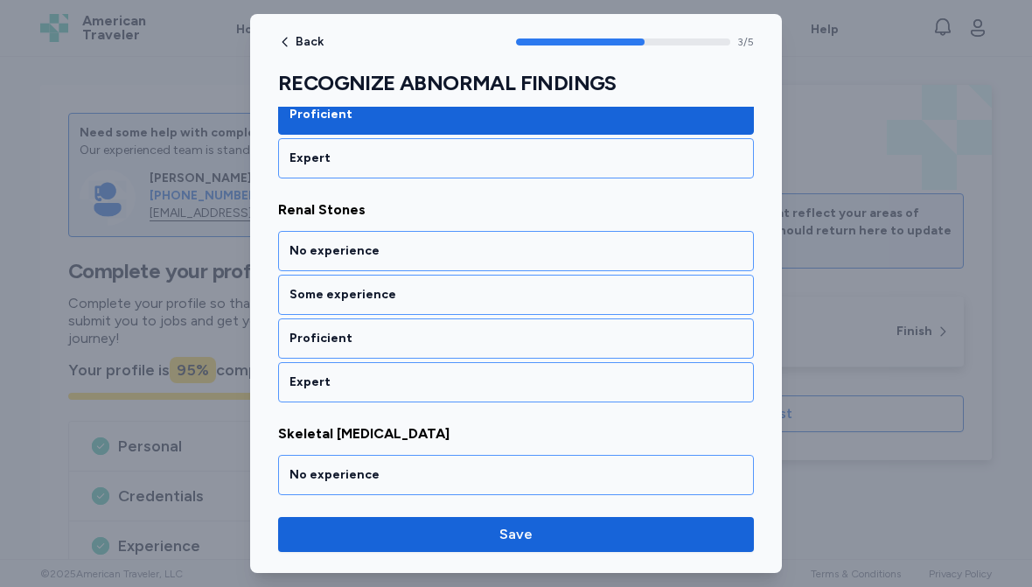
click at [456, 296] on div "Some experience" at bounding box center [516, 294] width 453 height 17
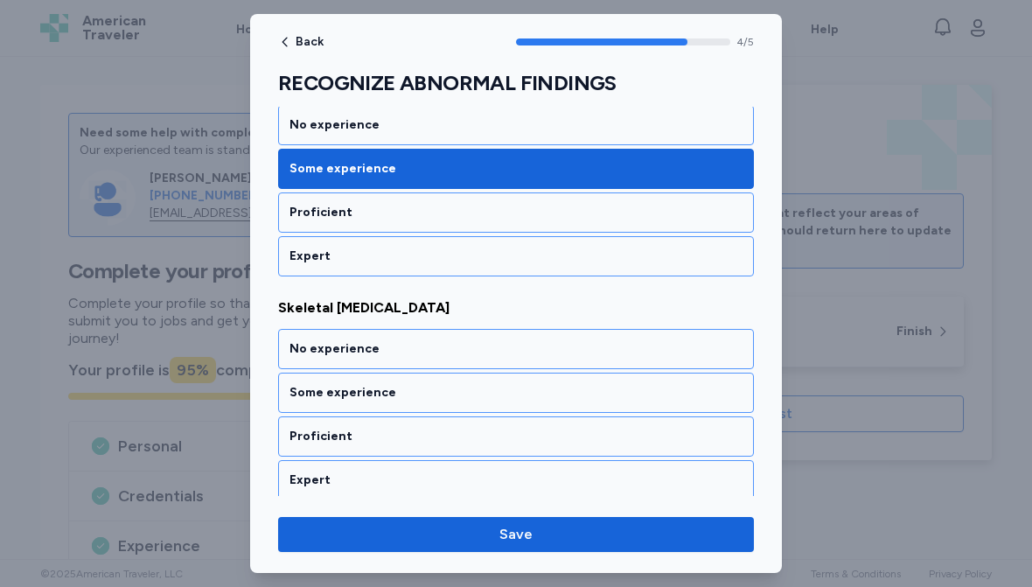
scroll to position [970, 0]
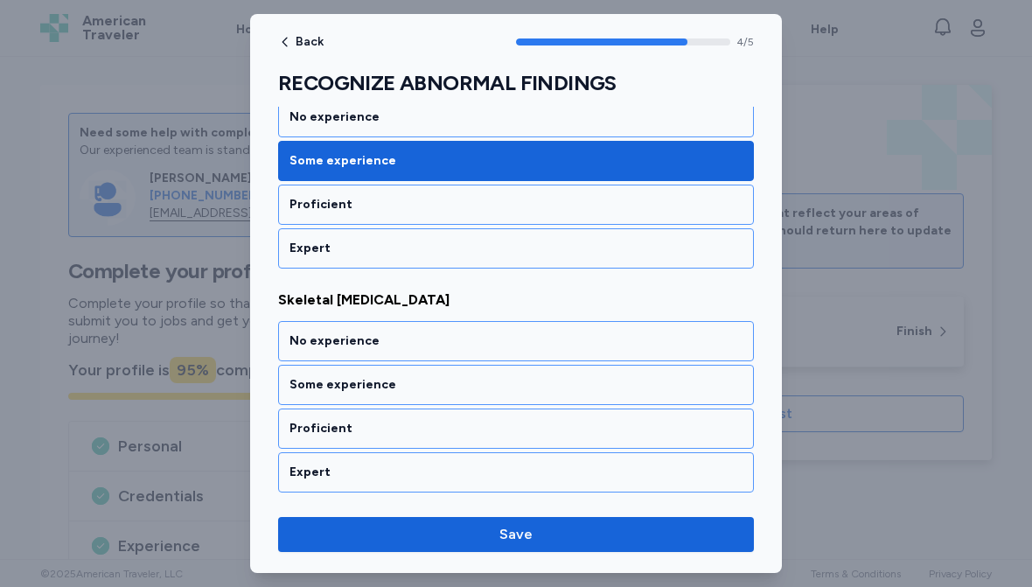
click at [500, 428] on div "Proficient" at bounding box center [516, 428] width 453 height 17
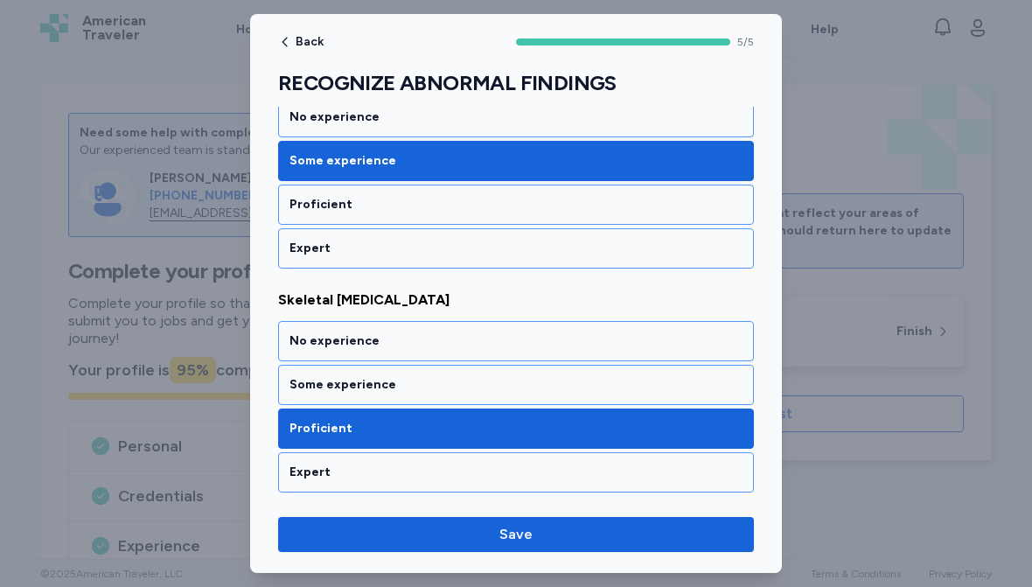
click at [518, 536] on span "Save" at bounding box center [516, 534] width 33 height 21
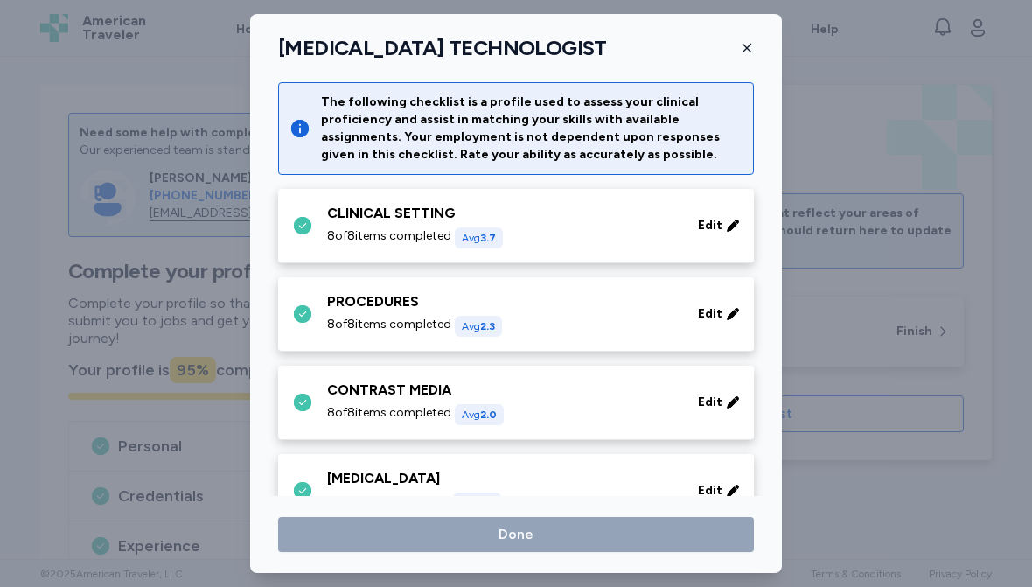
scroll to position [1112, 0]
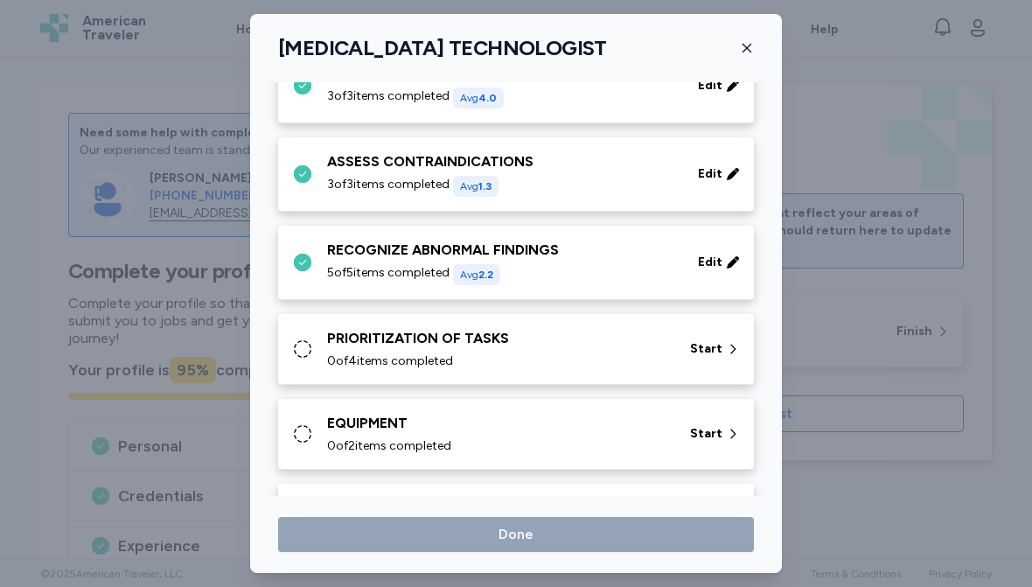
click at [594, 342] on div "PRIORITIZATION OF TASKS" at bounding box center [498, 338] width 342 height 21
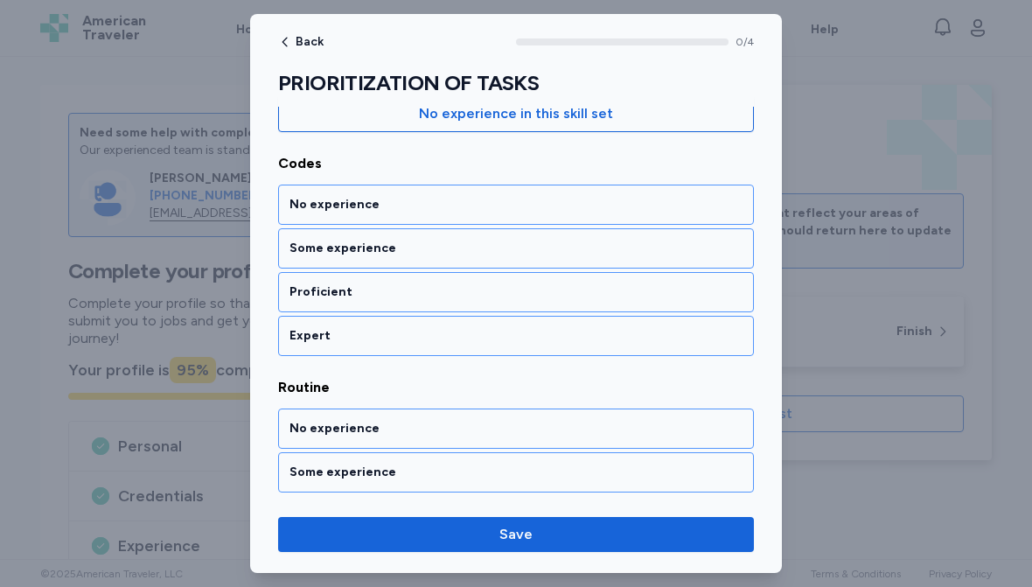
scroll to position [214, 0]
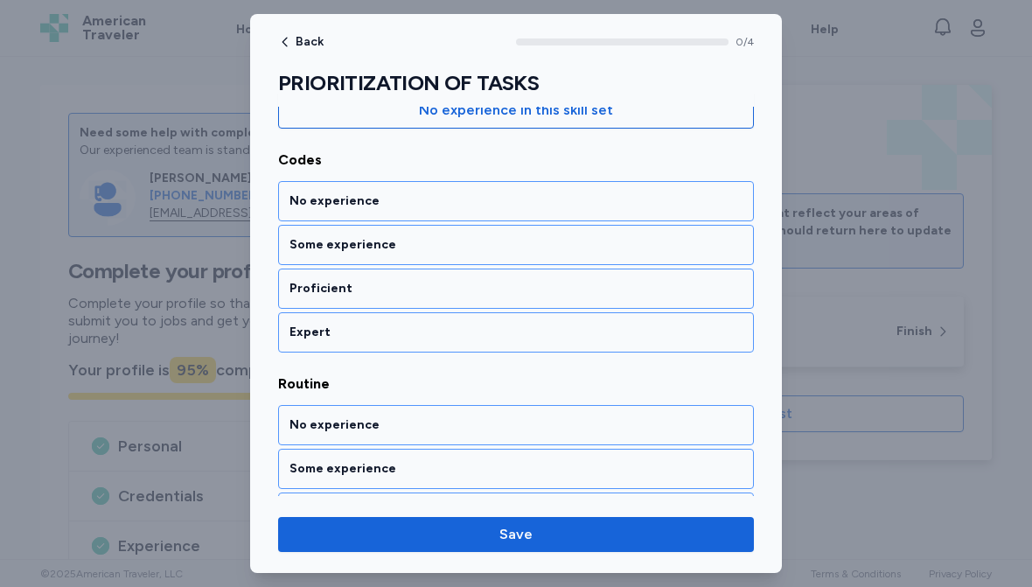
click at [462, 286] on div "Proficient" at bounding box center [516, 288] width 453 height 17
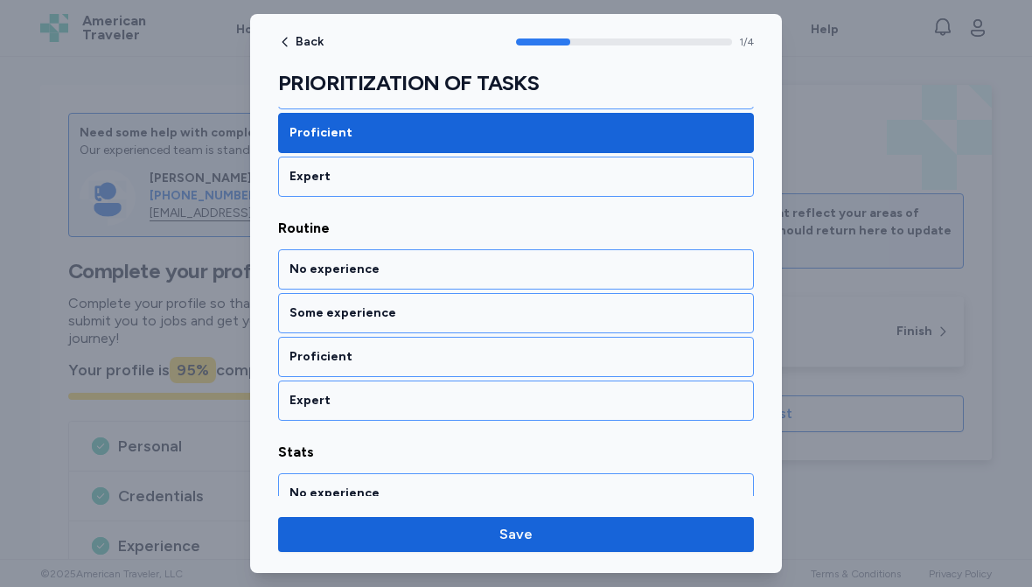
scroll to position [388, 0]
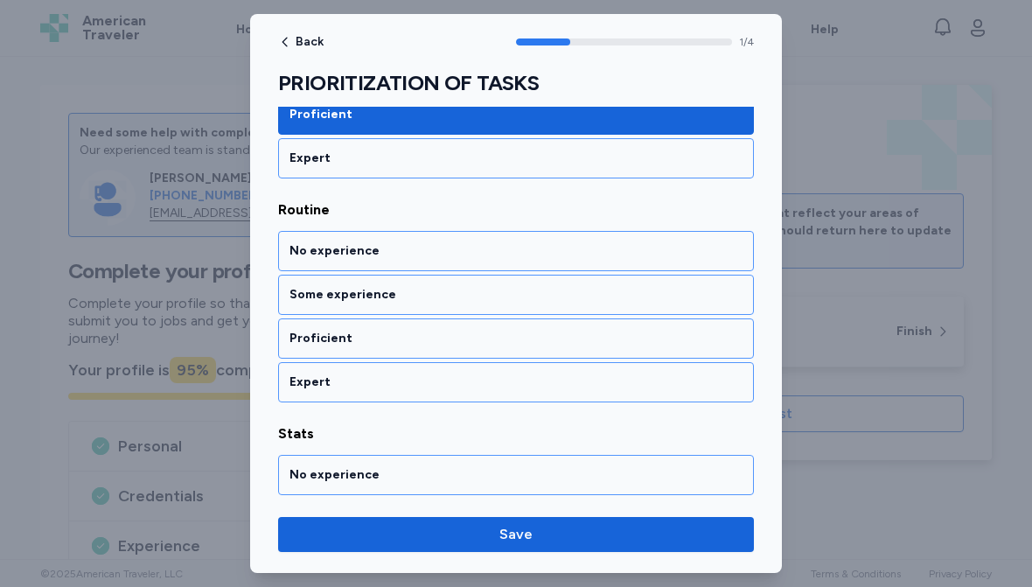
click at [504, 336] on div "Proficient" at bounding box center [516, 338] width 453 height 17
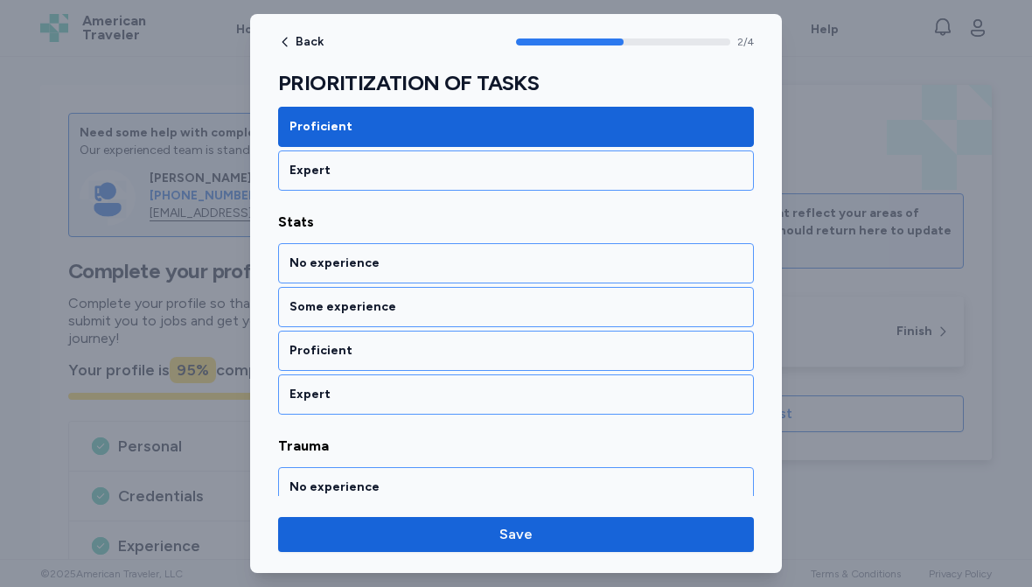
scroll to position [612, 0]
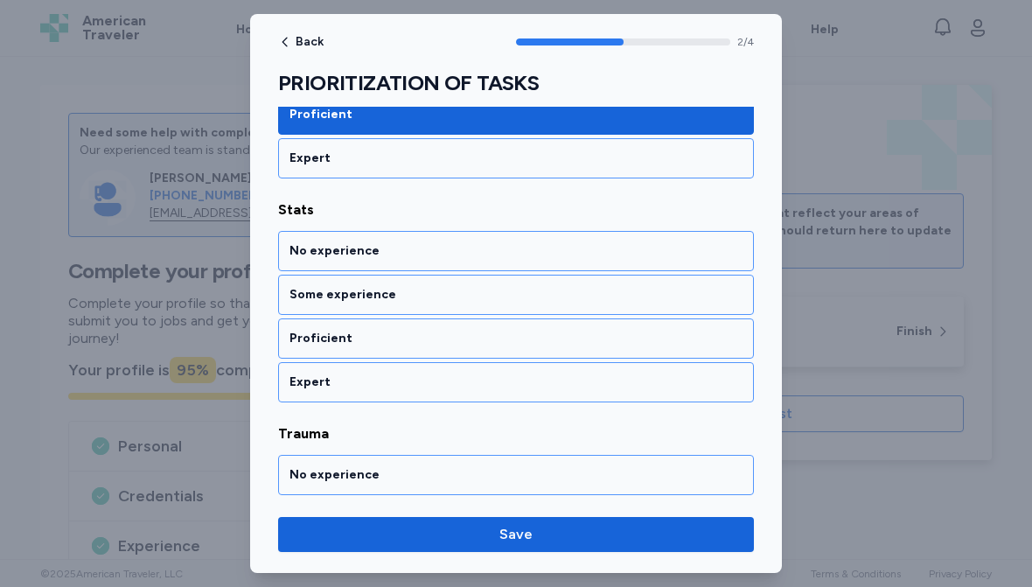
click at [476, 337] on div "Proficient" at bounding box center [516, 338] width 453 height 17
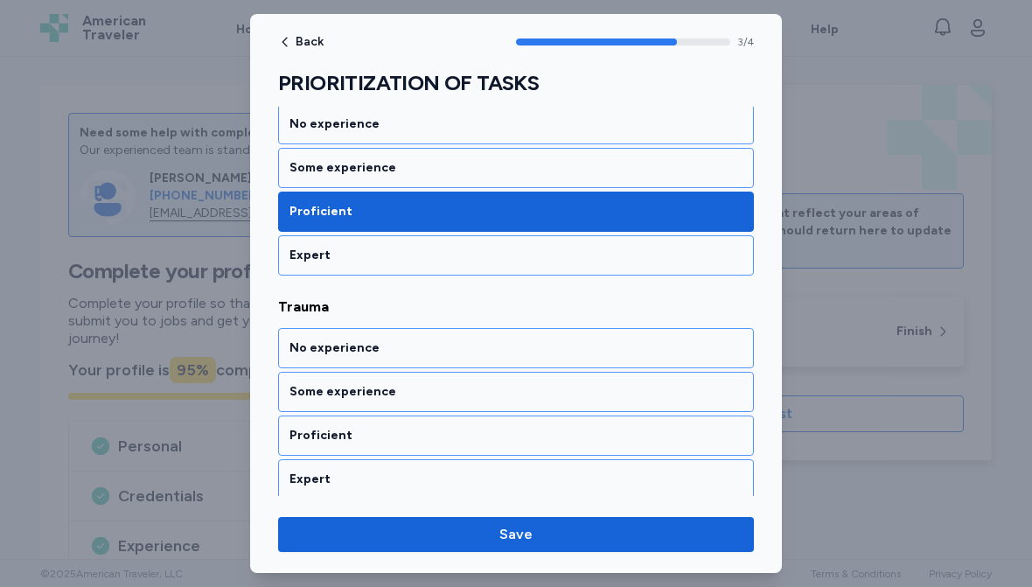
scroll to position [746, 0]
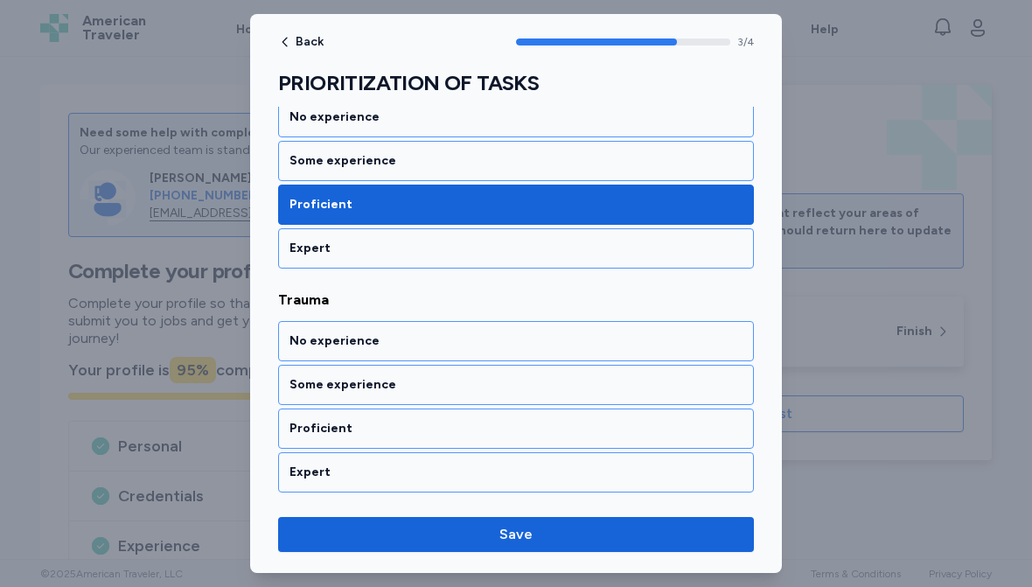
click at [498, 431] on div "Proficient" at bounding box center [516, 428] width 453 height 17
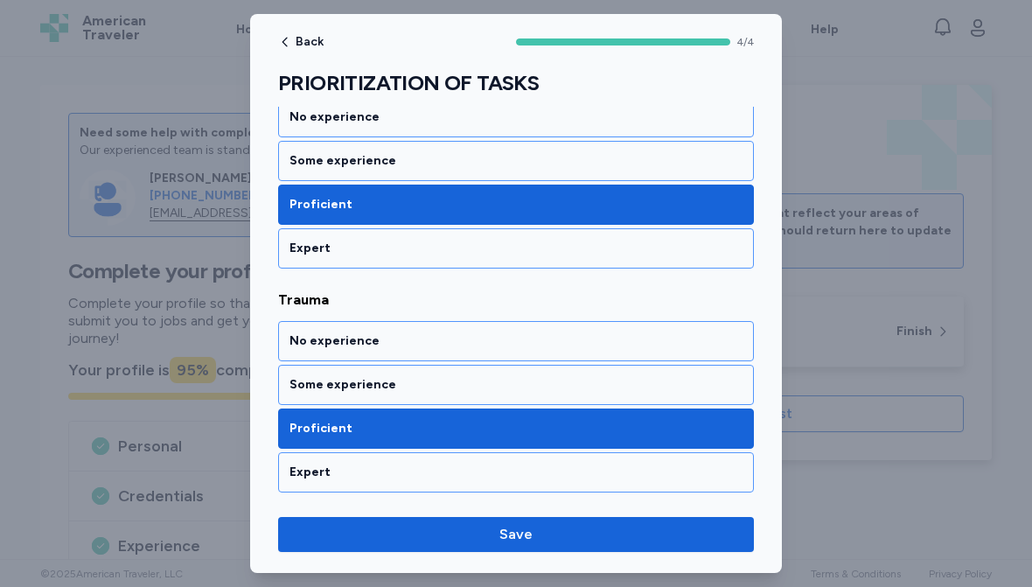
click at [480, 469] on div "Expert" at bounding box center [516, 472] width 453 height 17
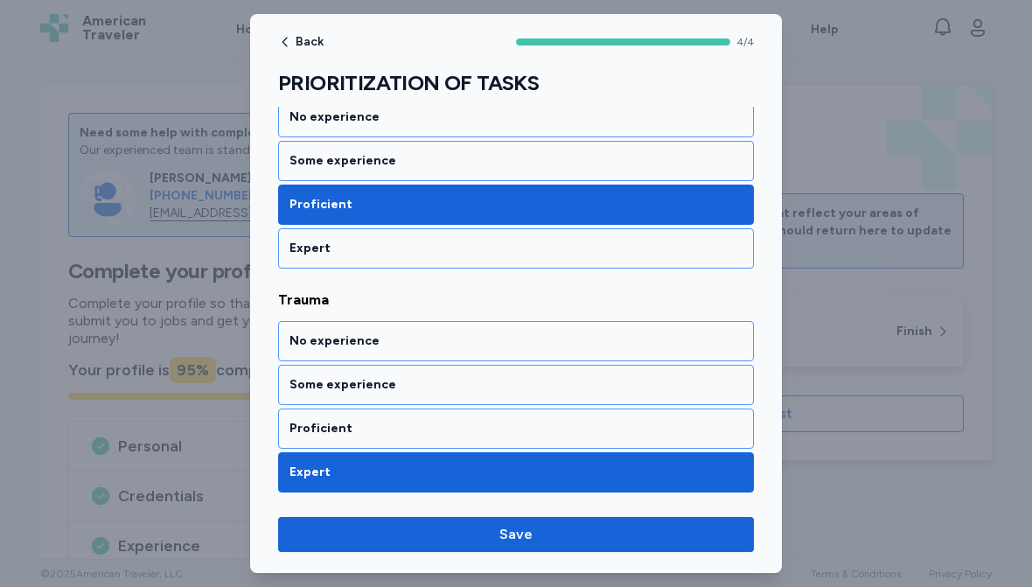
click at [510, 542] on span "Save" at bounding box center [516, 534] width 33 height 21
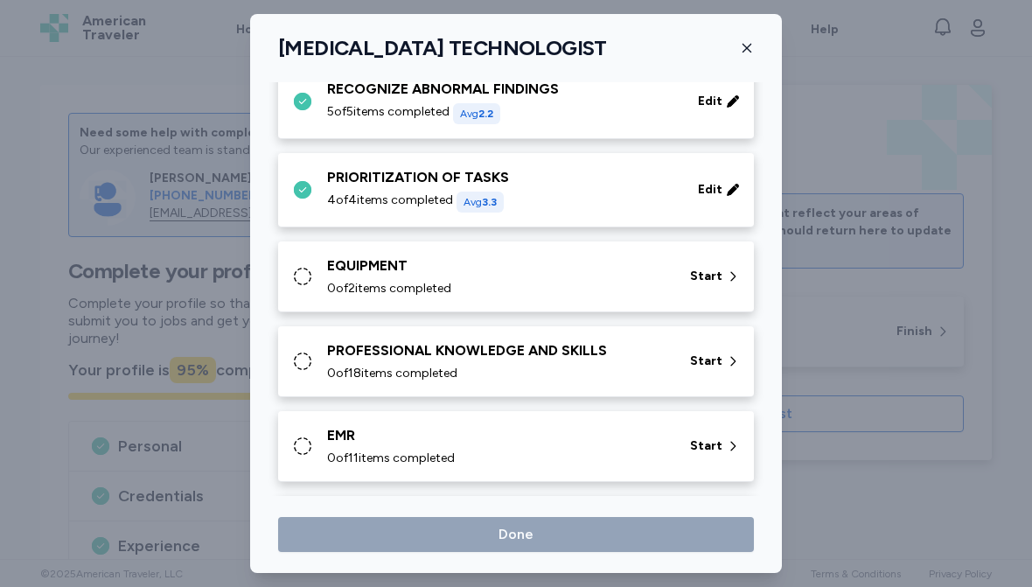
scroll to position [1295, 0]
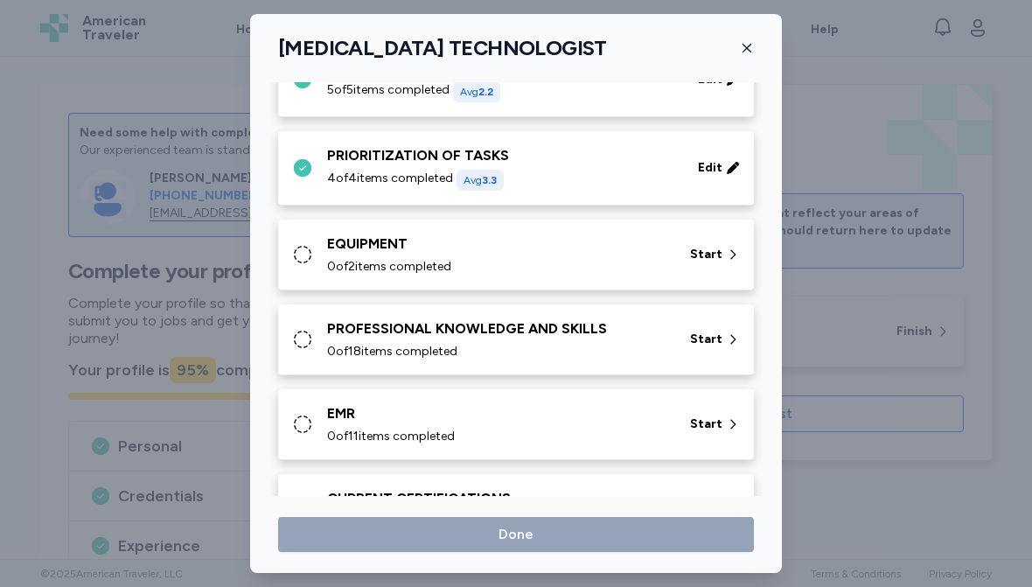
click at [565, 245] on div "EQUIPMENT" at bounding box center [498, 244] width 342 height 21
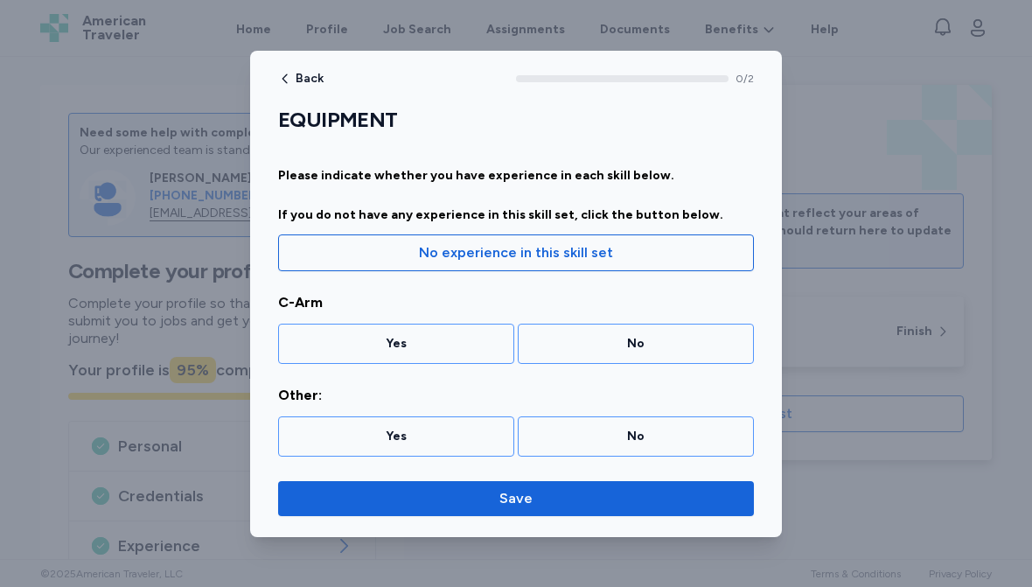
click at [423, 418] on div "Yes" at bounding box center [396, 436] width 236 height 40
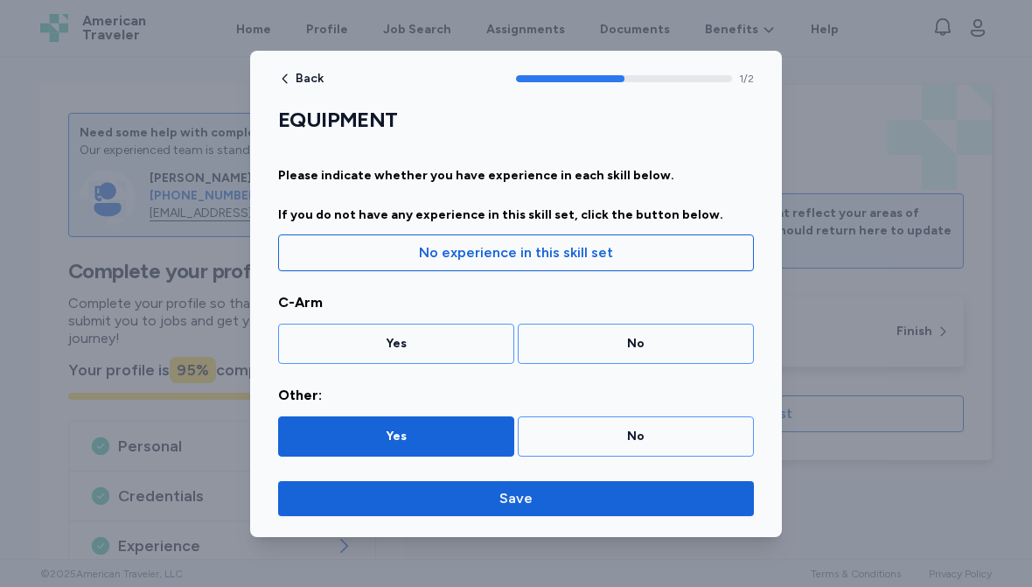
click at [444, 339] on div "Yes" at bounding box center [396, 343] width 213 height 17
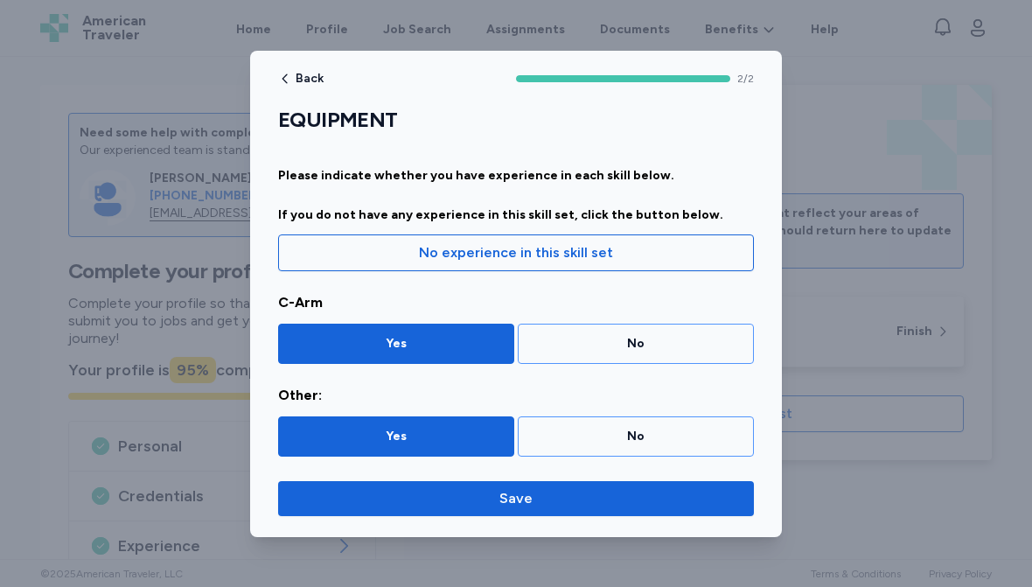
click at [641, 443] on div "No" at bounding box center [635, 436] width 213 height 17
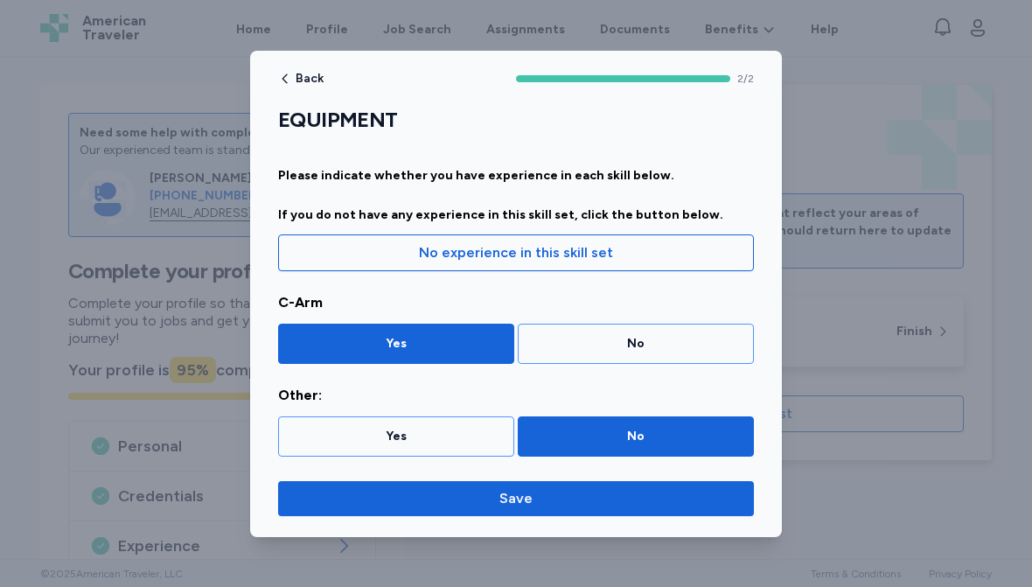
click at [492, 472] on div "Back 2 / 2 EQUIPMENT Please indicate whether you have experience in each skill …" at bounding box center [516, 294] width 532 height 486
click at [523, 508] on span "Save" at bounding box center [516, 498] width 33 height 21
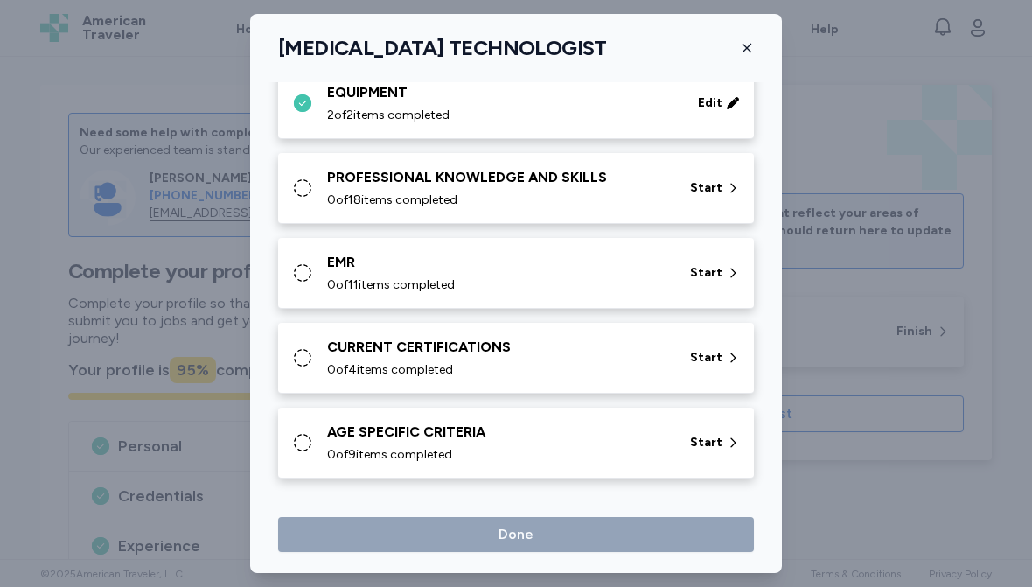
scroll to position [1446, 0]
click at [640, 185] on div "PROFESSIONAL KNOWLEDGE AND SKILLS" at bounding box center [498, 177] width 342 height 21
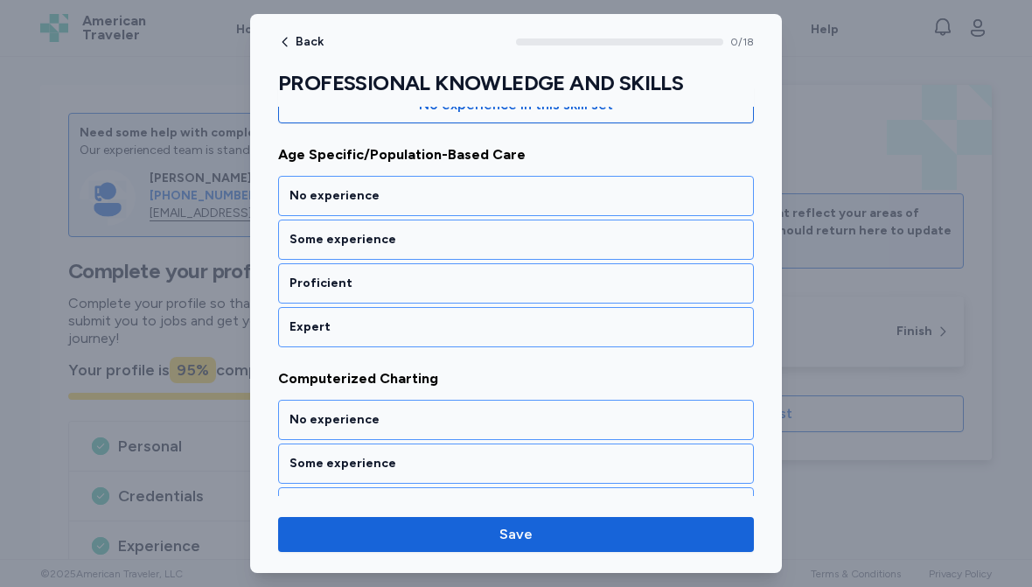
scroll to position [243, 0]
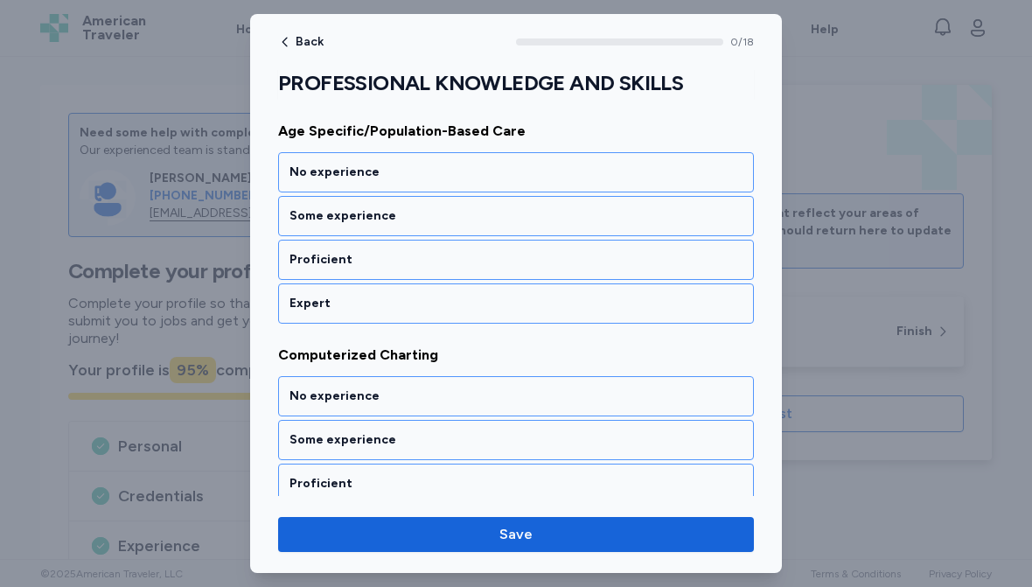
click at [465, 303] on div "Expert" at bounding box center [516, 303] width 453 height 17
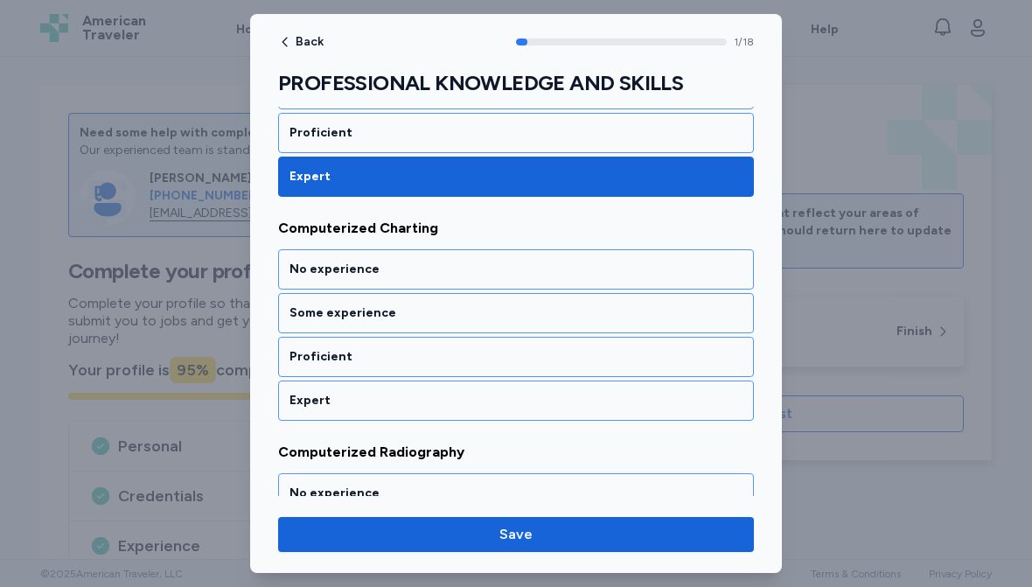
scroll to position [388, 0]
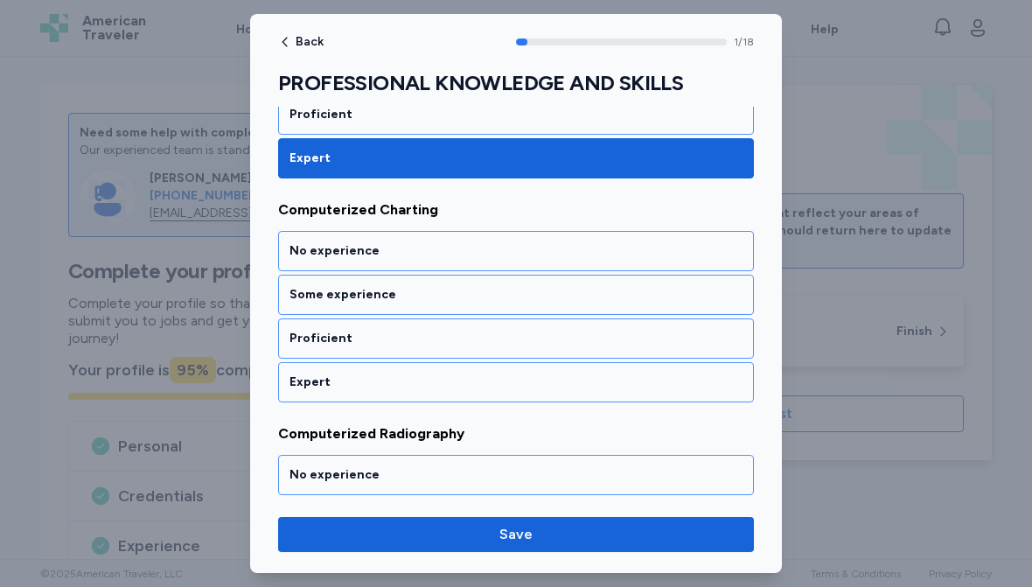
click at [455, 378] on div "Expert" at bounding box center [516, 382] width 453 height 17
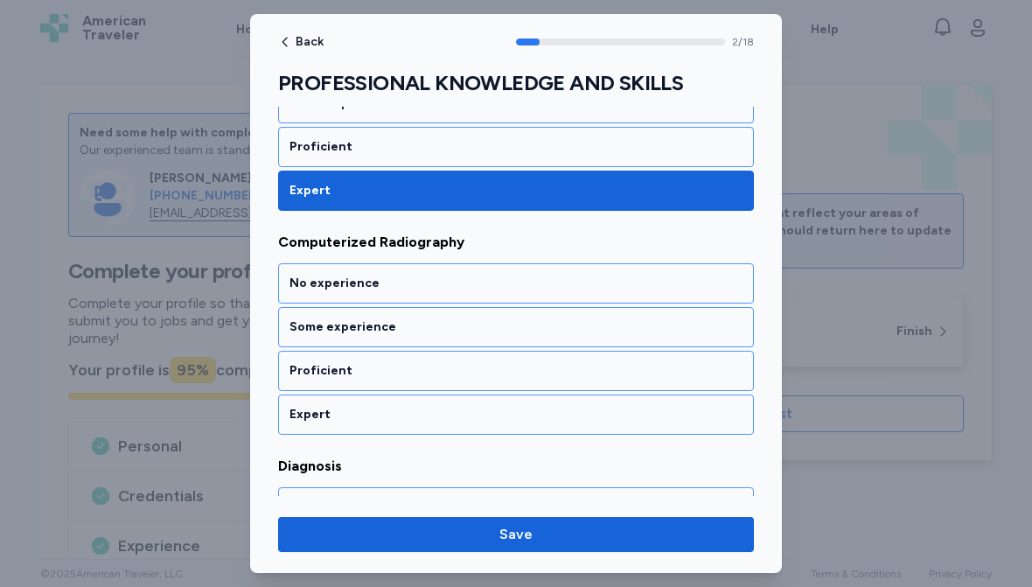
scroll to position [612, 0]
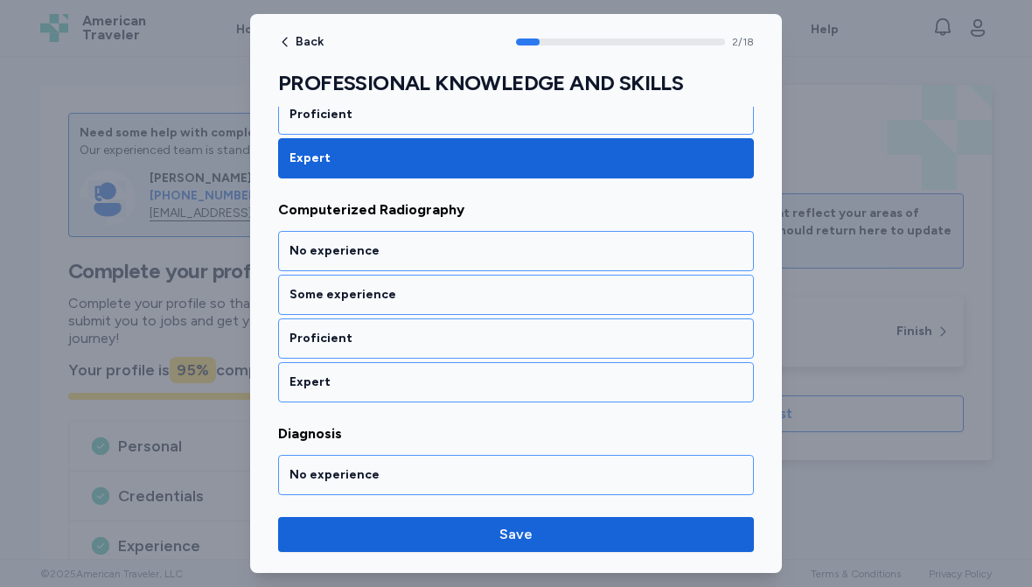
click at [465, 376] on div "Expert" at bounding box center [516, 382] width 453 height 17
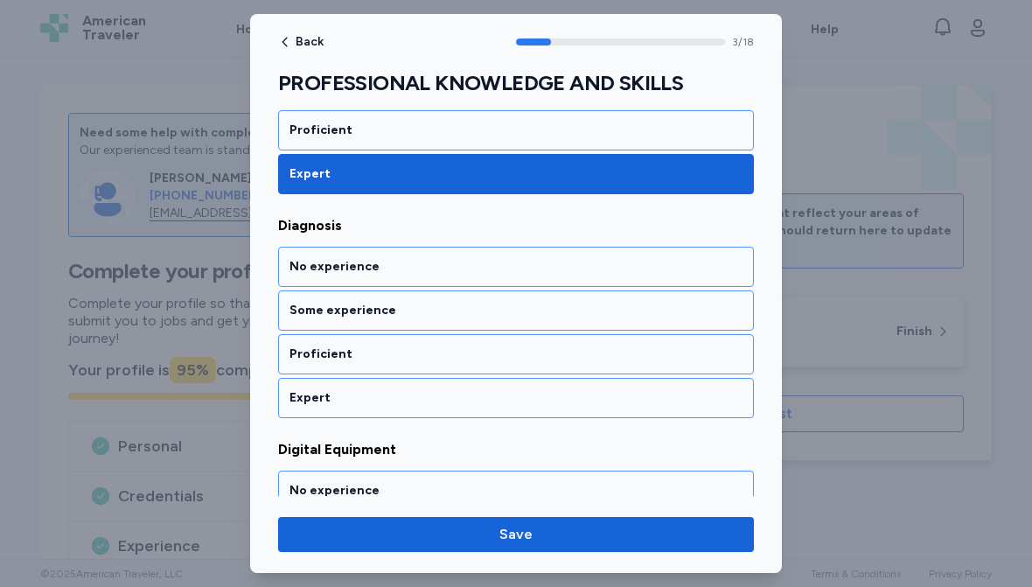
scroll to position [836, 0]
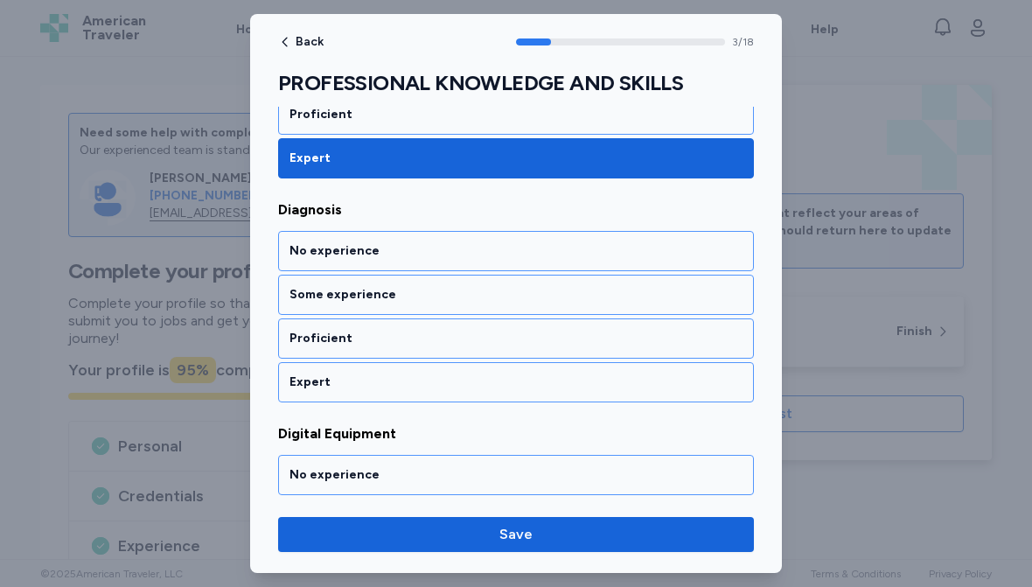
click at [511, 338] on div "Proficient" at bounding box center [516, 338] width 453 height 17
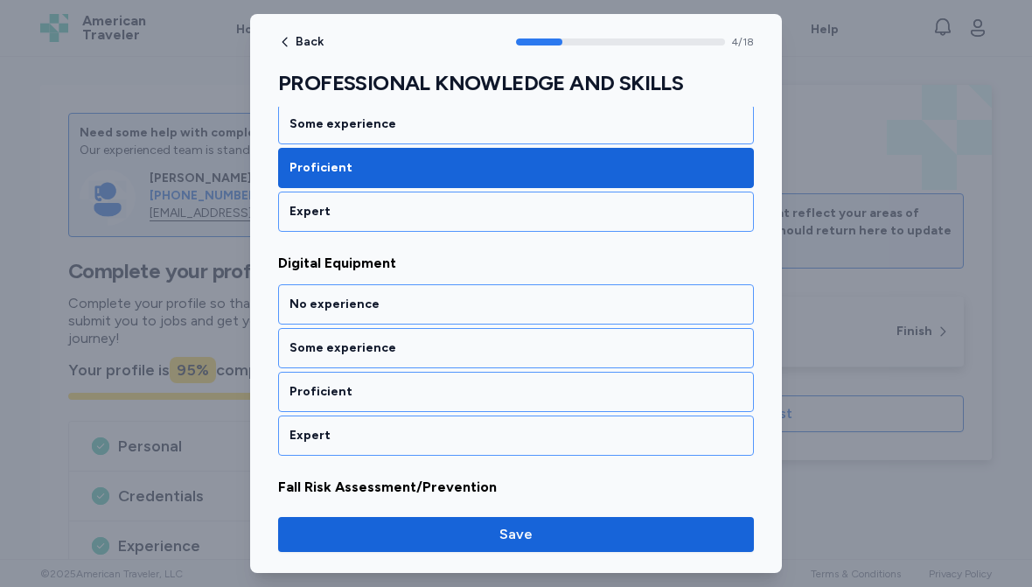
scroll to position [1060, 0]
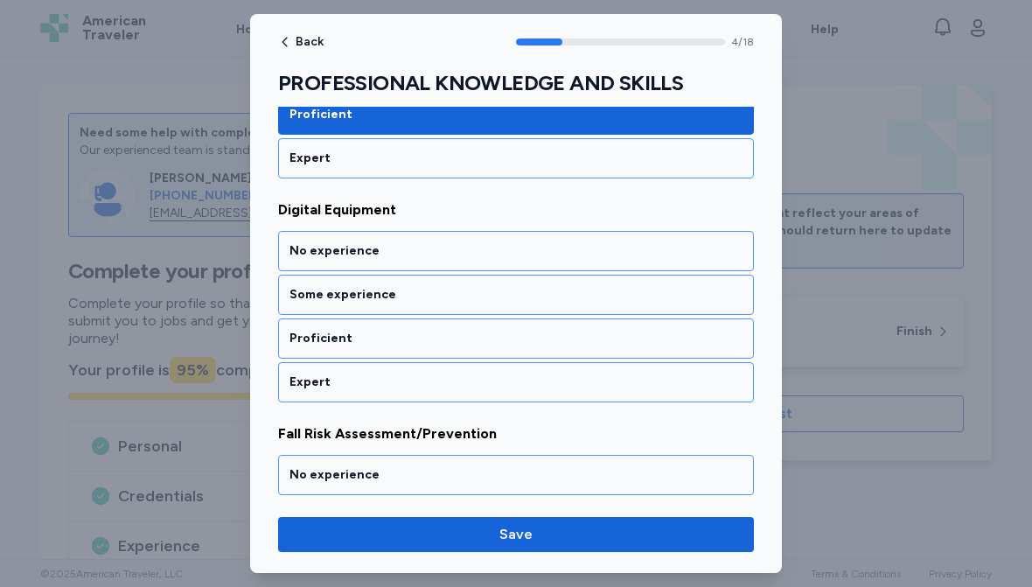
click at [493, 384] on div "Expert" at bounding box center [516, 382] width 453 height 17
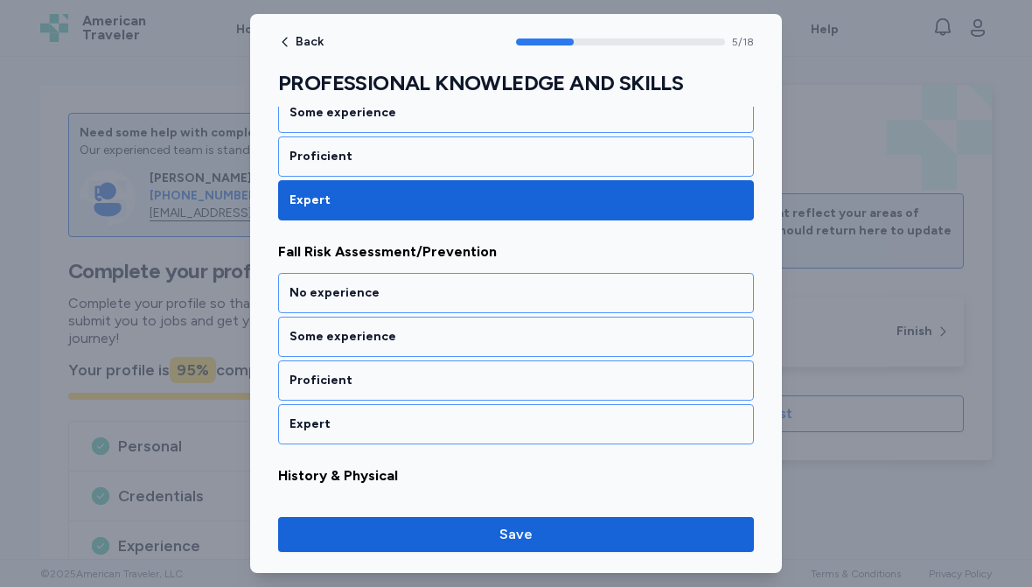
scroll to position [1284, 0]
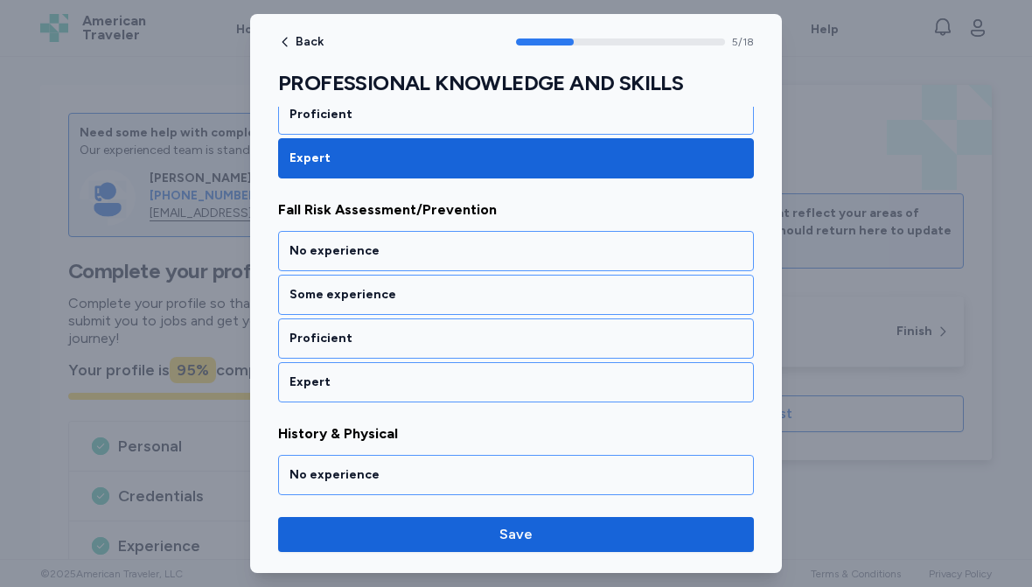
click at [441, 112] on div "Proficient" at bounding box center [516, 114] width 453 height 17
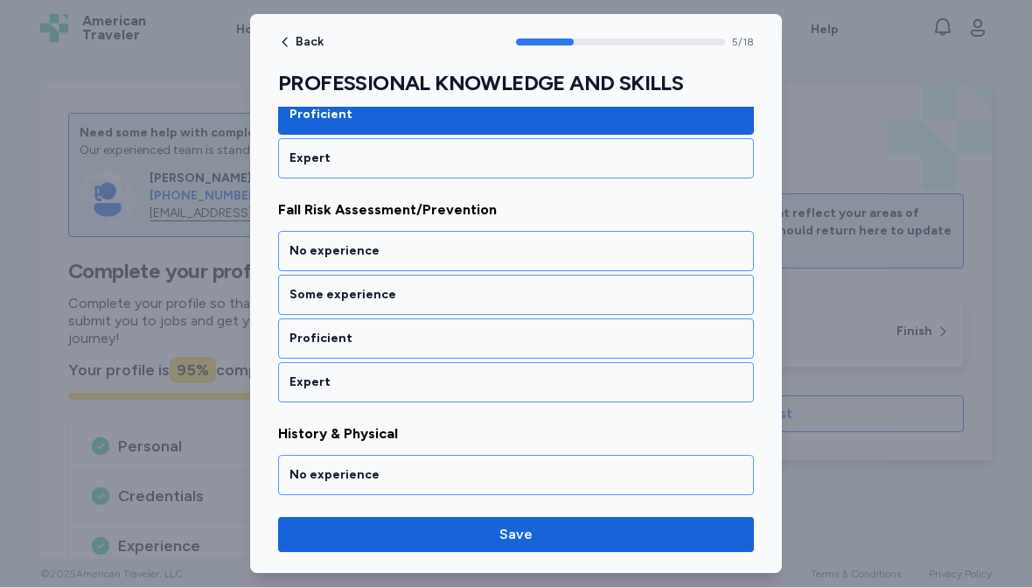
click at [509, 380] on div "Expert" at bounding box center [516, 382] width 453 height 17
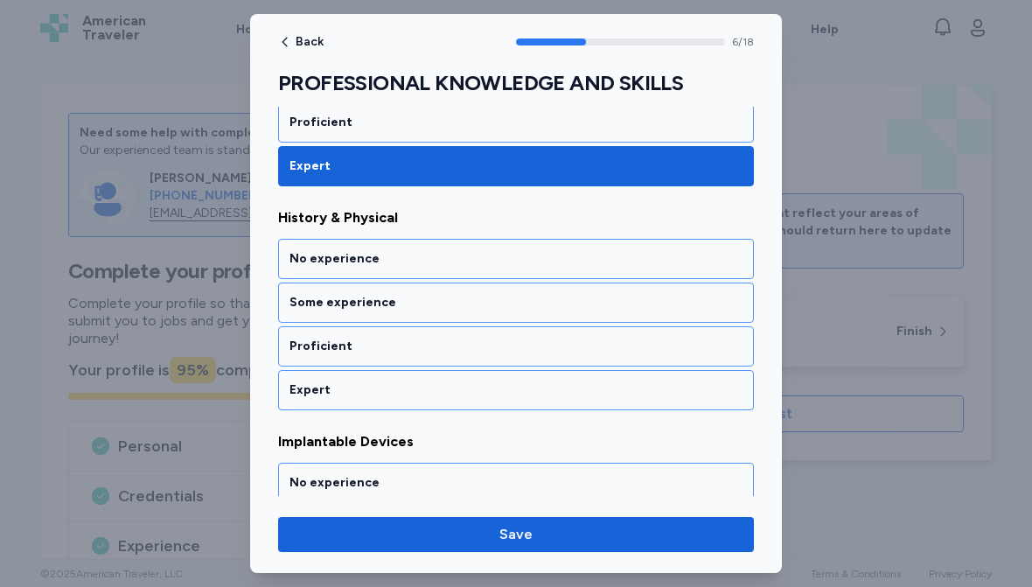
scroll to position [1508, 0]
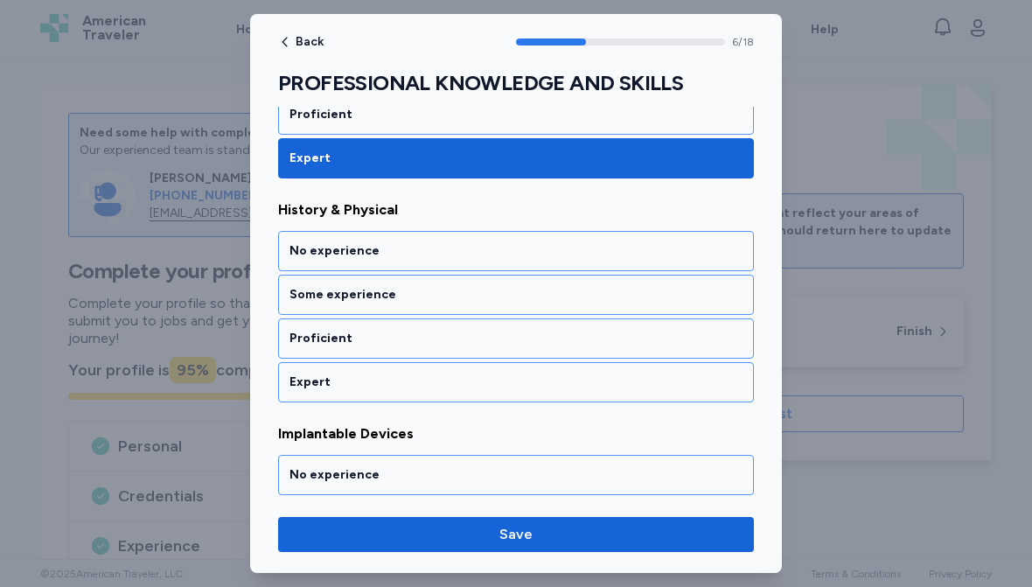
click at [511, 338] on div "Proficient" at bounding box center [516, 338] width 453 height 17
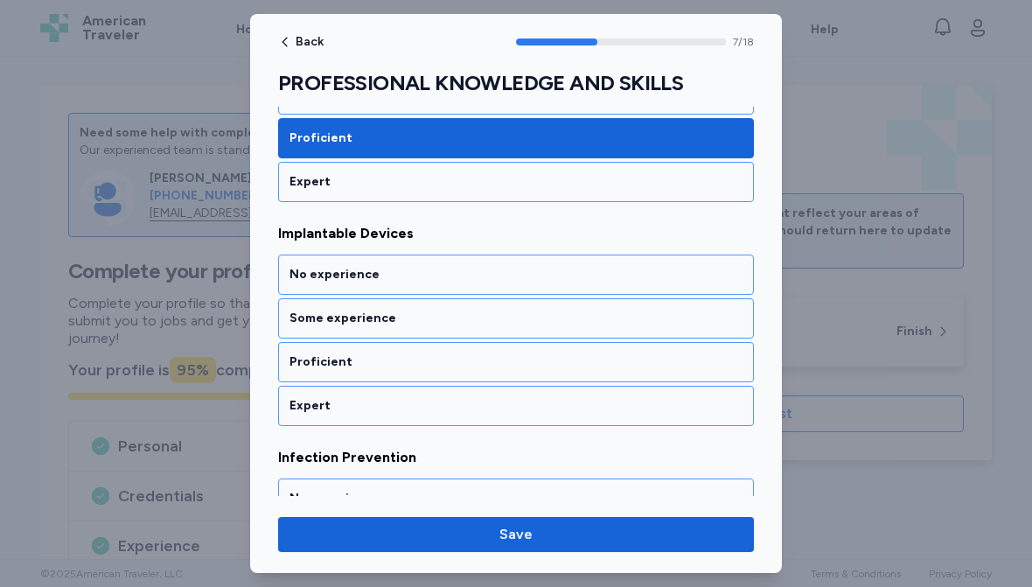
scroll to position [1732, 0]
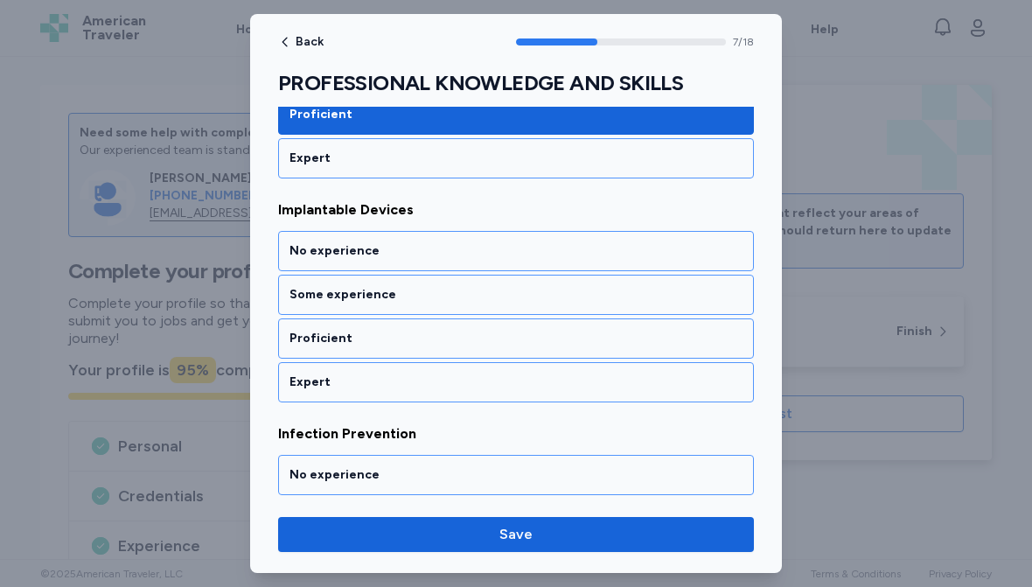
click at [534, 336] on div "Proficient" at bounding box center [516, 338] width 453 height 17
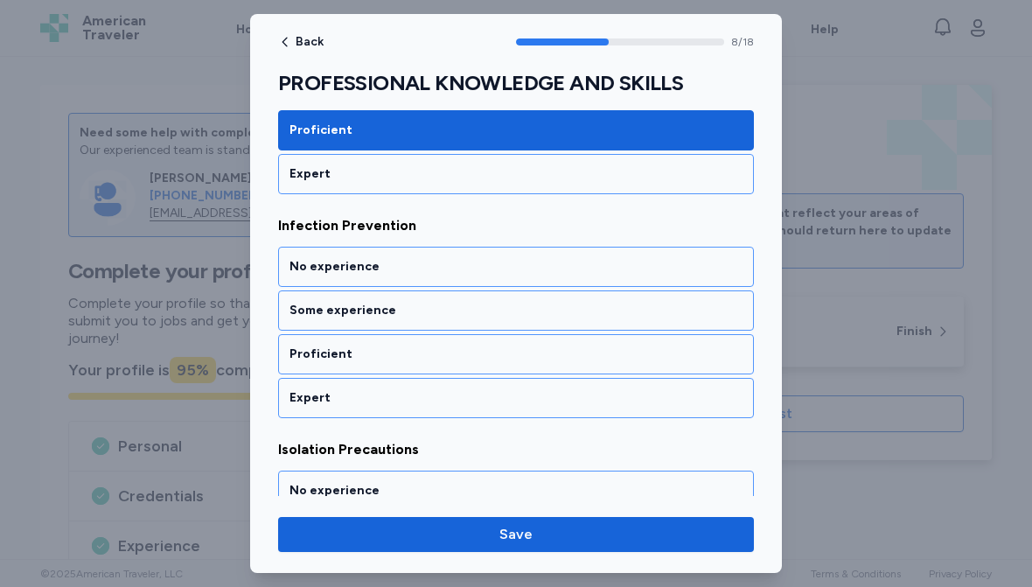
scroll to position [1956, 0]
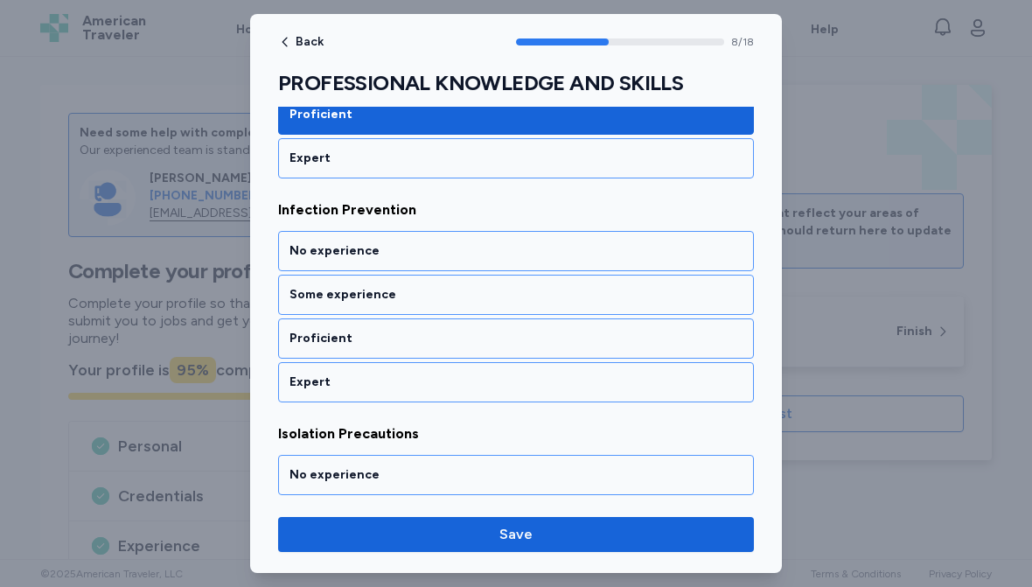
click at [518, 367] on div "Expert" at bounding box center [516, 382] width 476 height 40
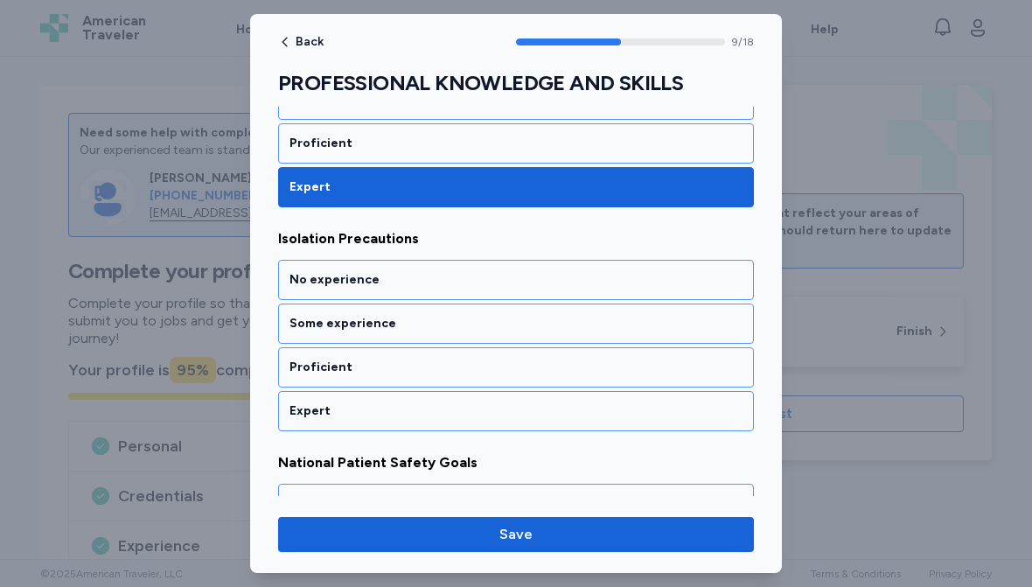
scroll to position [2180, 0]
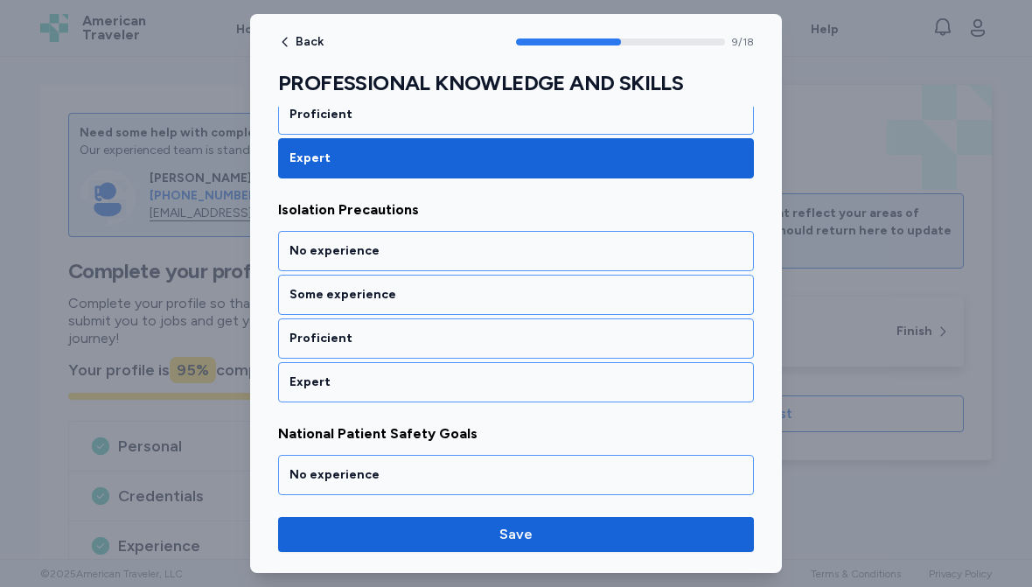
click at [540, 381] on div "Expert" at bounding box center [516, 382] width 453 height 17
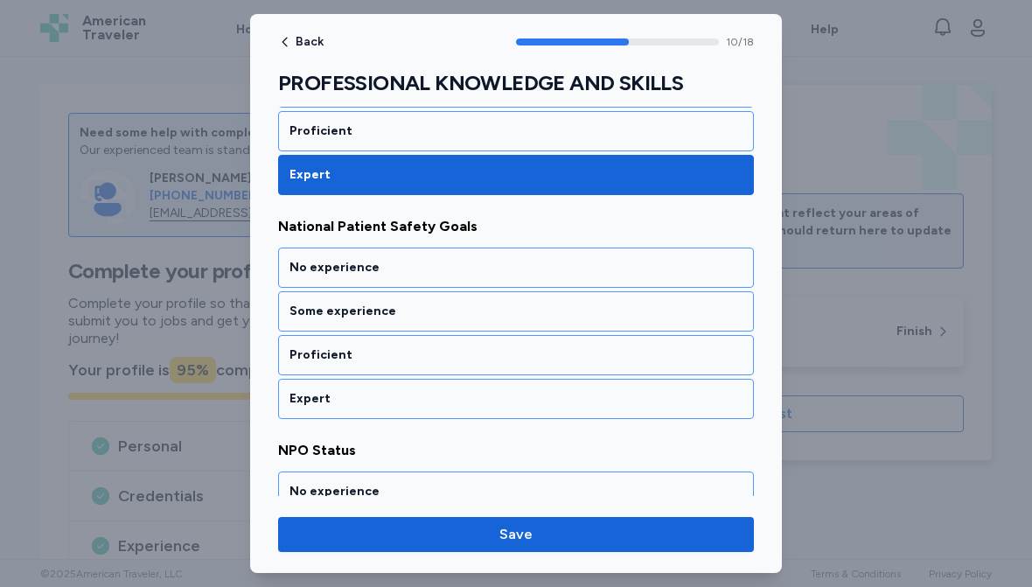
scroll to position [2404, 0]
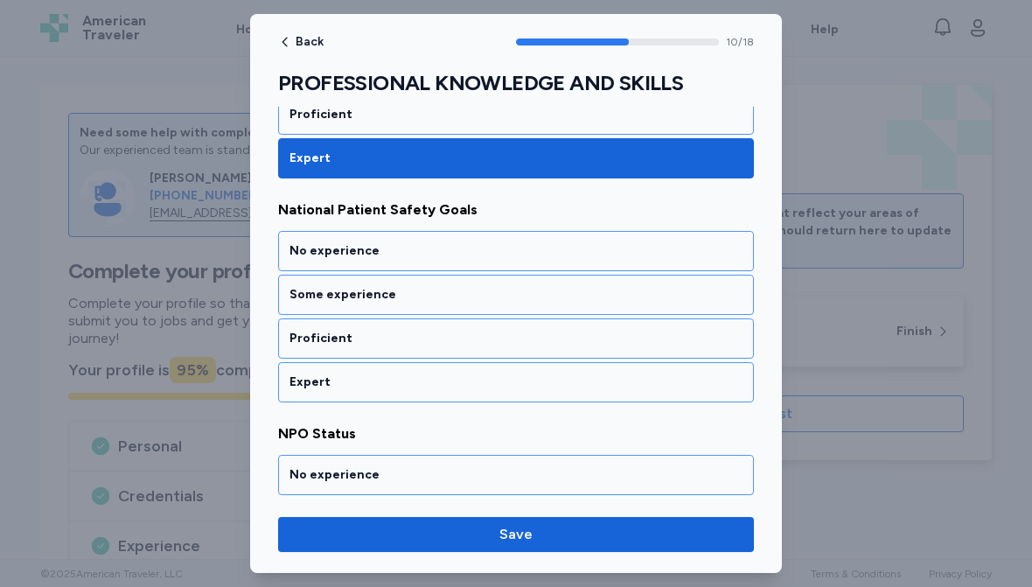
click at [536, 389] on div "Expert" at bounding box center [516, 382] width 453 height 17
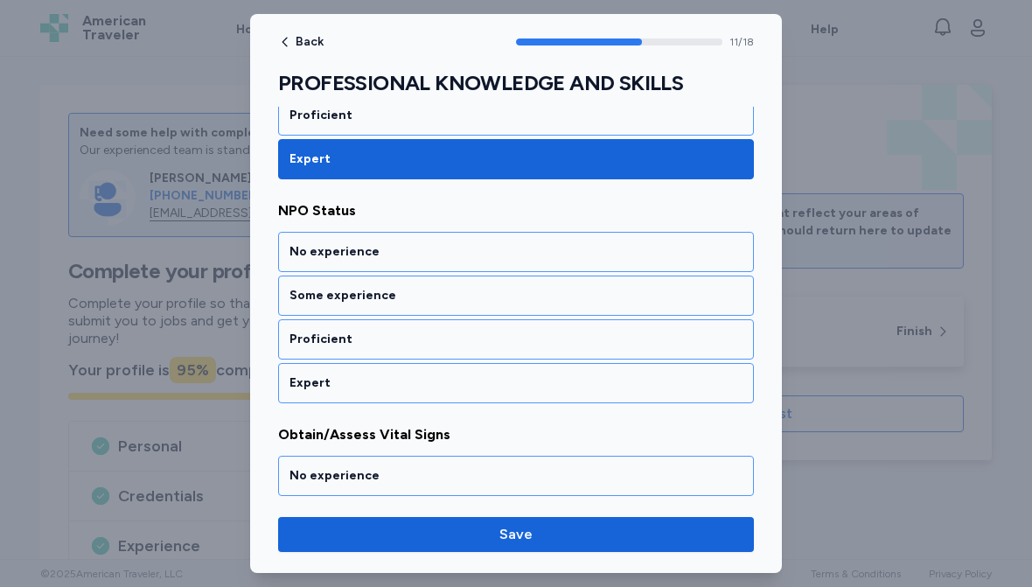
scroll to position [2628, 0]
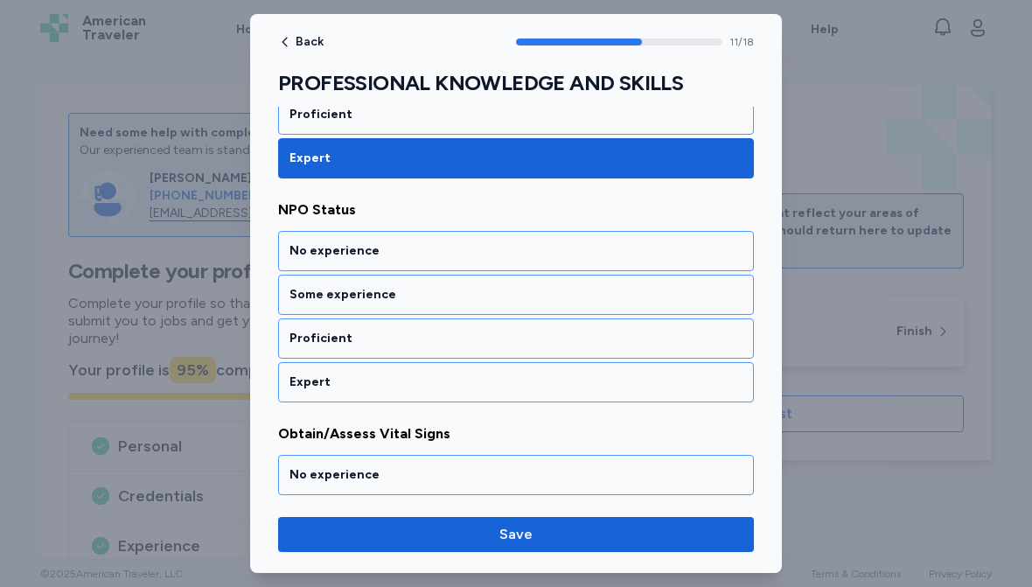
click at [567, 378] on div "Expert" at bounding box center [516, 382] width 453 height 17
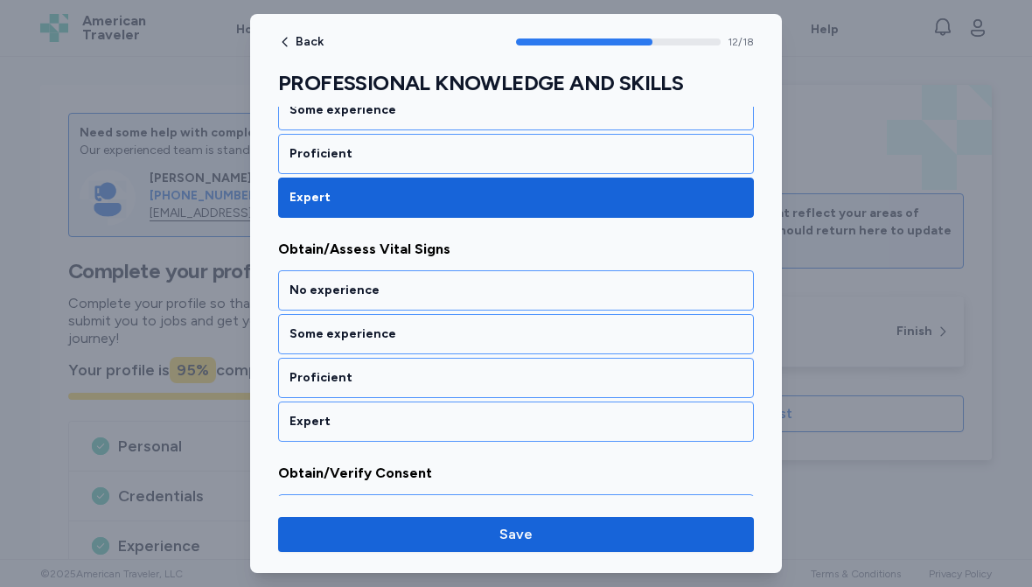
scroll to position [2852, 0]
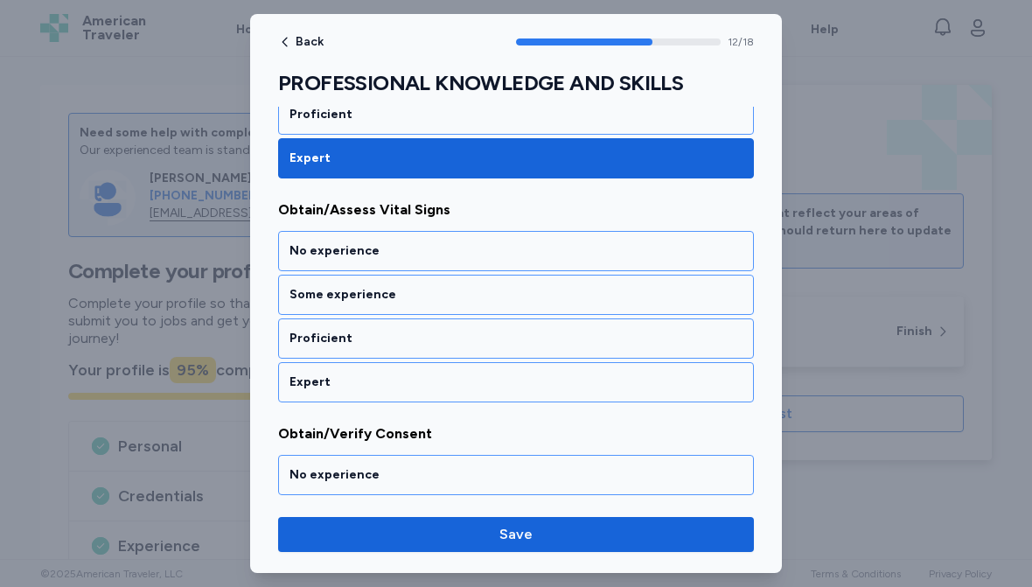
click at [552, 346] on div "Proficient" at bounding box center [516, 338] width 453 height 17
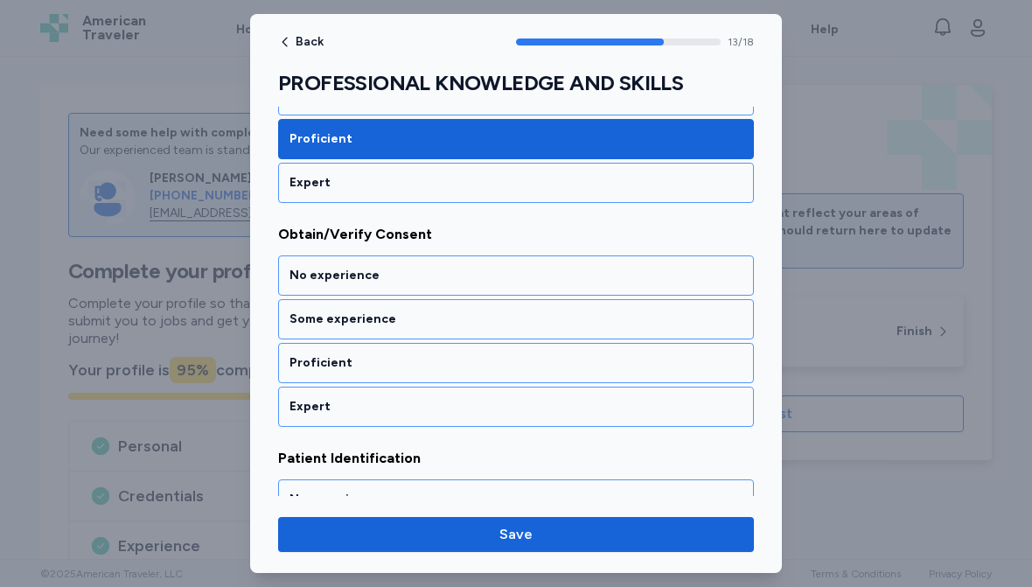
scroll to position [3076, 0]
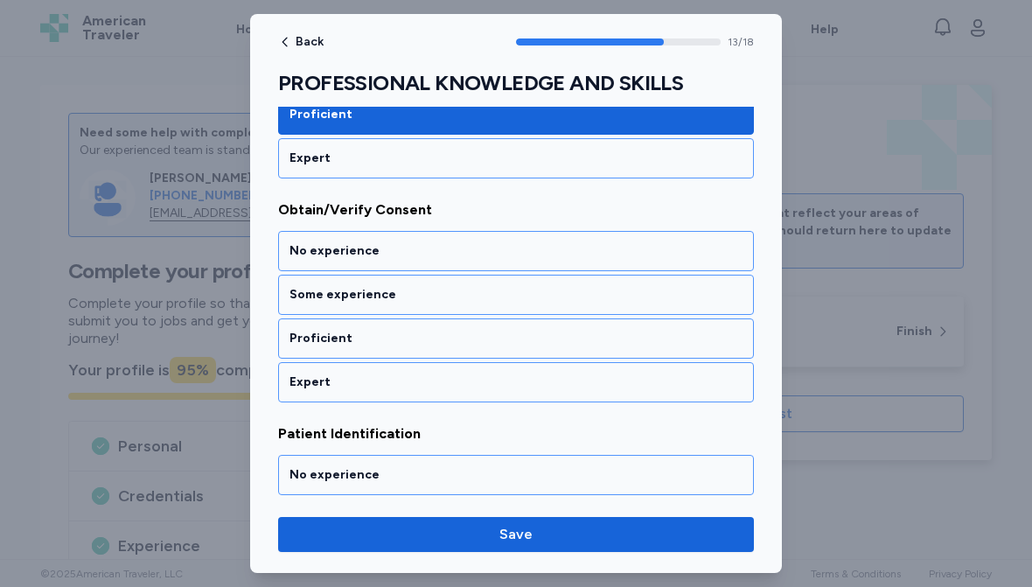
click at [551, 378] on div "Expert" at bounding box center [516, 382] width 453 height 17
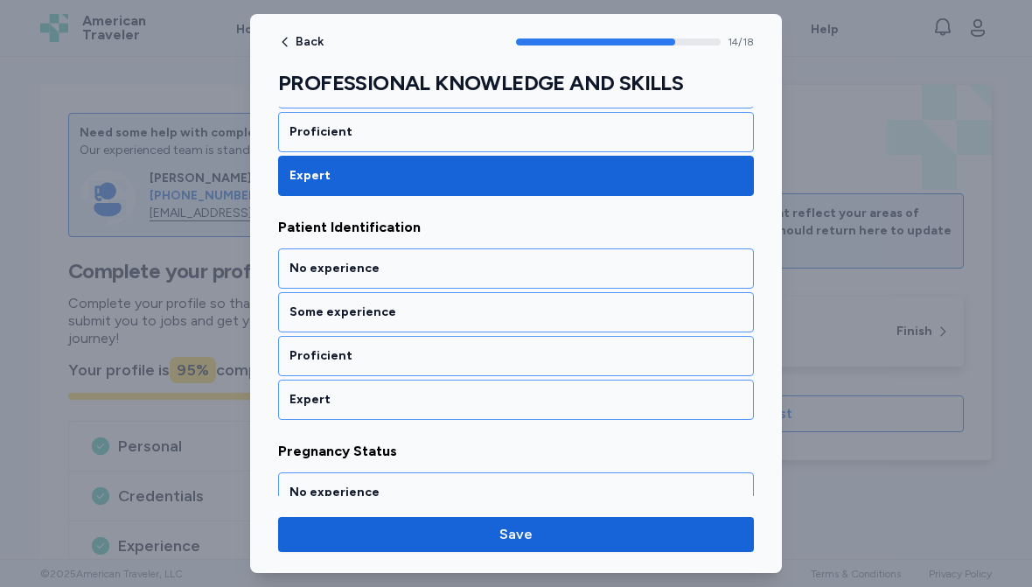
scroll to position [3300, 0]
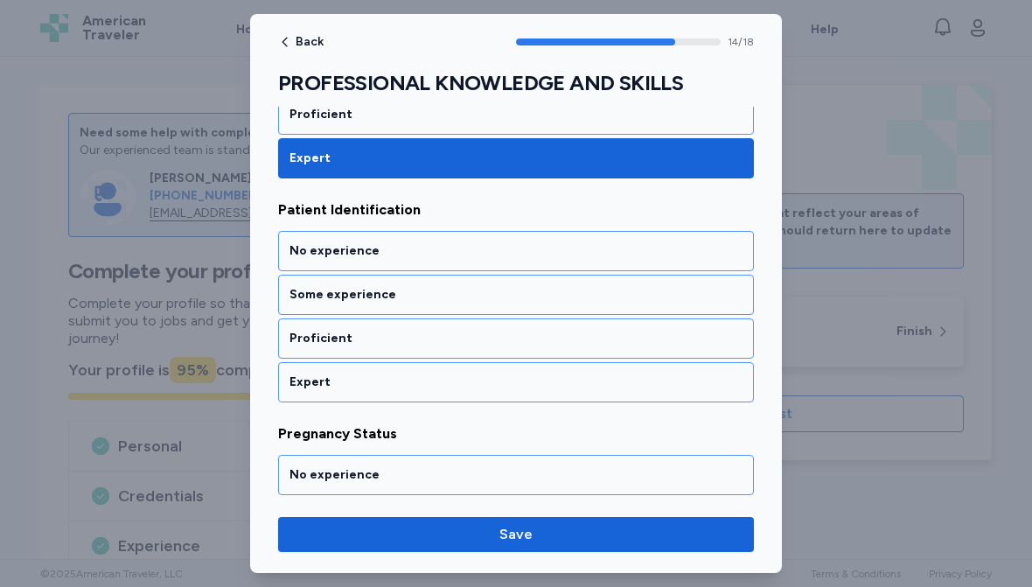
click at [563, 378] on div "Expert" at bounding box center [516, 382] width 453 height 17
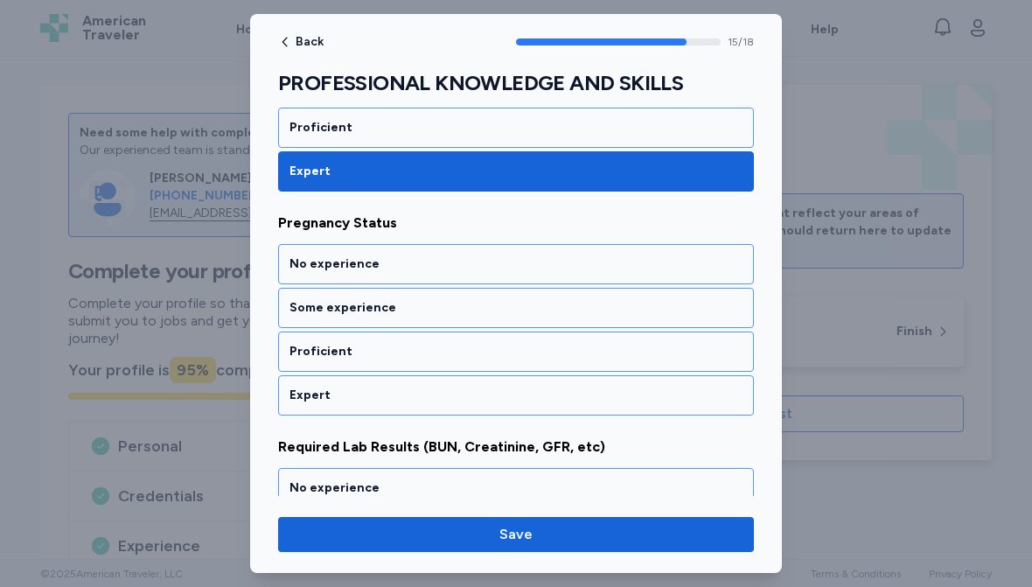
scroll to position [3524, 0]
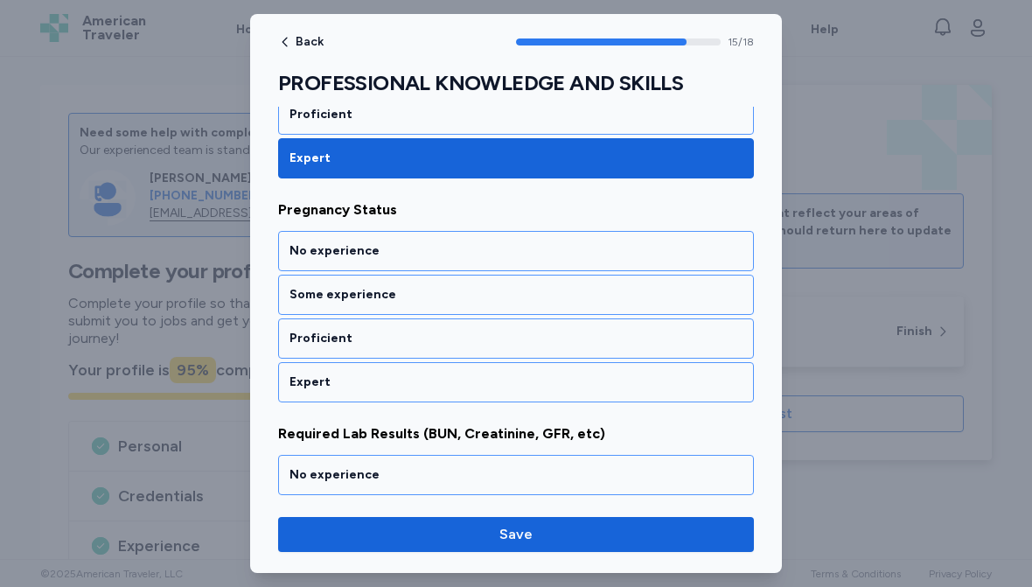
click at [556, 376] on div "Expert" at bounding box center [516, 382] width 453 height 17
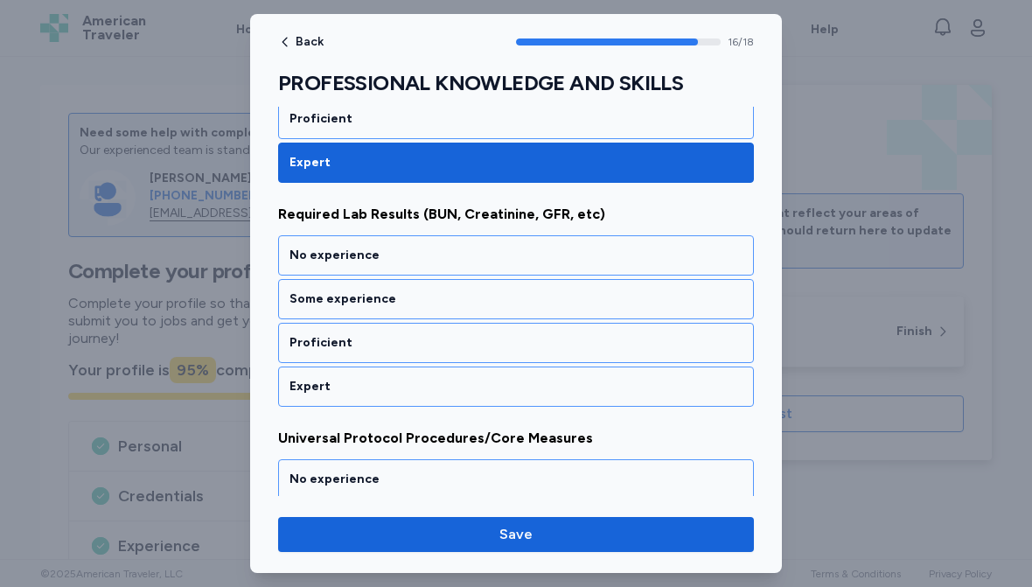
scroll to position [3748, 0]
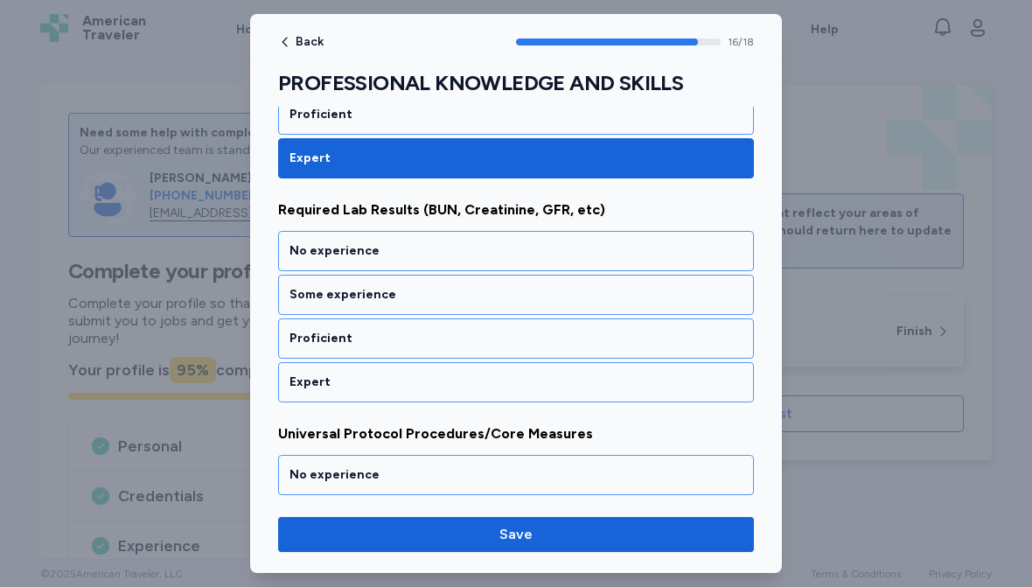
click at [480, 332] on div "Proficient" at bounding box center [516, 338] width 453 height 17
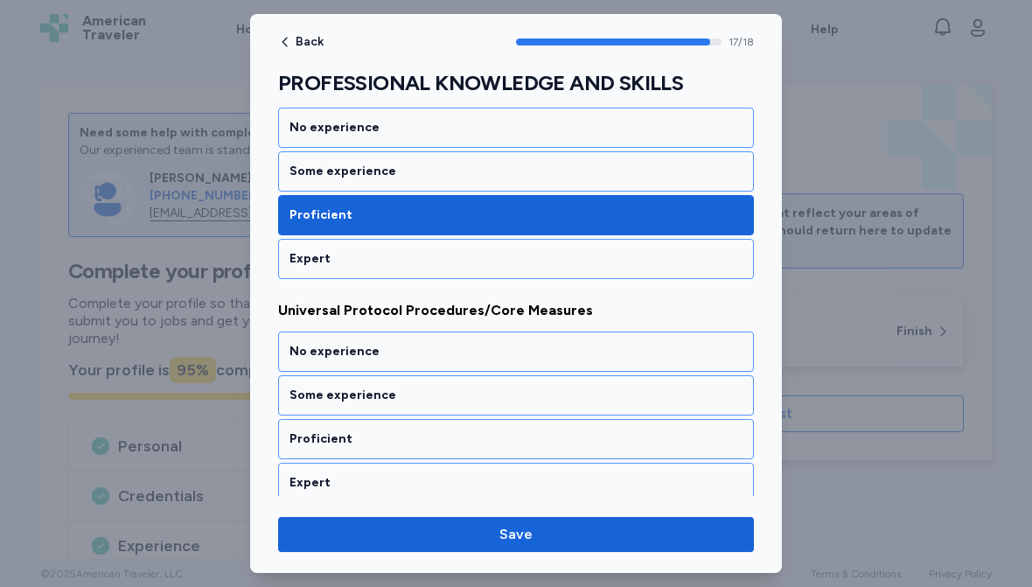
scroll to position [3882, 0]
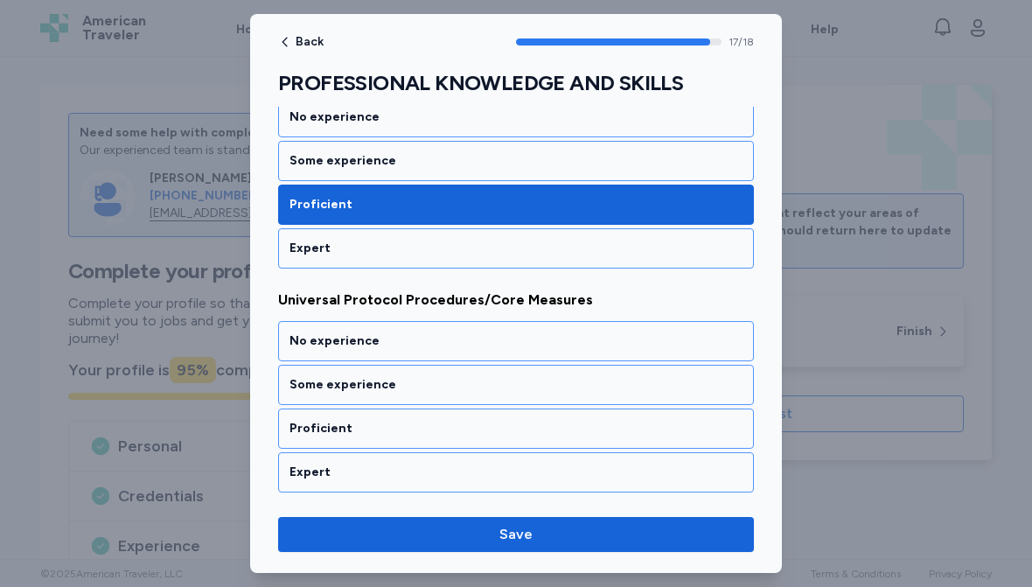
click at [505, 166] on div "Some experience" at bounding box center [516, 160] width 453 height 17
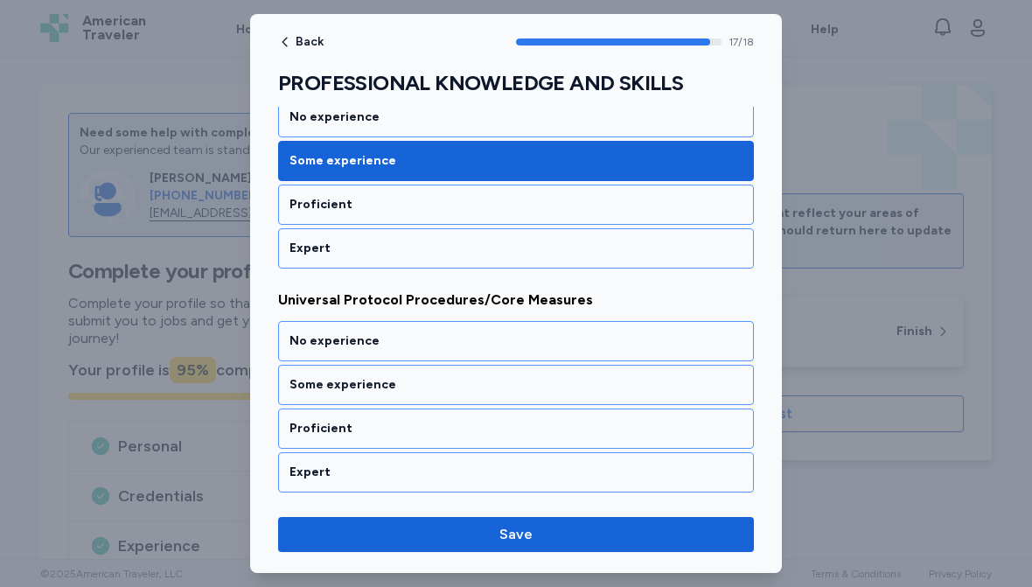
click at [432, 468] on div "Expert" at bounding box center [516, 472] width 453 height 17
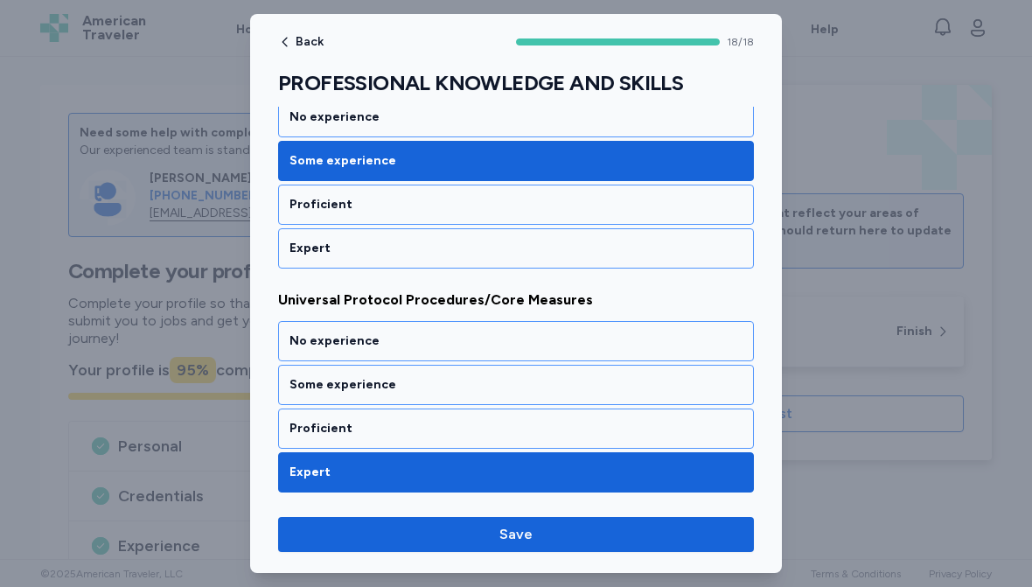
click at [534, 533] on span "Save" at bounding box center [516, 534] width 448 height 21
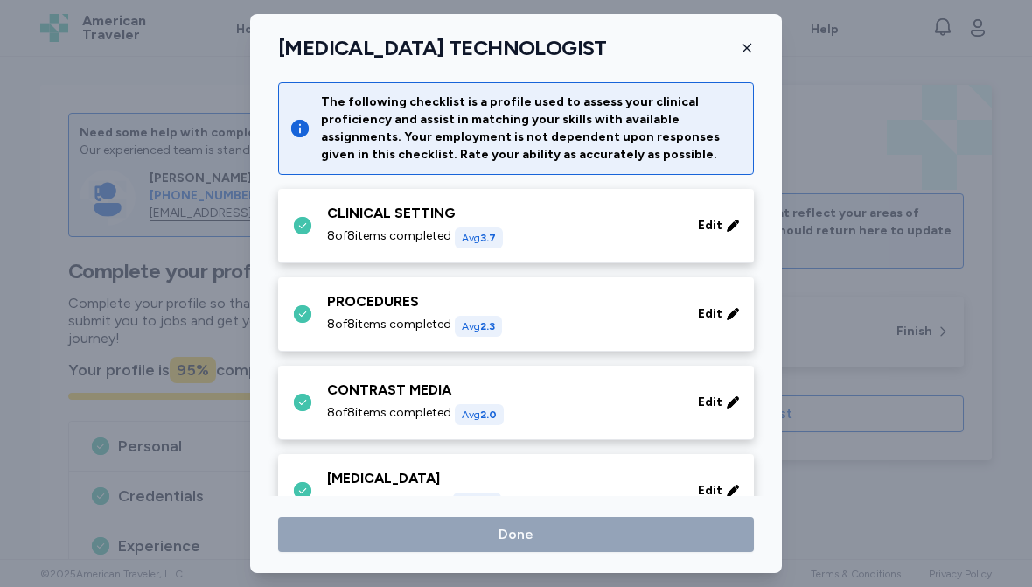
scroll to position [1446, 0]
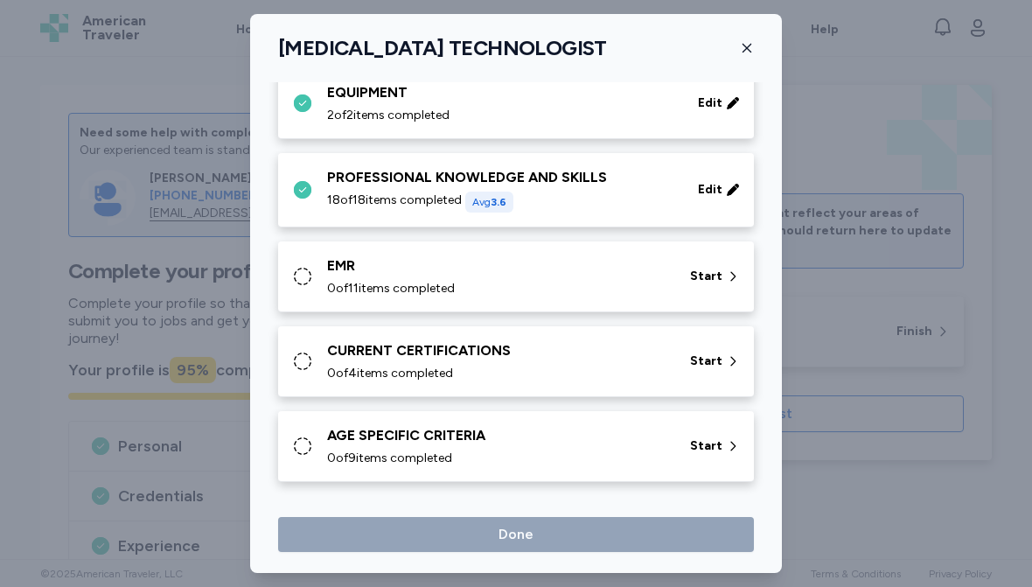
click at [542, 261] on div "EMR" at bounding box center [498, 265] width 342 height 21
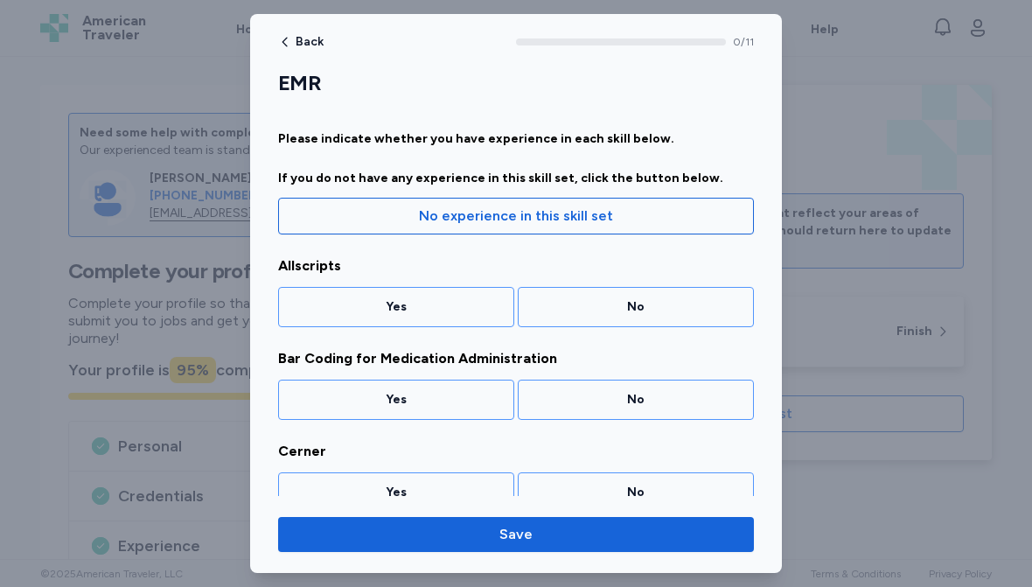
click at [629, 304] on div "No" at bounding box center [635, 306] width 213 height 17
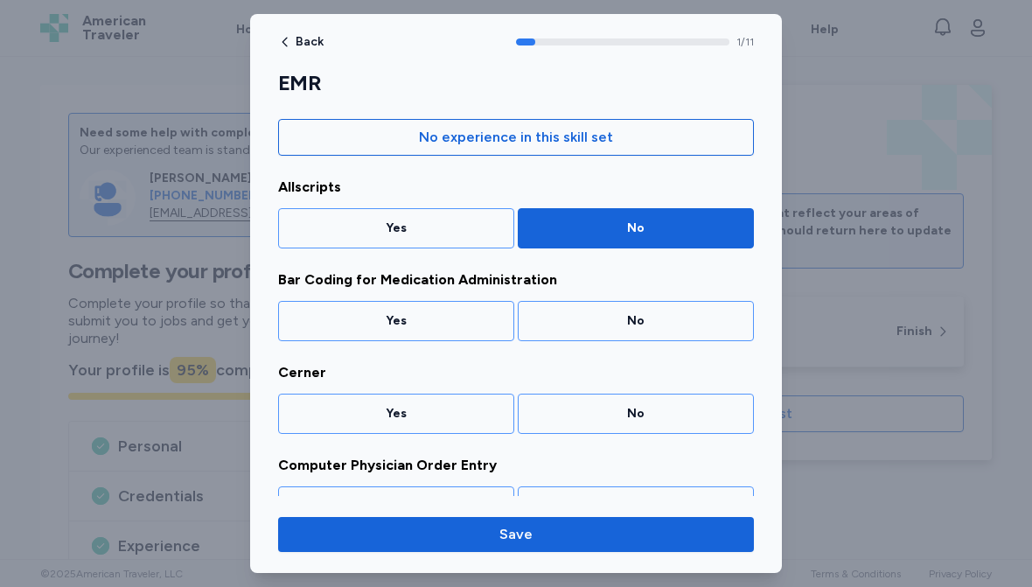
scroll to position [83, 0]
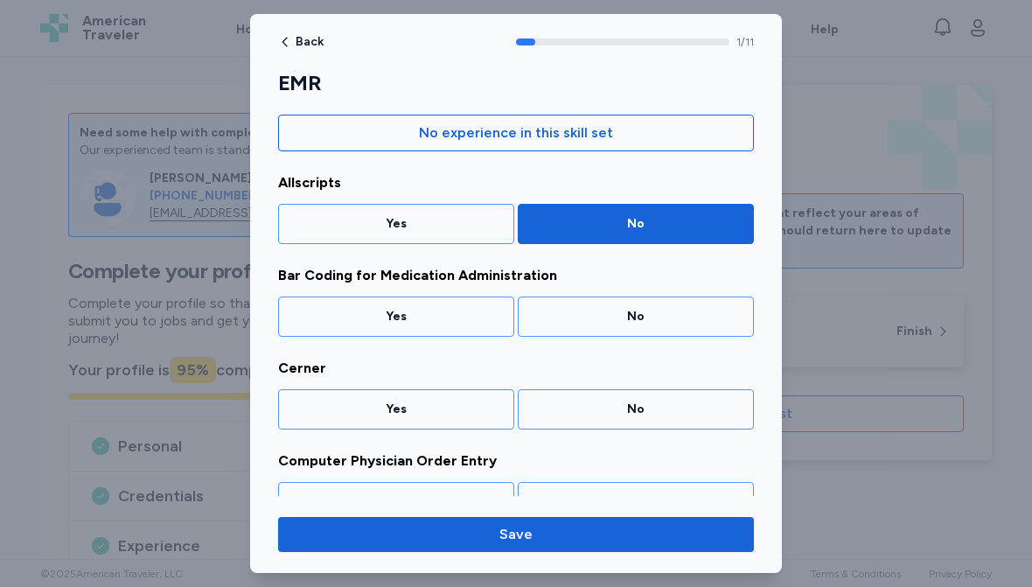
click at [646, 312] on div "No" at bounding box center [635, 316] width 213 height 17
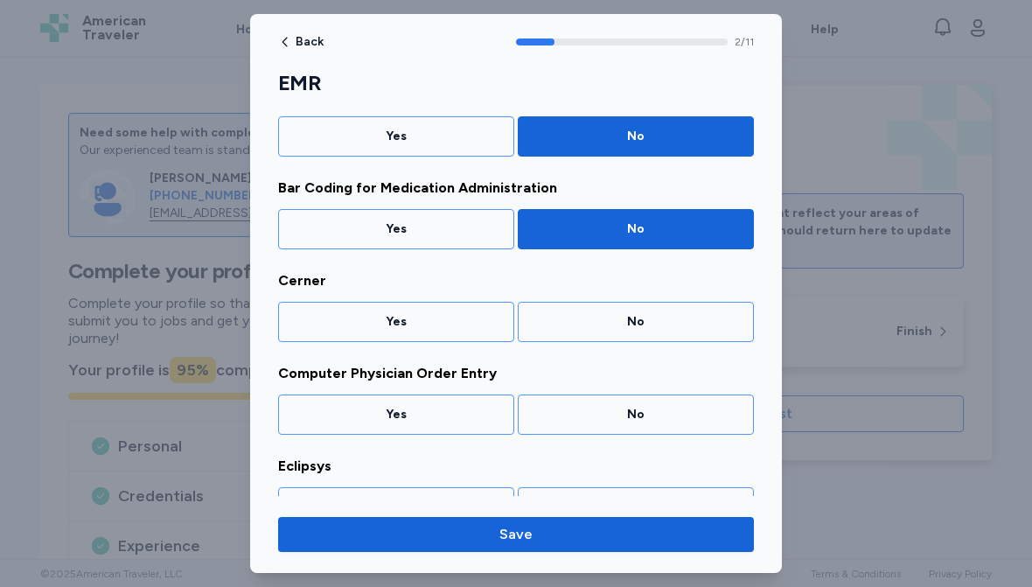
scroll to position [176, 0]
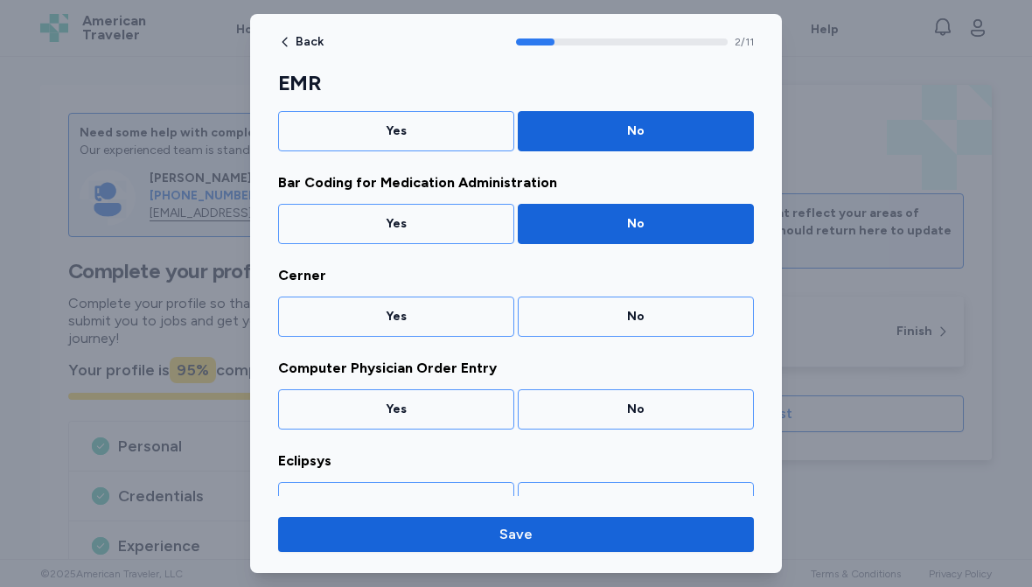
click at [432, 324] on div "Yes" at bounding box center [396, 316] width 213 height 17
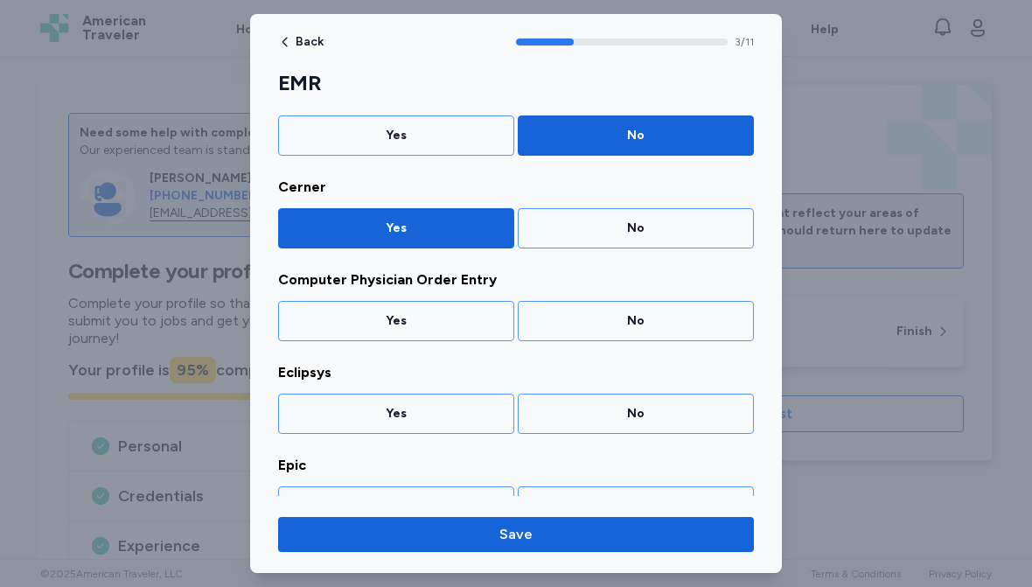
scroll to position [269, 0]
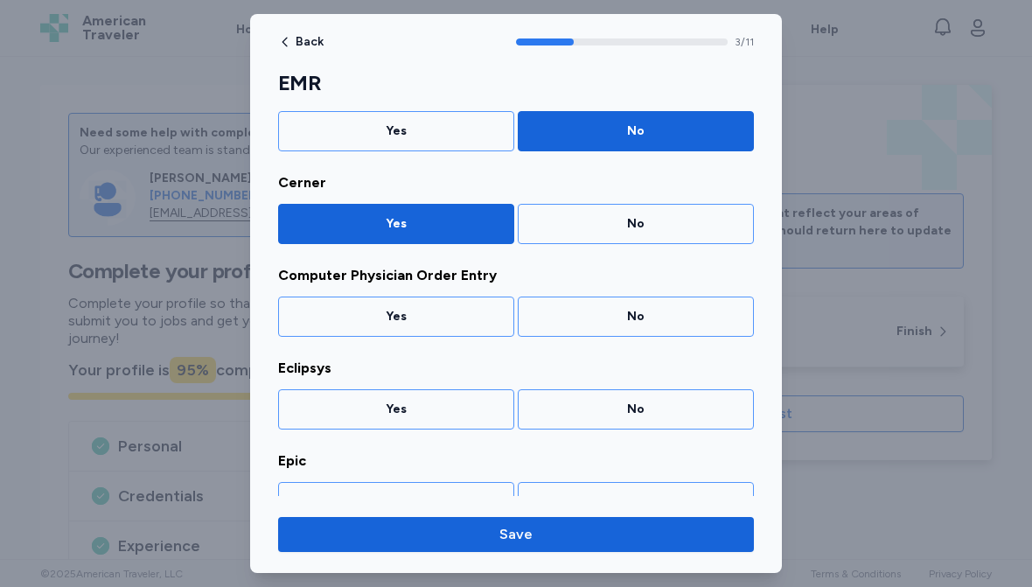
click at [443, 311] on div "Yes" at bounding box center [396, 316] width 213 height 17
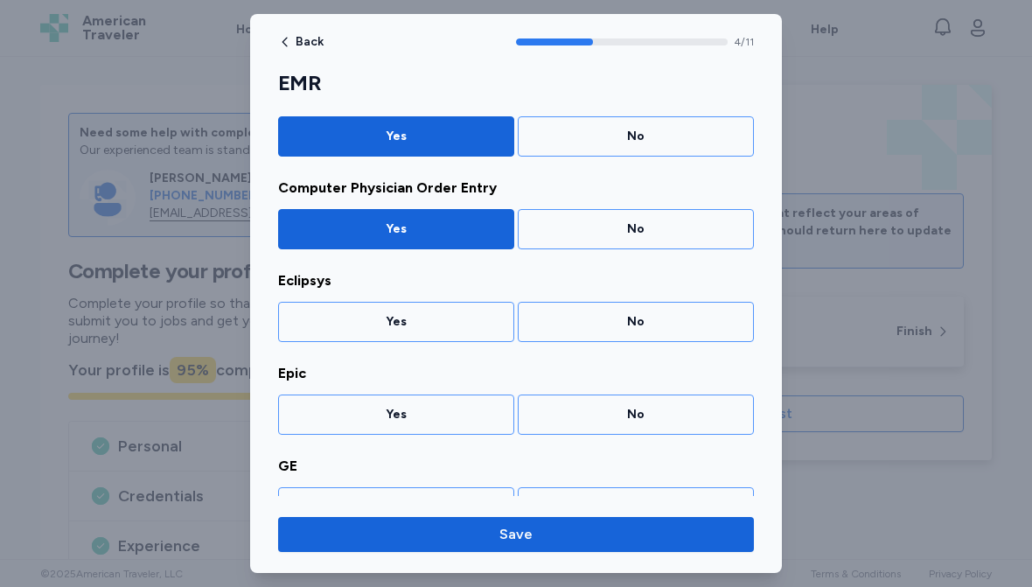
scroll to position [361, 0]
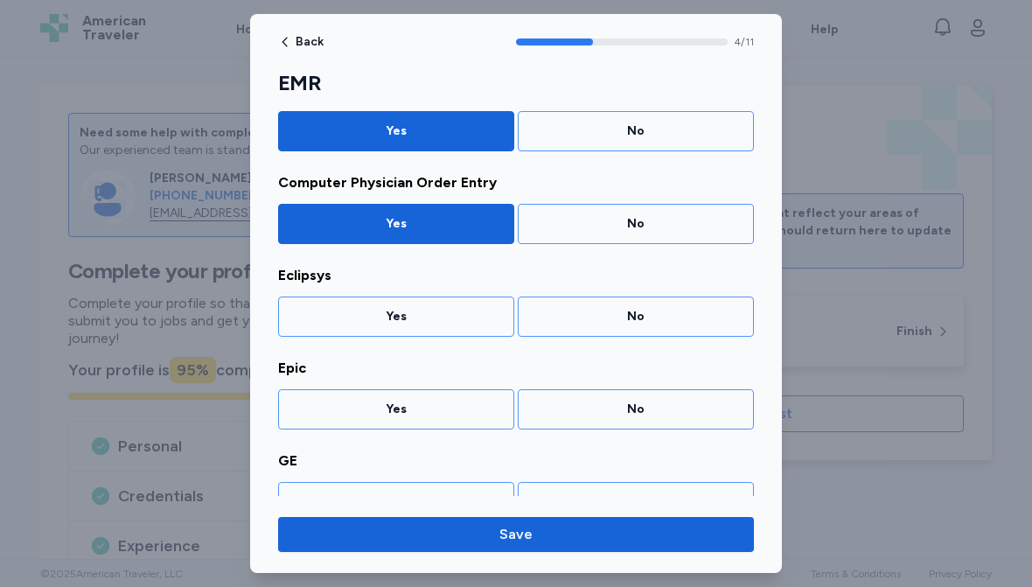
click at [643, 317] on div "No" at bounding box center [635, 316] width 213 height 17
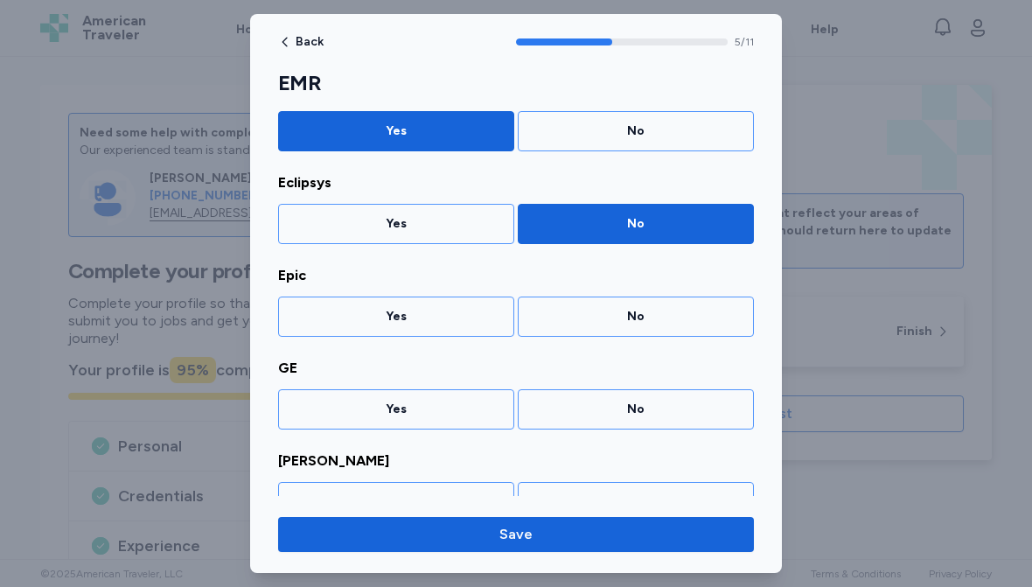
click at [430, 317] on div "Yes" at bounding box center [396, 316] width 213 height 17
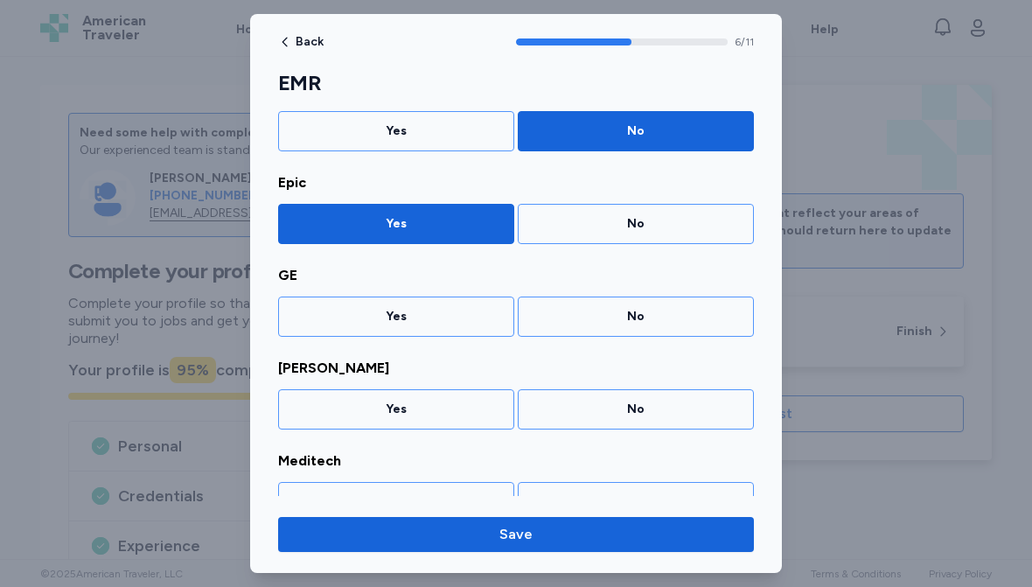
click at [447, 318] on div "Yes" at bounding box center [396, 316] width 213 height 17
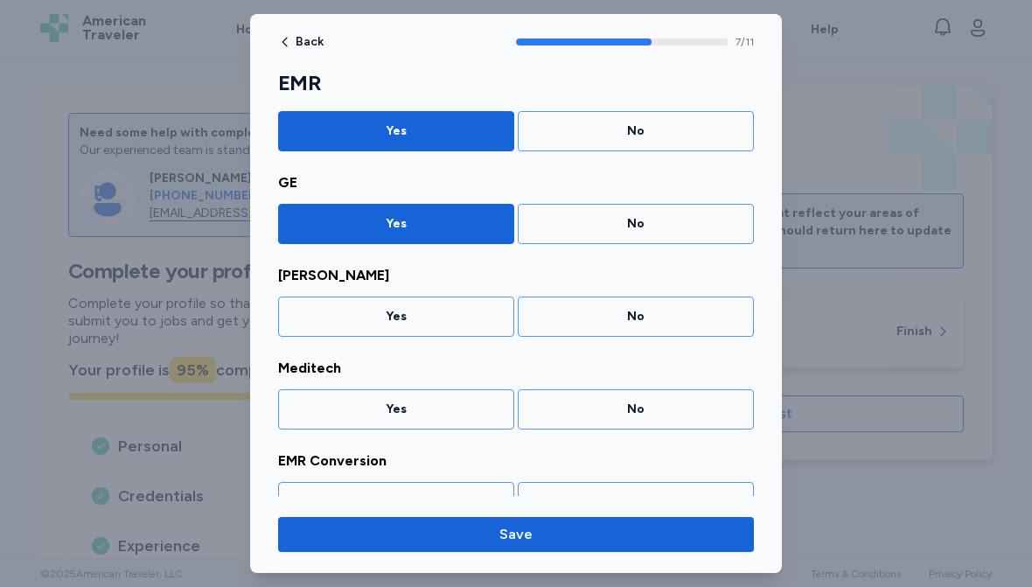
click at [444, 318] on div "Yes" at bounding box center [396, 316] width 213 height 17
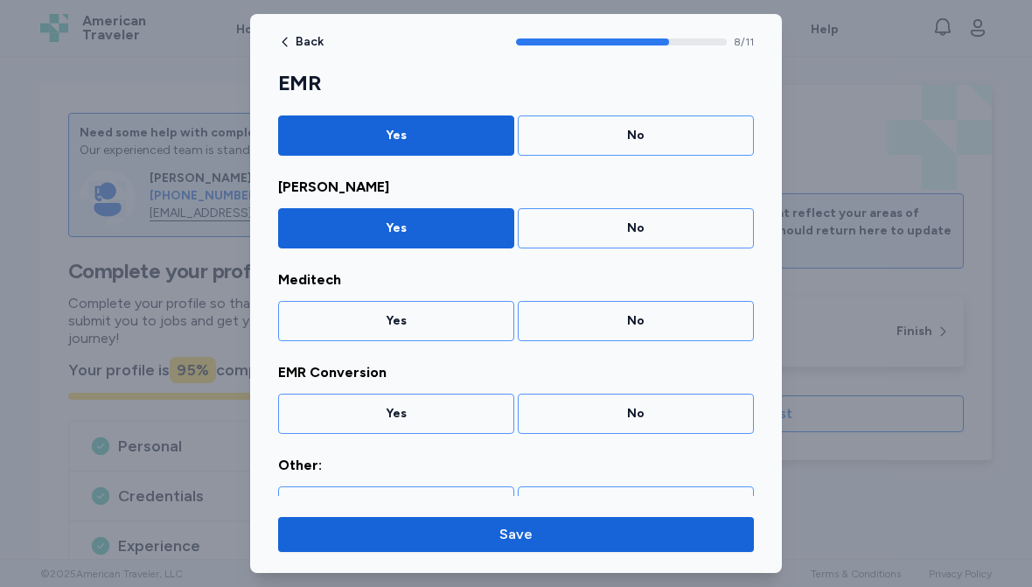
scroll to position [732, 0]
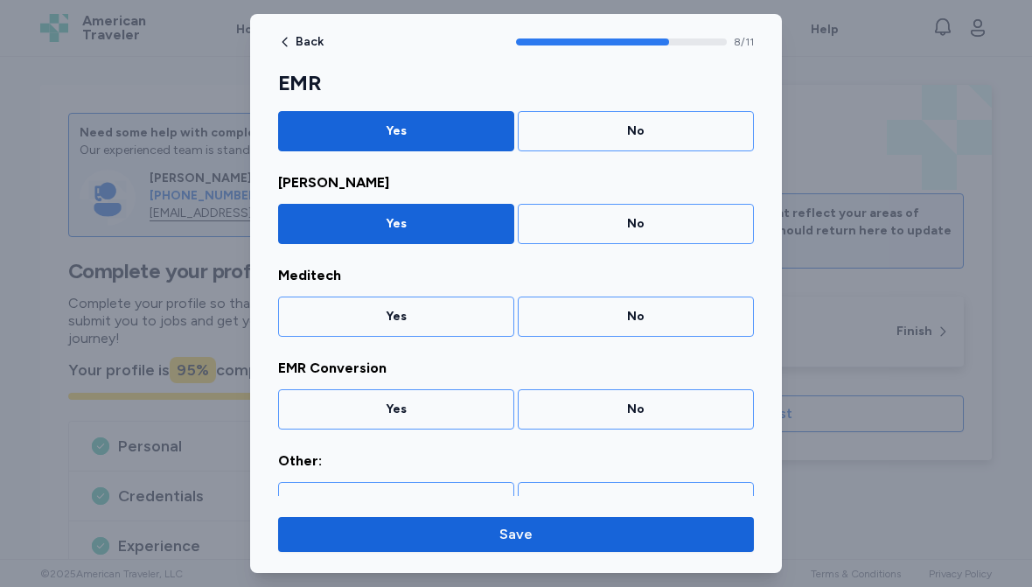
click at [640, 320] on div "No" at bounding box center [635, 316] width 213 height 17
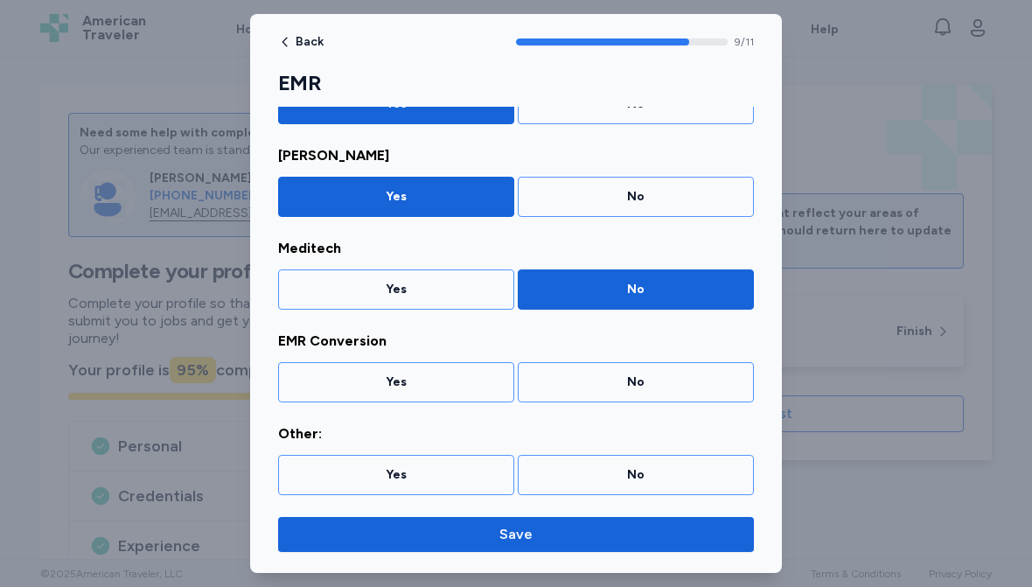
scroll to position [762, 0]
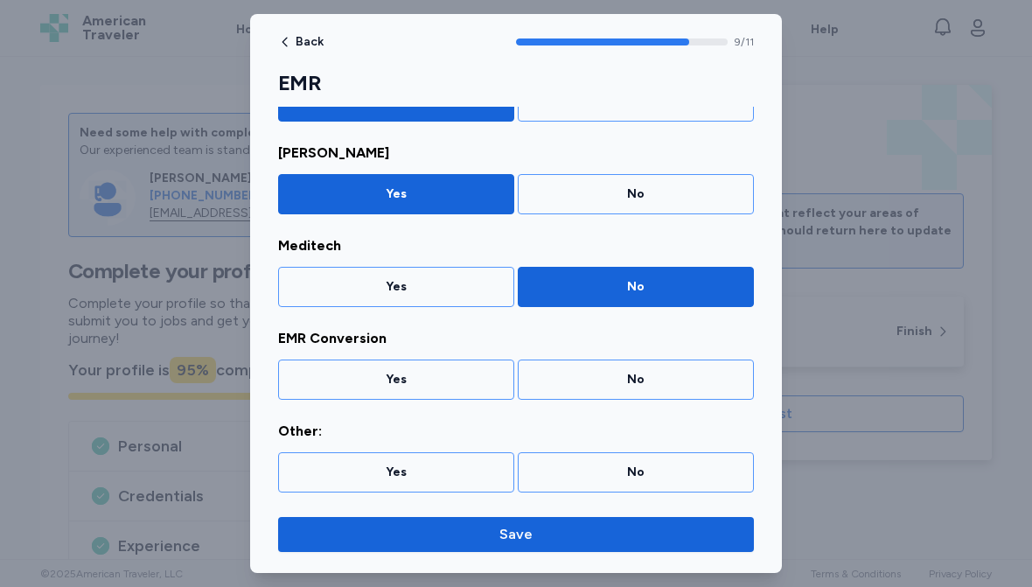
click at [643, 389] on div "No" at bounding box center [636, 380] width 236 height 40
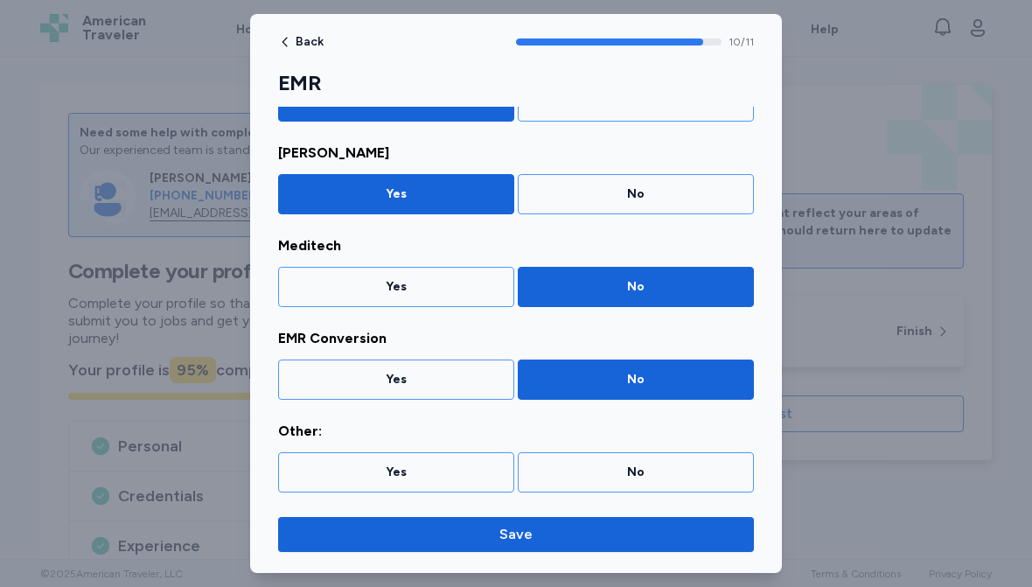
click at [650, 469] on div "No" at bounding box center [635, 472] width 213 height 17
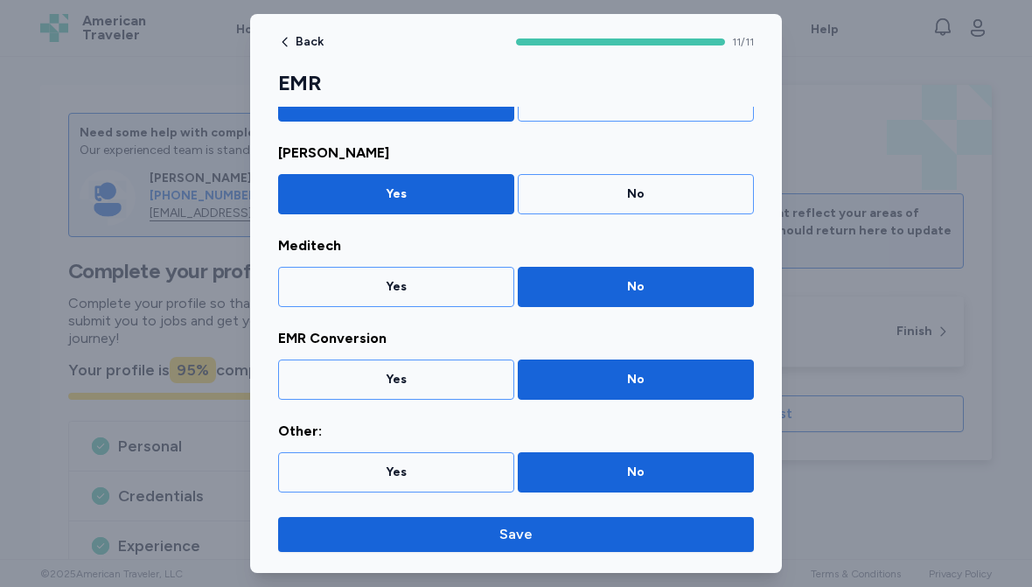
click at [478, 536] on span "Save" at bounding box center [516, 534] width 448 height 21
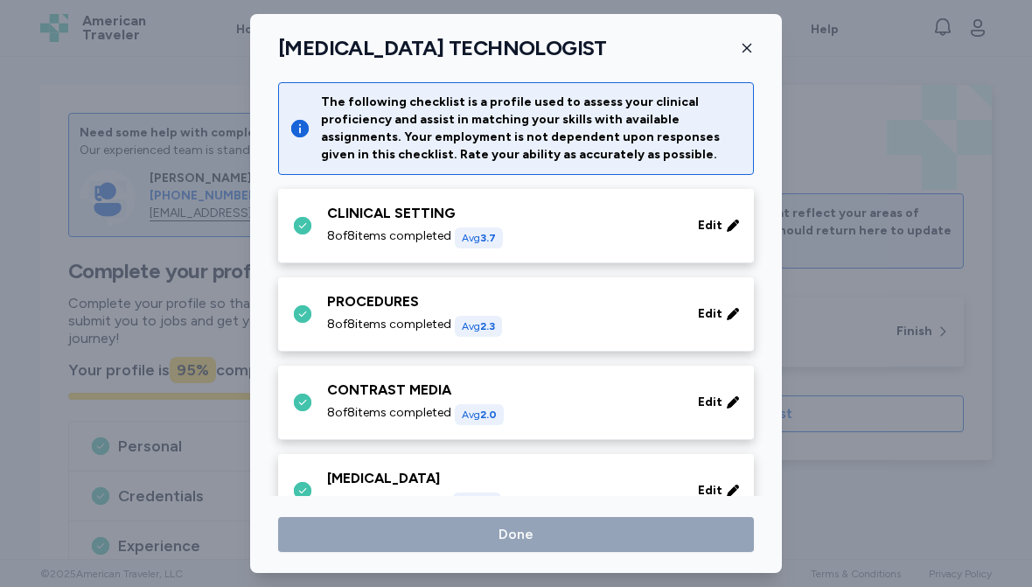
scroll to position [1446, 0]
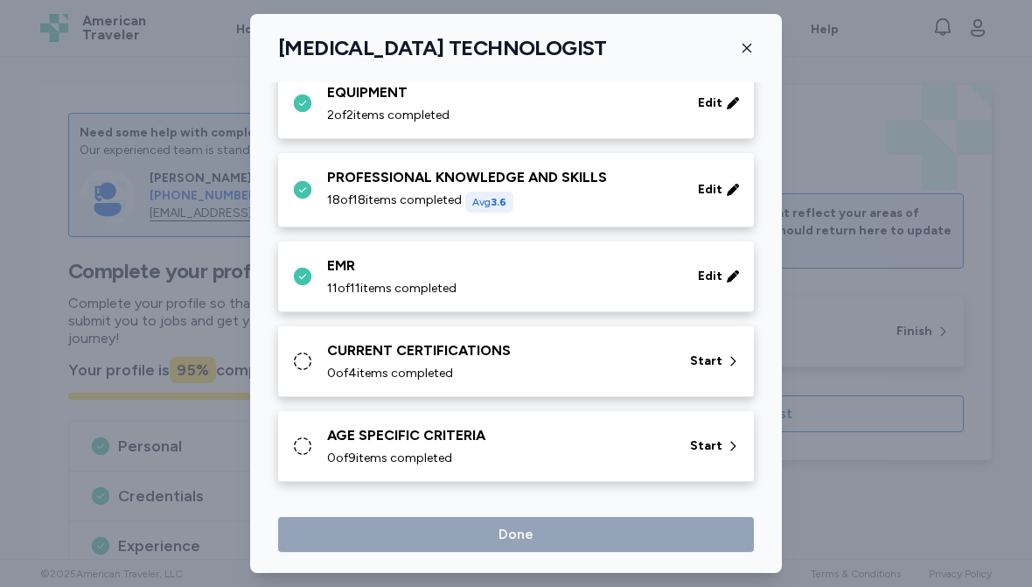
click at [570, 350] on div "CURRENT CERTIFICATIONS" at bounding box center [498, 350] width 342 height 21
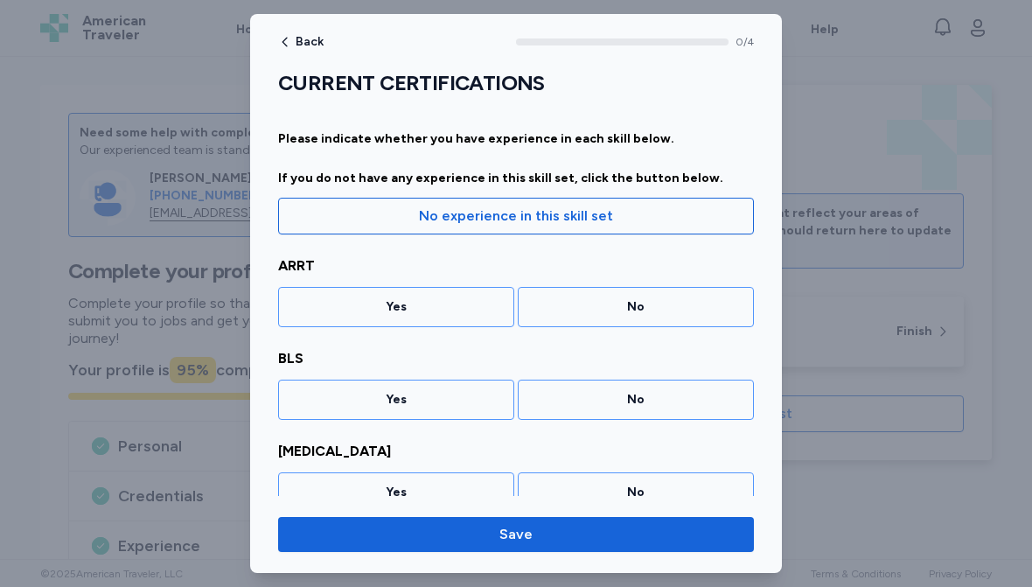
click at [425, 306] on div "Yes" at bounding box center [396, 306] width 213 height 17
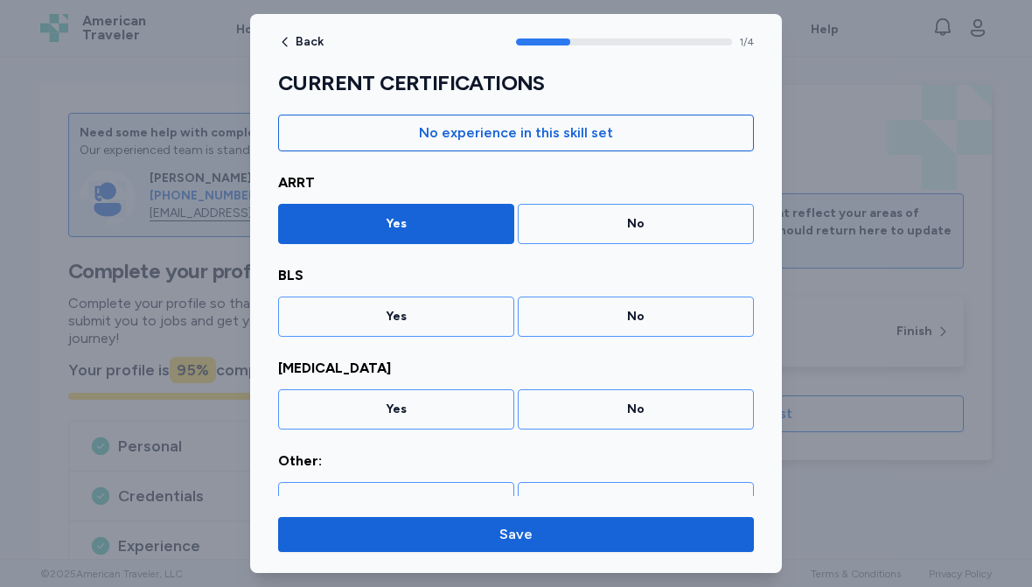
click at [440, 320] on div "Yes" at bounding box center [396, 316] width 213 height 17
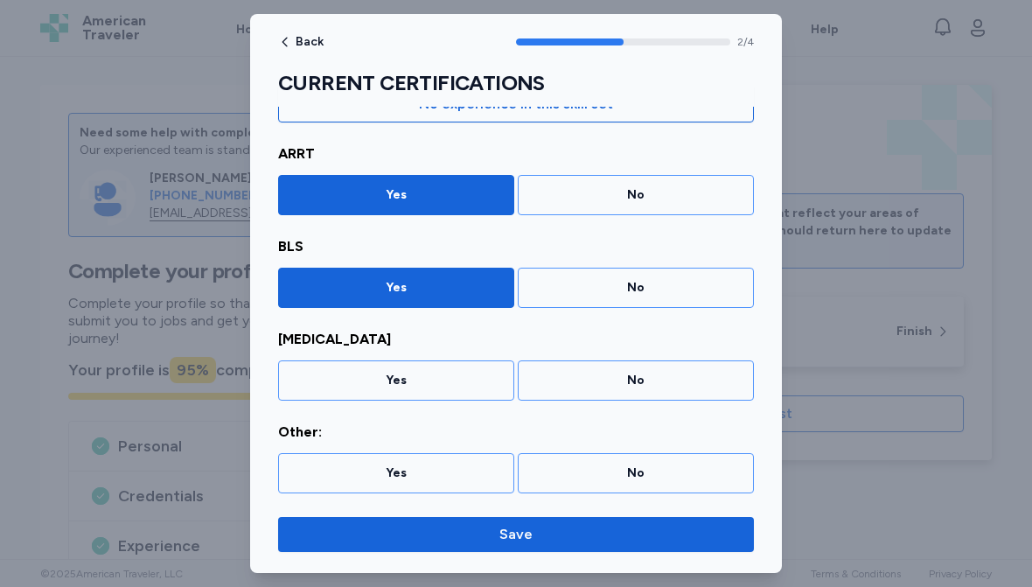
scroll to position [113, 0]
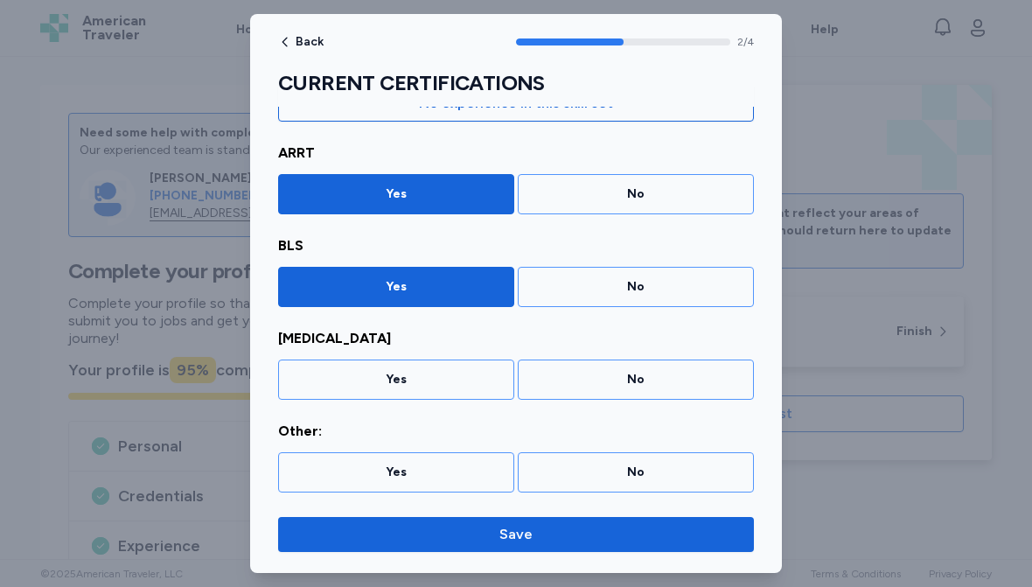
click at [619, 379] on div "No" at bounding box center [635, 379] width 213 height 17
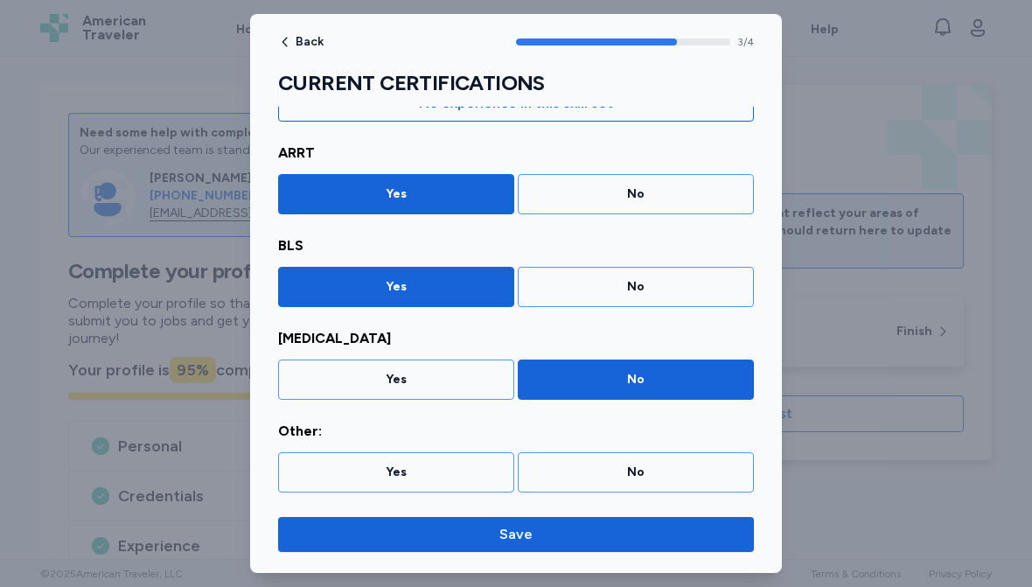
click at [632, 475] on div "No" at bounding box center [635, 472] width 213 height 17
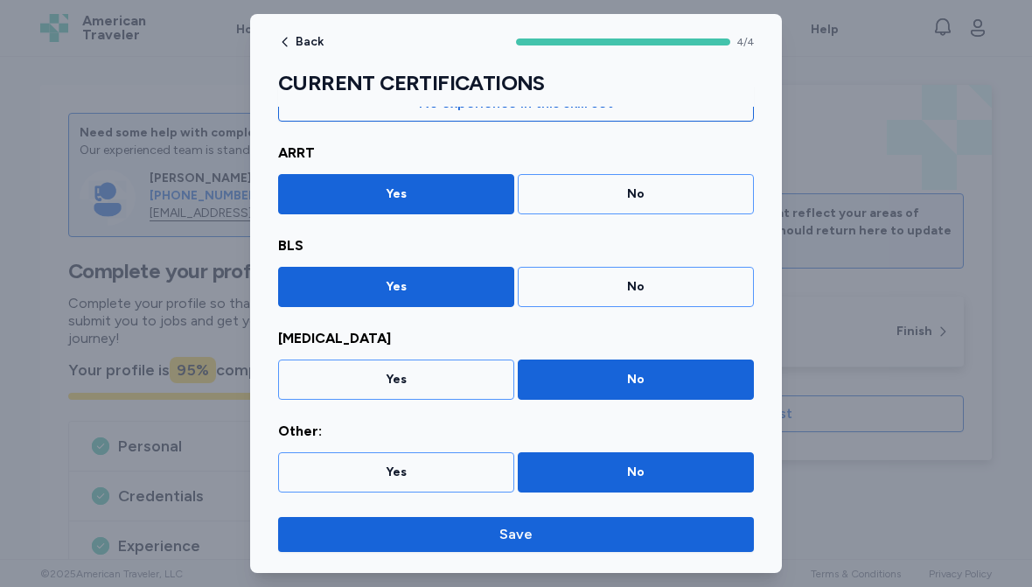
click at [510, 534] on span "Save" at bounding box center [516, 534] width 33 height 21
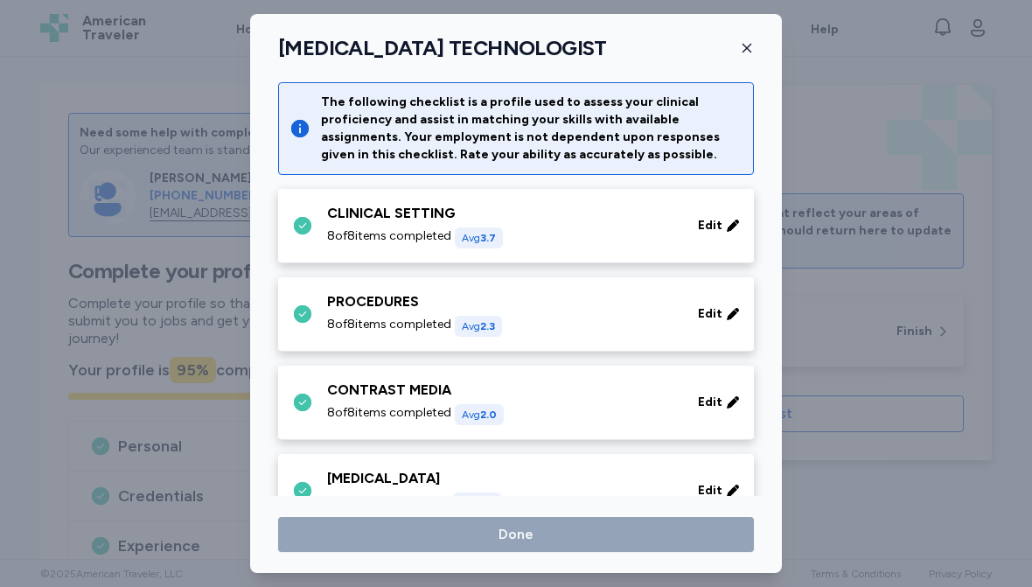
scroll to position [1446, 0]
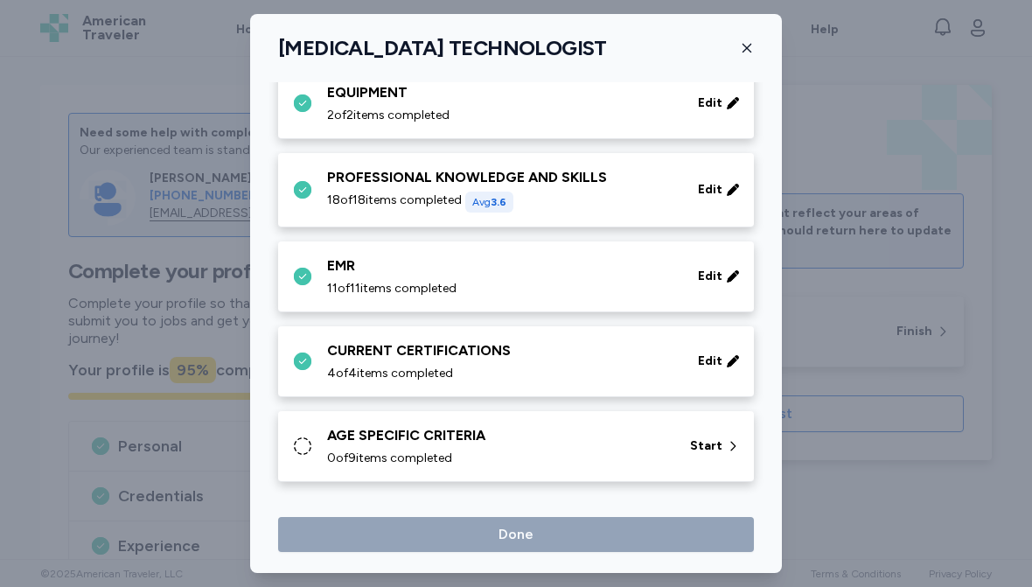
click at [578, 426] on div "AGE SPECIFIC CRITERIA" at bounding box center [498, 435] width 342 height 21
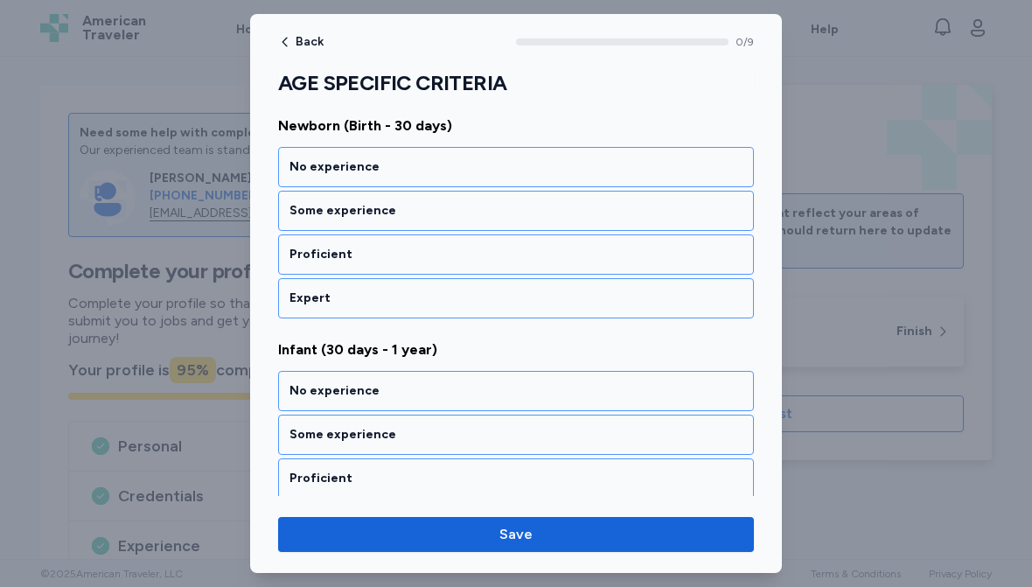
click at [470, 290] on div "Expert" at bounding box center [516, 298] width 453 height 17
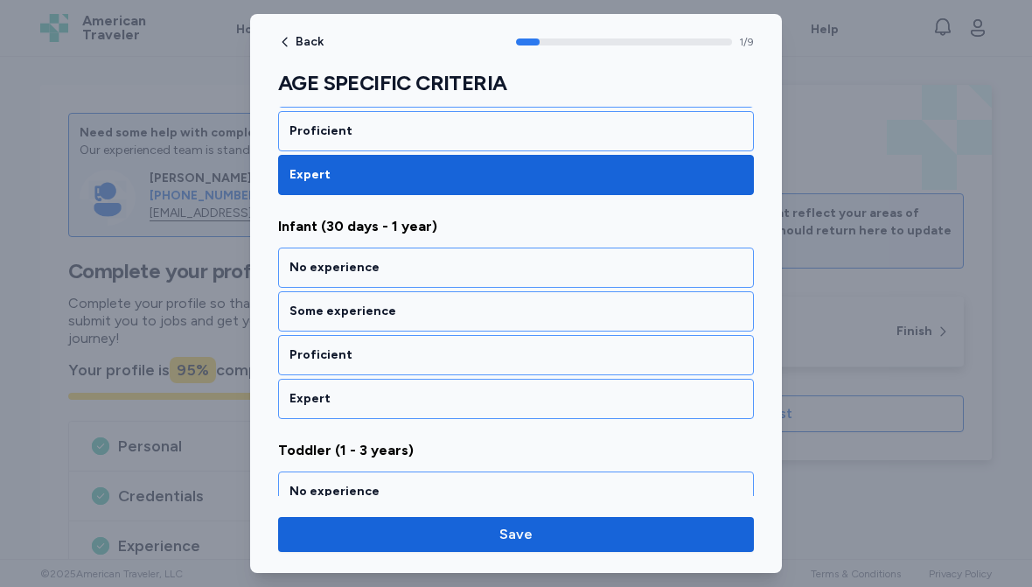
scroll to position [388, 0]
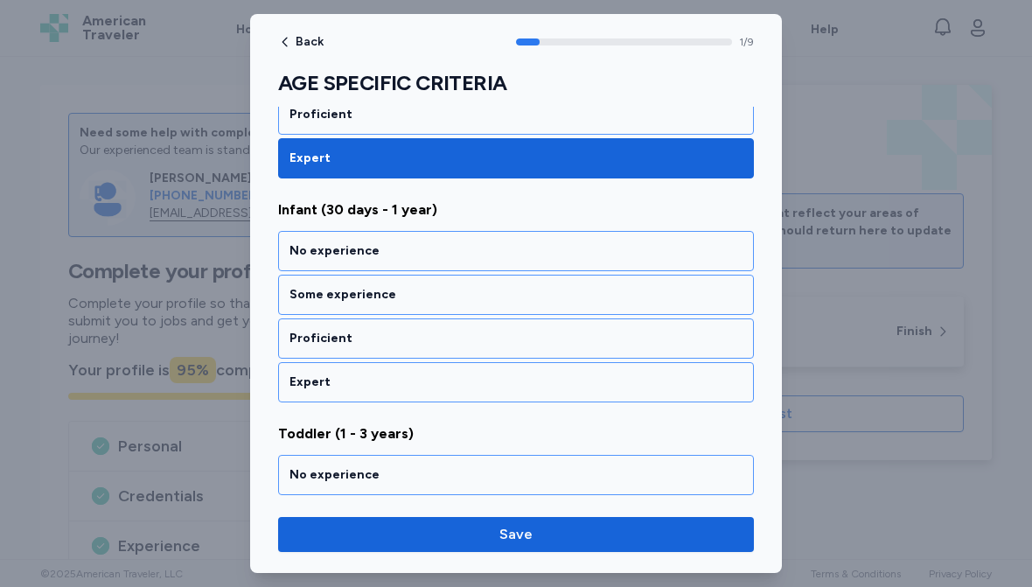
click at [460, 378] on div "Expert" at bounding box center [516, 382] width 453 height 17
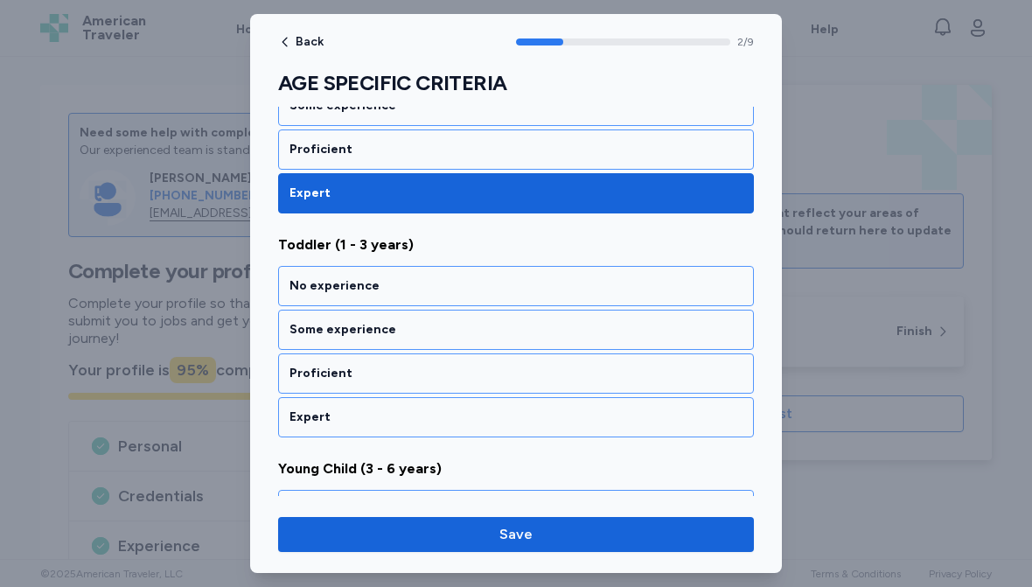
scroll to position [577, 0]
click at [465, 416] on div "Expert" at bounding box center [516, 417] width 453 height 17
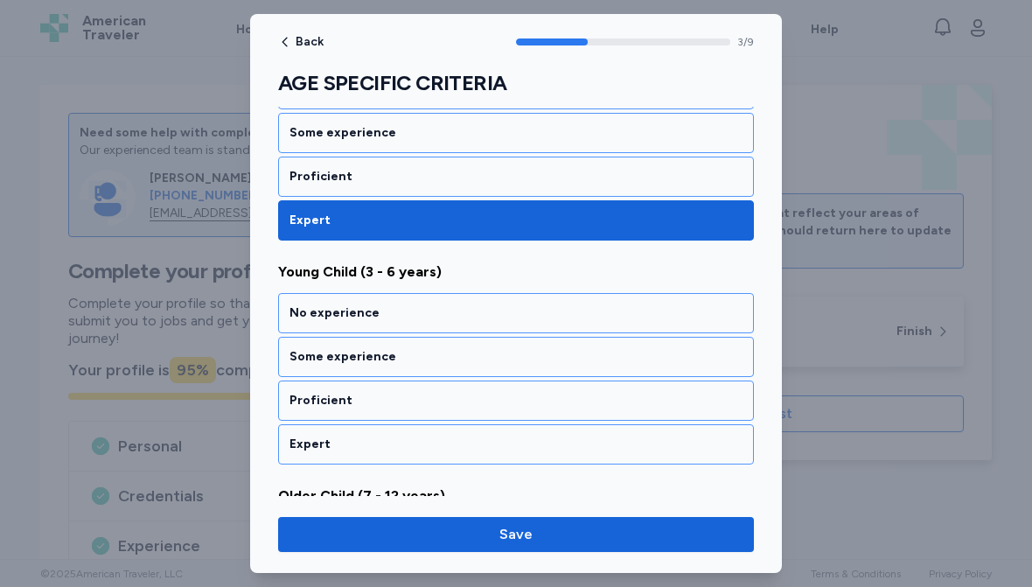
scroll to position [836, 0]
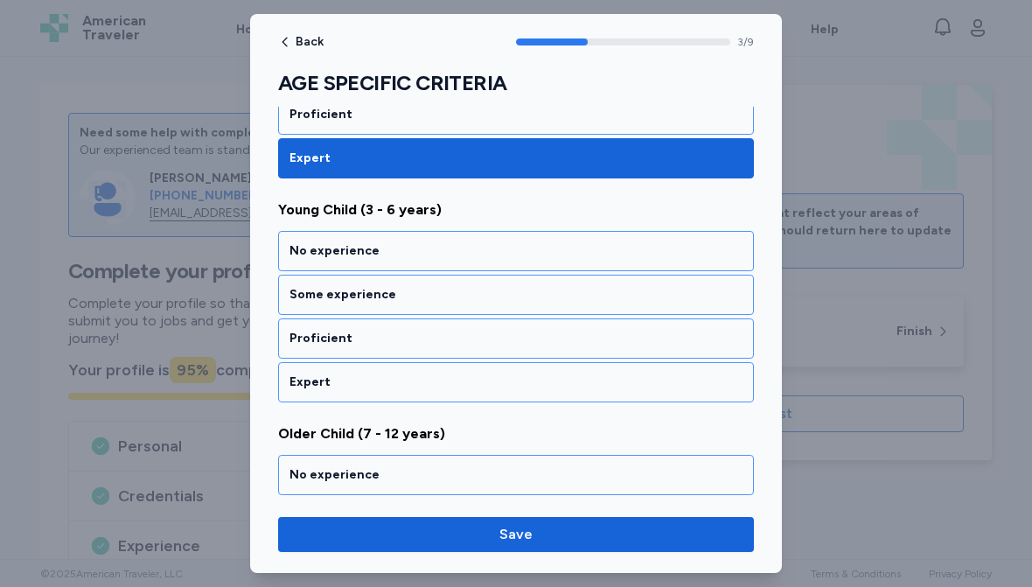
click at [513, 375] on div "Expert" at bounding box center [516, 382] width 453 height 17
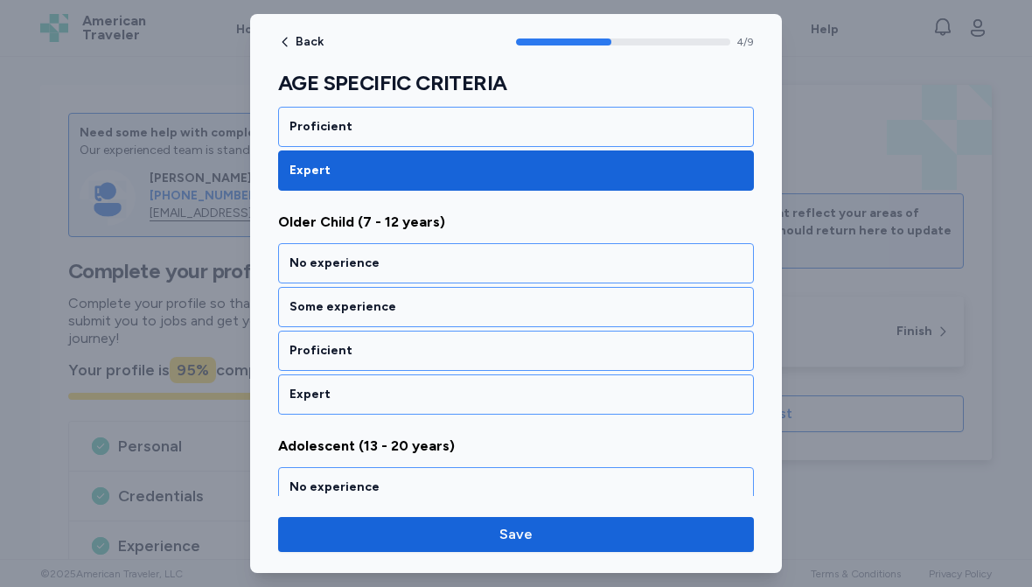
scroll to position [1060, 0]
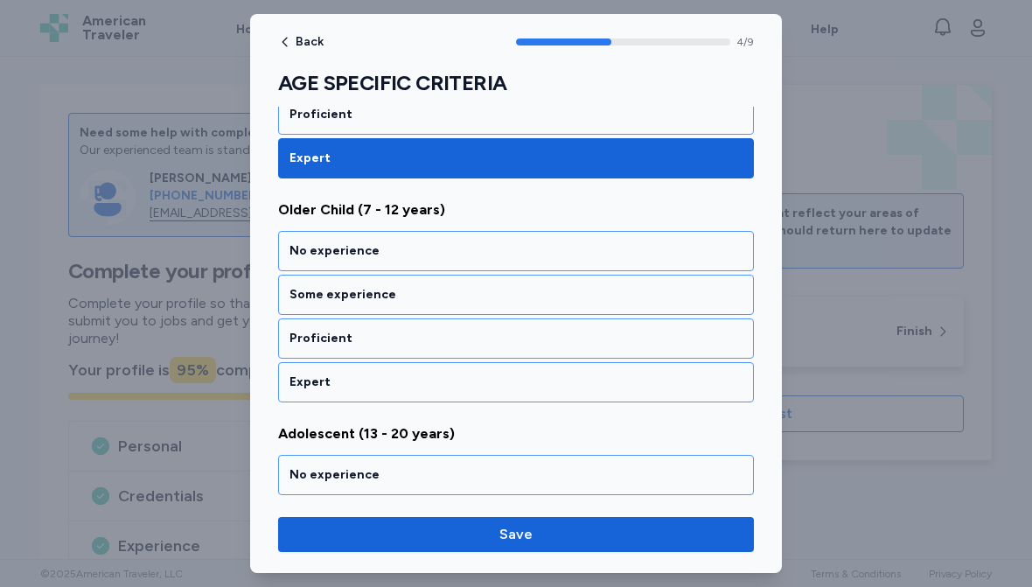
click at [517, 384] on div "Expert" at bounding box center [516, 382] width 453 height 17
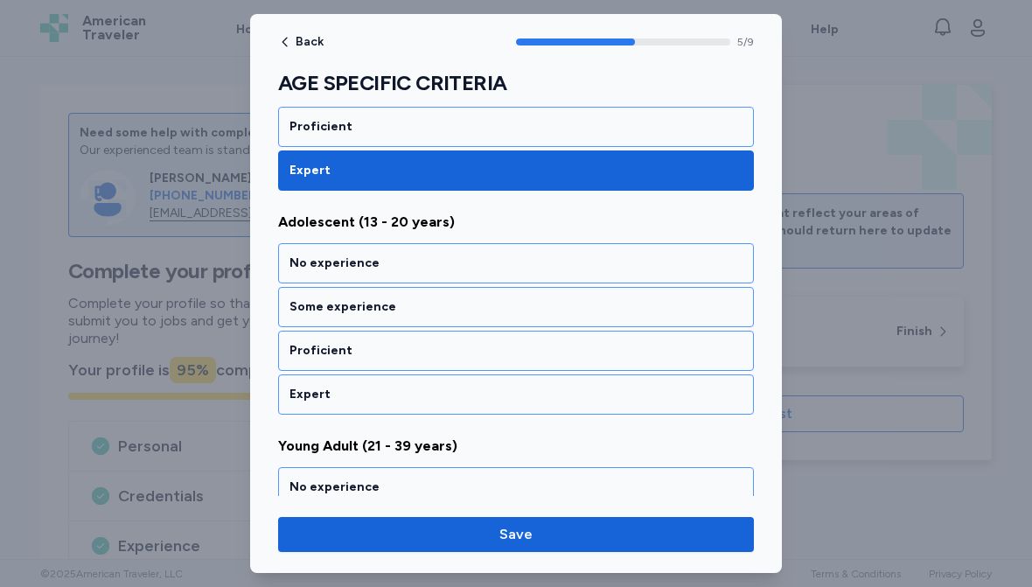
scroll to position [1284, 0]
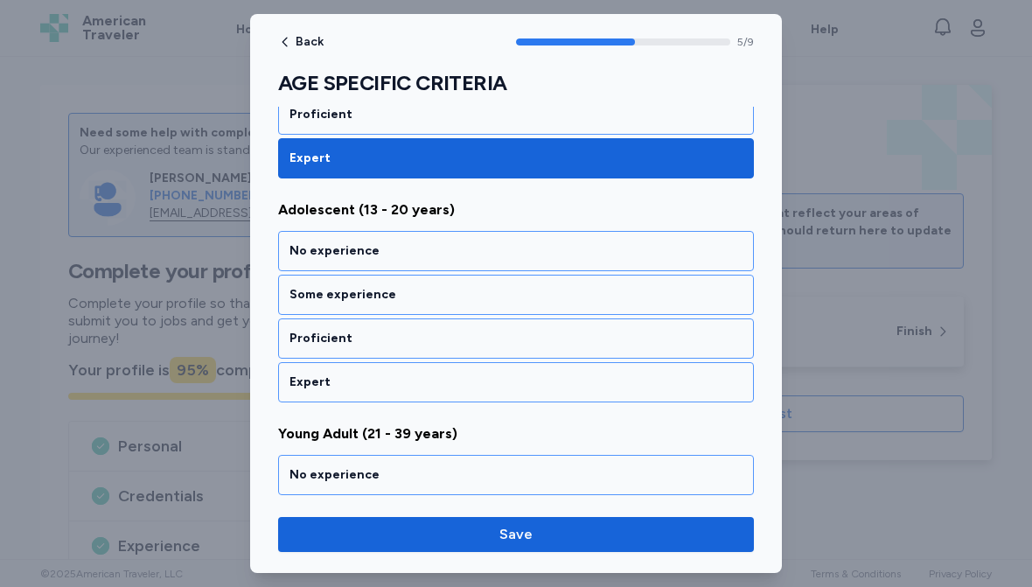
click at [535, 385] on div "Expert" at bounding box center [516, 382] width 453 height 17
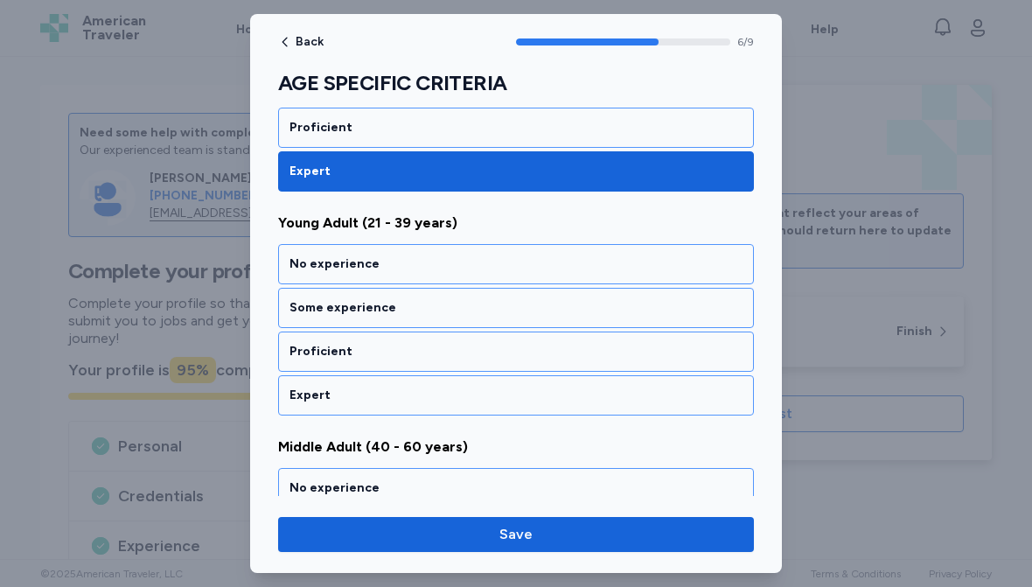
scroll to position [1508, 0]
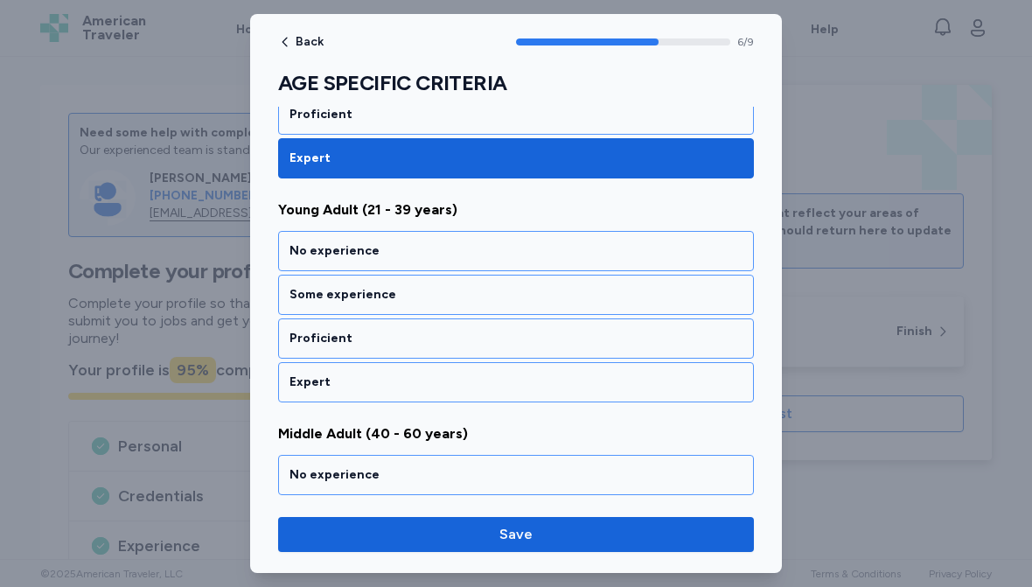
click at [510, 384] on div "Expert" at bounding box center [516, 382] width 453 height 17
click at [511, 386] on div "Expert" at bounding box center [516, 382] width 453 height 17
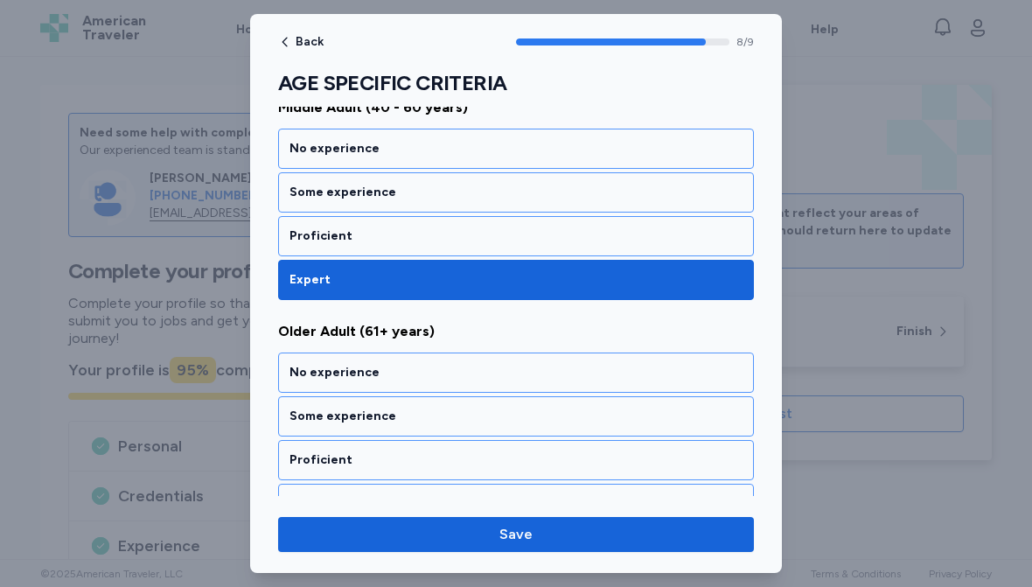
scroll to position [1866, 0]
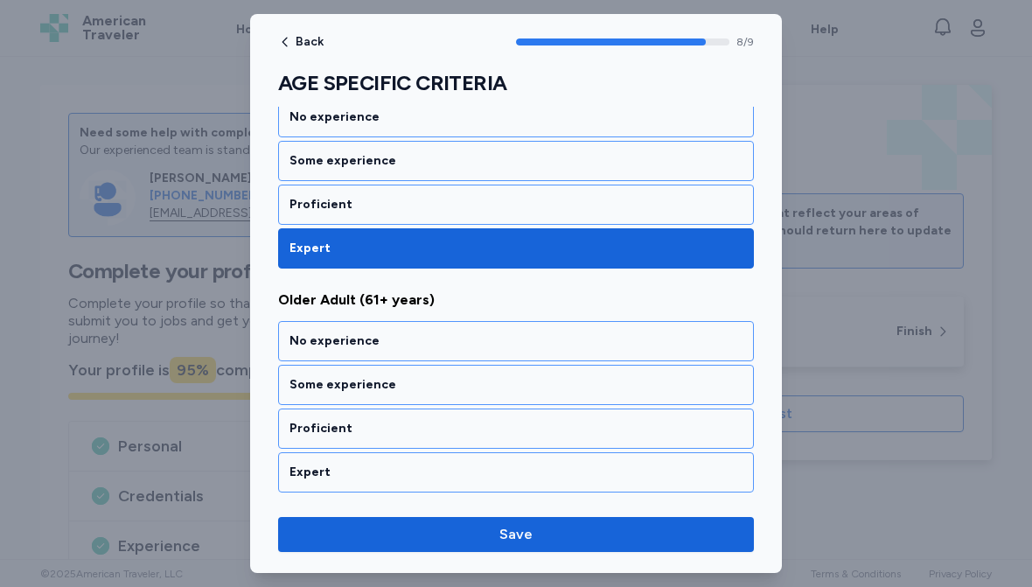
click at [429, 477] on div "Expert" at bounding box center [516, 472] width 453 height 17
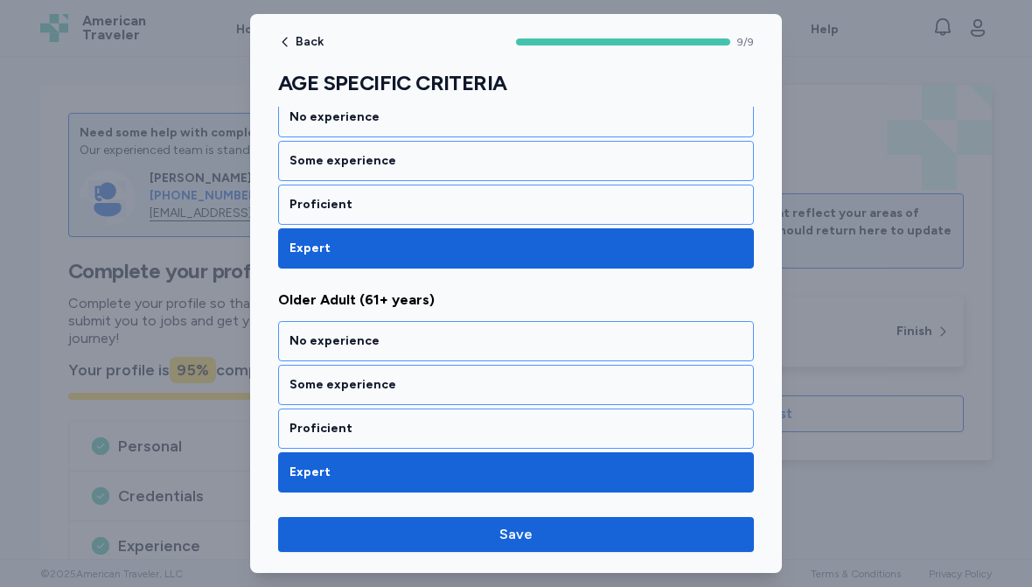
click at [500, 534] on span "Save" at bounding box center [516, 534] width 448 height 21
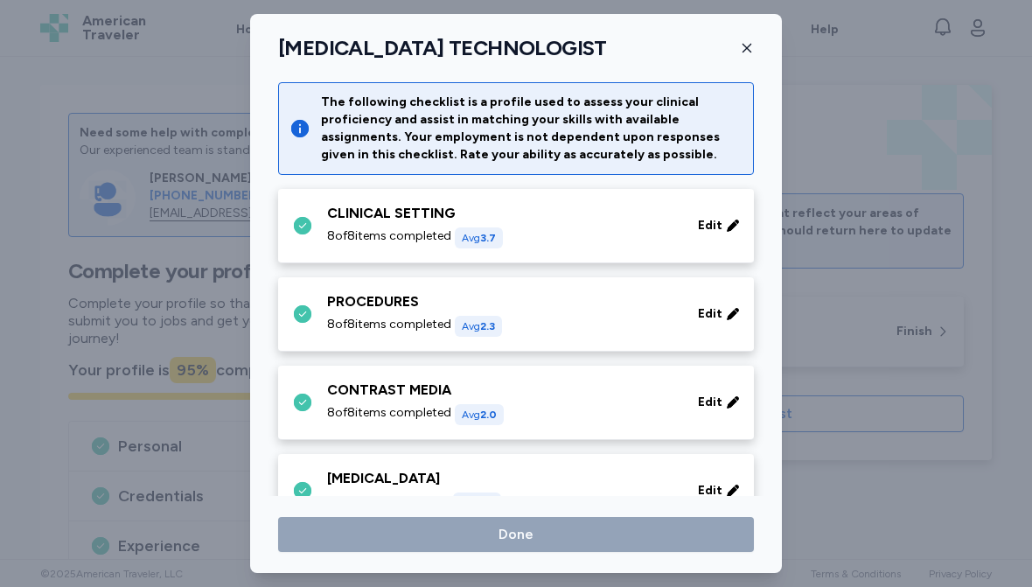
scroll to position [1446, 0]
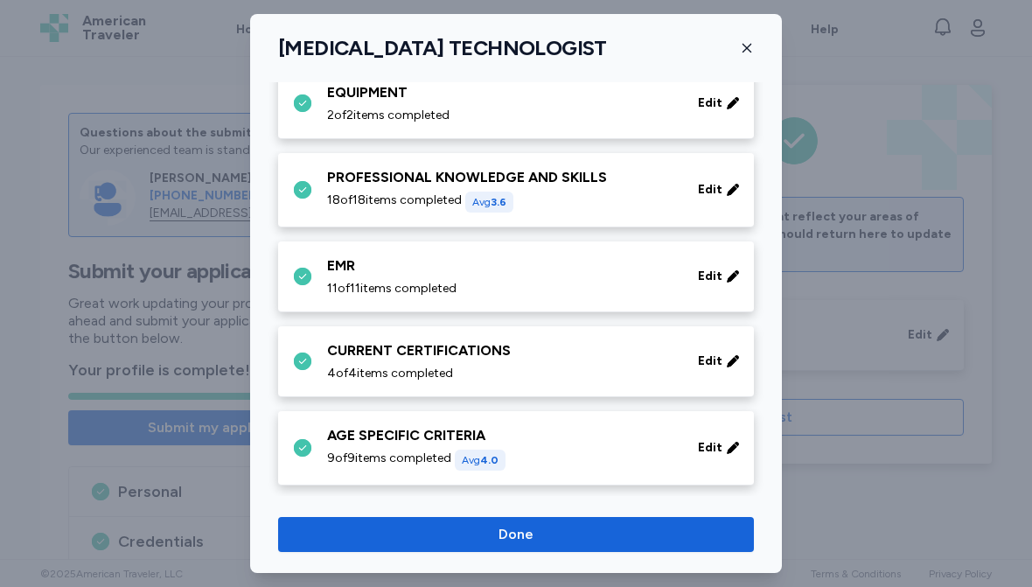
click at [499, 525] on span "Done" at bounding box center [516, 534] width 35 height 21
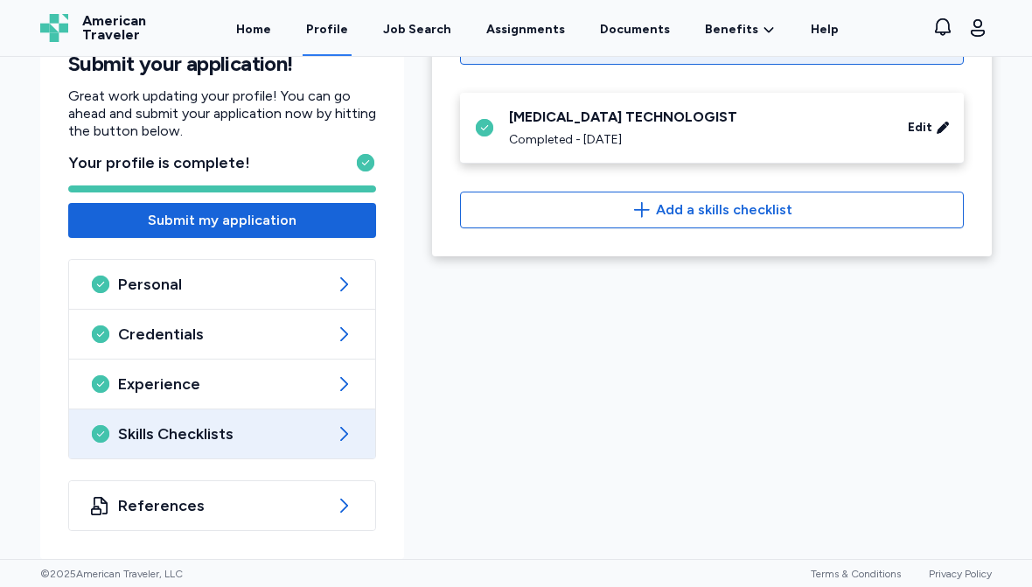
scroll to position [207, 0]
click at [271, 28] on link "Home" at bounding box center [254, 28] width 42 height 56
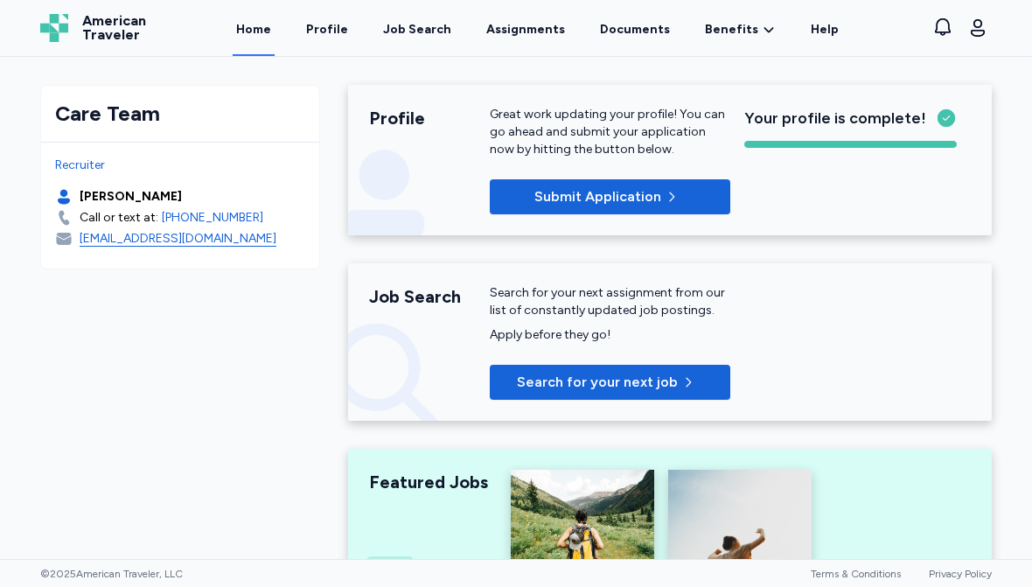
click at [597, 185] on button "Submit Application" at bounding box center [610, 196] width 241 height 35
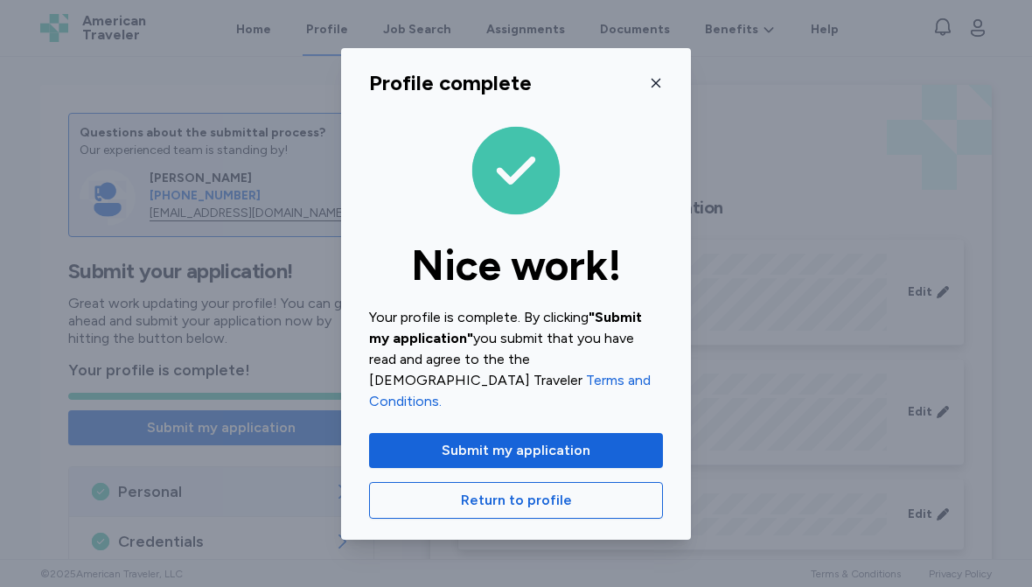
click at [605, 440] on span "Submit my application" at bounding box center [516, 450] width 266 height 21
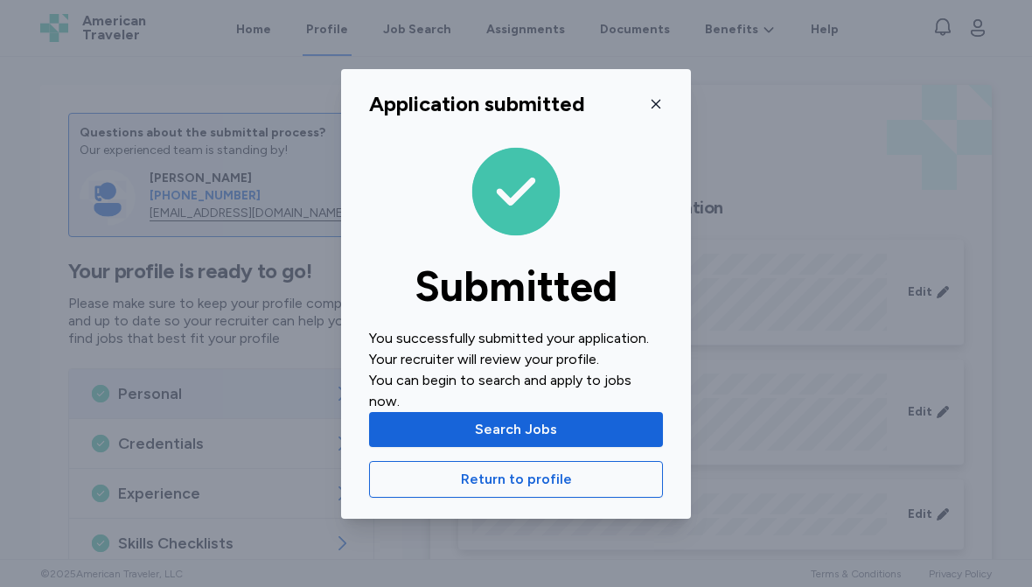
click at [513, 419] on span "Search Jobs" at bounding box center [516, 429] width 82 height 21
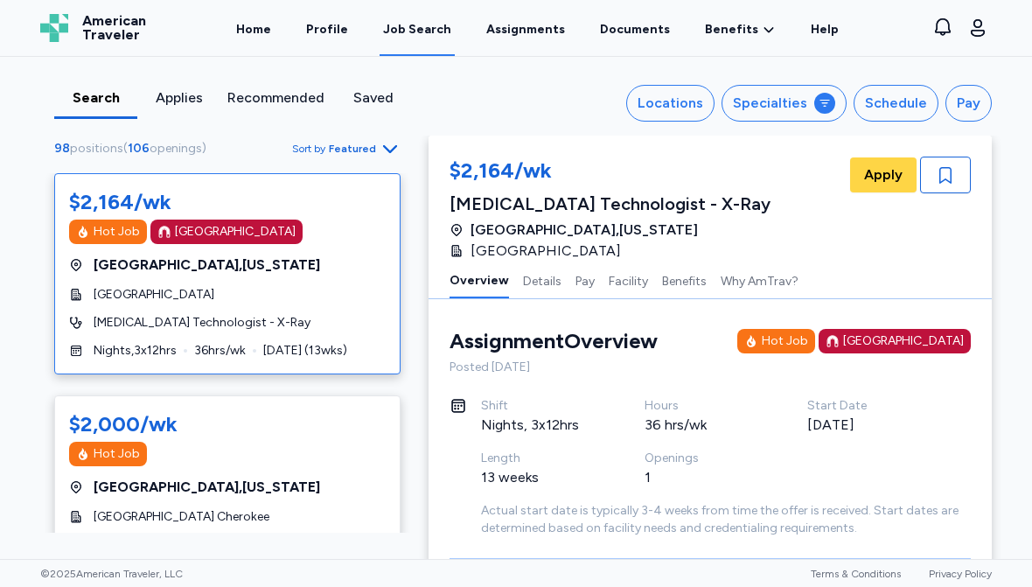
click at [687, 103] on div "Locations" at bounding box center [671, 103] width 66 height 21
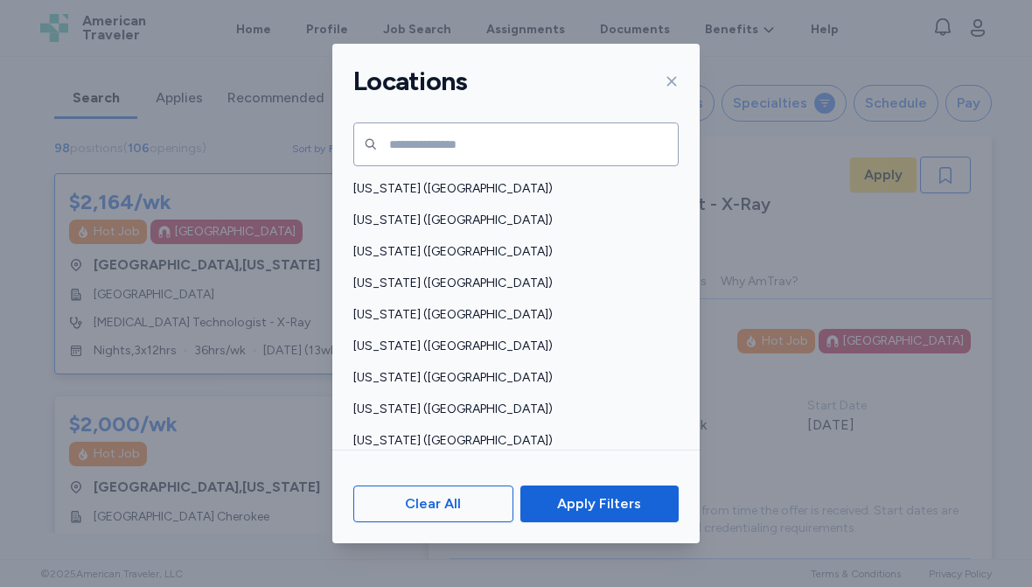
click at [393, 281] on span "[US_STATE] ([GEOGRAPHIC_DATA])" at bounding box center [510, 283] width 315 height 17
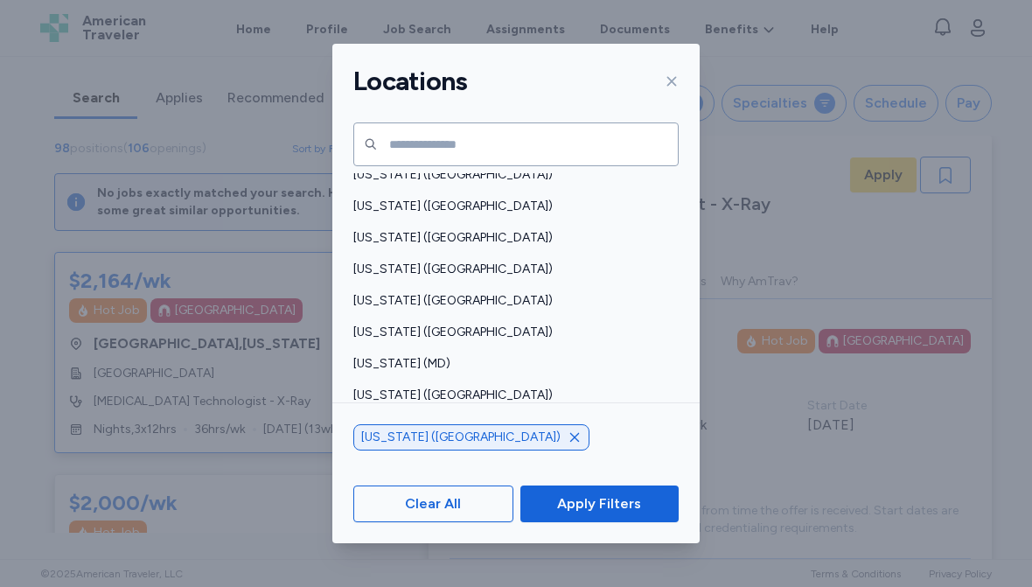
scroll to position [457, 0]
click at [419, 243] on span "[US_STATE] ([GEOGRAPHIC_DATA])" at bounding box center [510, 235] width 315 height 17
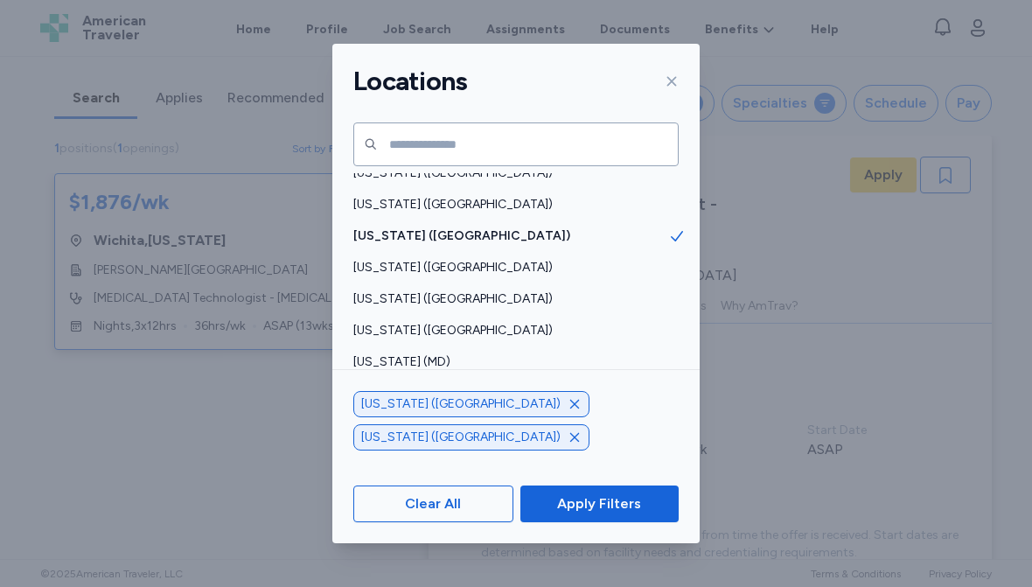
scroll to position [2, 0]
click at [392, 303] on span "[US_STATE] ([GEOGRAPHIC_DATA])" at bounding box center [510, 298] width 315 height 17
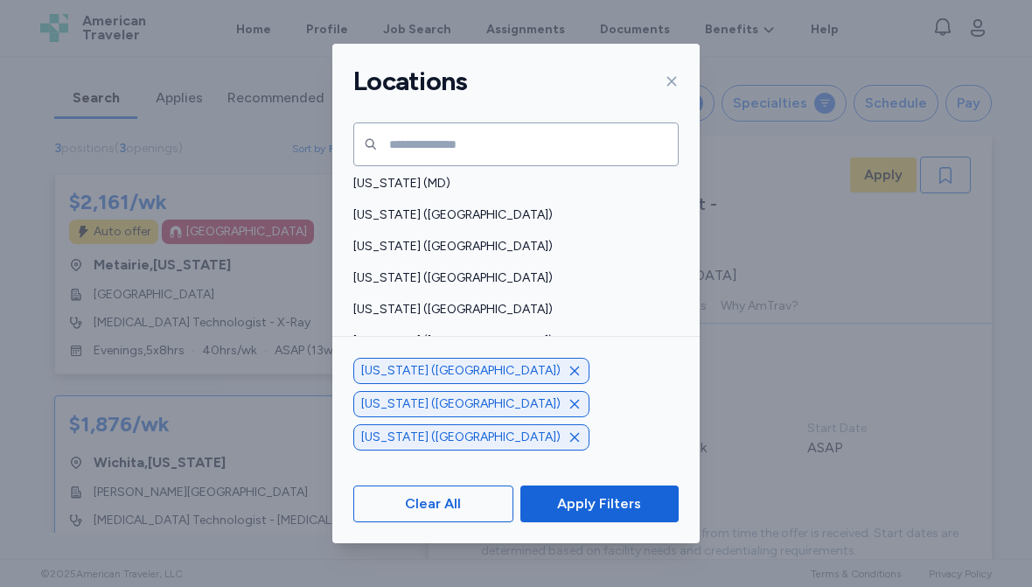
scroll to position [636, 0]
click at [403, 343] on span "[US_STATE] ([GEOGRAPHIC_DATA])" at bounding box center [510, 340] width 315 height 17
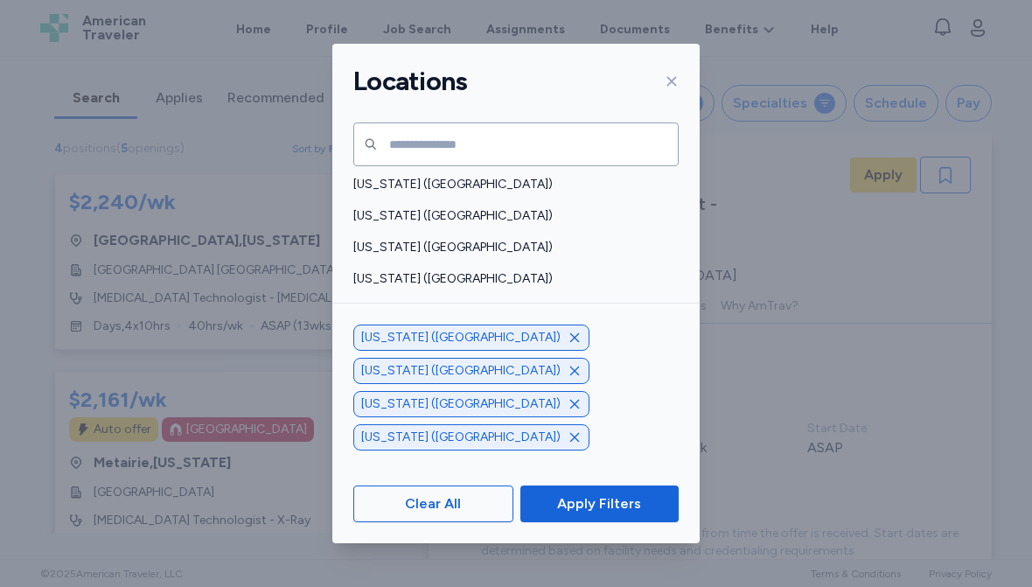
scroll to position [997, 0]
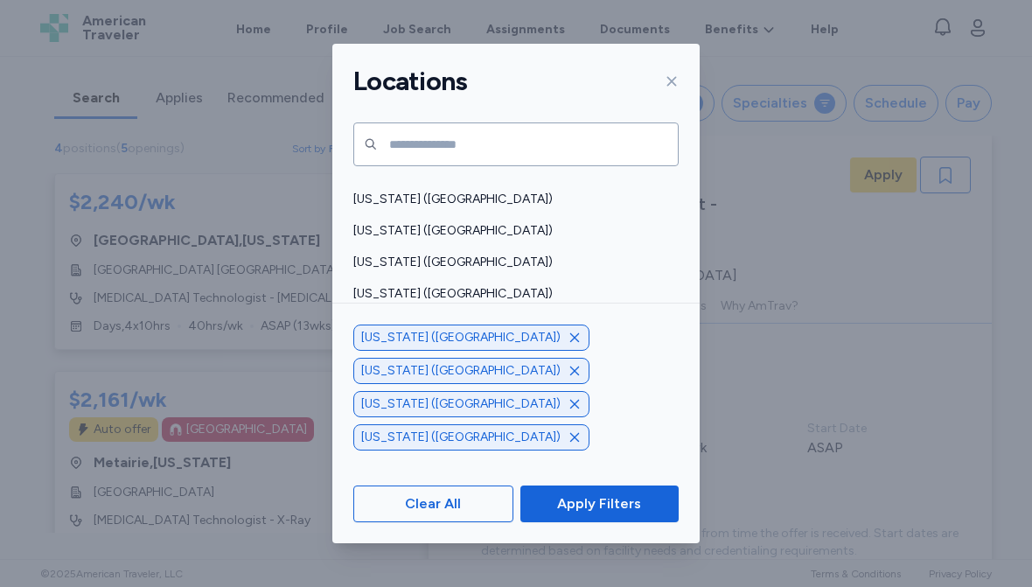
click at [415, 326] on span "[US_STATE] ([GEOGRAPHIC_DATA])" at bounding box center [510, 325] width 315 height 17
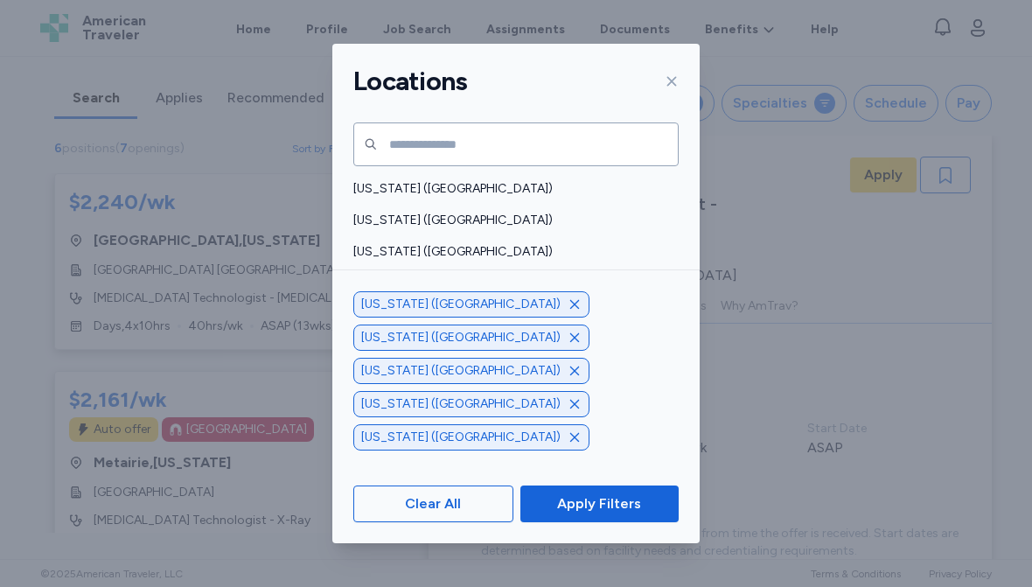
scroll to position [1297, 0]
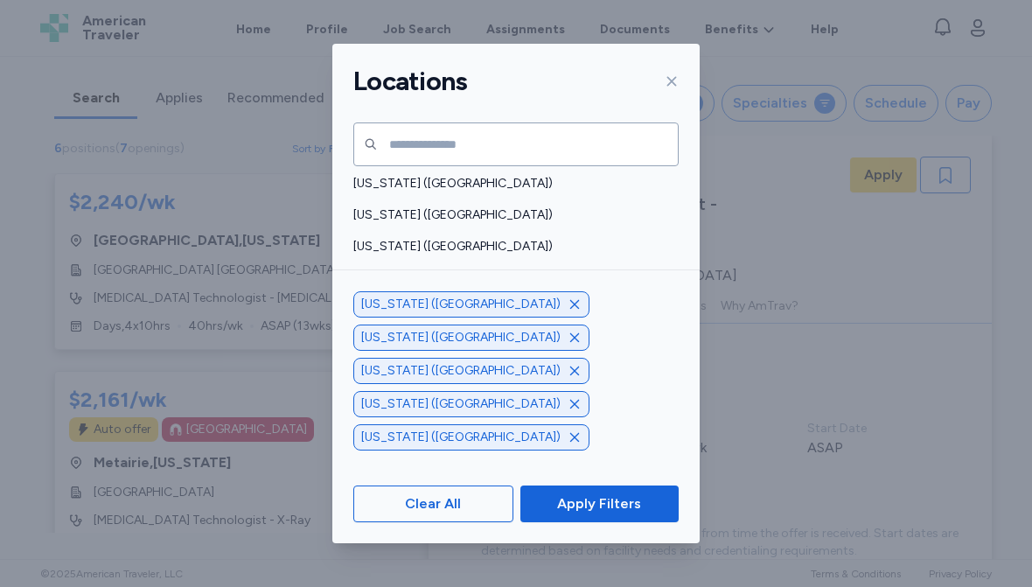
click at [392, 239] on span "[US_STATE] ([GEOGRAPHIC_DATA])" at bounding box center [510, 246] width 315 height 17
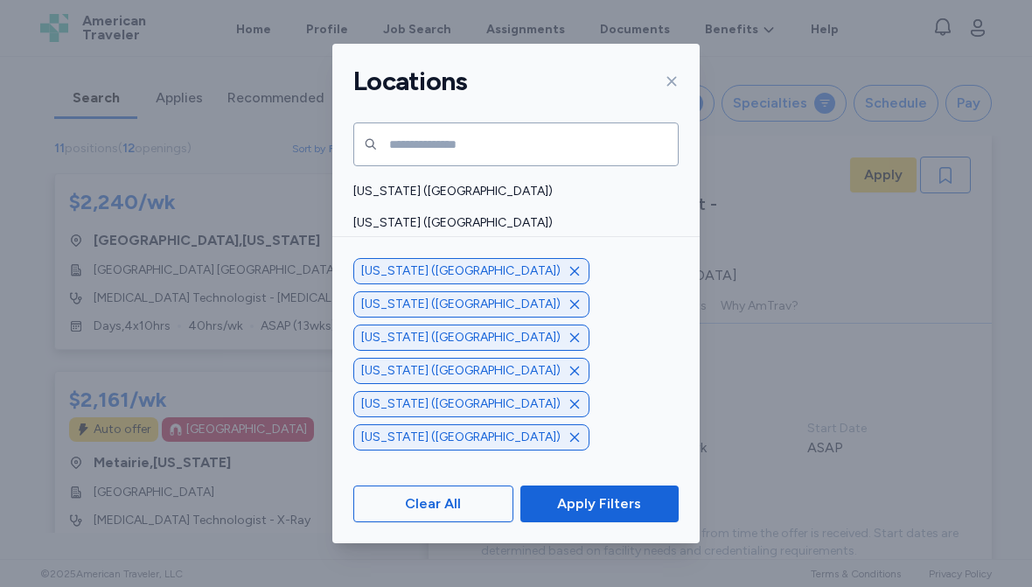
scroll to position [944, 0]
click at [418, 225] on span "[US_STATE] ([GEOGRAPHIC_DATA])" at bounding box center [510, 221] width 315 height 17
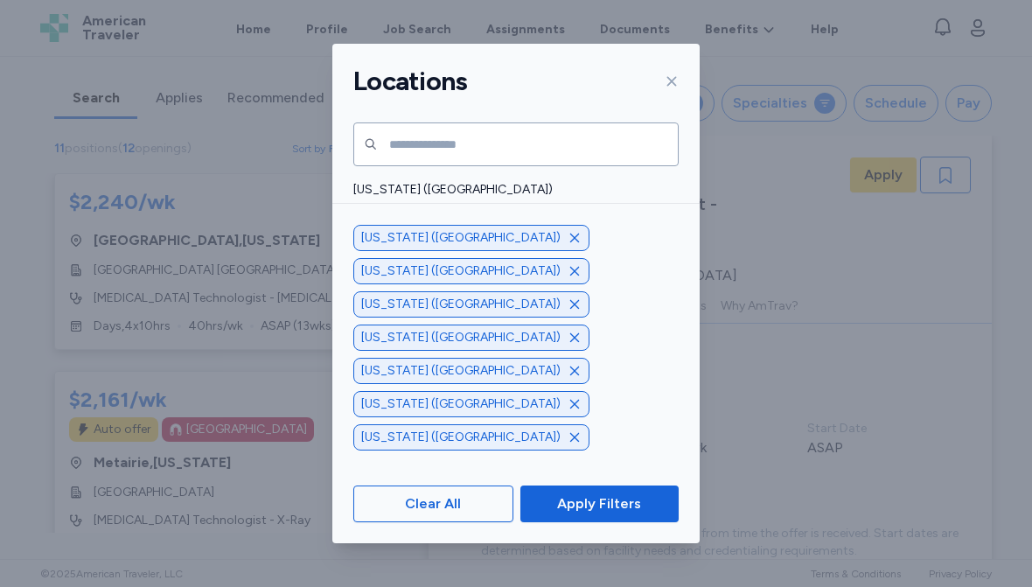
click at [615, 512] on span "Apply Filters" at bounding box center [599, 503] width 84 height 21
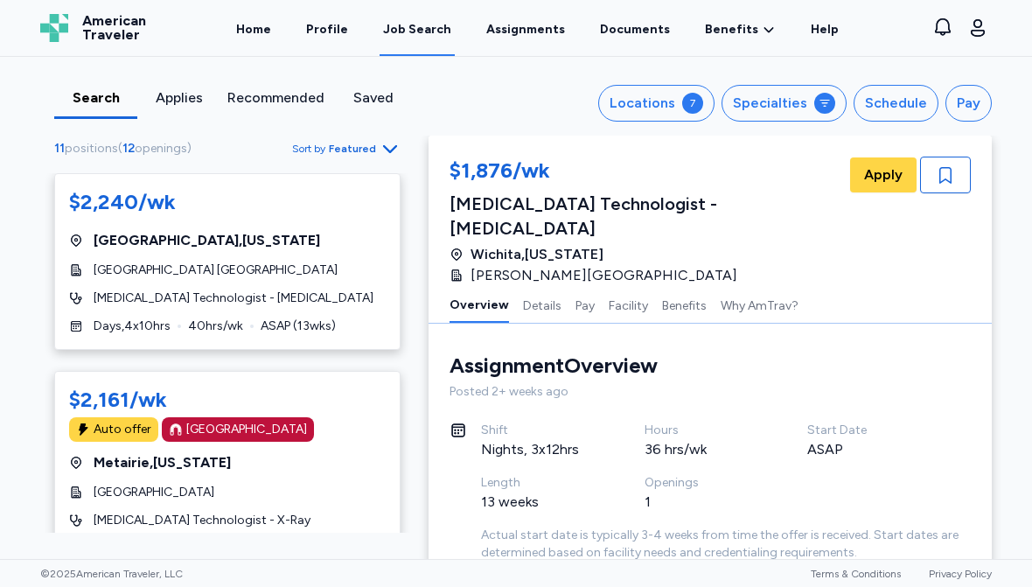
click at [394, 374] on div "$2,161/wk Auto offer [GEOGRAPHIC_DATA] [GEOGRAPHIC_DATA] , [US_STATE][GEOGRAPHI…" at bounding box center [227, 471] width 346 height 201
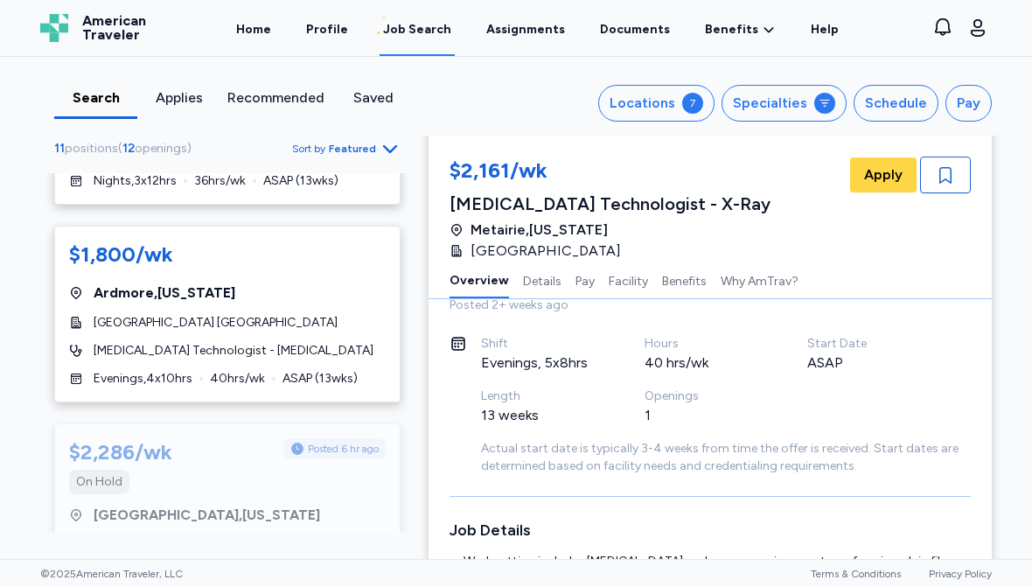
scroll to position [1397, 0]
click at [320, 317] on div "$1,800/wk [GEOGRAPHIC_DATA] , [US_STATE][GEOGRAPHIC_DATA] Ardmore [MEDICAL_DATA…" at bounding box center [227, 315] width 346 height 177
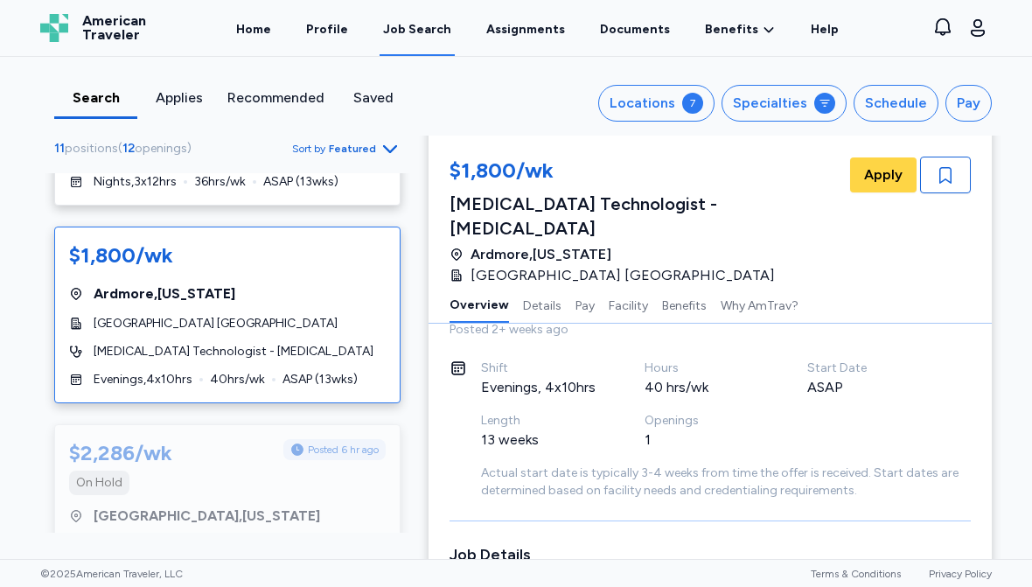
scroll to position [2, 0]
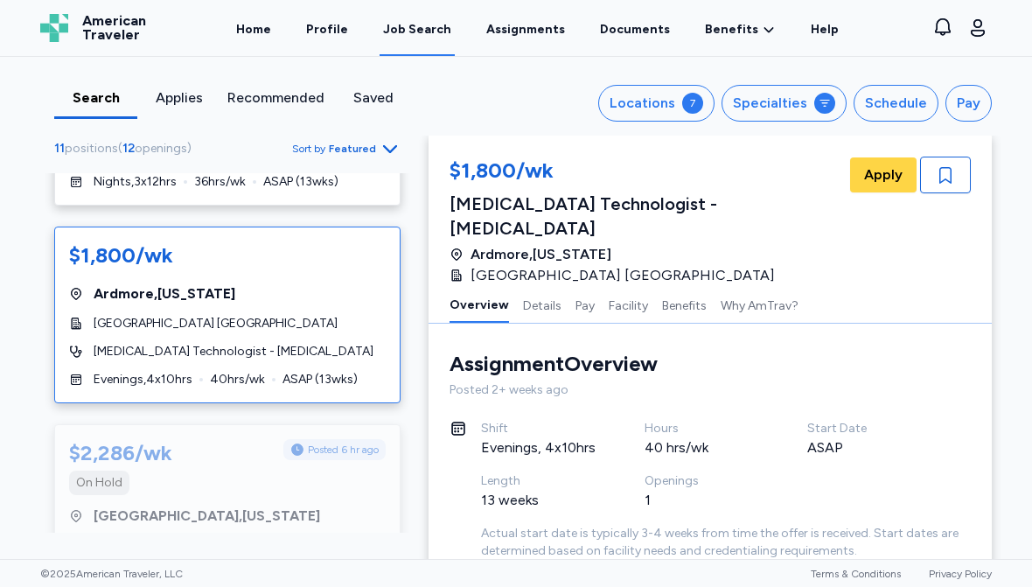
click at [879, 182] on span "Apply" at bounding box center [883, 174] width 38 height 21
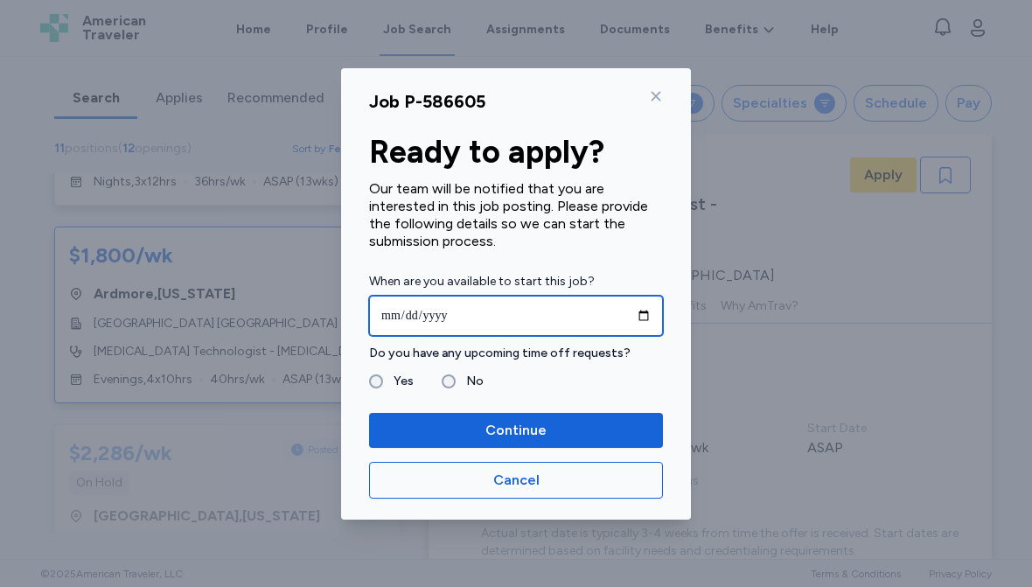
click at [395, 306] on input "date" at bounding box center [516, 316] width 294 height 40
type input "**********"
click at [552, 426] on span "Continue" at bounding box center [516, 430] width 266 height 21
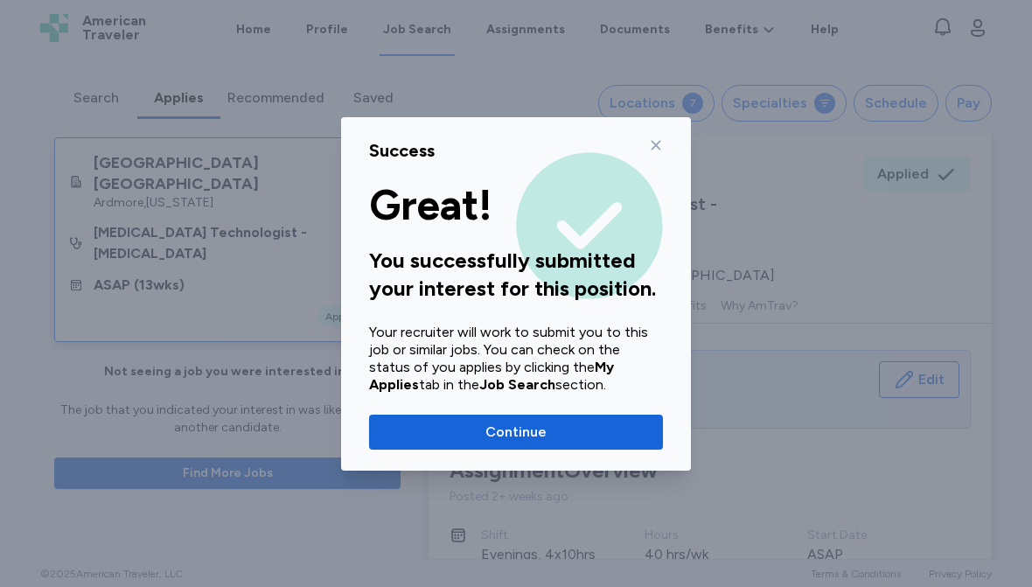
click at [522, 443] on button "Continue" at bounding box center [516, 432] width 294 height 35
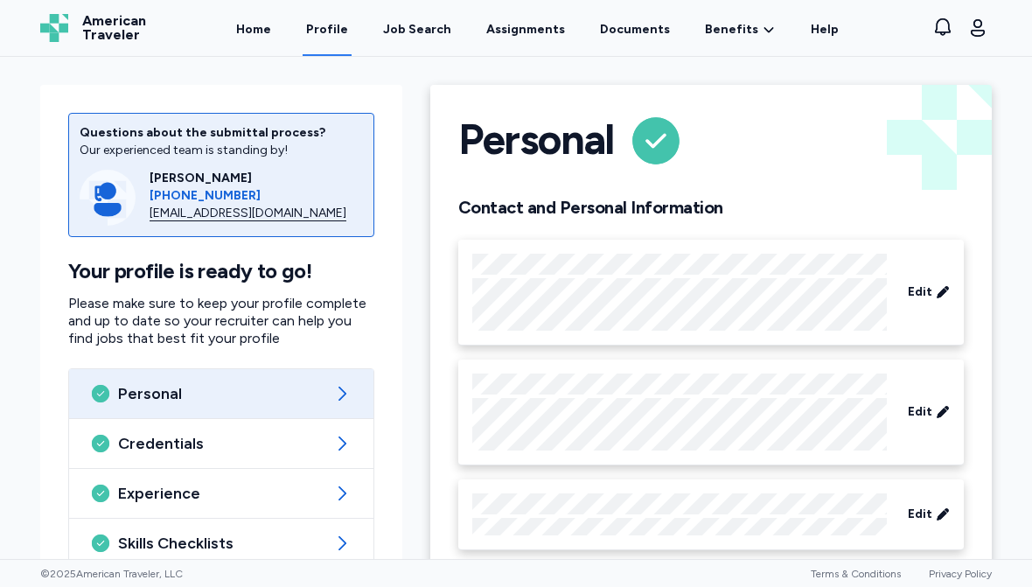
click at [412, 31] on div "Job Search" at bounding box center [417, 29] width 68 height 17
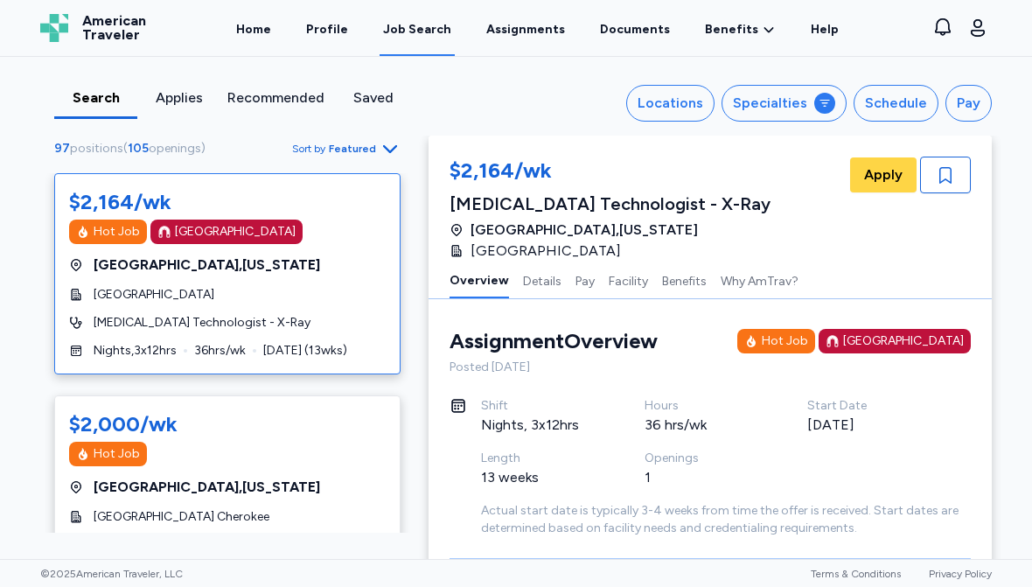
click at [690, 101] on div "Locations" at bounding box center [671, 103] width 66 height 21
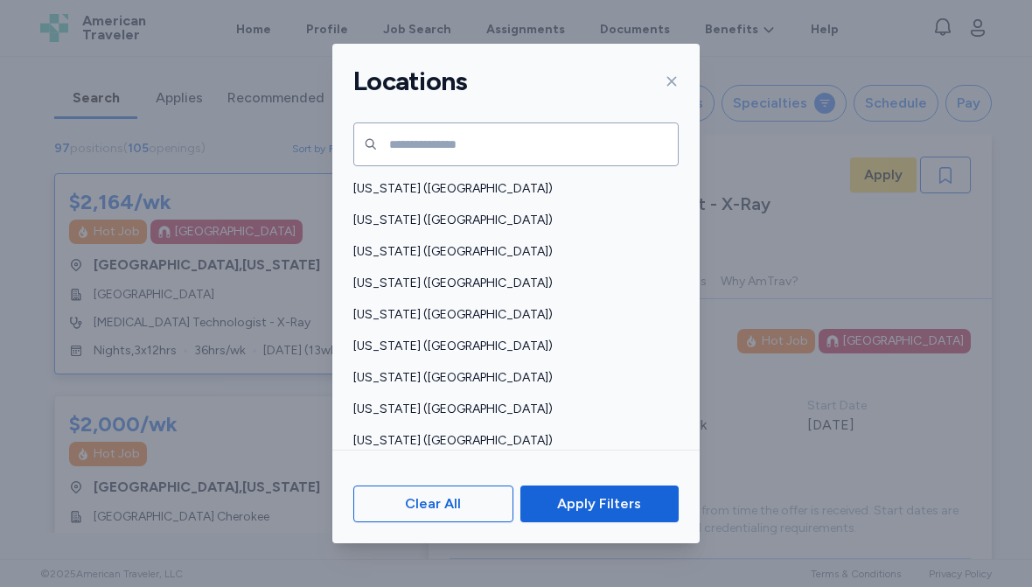
click at [662, 88] on div at bounding box center [668, 81] width 21 height 28
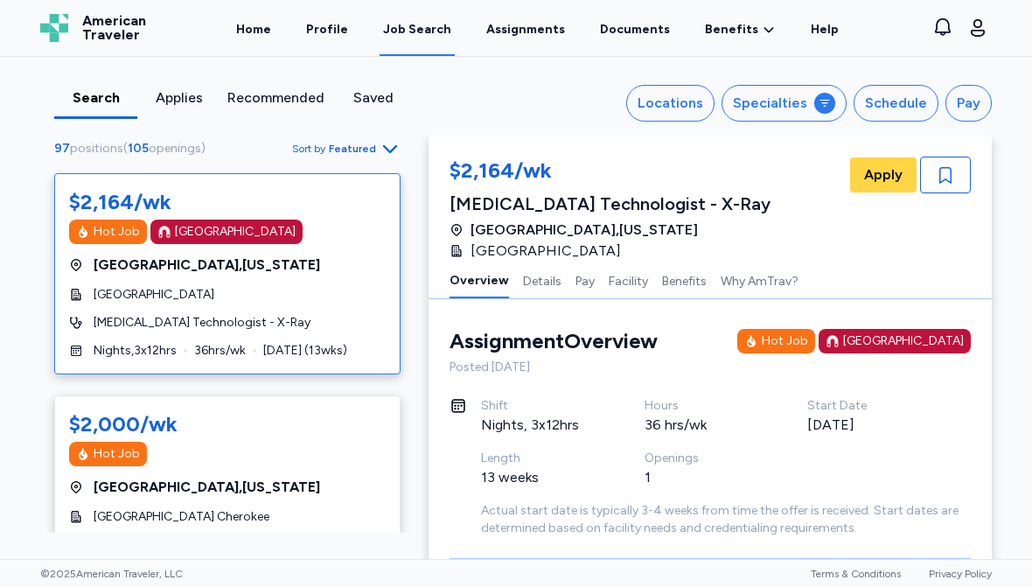
click at [0, 0] on link "Benefits Overview" at bounding box center [0, 0] width 0 height 0
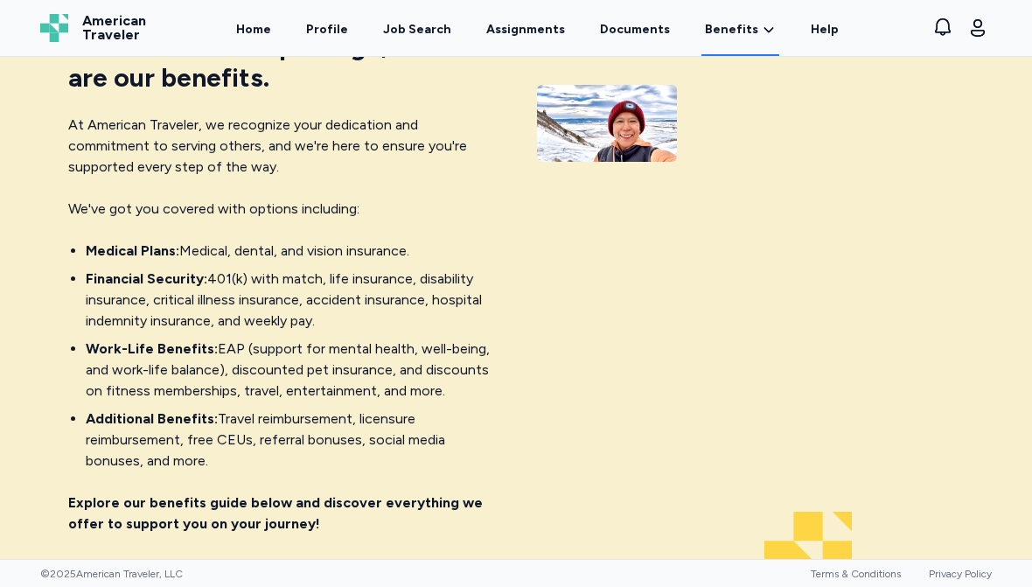
scroll to position [125, 0]
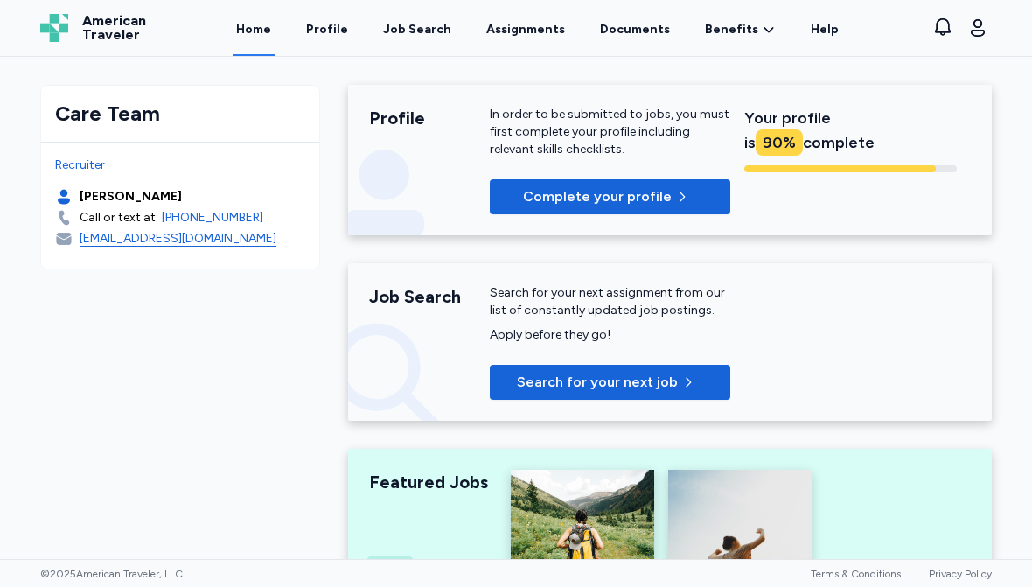
click at [628, 27] on link "Documents" at bounding box center [635, 28] width 77 height 56
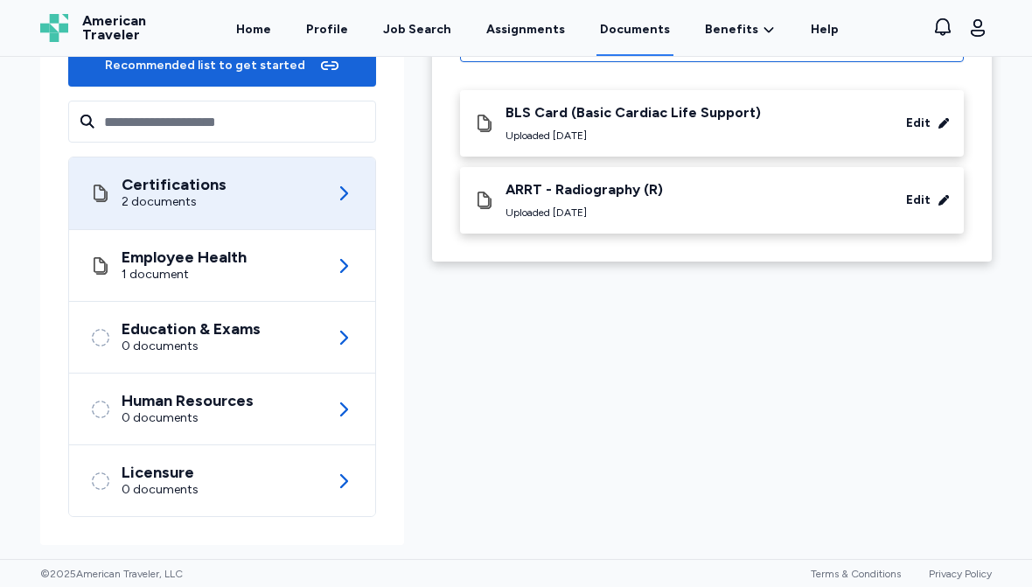
scroll to position [215, 0]
click at [343, 269] on icon at bounding box center [344, 266] width 8 height 14
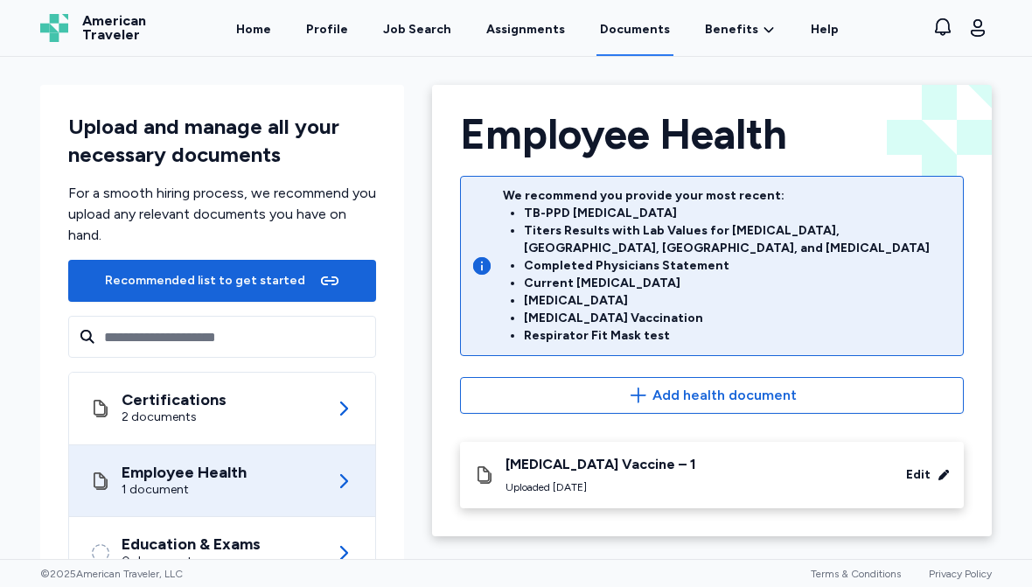
click at [634, 385] on icon "button" at bounding box center [638, 395] width 21 height 21
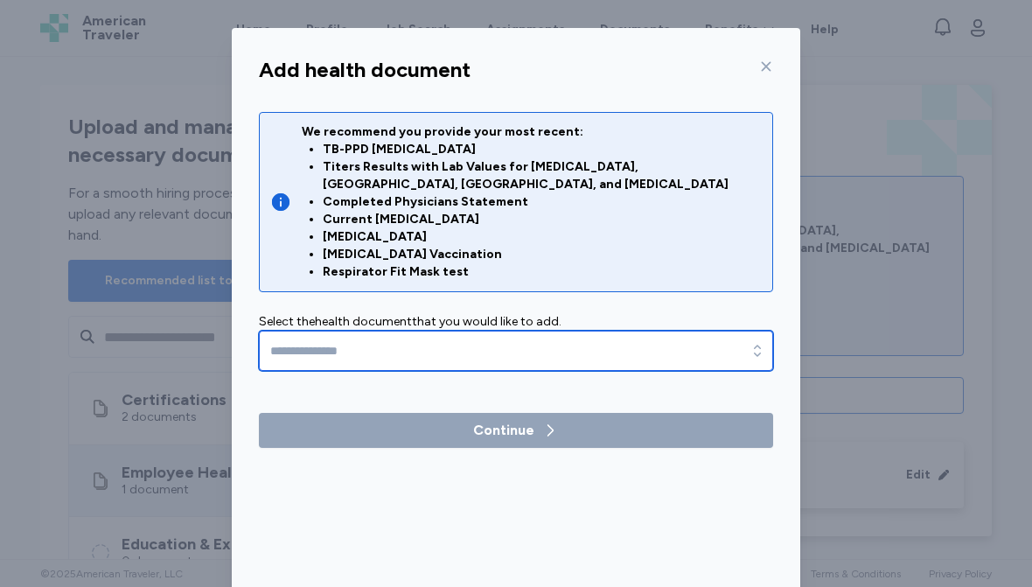
click at [754, 342] on icon "button" at bounding box center [757, 350] width 17 height 17
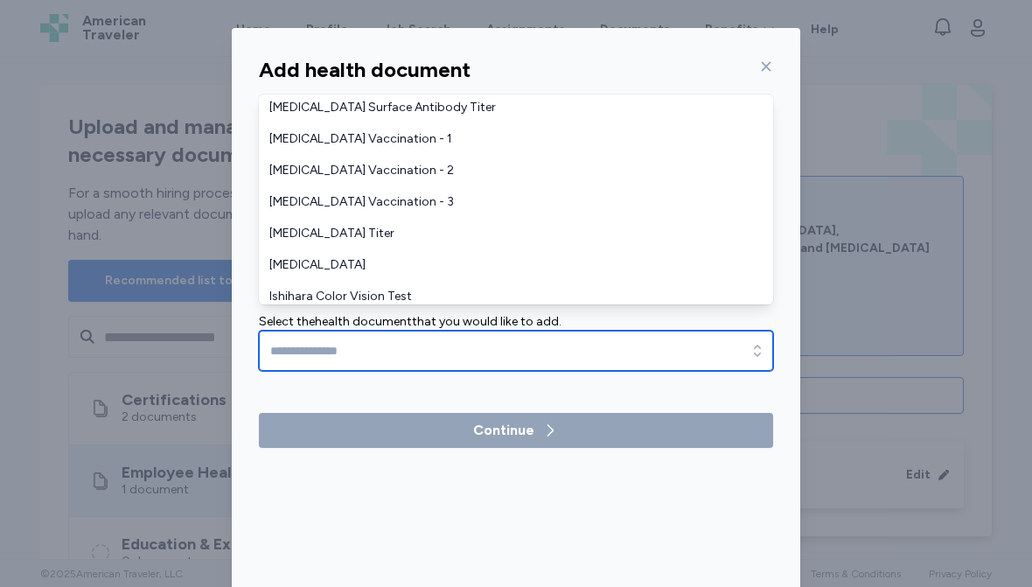
scroll to position [223, 0]
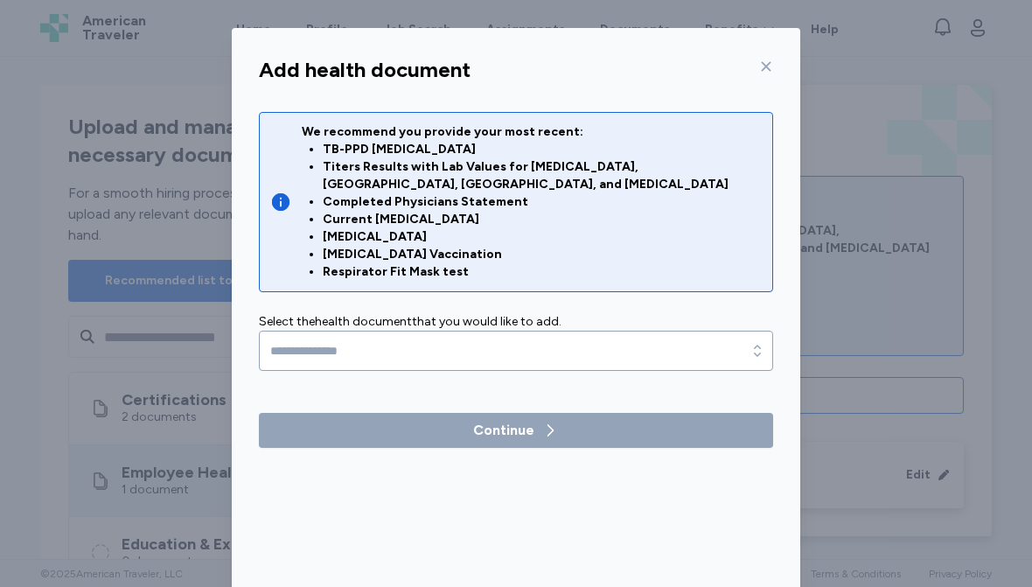
click at [763, 64] on icon at bounding box center [766, 66] width 14 height 14
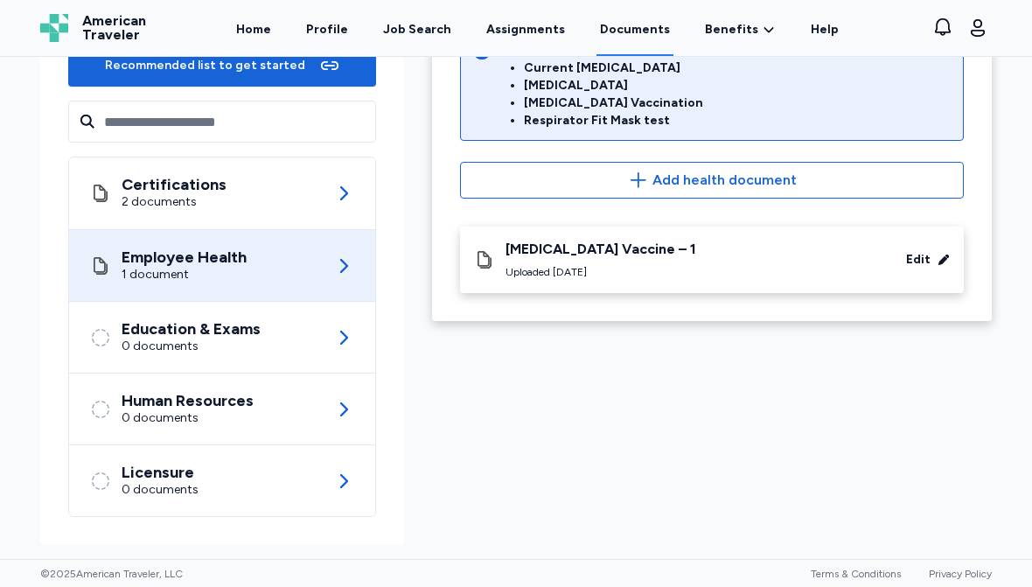
scroll to position [215, 0]
click at [351, 481] on icon at bounding box center [343, 481] width 21 height 21
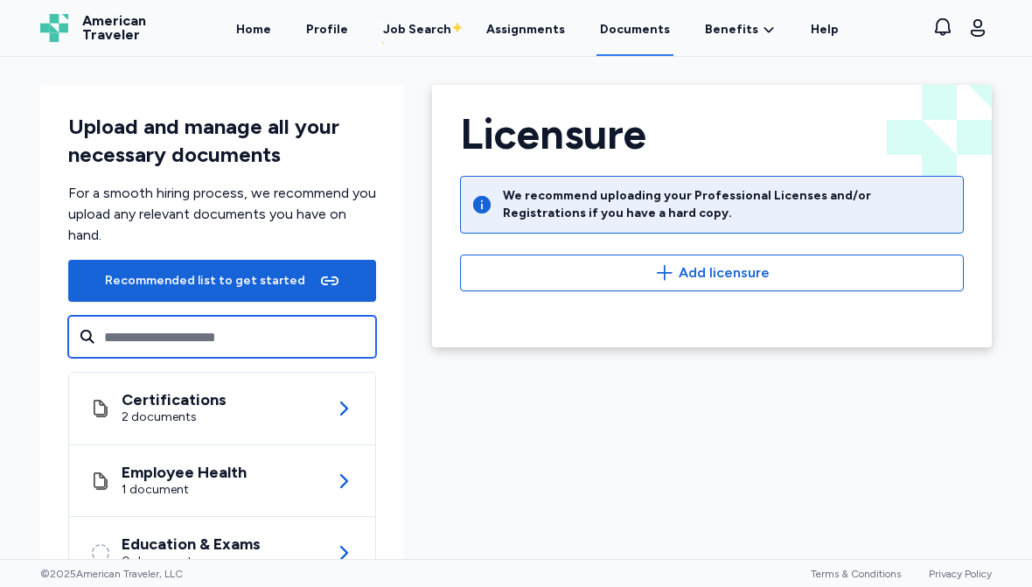
click at [312, 349] on input "text" at bounding box center [222, 337] width 308 height 42
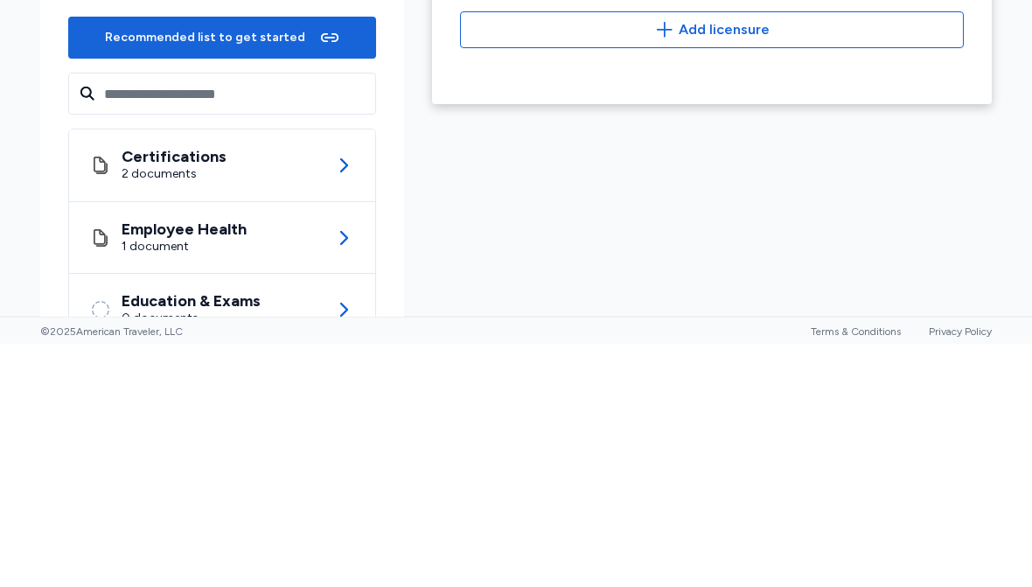
click at [338, 373] on div "Certifications 2 documents" at bounding box center [222, 409] width 264 height 72
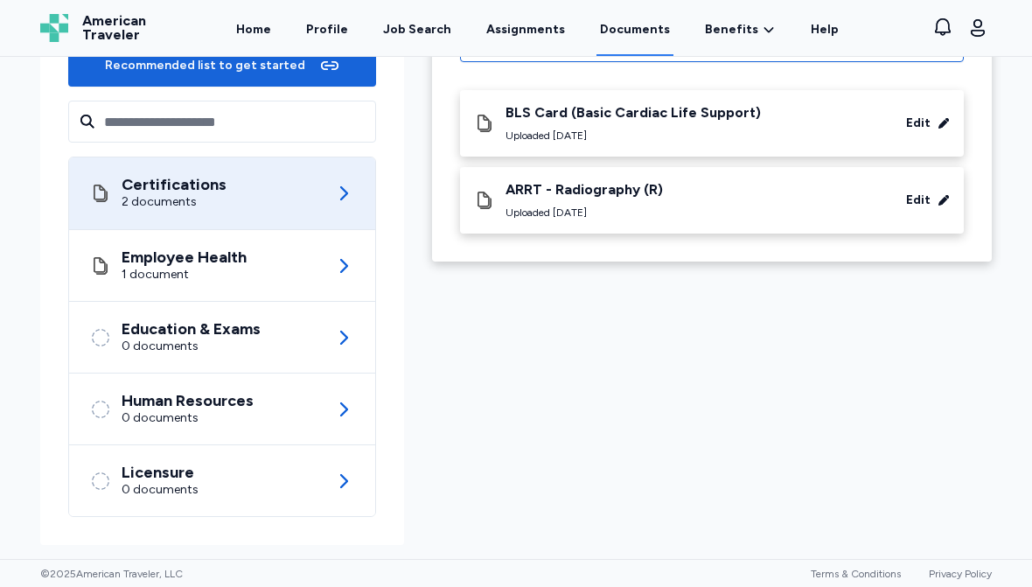
scroll to position [215, 0]
click at [340, 483] on icon at bounding box center [343, 481] width 21 height 21
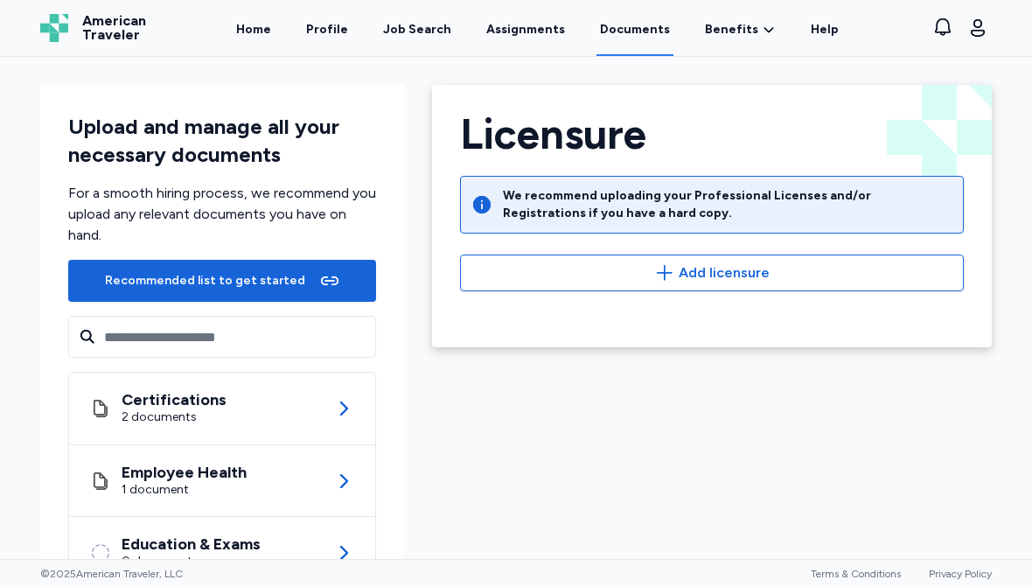
click at [667, 271] on icon "button" at bounding box center [665, 272] width 16 height 15
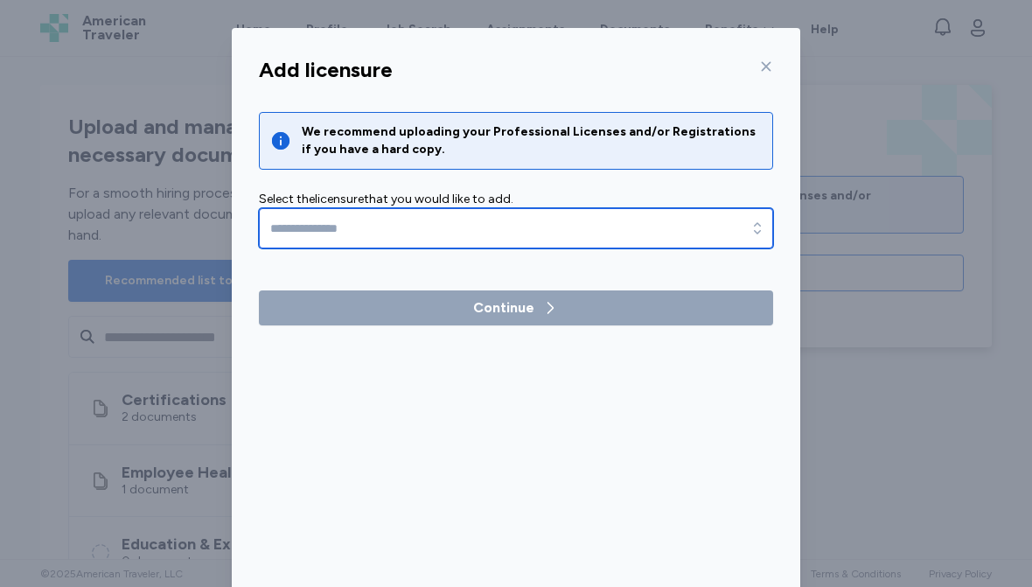
click at [756, 226] on icon "button" at bounding box center [757, 227] width 7 height 11
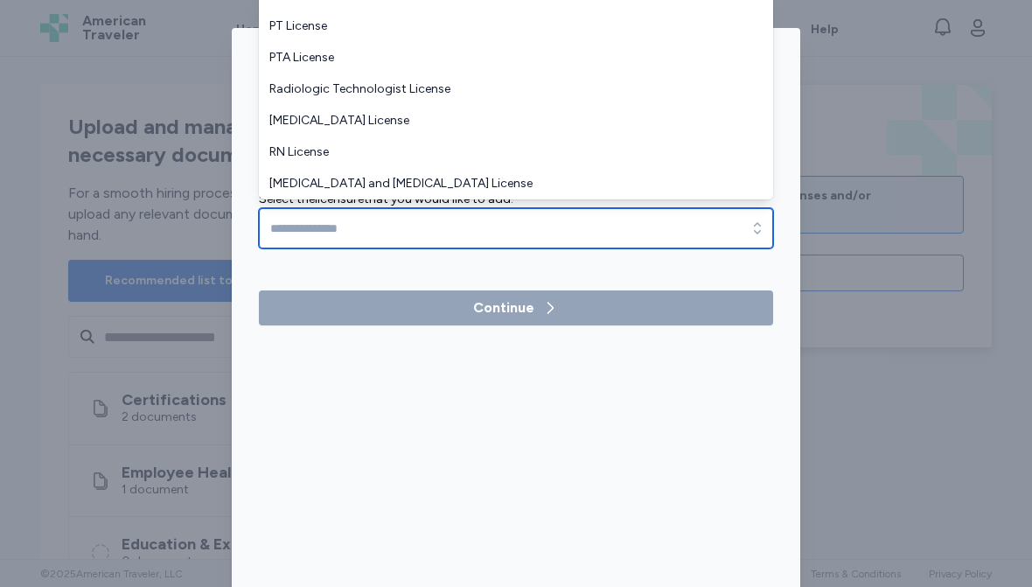
scroll to position [73, 0]
type input "**********"
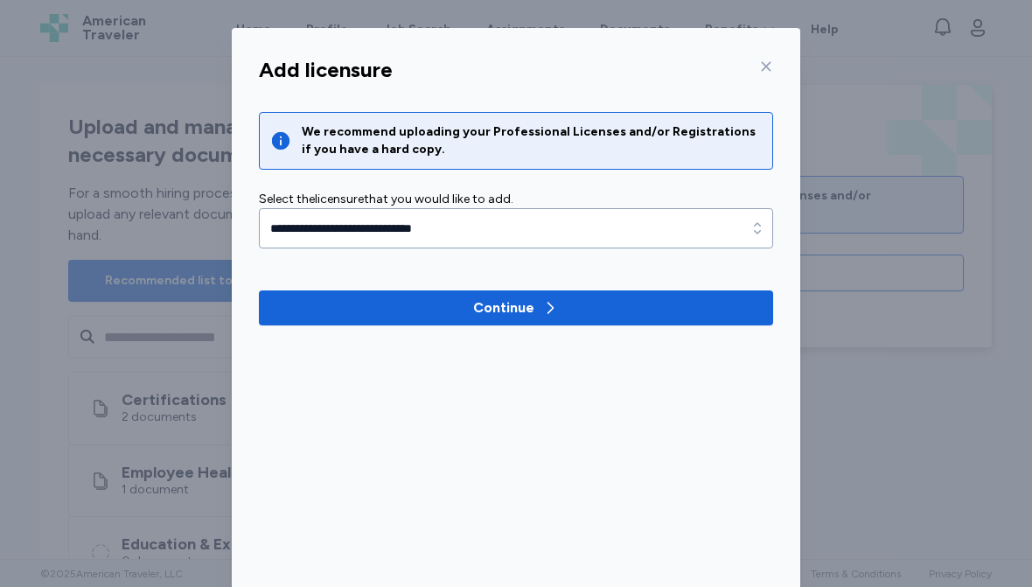
click at [549, 308] on icon "button" at bounding box center [550, 307] width 17 height 17
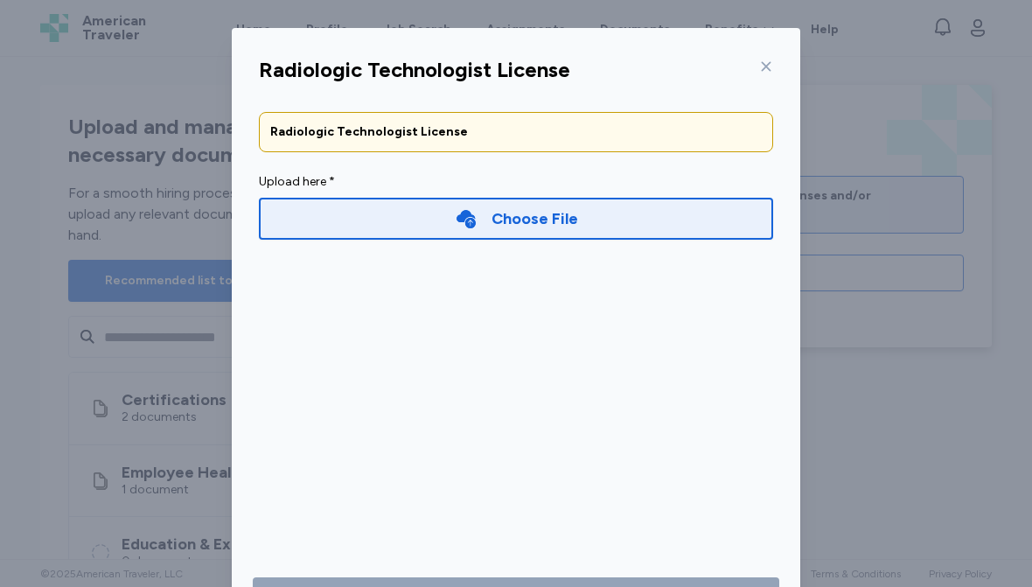
click at [477, 224] on icon at bounding box center [466, 218] width 23 height 23
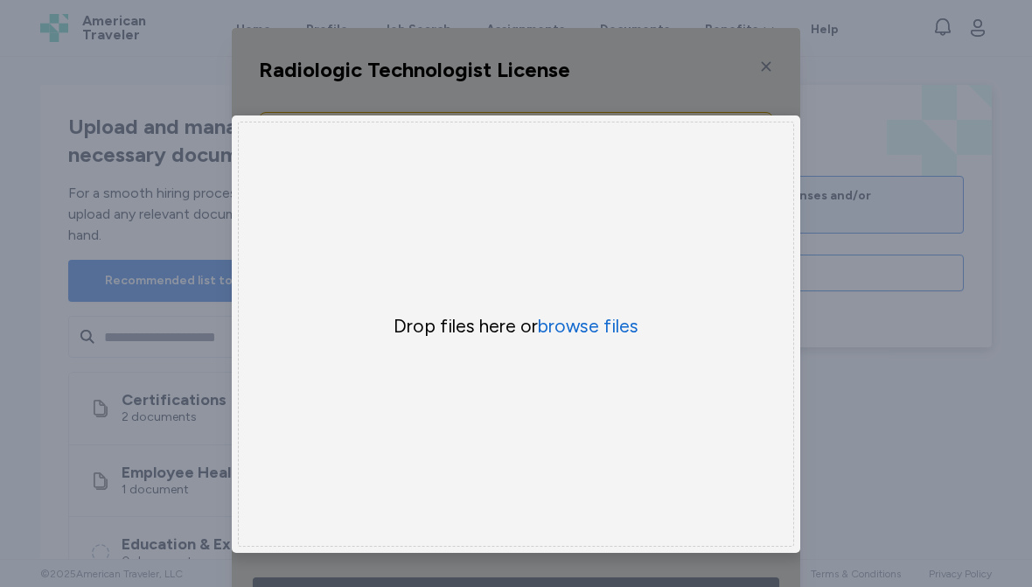
click at [587, 329] on button "browse files" at bounding box center [588, 326] width 101 height 24
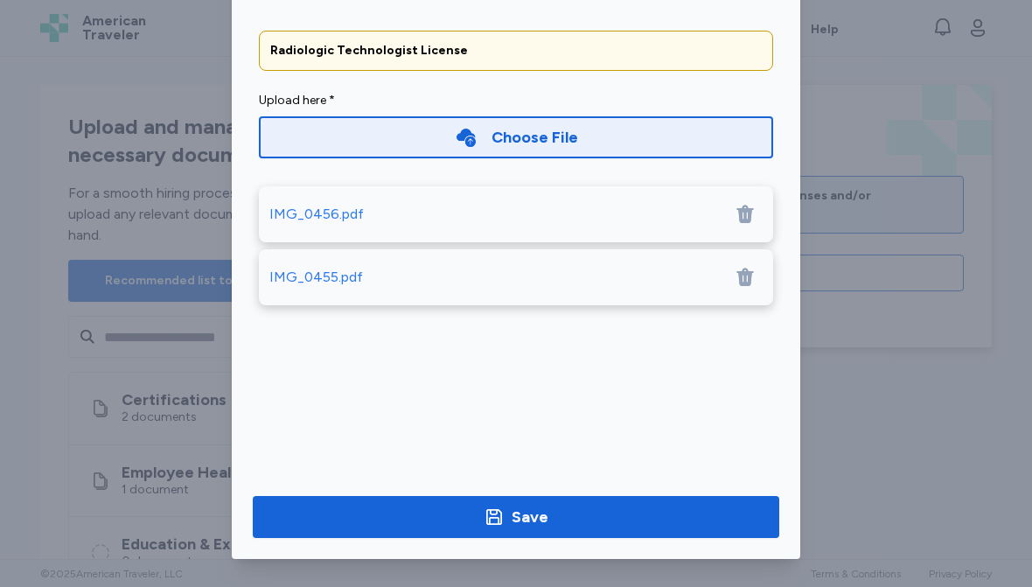
scroll to position [81, 0]
click at [536, 516] on div "Save" at bounding box center [530, 517] width 37 height 24
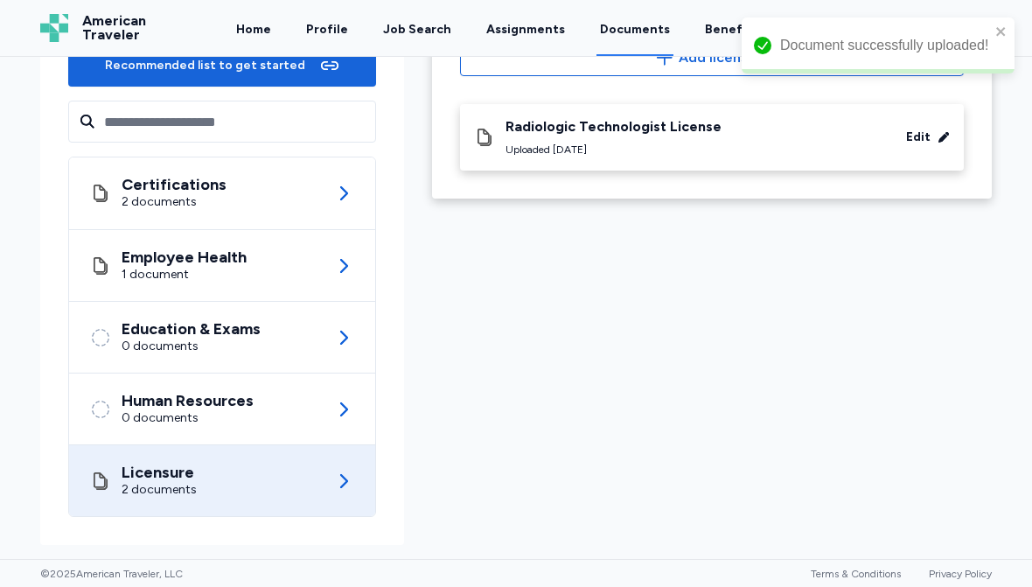
scroll to position [215, 0]
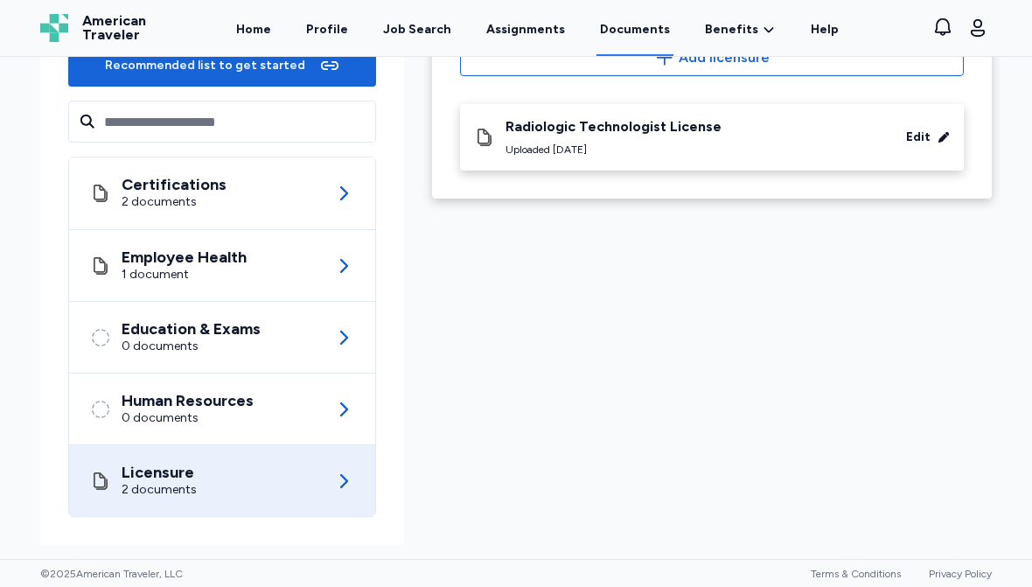
click at [341, 337] on icon at bounding box center [343, 337] width 21 height 21
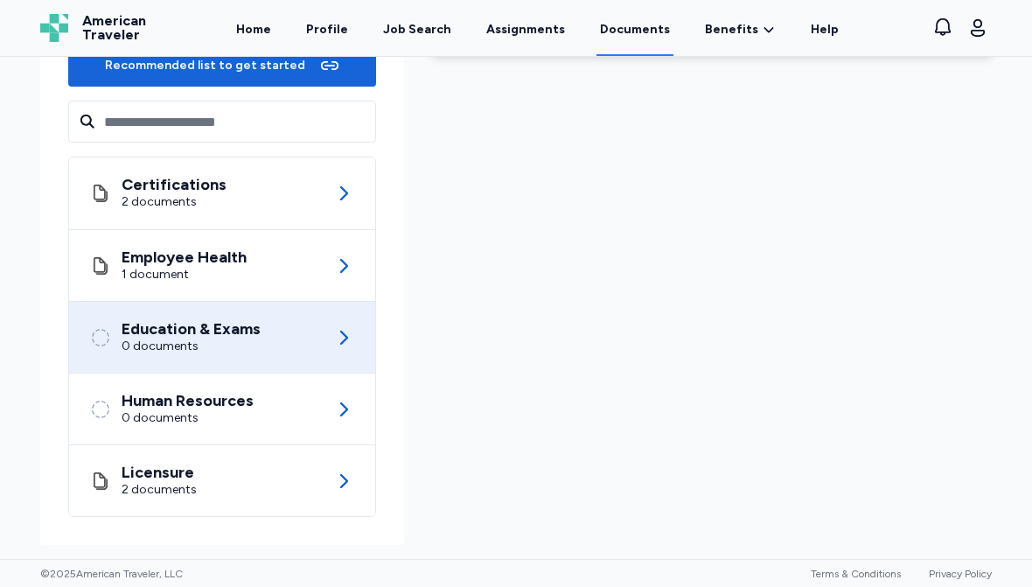
scroll to position [215, 0]
click at [343, 481] on icon at bounding box center [343, 481] width 21 height 21
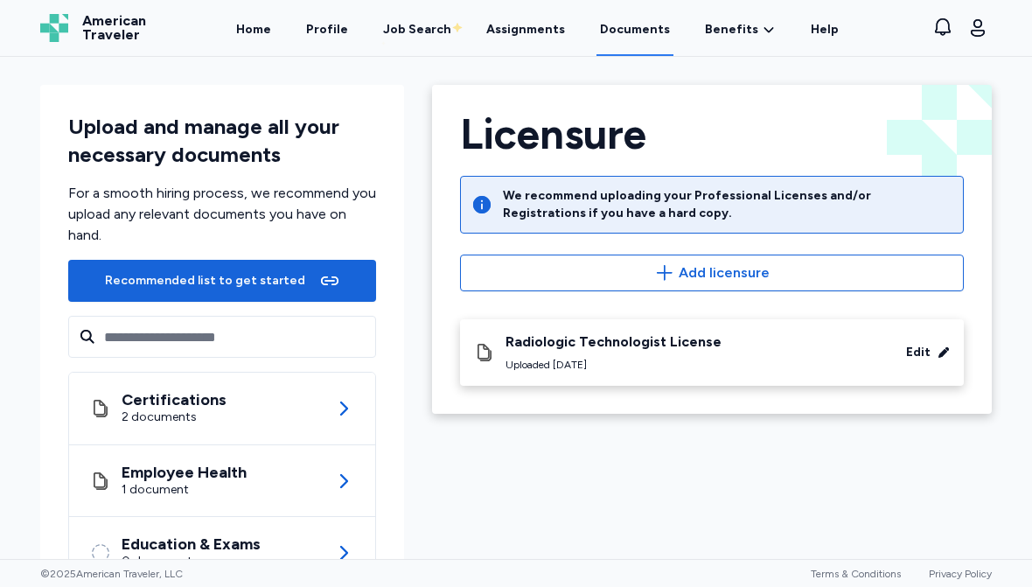
click at [664, 270] on icon "button" at bounding box center [664, 272] width 21 height 21
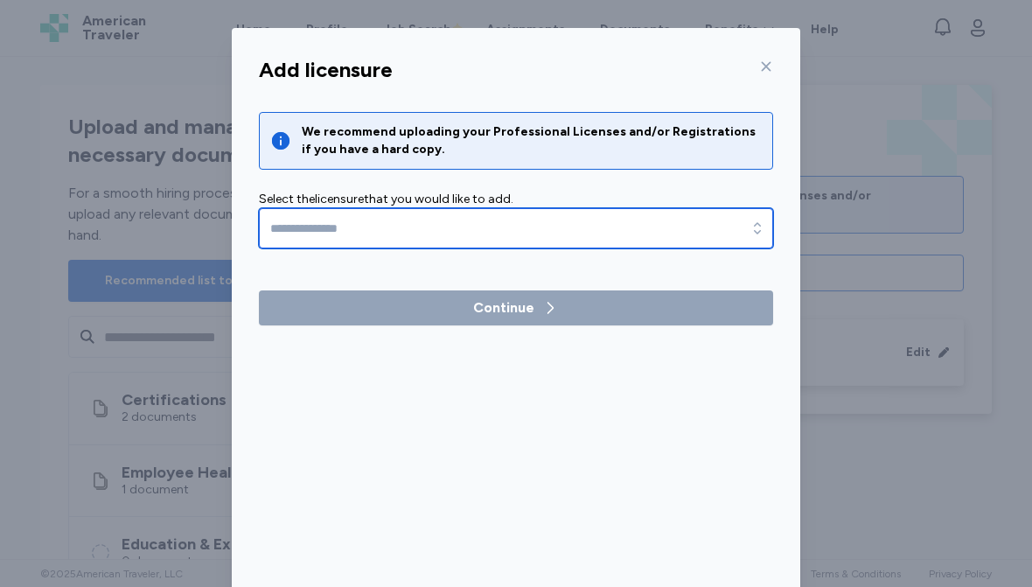
click at [754, 229] on icon "button" at bounding box center [757, 228] width 17 height 17
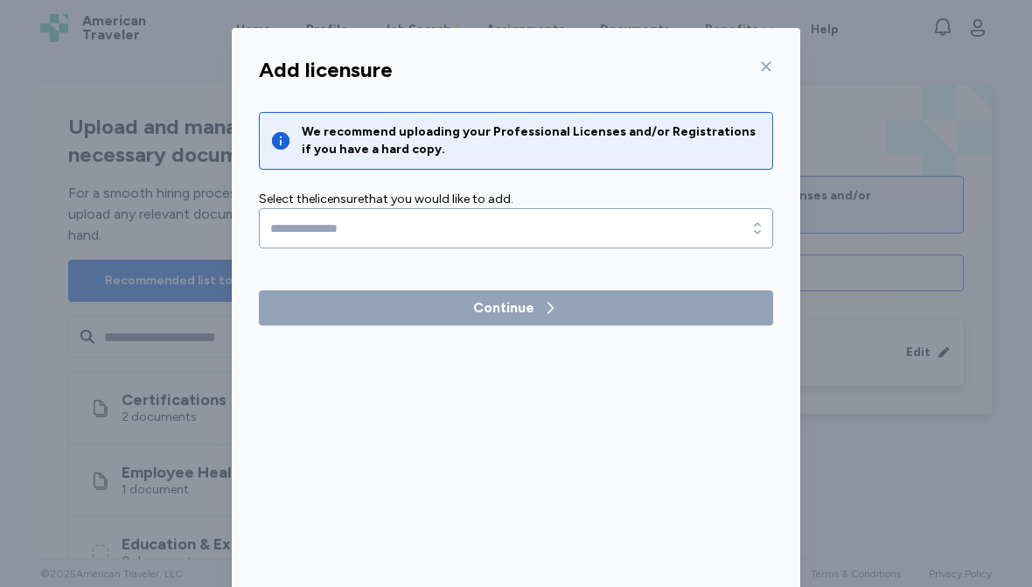
click at [753, 71] on div at bounding box center [762, 66] width 21 height 28
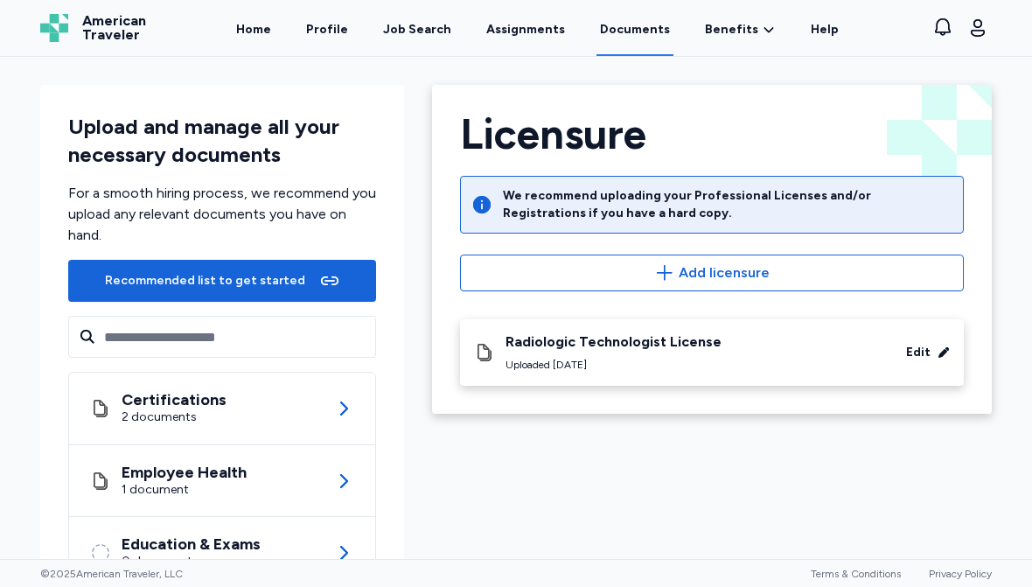
click at [330, 24] on link "Profile" at bounding box center [327, 28] width 49 height 56
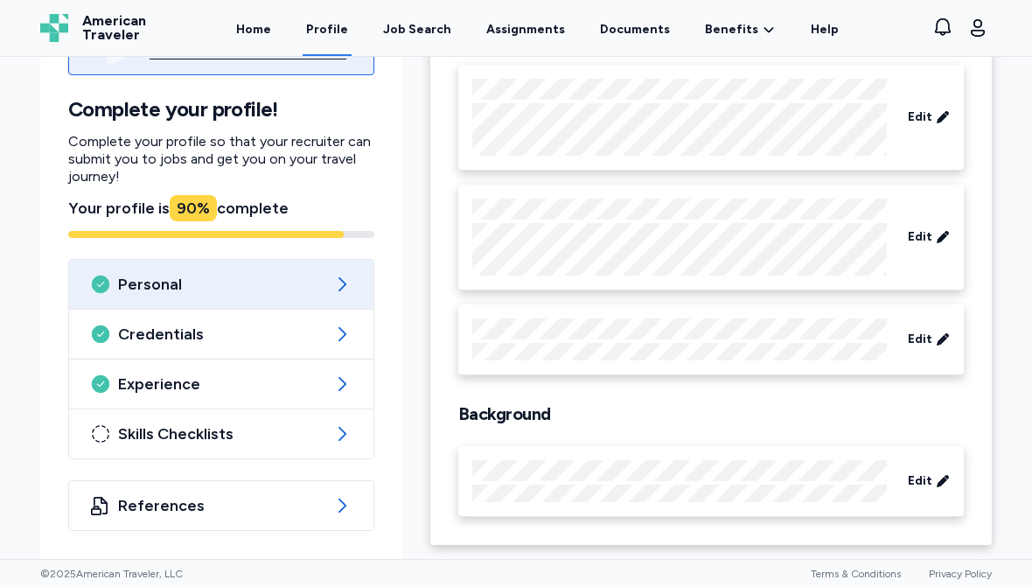
scroll to position [175, 0]
click at [912, 335] on span "Edit" at bounding box center [920, 339] width 24 height 17
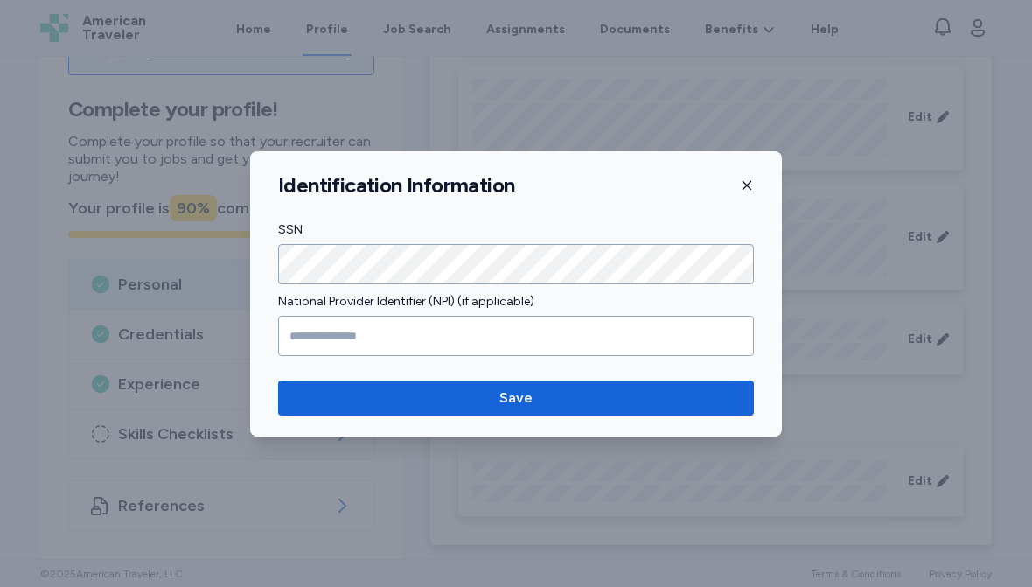
click at [749, 178] on button "button" at bounding box center [747, 185] width 14 height 26
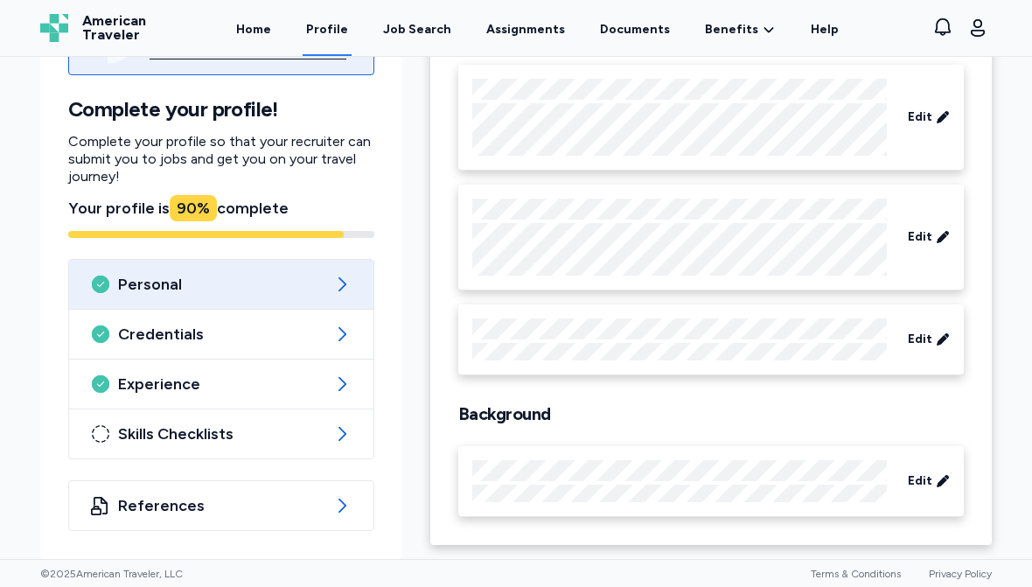
click at [648, 31] on link "Documents" at bounding box center [635, 28] width 77 height 56
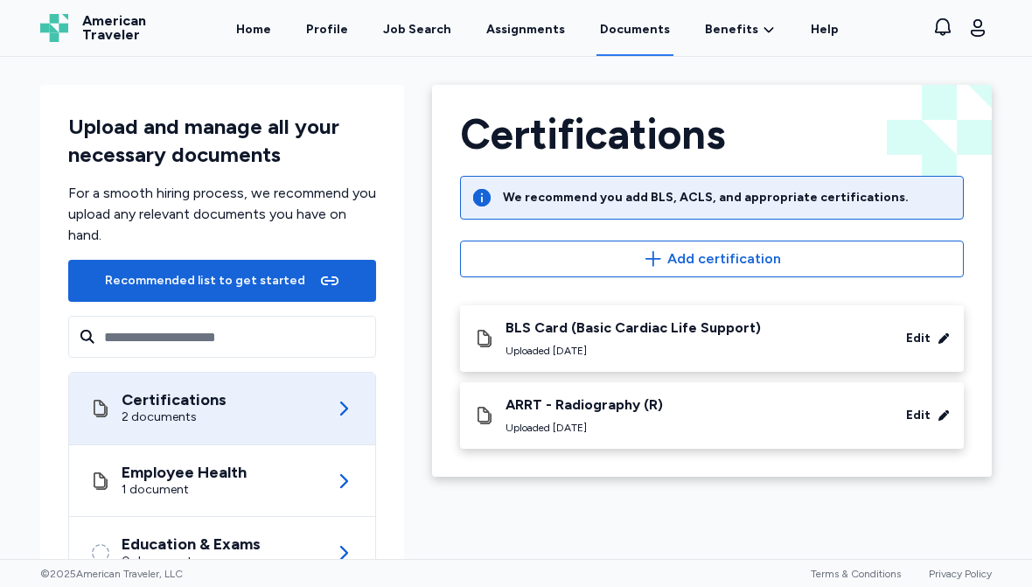
click at [662, 249] on icon "button" at bounding box center [653, 258] width 21 height 21
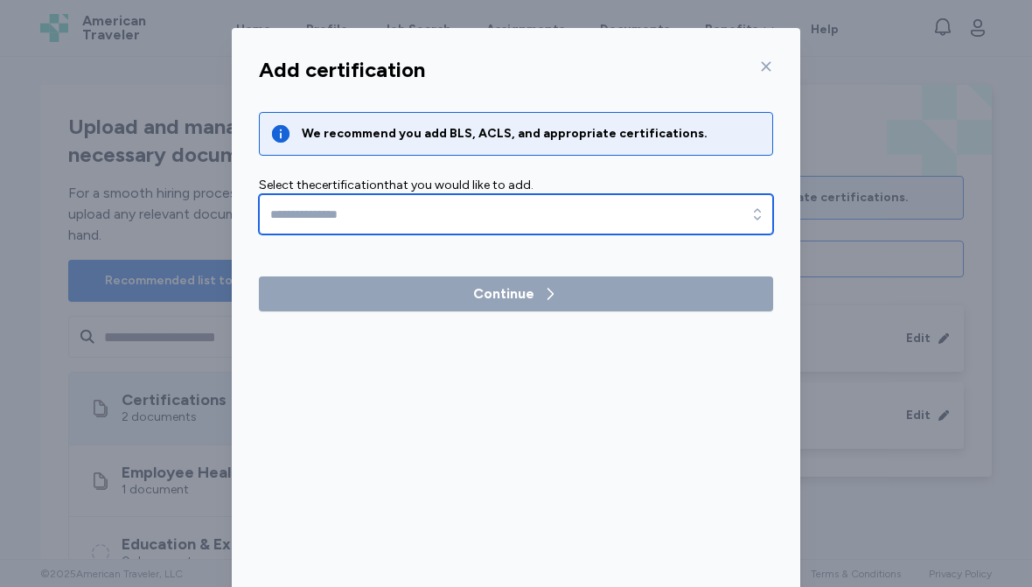
click at [756, 214] on icon "button" at bounding box center [757, 214] width 17 height 17
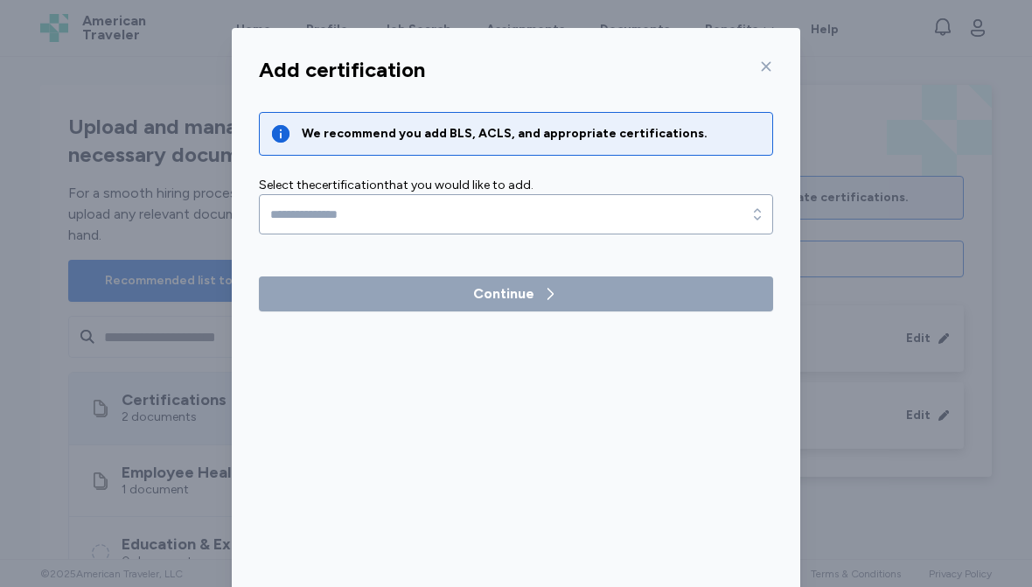
click at [951, 103] on div "Add certification We recommend you add BLS, ACLS, and appropriate certification…" at bounding box center [516, 334] width 1032 height 668
